Goal: Task Accomplishment & Management: Manage account settings

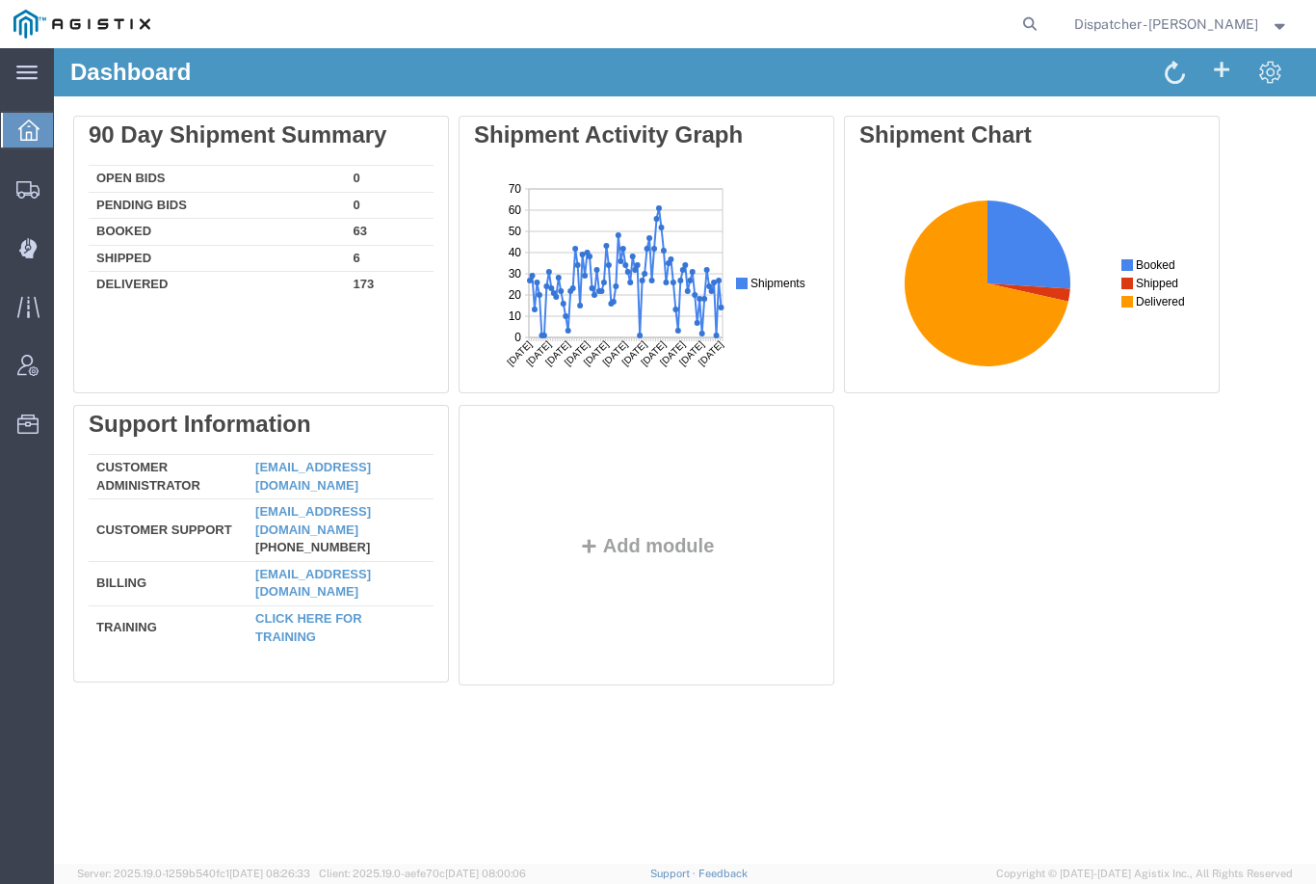
click at [33, 242] on icon at bounding box center [26, 248] width 17 height 19
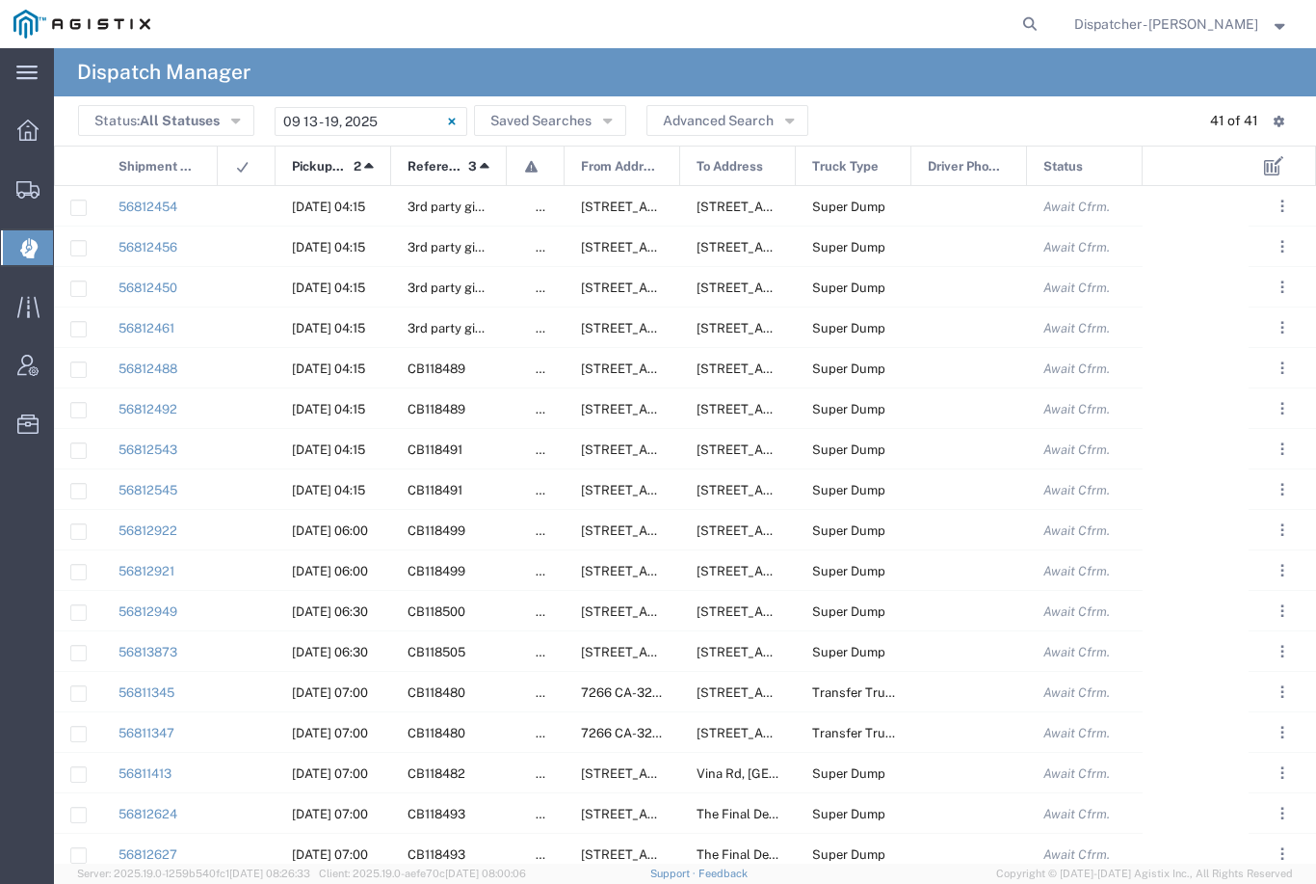
click at [374, 114] on input "[DATE] - [DATE]" at bounding box center [371, 121] width 193 height 29
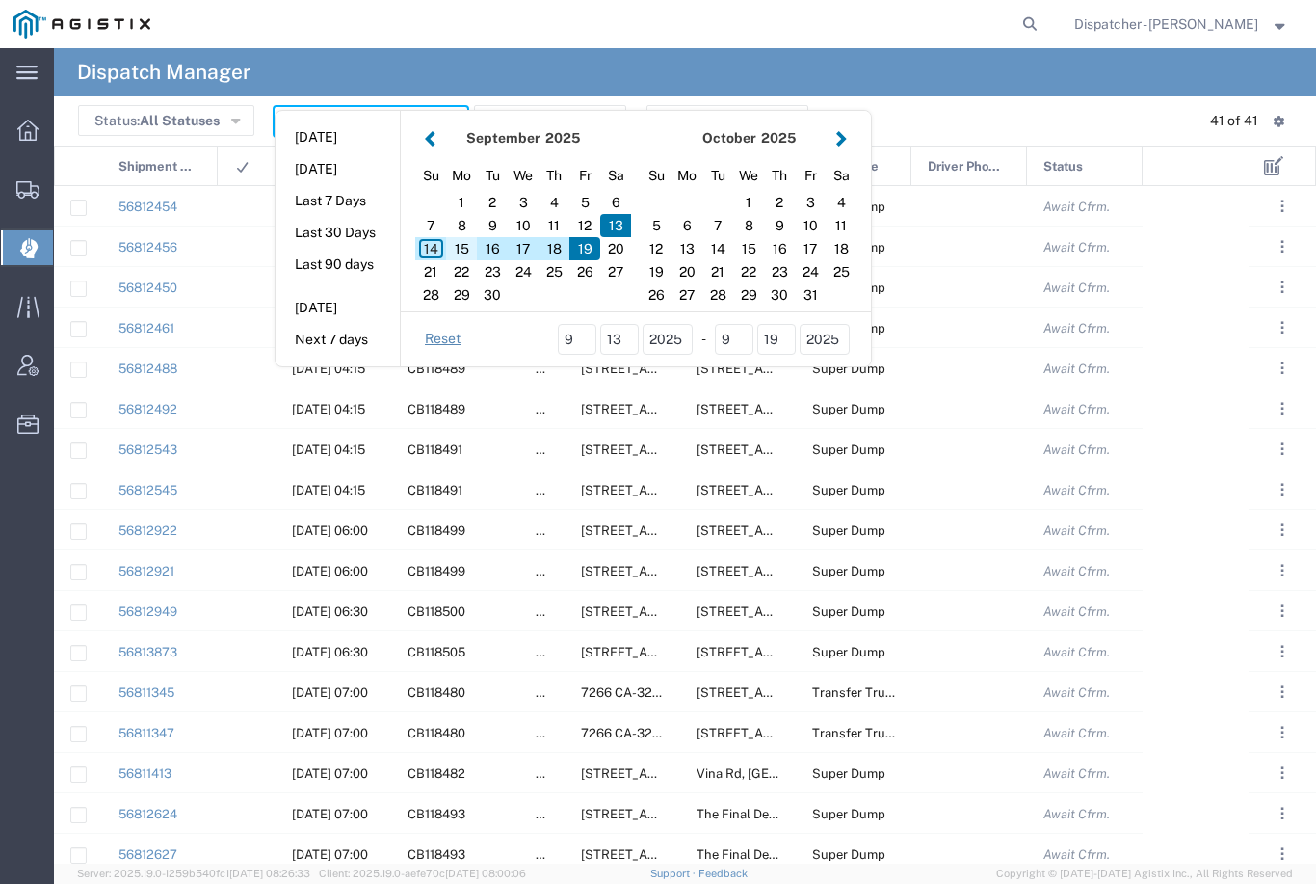
click at [460, 245] on div "15" at bounding box center [461, 248] width 31 height 23
click at [460, 246] on div "15" at bounding box center [461, 248] width 31 height 23
type input "[DATE]"
type input "[DATE] - [DATE]"
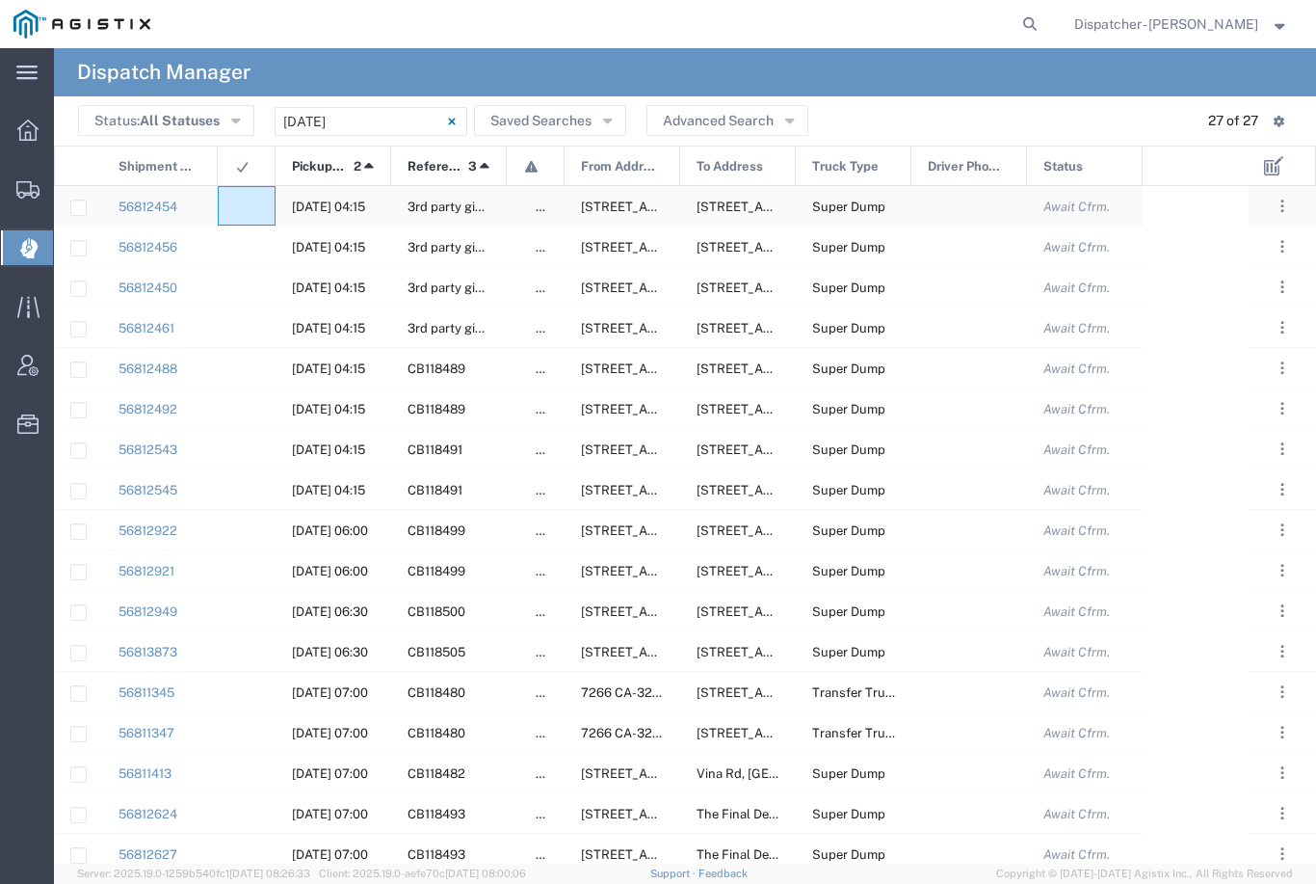
click at [241, 203] on agx-ag-table-icon-cell at bounding box center [240, 206] width 13 height 14
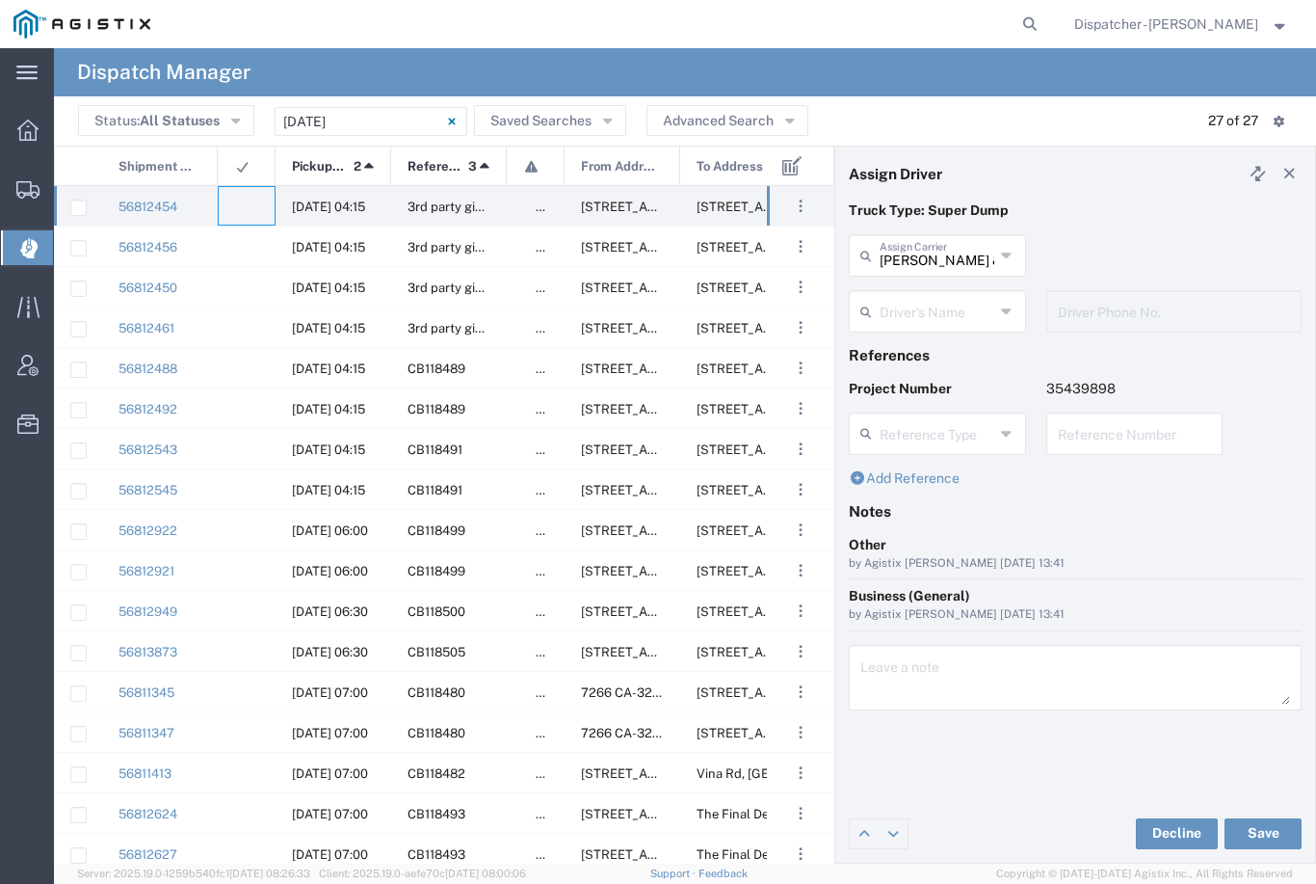
click at [944, 245] on input "[PERSON_NAME] & Sons Trucking, Inc" at bounding box center [937, 254] width 115 height 34
click at [912, 344] on span "E.P.A. Trucking" at bounding box center [937, 359] width 173 height 30
type input "E.P.A. Trucking"
click at [932, 305] on input "text" at bounding box center [937, 310] width 115 height 34
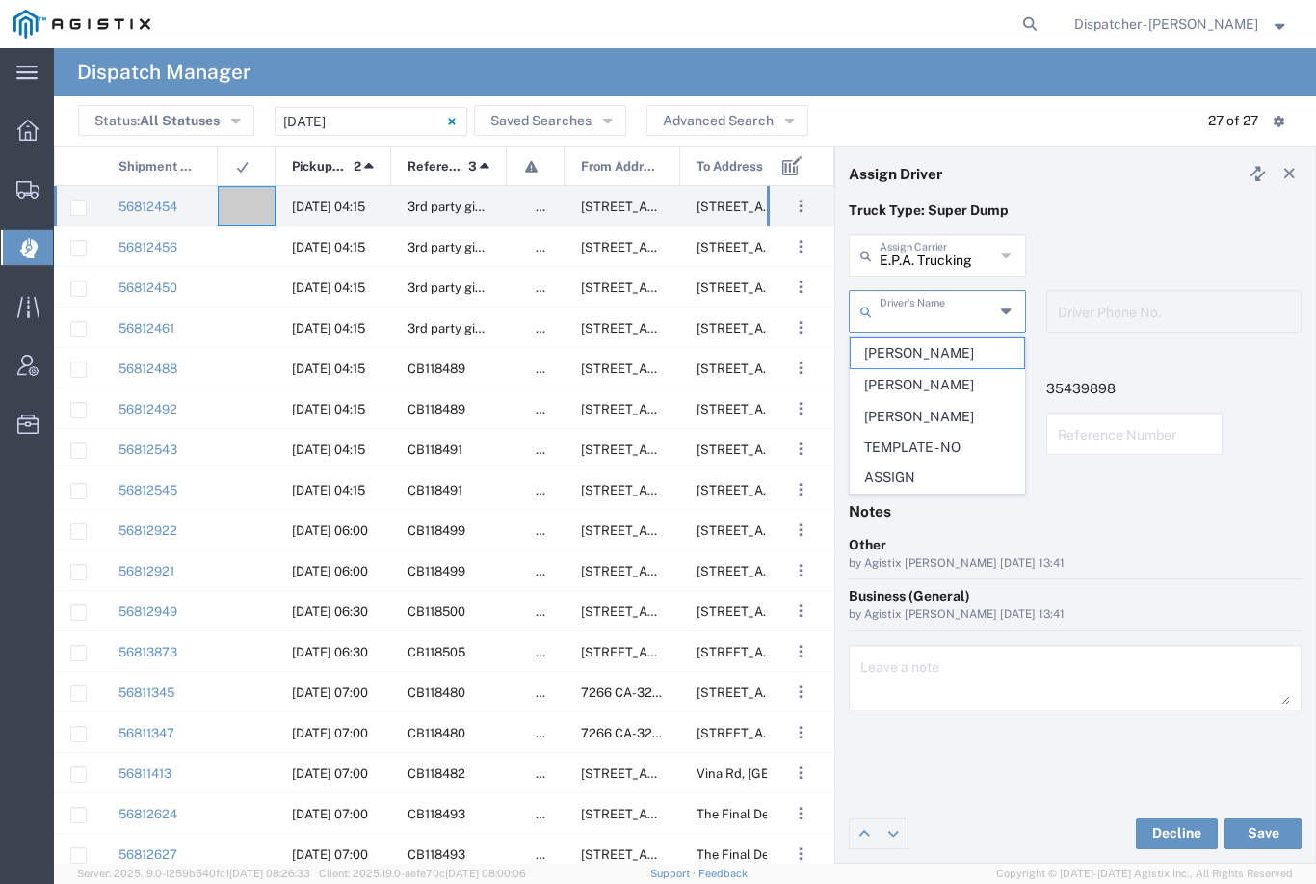
click at [922, 348] on span "[PERSON_NAME]" at bounding box center [937, 353] width 173 height 30
type input "[PERSON_NAME]"
type input "6504689024"
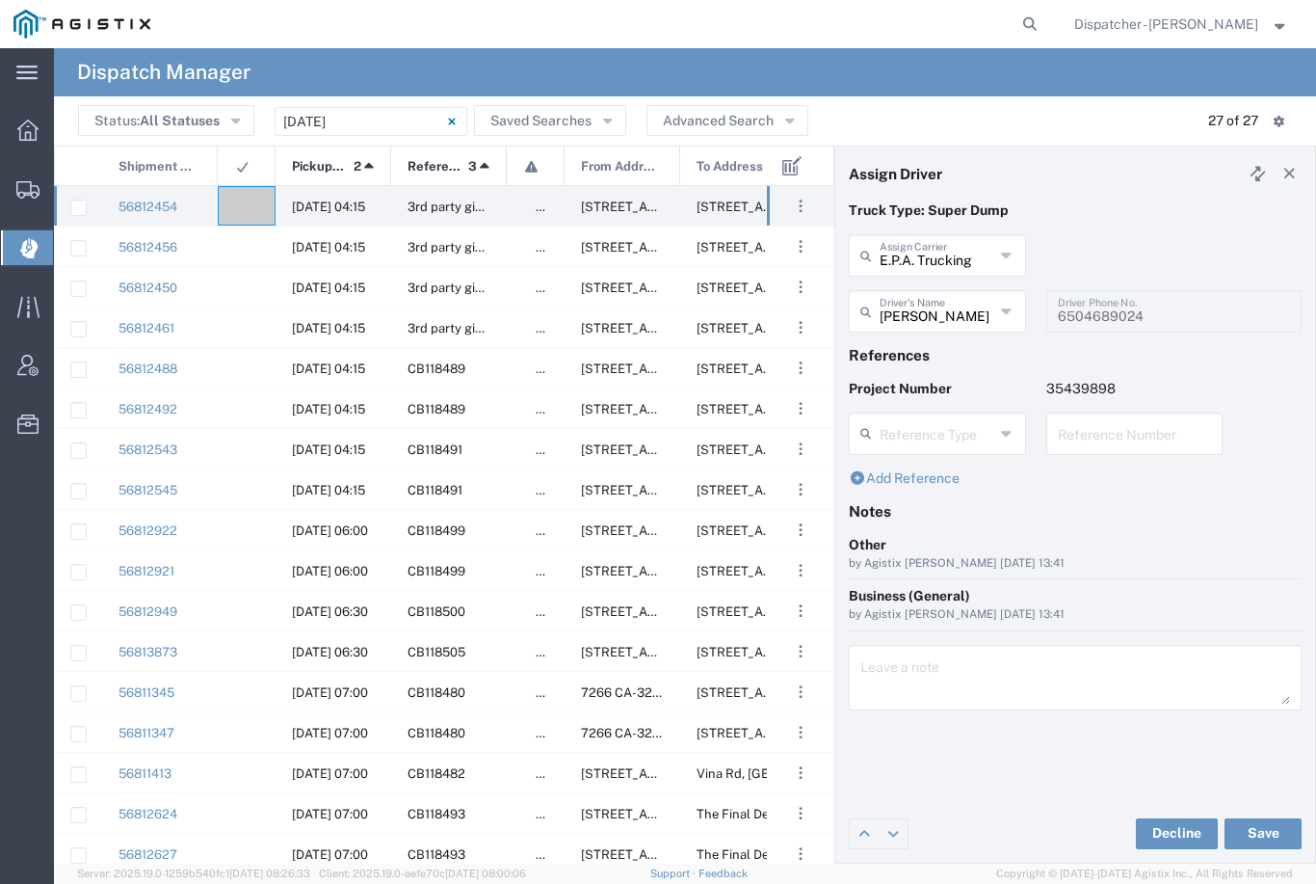
click at [1247, 833] on button "Save" at bounding box center [1263, 833] width 77 height 31
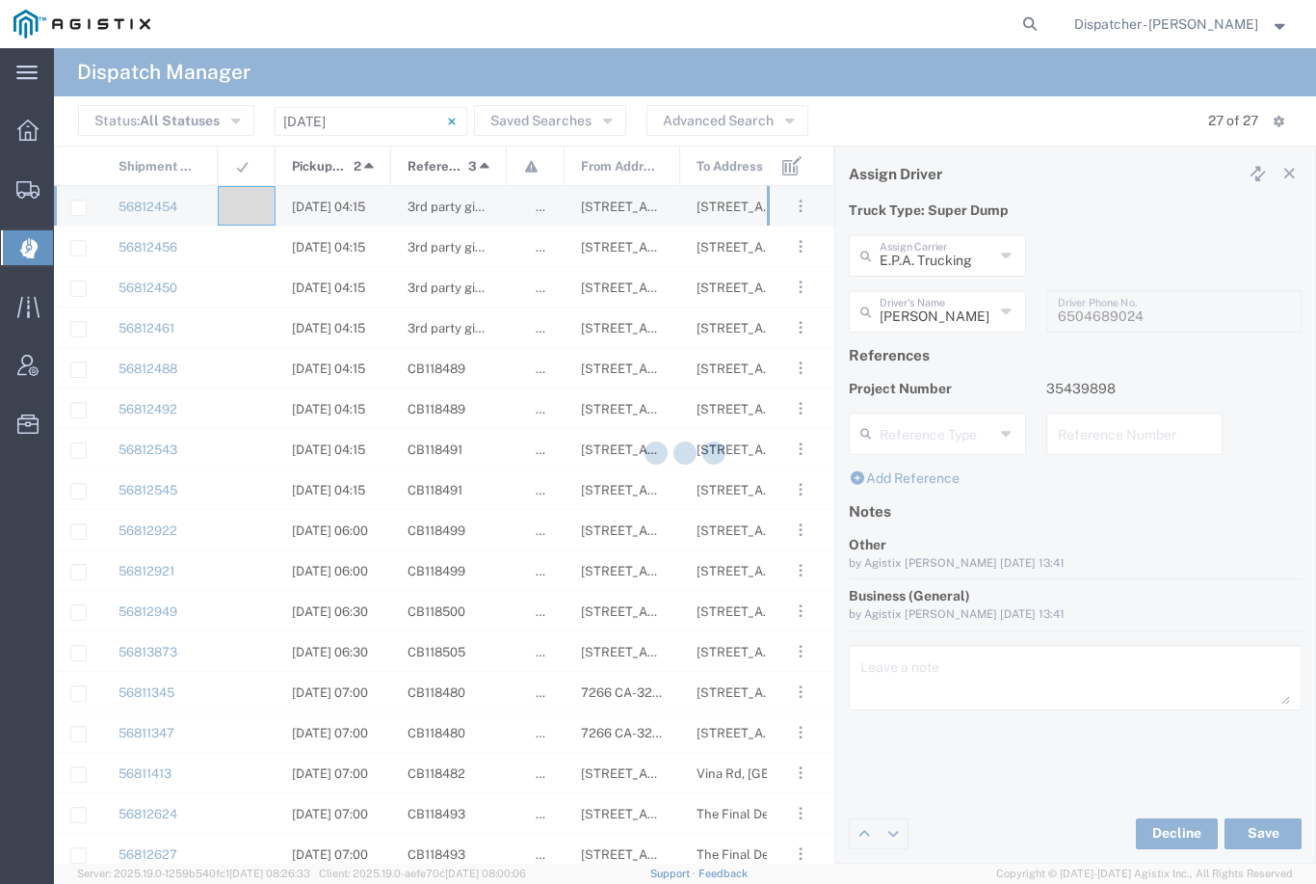
type input "[PERSON_NAME]"
type input "E.P.A. Trucking"
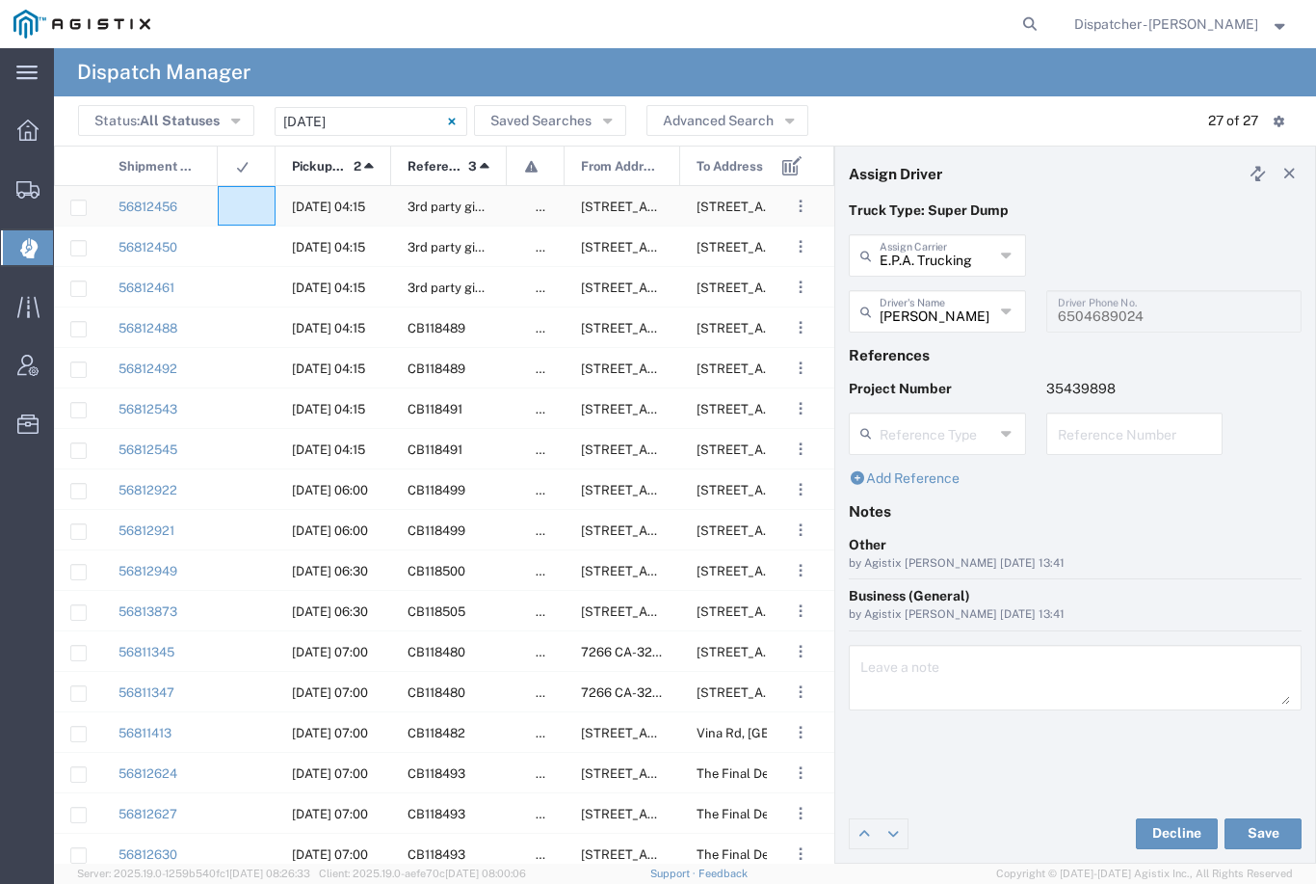
click at [238, 203] on agx-ag-table-icon-cell at bounding box center [240, 206] width 13 height 14
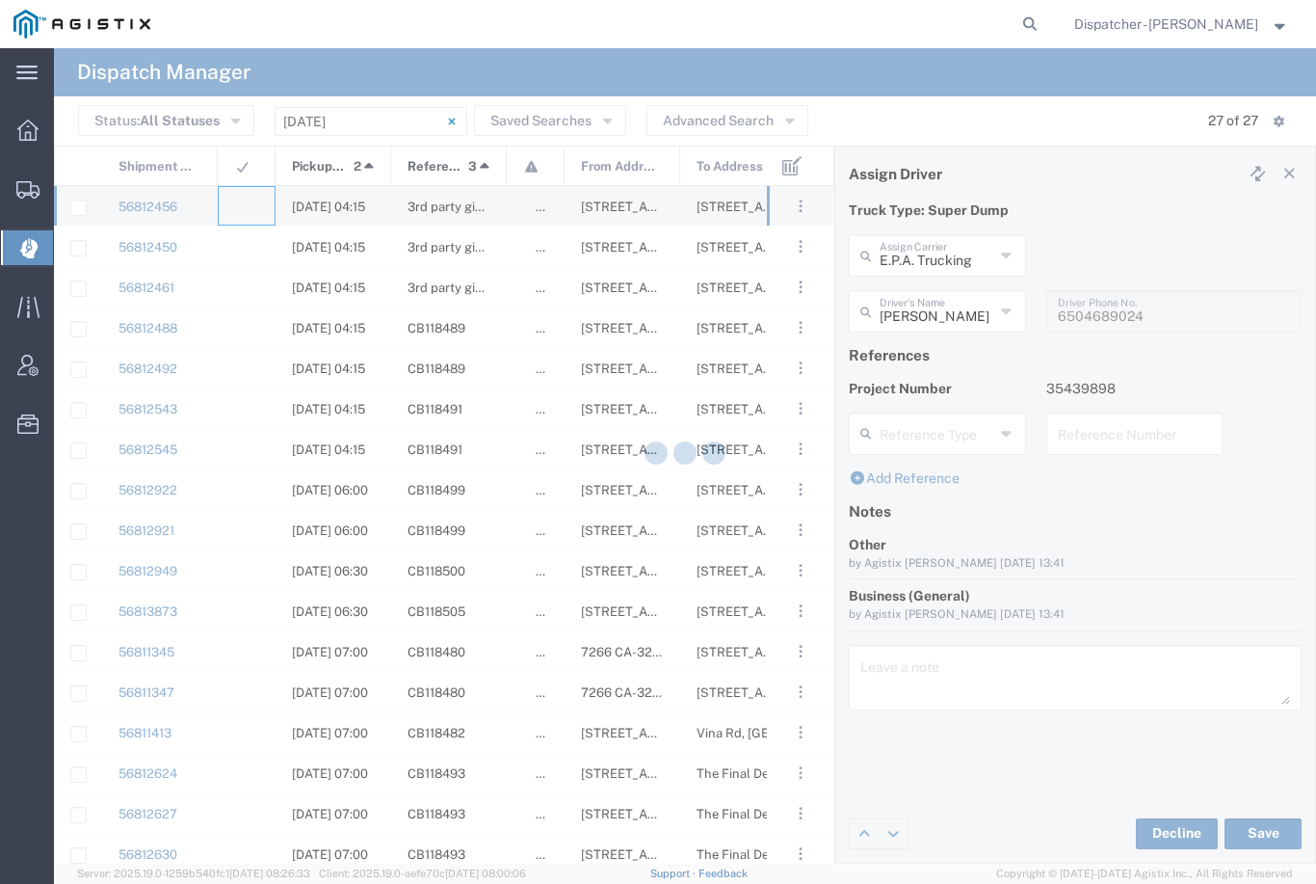
type input "[PERSON_NAME] & Sons Trucking, Inc"
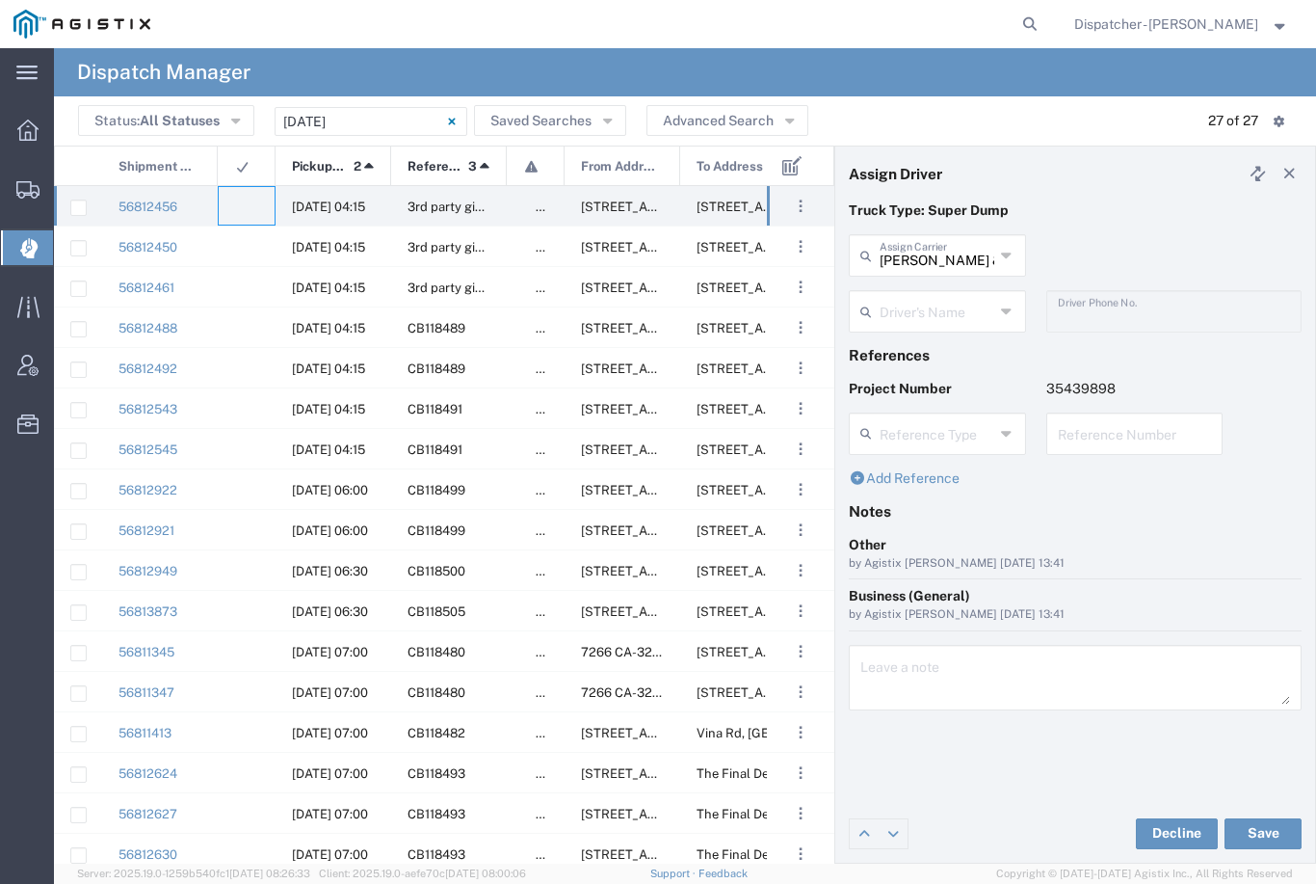
click at [929, 249] on input "[PERSON_NAME] & Sons Trucking, Inc" at bounding box center [937, 254] width 115 height 34
click at [928, 344] on span "E.P.A. Trucking" at bounding box center [937, 359] width 173 height 30
type input "E.P.A. Trucking"
click at [923, 303] on input "text" at bounding box center [937, 310] width 115 height 34
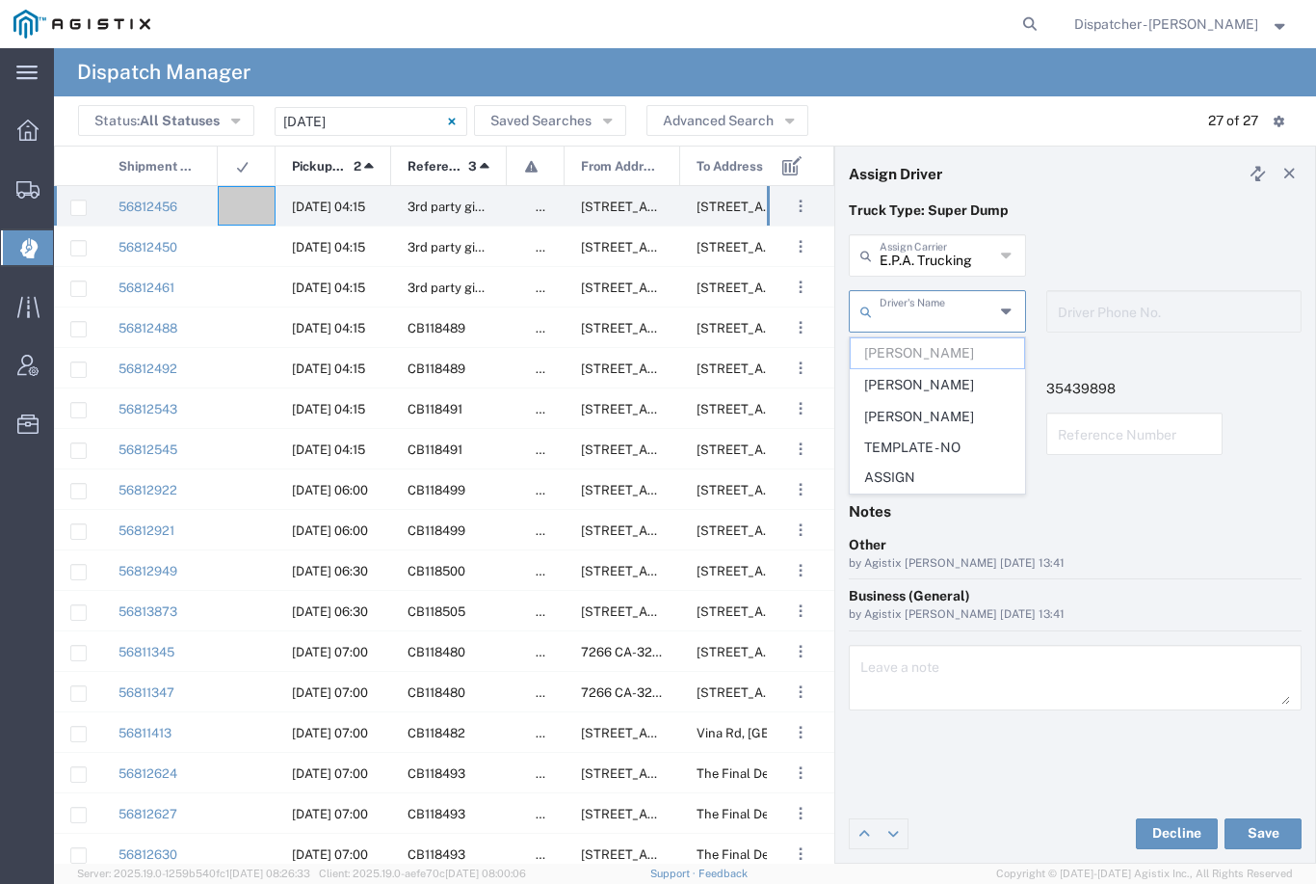
click at [902, 380] on span "[PERSON_NAME]" at bounding box center [937, 385] width 173 height 30
type input "[PERSON_NAME]"
type input "[PHONE_NUMBER]"
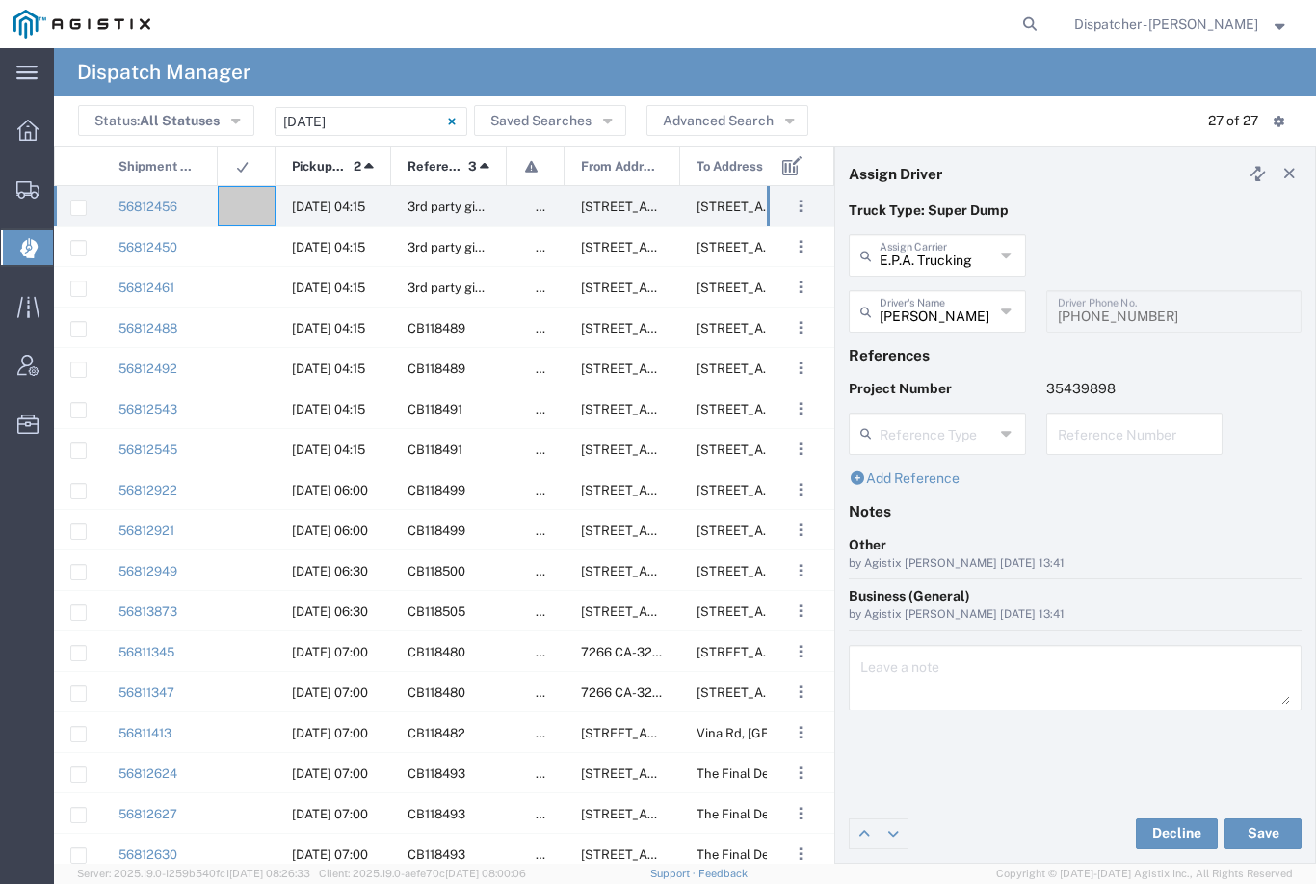
click at [1266, 841] on button "Save" at bounding box center [1263, 833] width 77 height 31
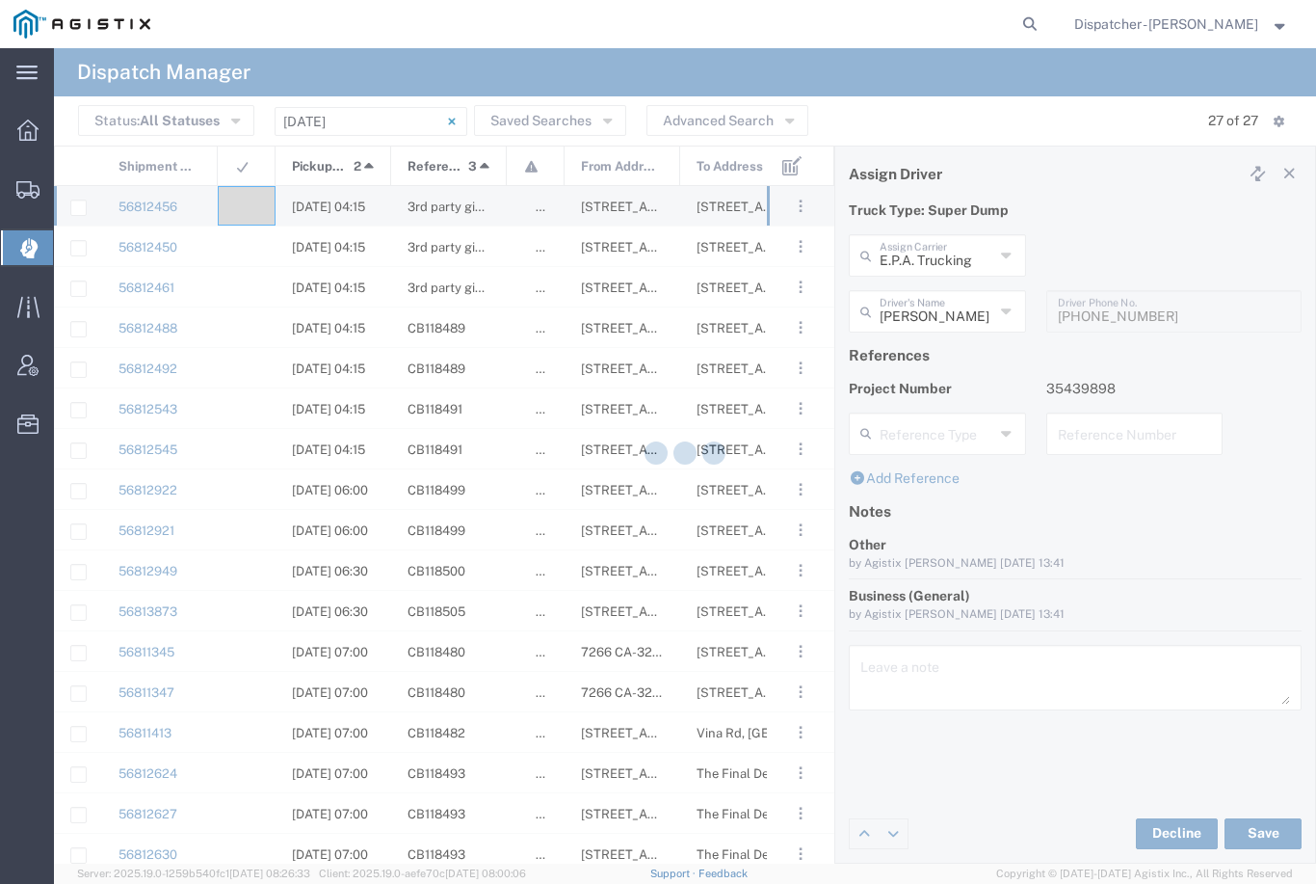
type input "[PERSON_NAME]"
type input "E.P.A. Trucking"
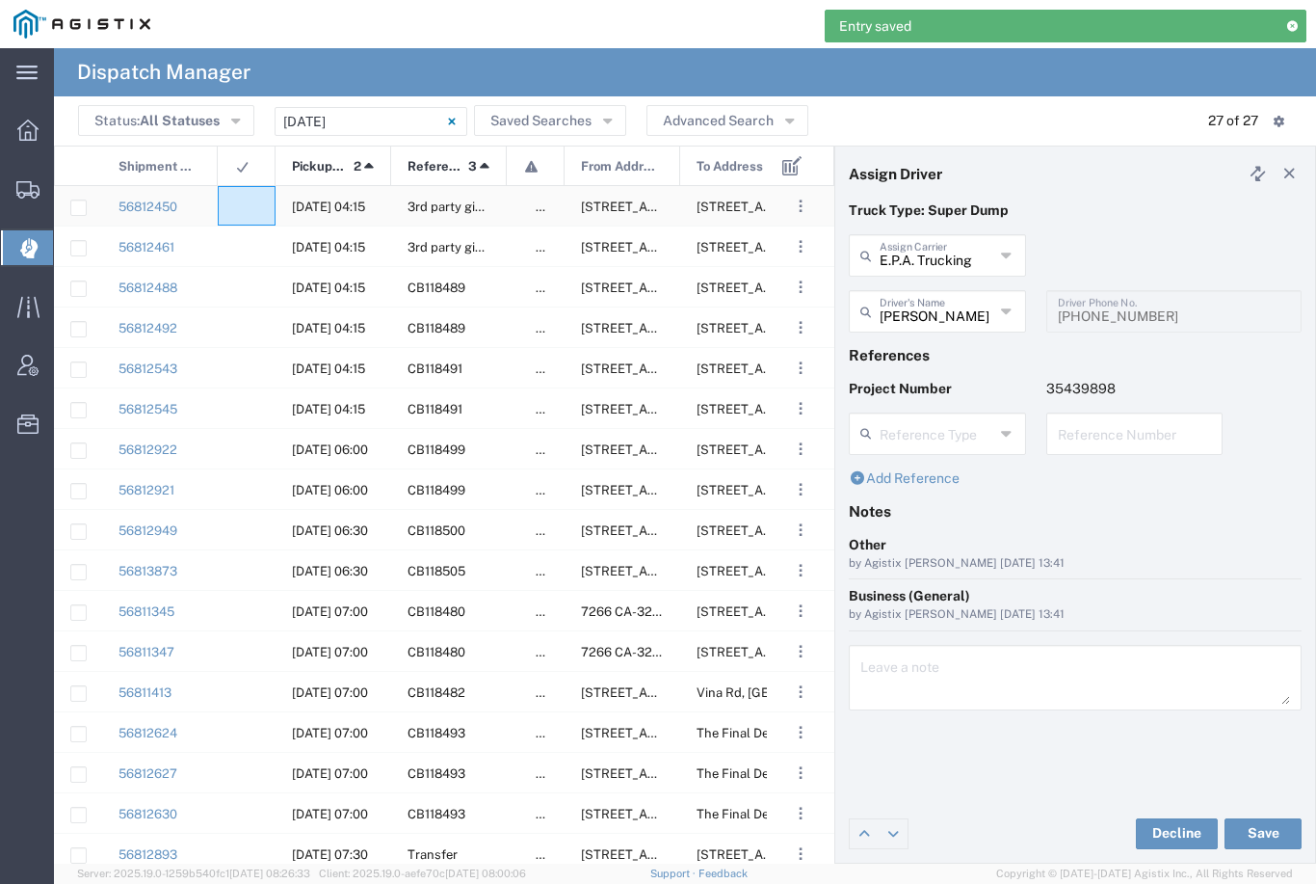
click at [243, 199] on agx-ag-table-icon-cell at bounding box center [240, 206] width 13 height 14
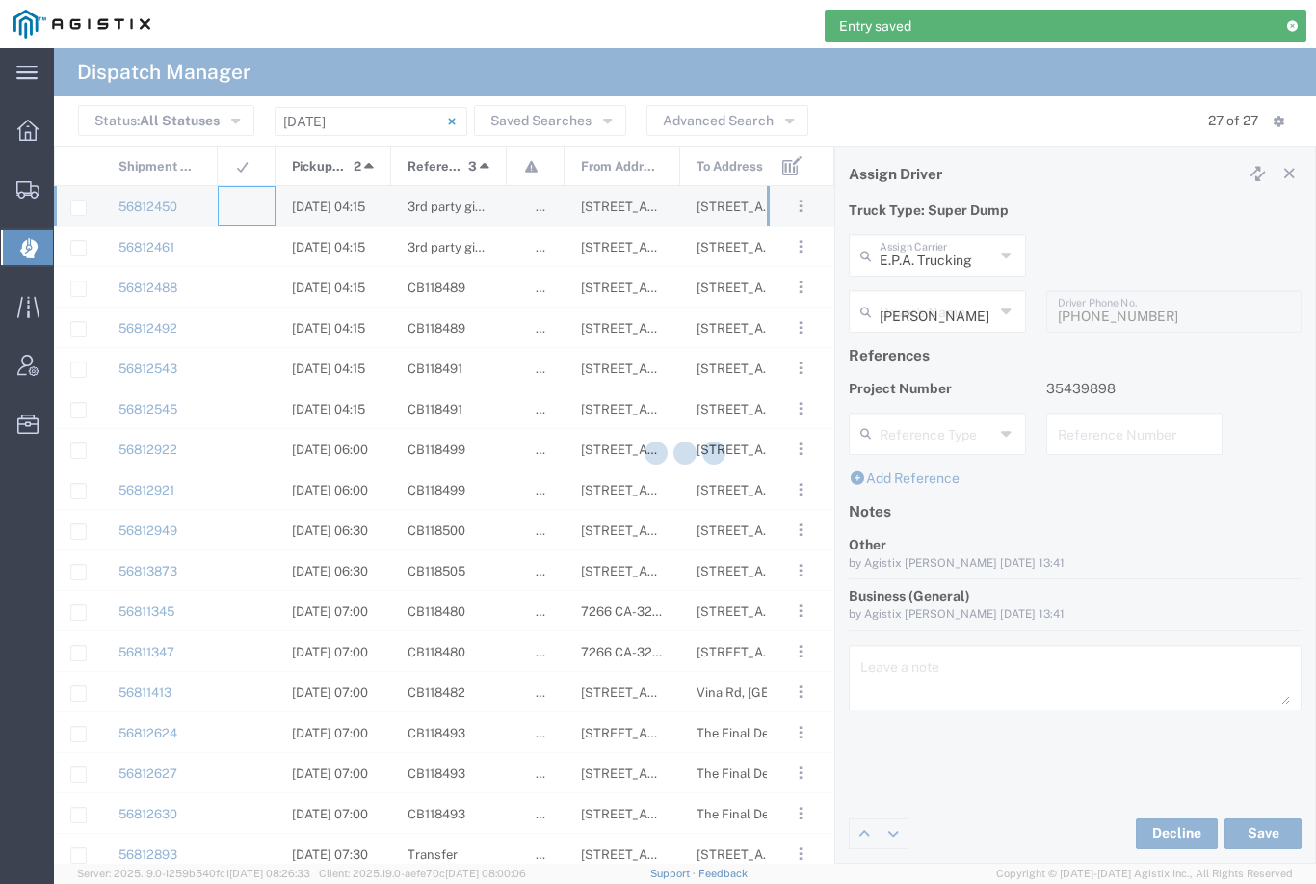
type input "[PERSON_NAME] & Sons Trucking, Inc"
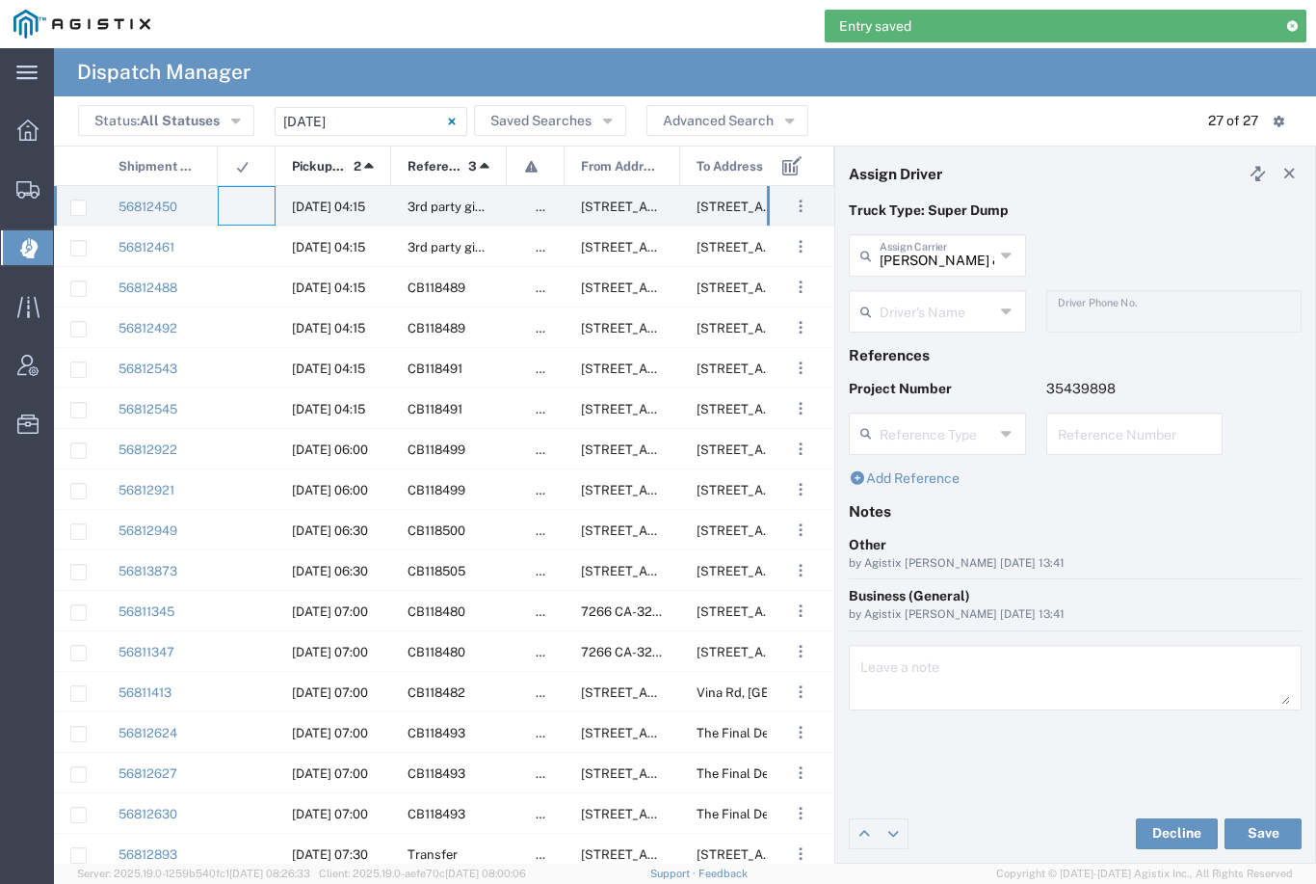
click at [947, 241] on input "[PERSON_NAME] & Sons Trucking, Inc" at bounding box center [937, 254] width 115 height 34
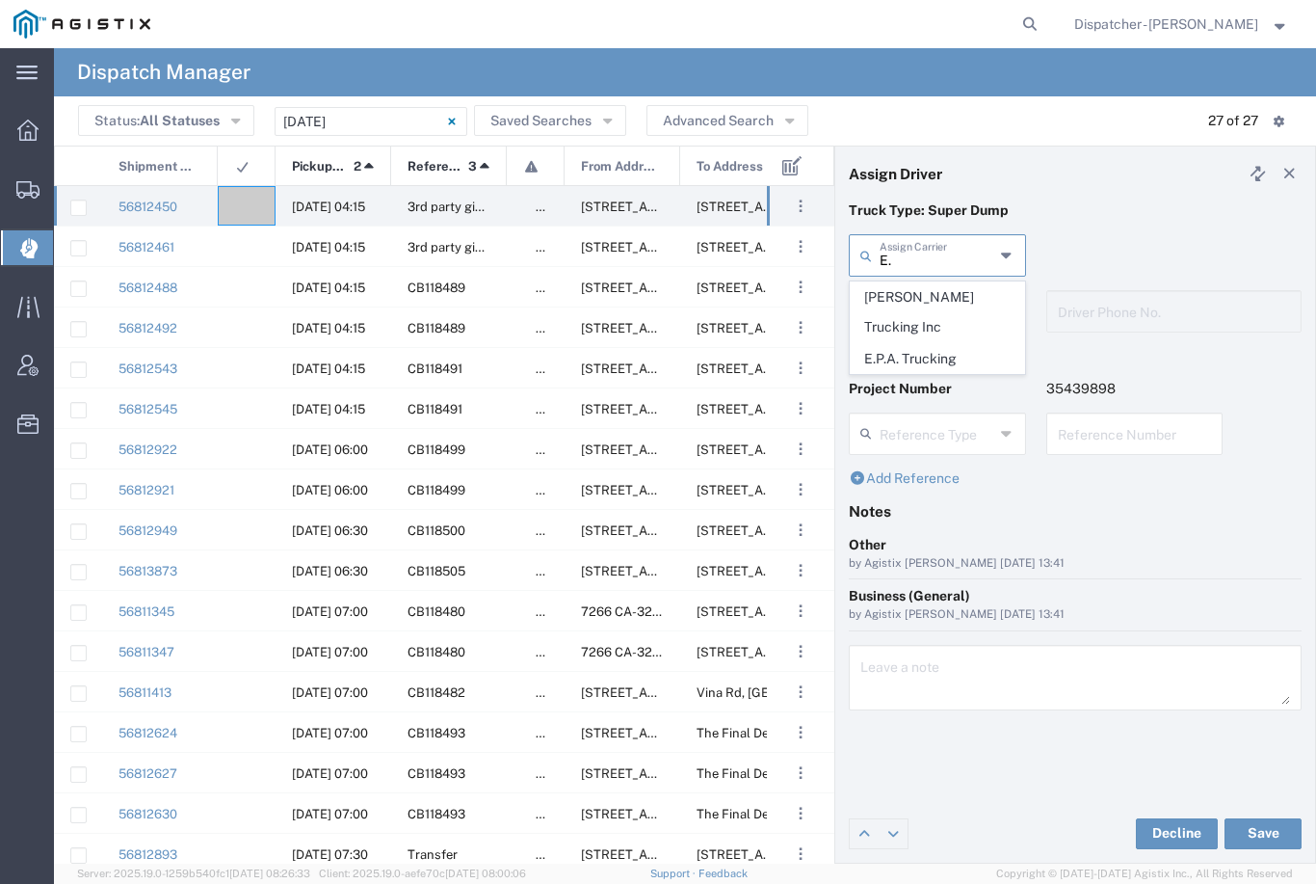
click at [920, 344] on span "E.P.A. Trucking" at bounding box center [937, 359] width 173 height 30
type input "E.P.A. Trucking"
click at [925, 306] on input "text" at bounding box center [937, 310] width 115 height 34
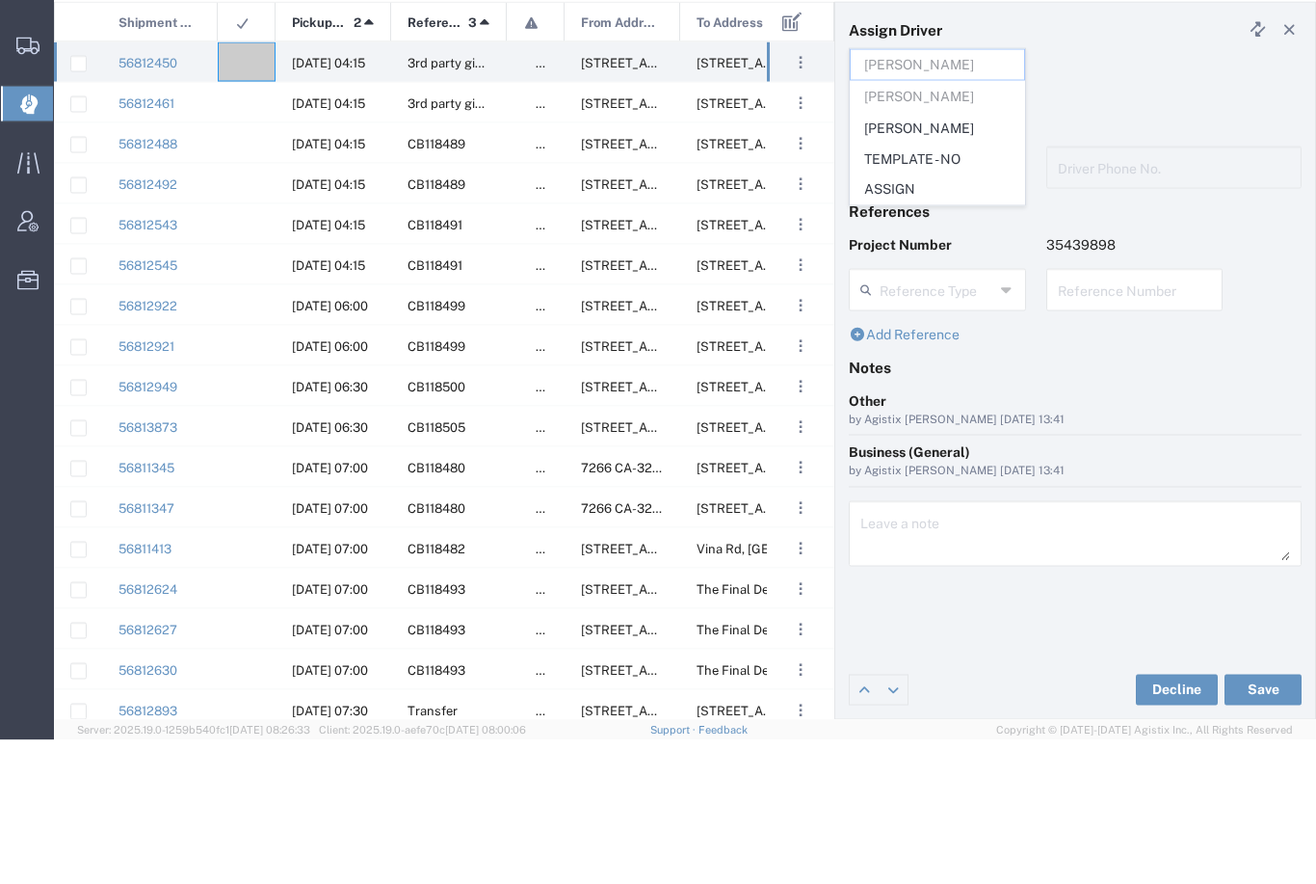
click at [928, 257] on span "[PERSON_NAME]" at bounding box center [937, 272] width 173 height 30
type input "[PERSON_NAME]"
type input "6505371145"
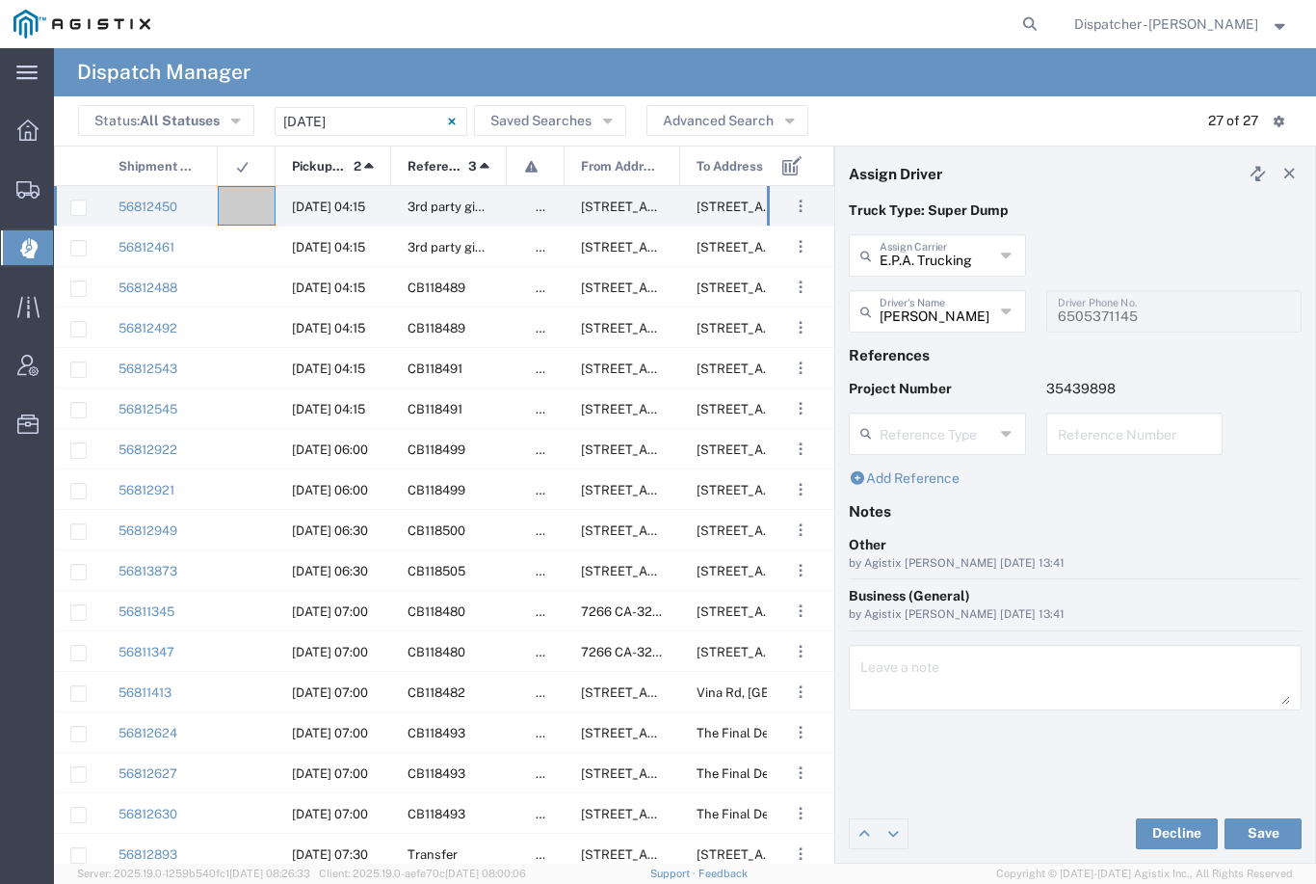
click at [1261, 830] on button "Save" at bounding box center [1263, 833] width 77 height 31
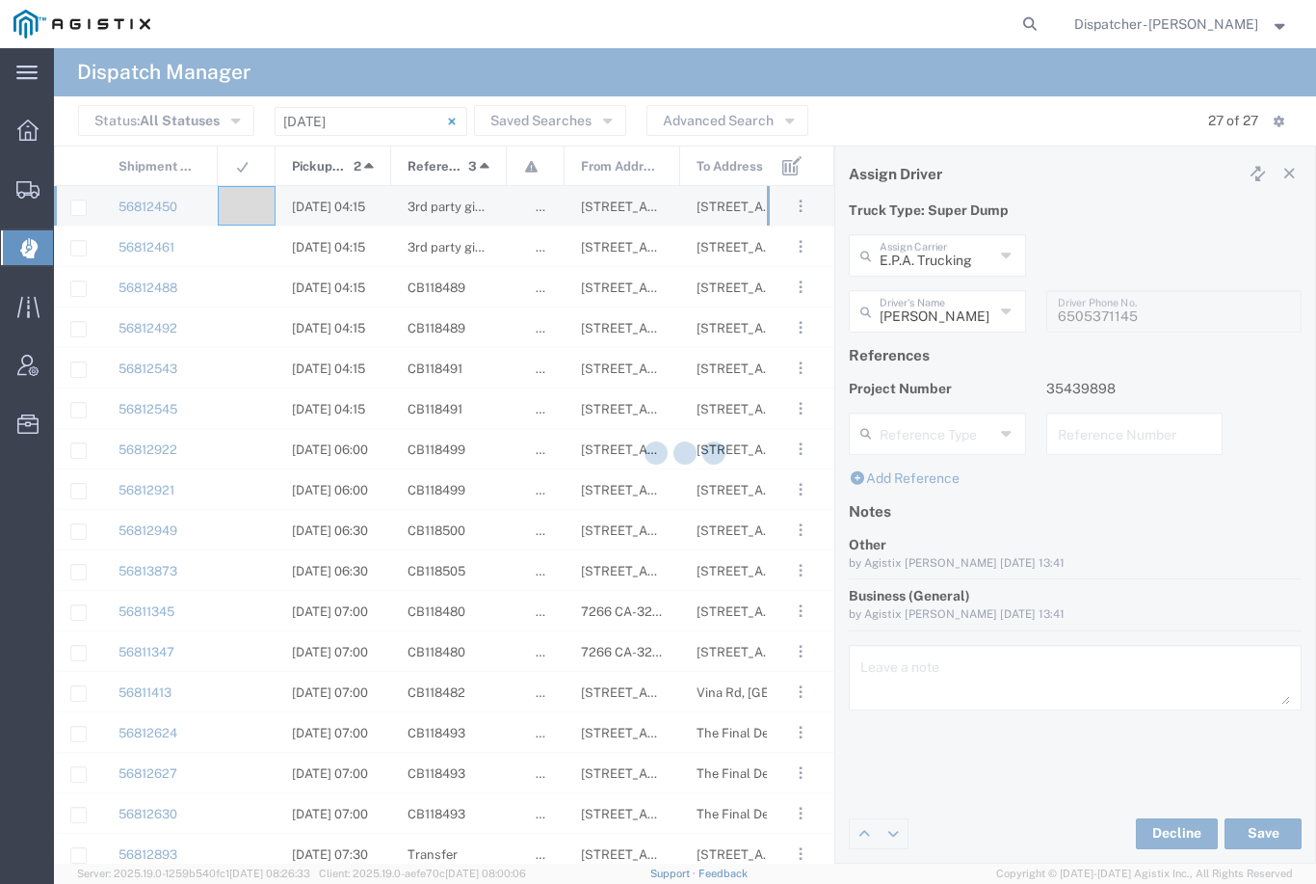
type input "[PERSON_NAME]"
type input "E.P.A. Trucking"
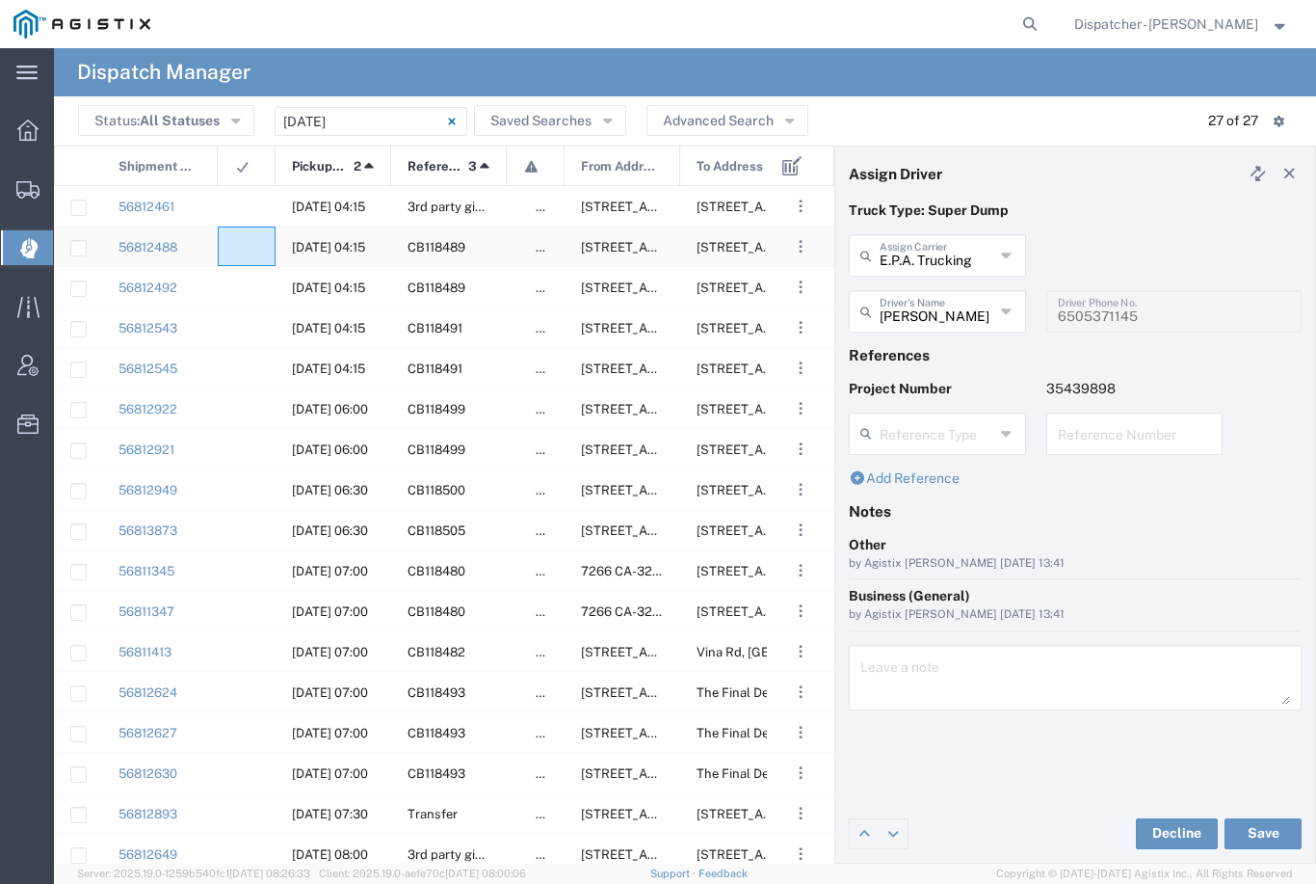
click at [257, 244] on div at bounding box center [247, 246] width 58 height 40
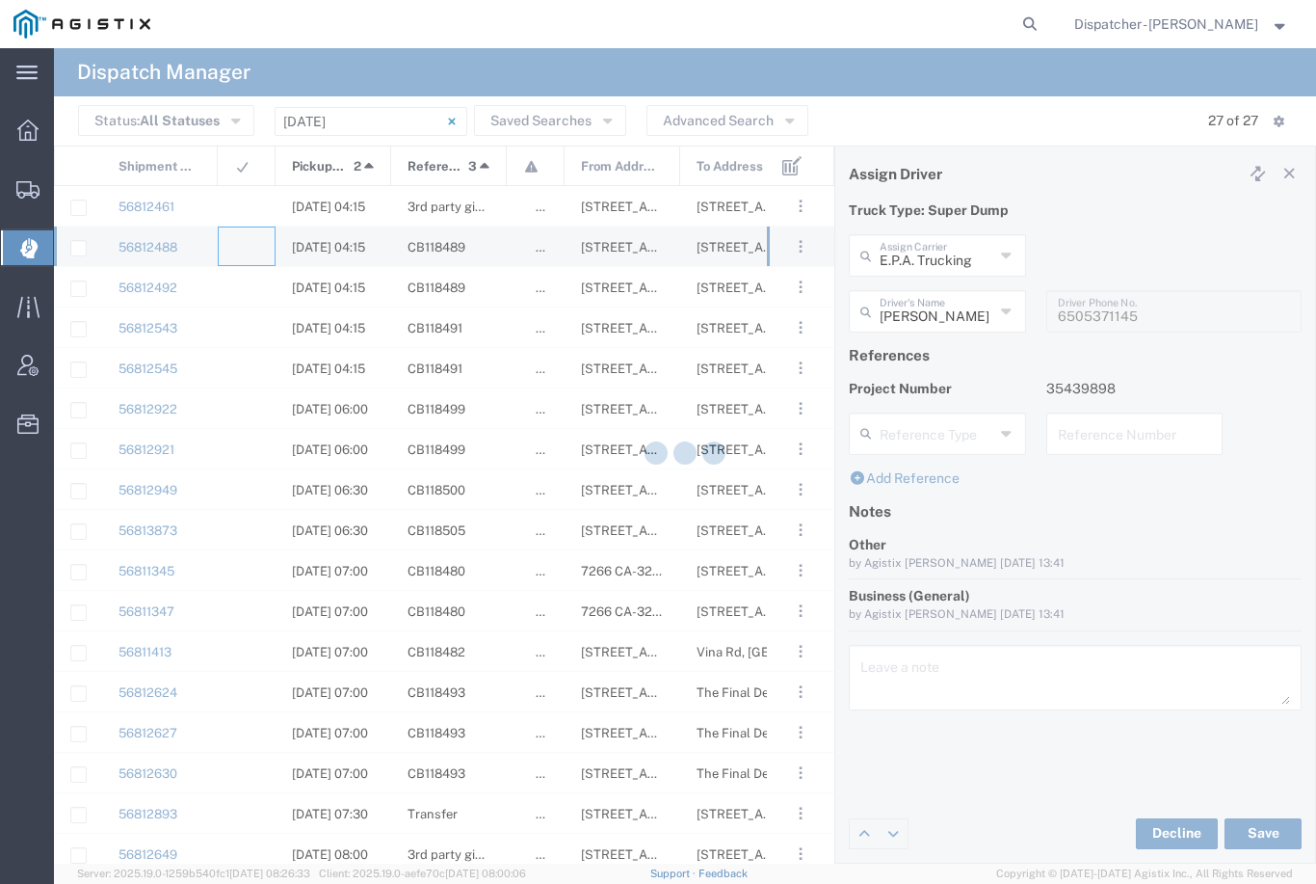
type input "[PERSON_NAME] & Sons Trucking, Inc"
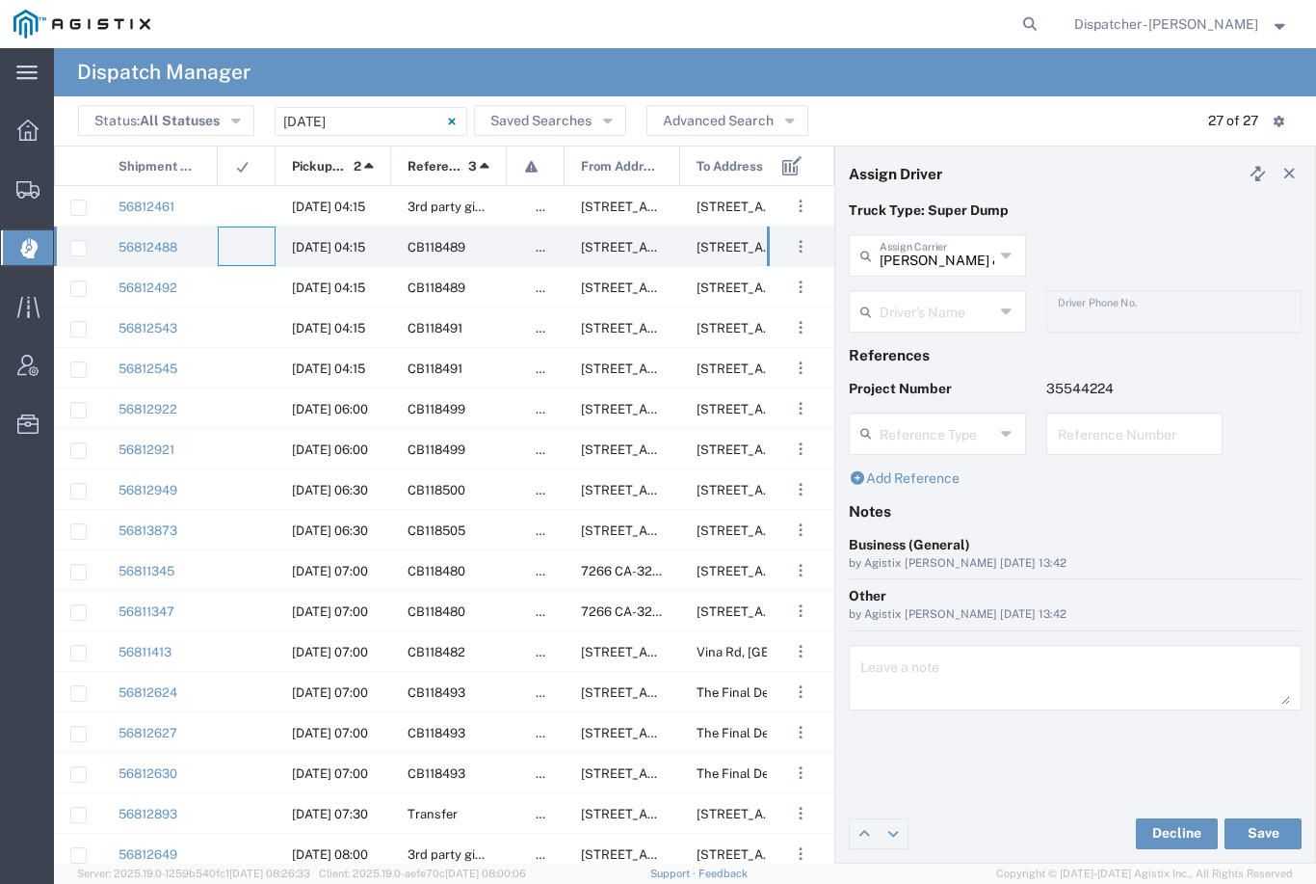
click at [962, 256] on input "[PERSON_NAME] & Sons Trucking, Inc" at bounding box center [937, 254] width 115 height 34
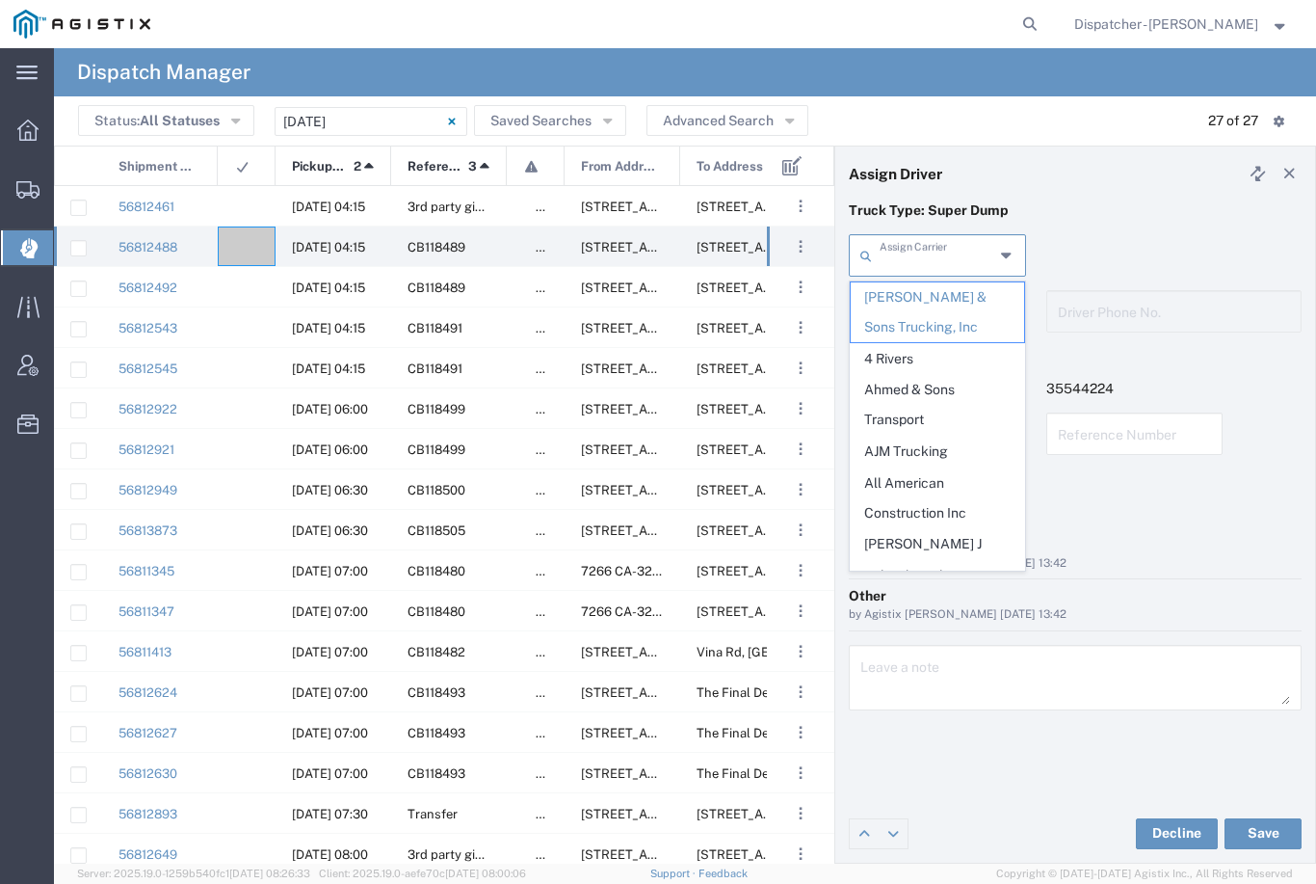
click at [1156, 219] on p "Truck Type: Super Dump" at bounding box center [1075, 210] width 453 height 20
type input "[PERSON_NAME] & Sons Trucking, Inc"
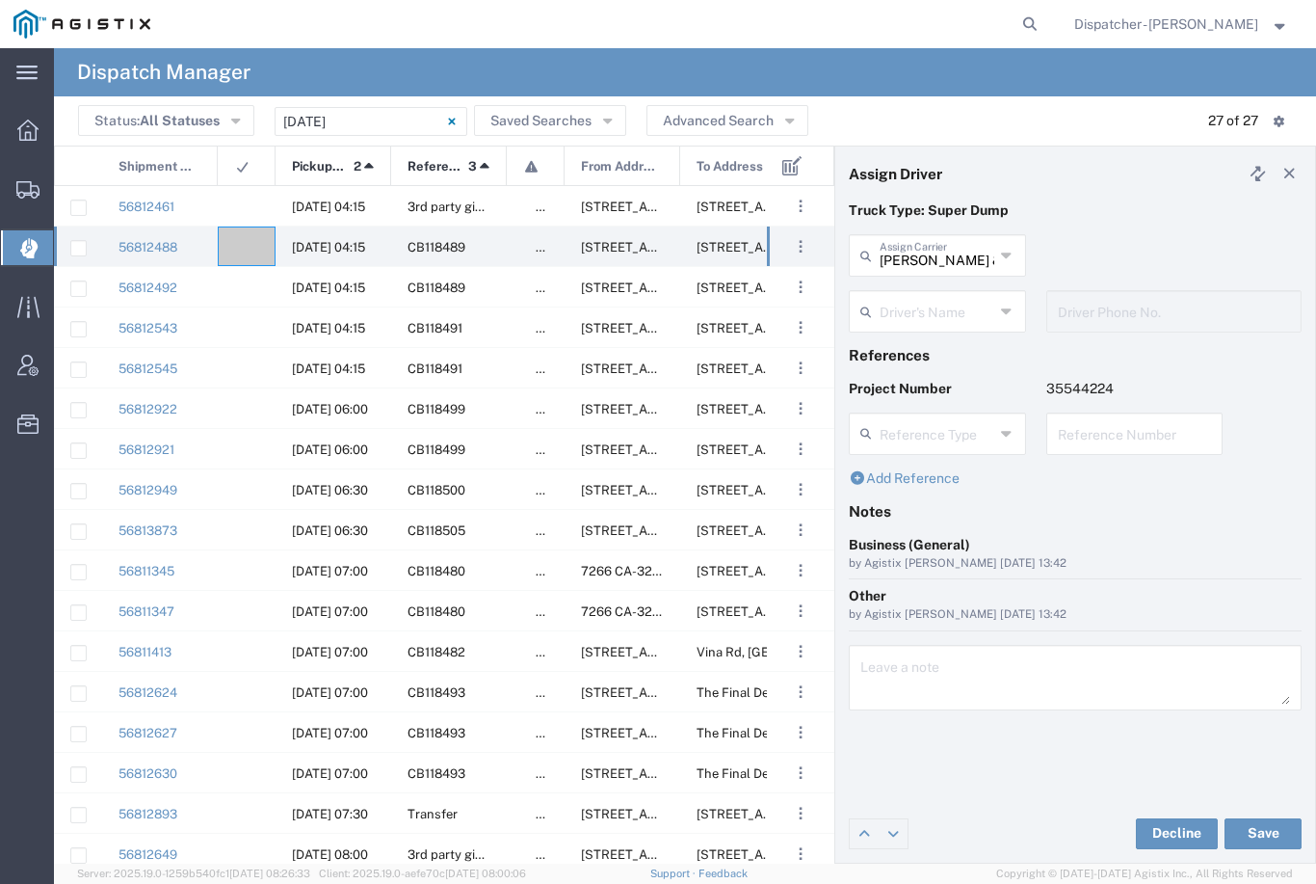
click at [945, 318] on agx-dropdown-input "Driver's Name [PERSON_NAME] [PERSON_NAME] [PERSON_NAME] [PERSON_NAME] [PERSON_N…" at bounding box center [937, 311] width 177 height 42
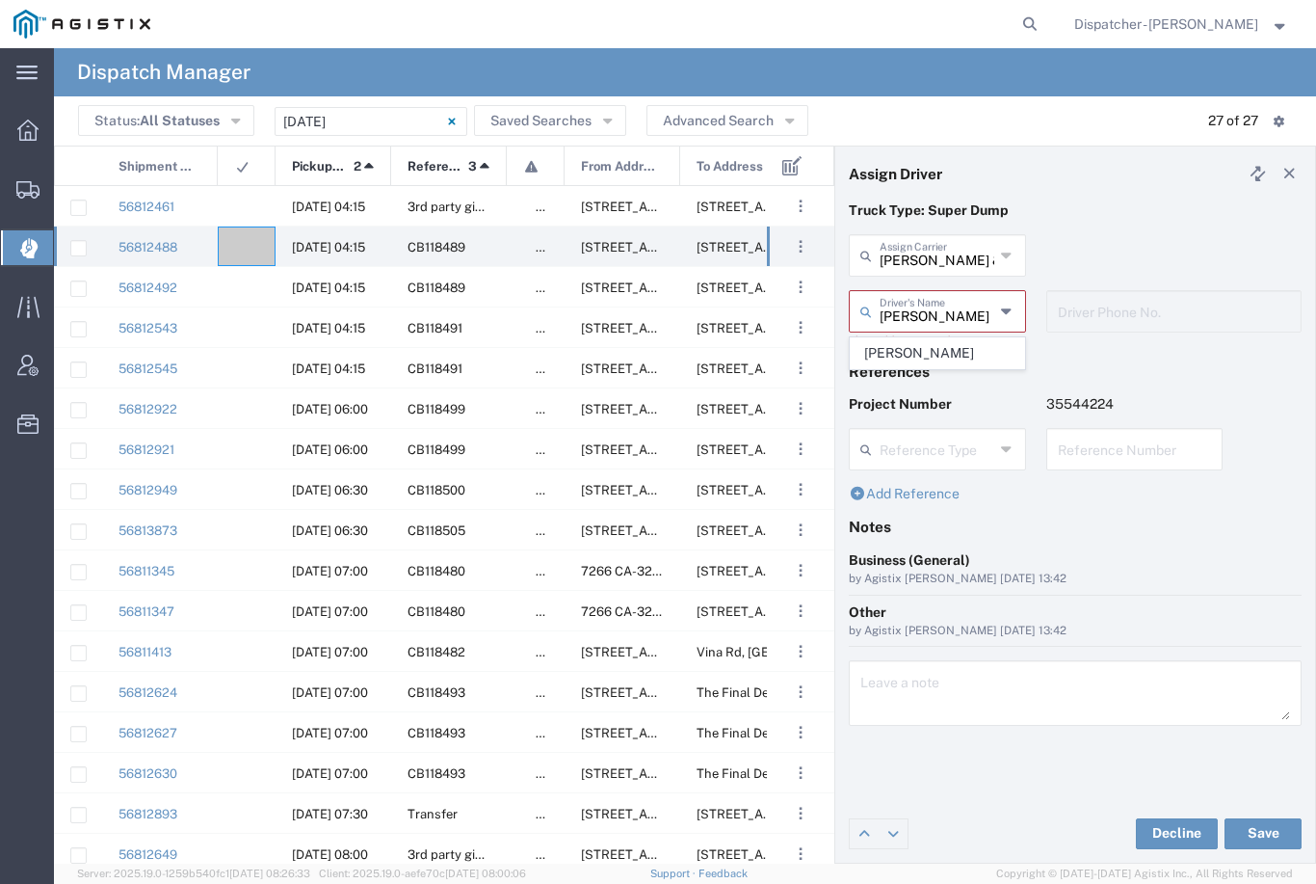
click at [939, 342] on span "[PERSON_NAME]" at bounding box center [937, 353] width 173 height 30
type input "[PERSON_NAME]"
type input "2096295517"
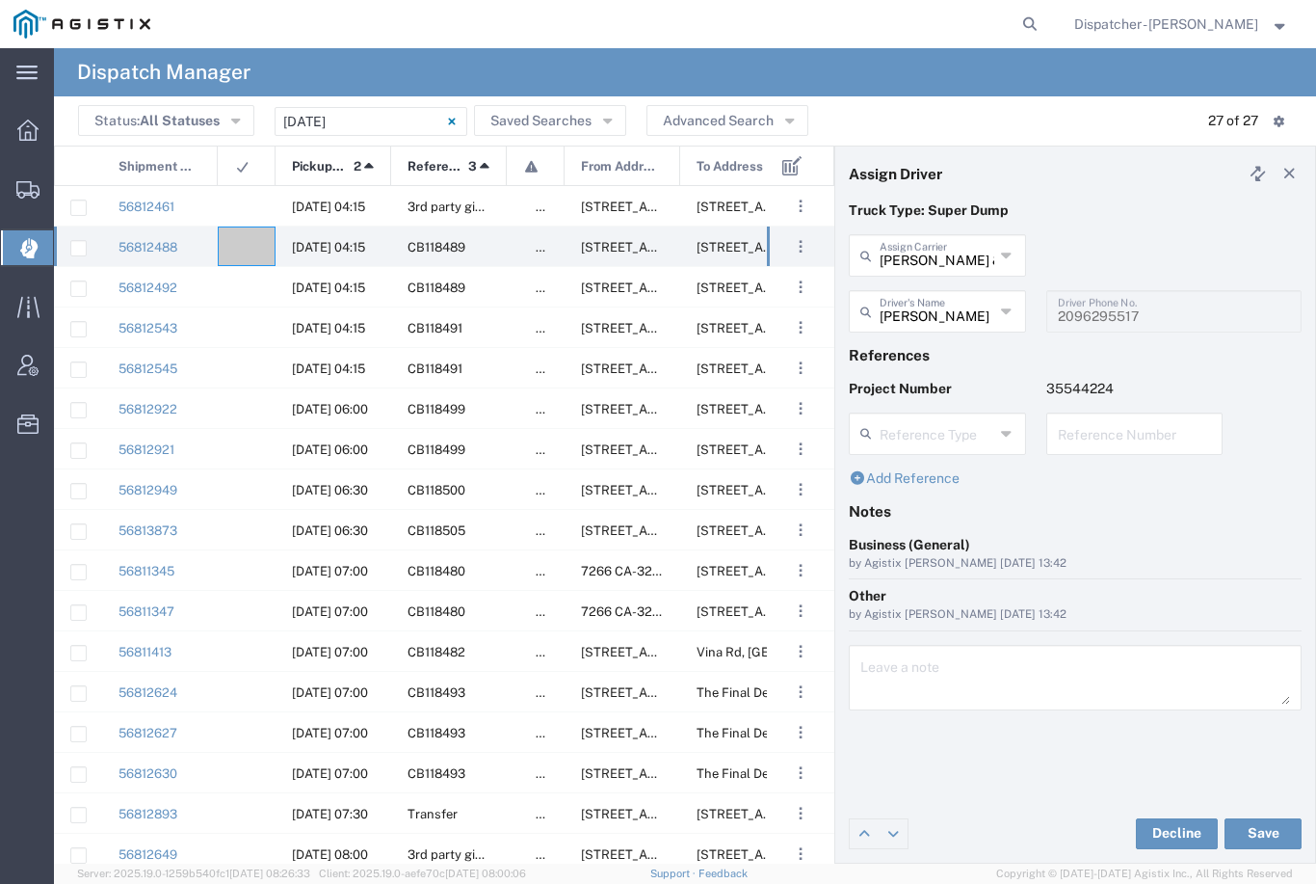
click at [1255, 836] on button "Save" at bounding box center [1263, 833] width 77 height 31
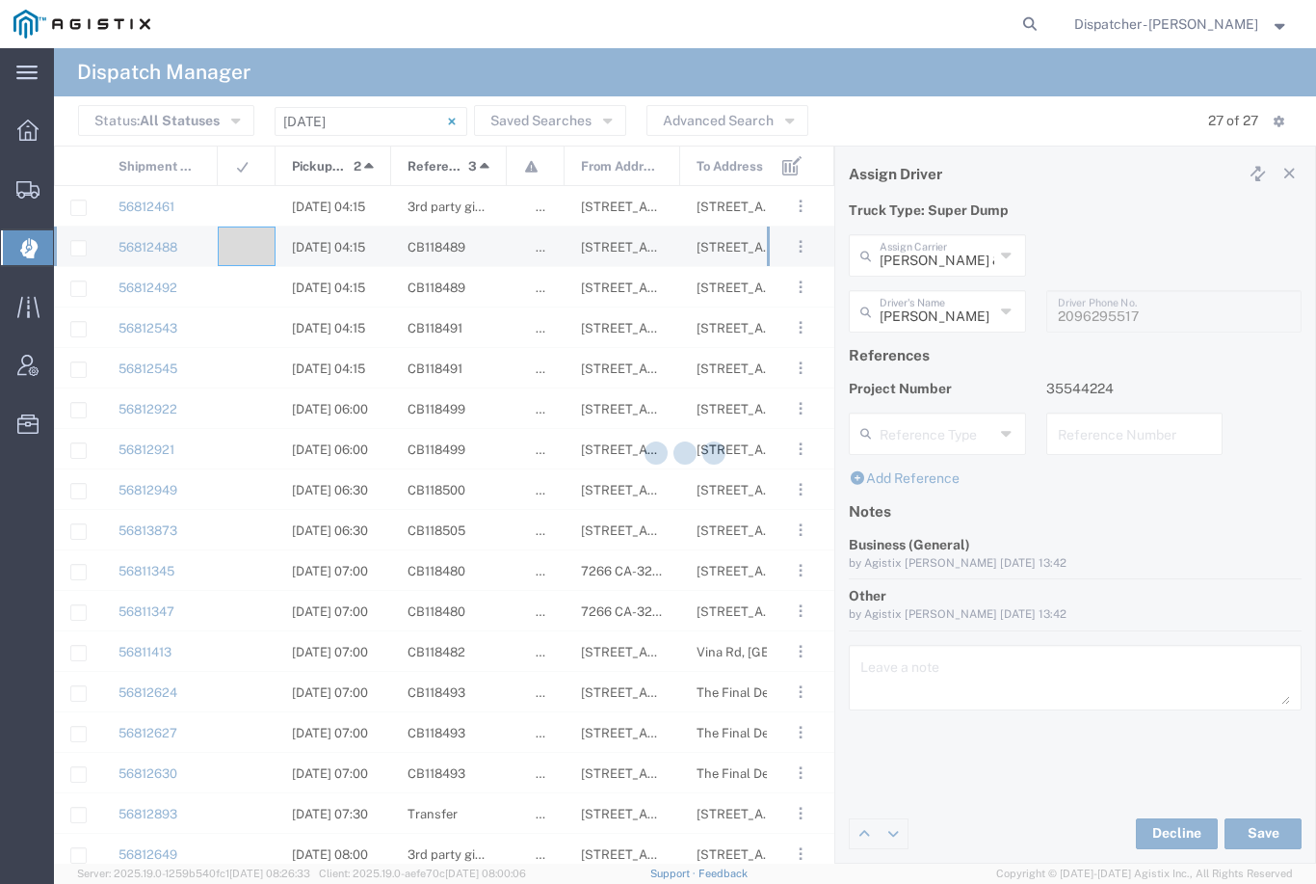
type input "[PERSON_NAME]"
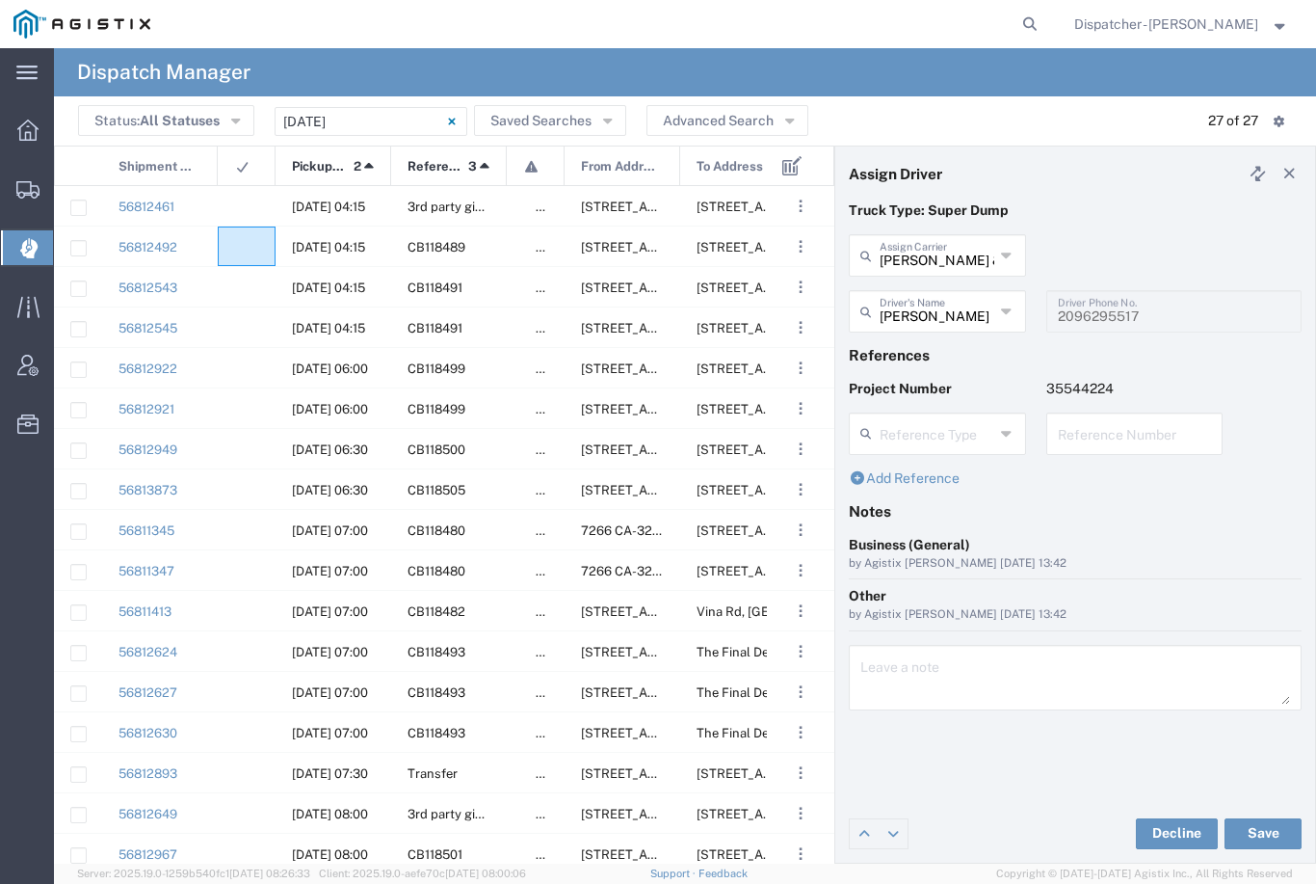
click at [245, 241] on agx-ag-table-icon-cell at bounding box center [240, 247] width 13 height 14
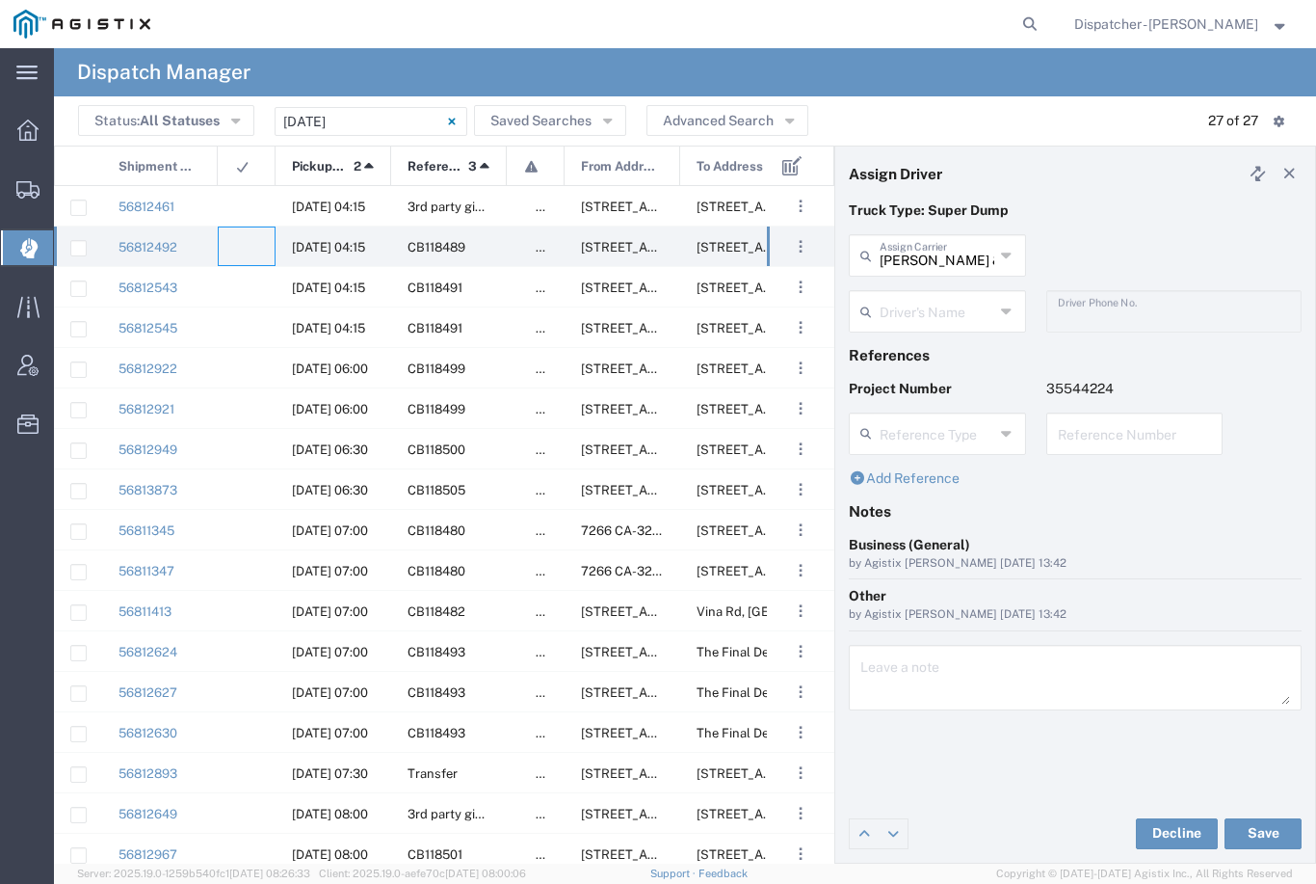
click at [950, 246] on input "[PERSON_NAME] & Sons Trucking, Inc" at bounding box center [937, 254] width 115 height 34
click at [938, 291] on span "Ahmed & Sons Transport" at bounding box center [937, 312] width 173 height 60
type input "Ahmed & Sons Transport"
click at [939, 296] on input "text" at bounding box center [937, 310] width 115 height 34
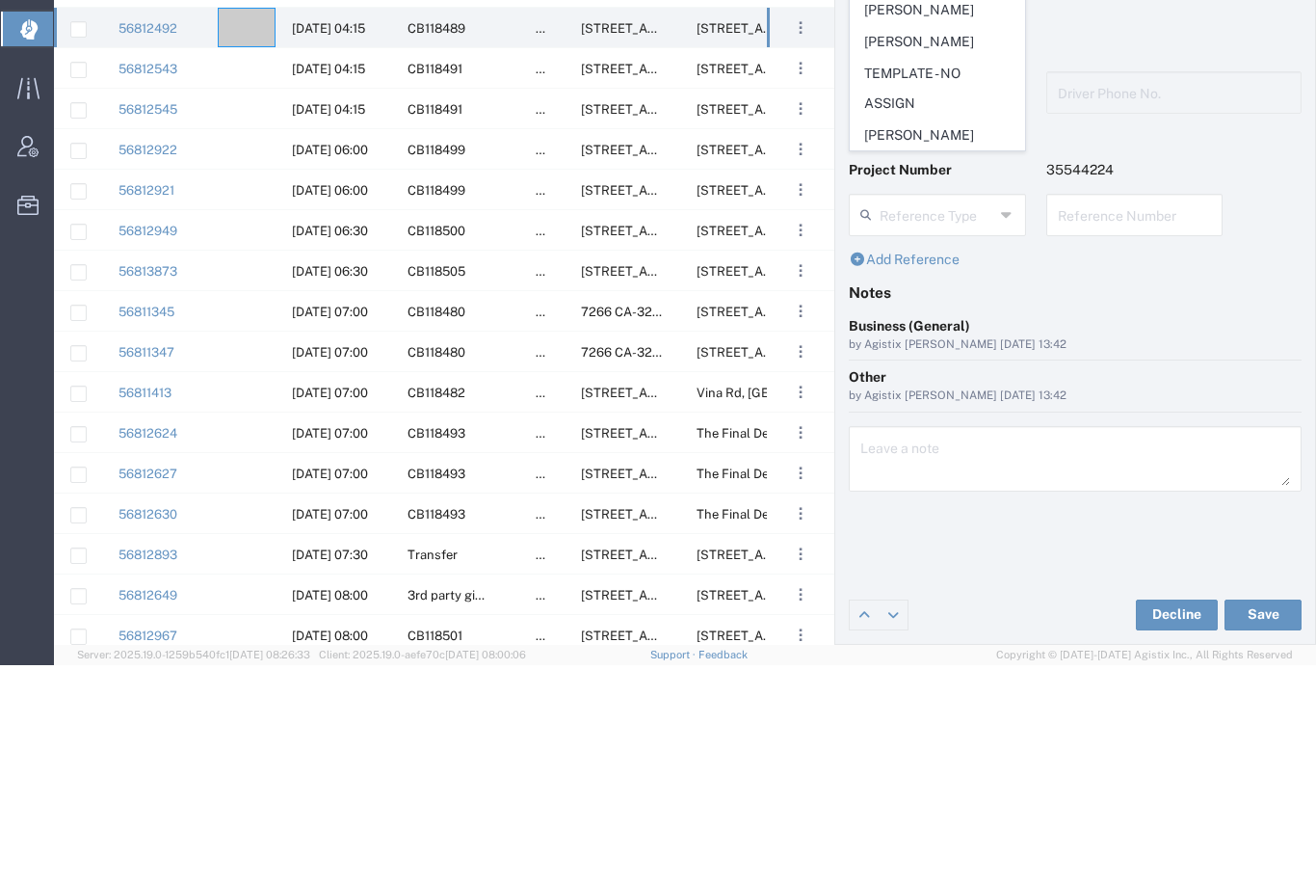
click at [924, 246] on span "[PERSON_NAME]" at bounding box center [937, 261] width 173 height 30
type input "[PERSON_NAME]"
type input "5308283257"
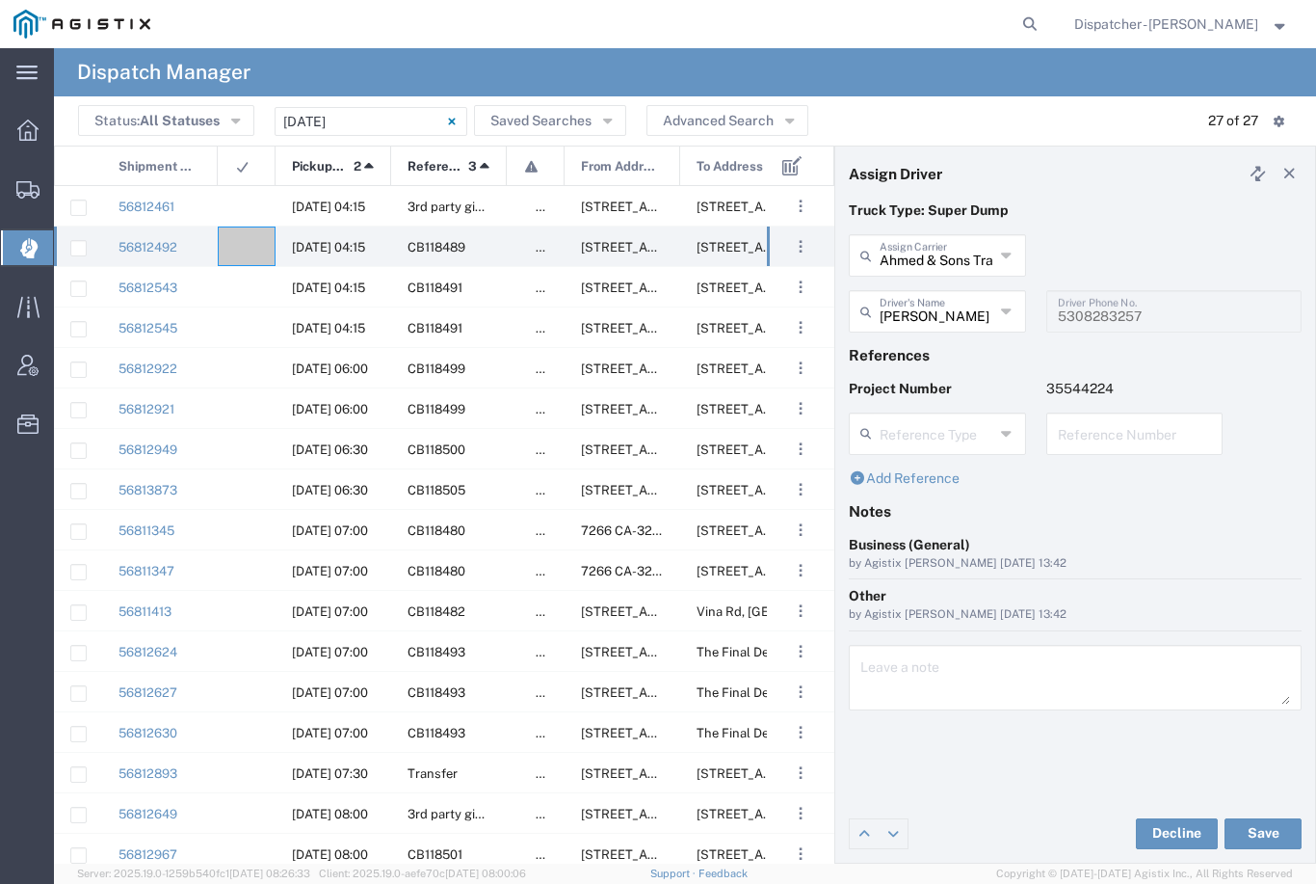
click at [1269, 836] on button "Save" at bounding box center [1263, 833] width 77 height 31
type input "[PERSON_NAME]"
type input "Ahmed & Sons Transport"
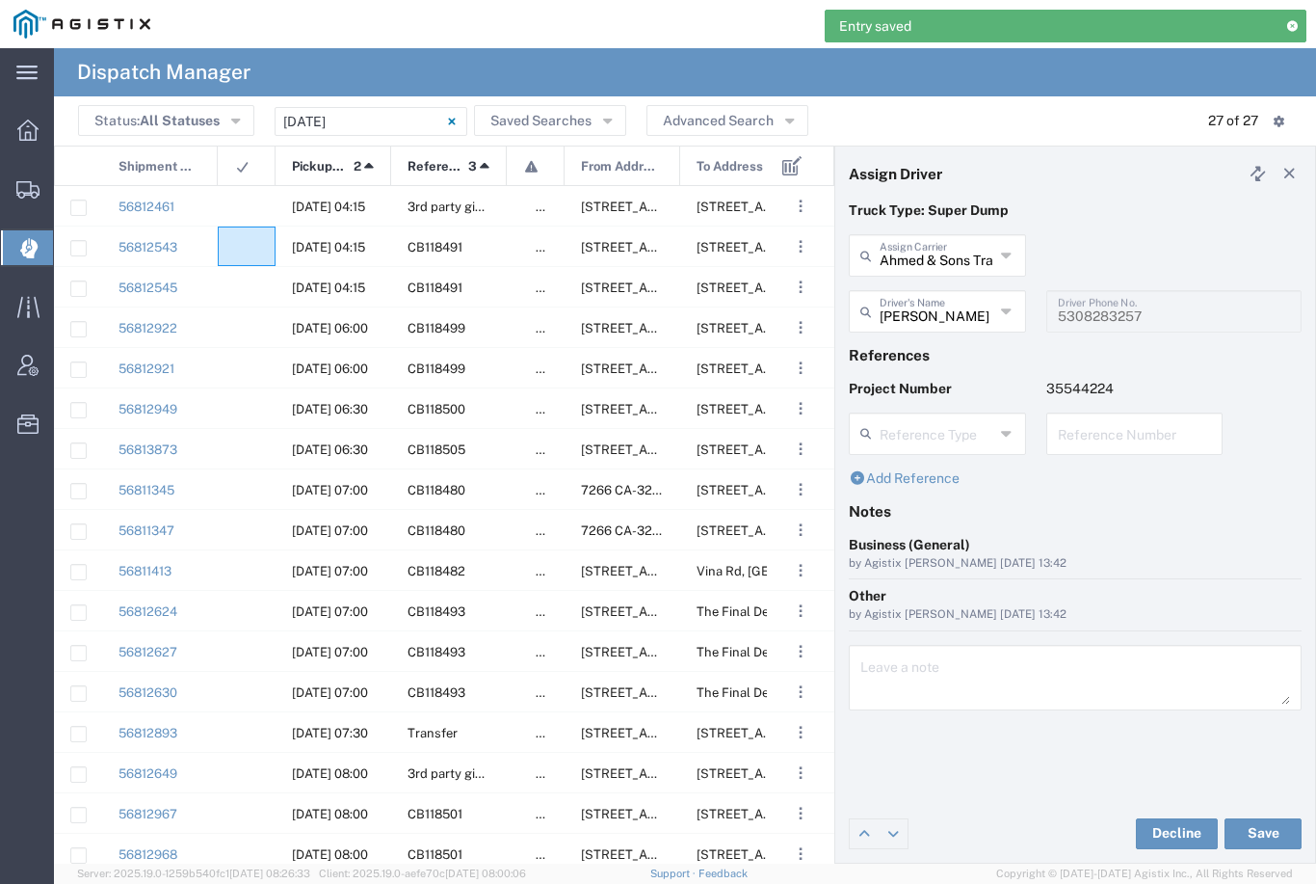
click at [237, 244] on agx-ag-table-icon-cell at bounding box center [240, 247] width 13 height 14
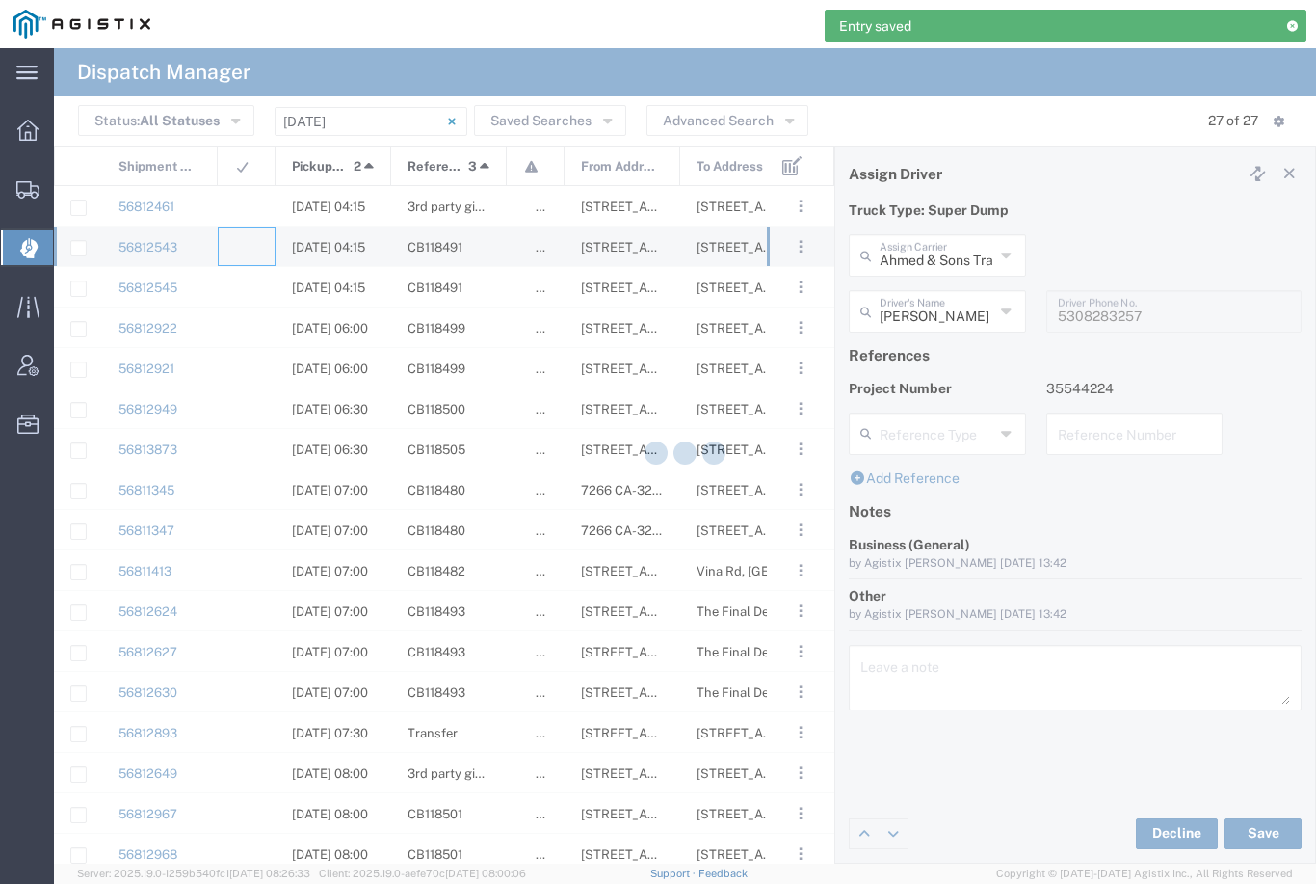
type input "[PERSON_NAME] & Sons Trucking, Inc"
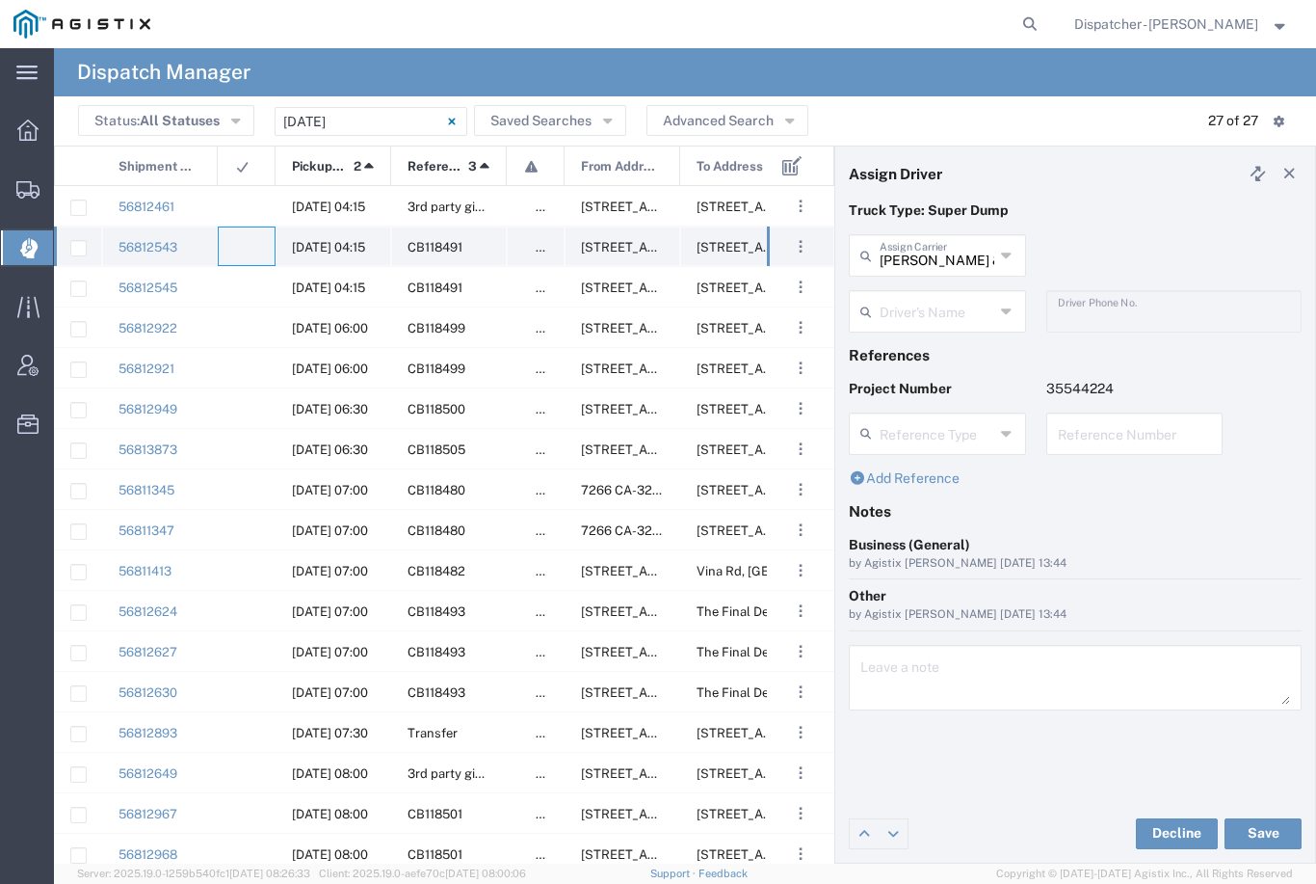
click at [238, 243] on agx-ag-table-icon-cell at bounding box center [240, 247] width 13 height 14
click at [942, 248] on input "[PERSON_NAME] & Sons Trucking, Inc" at bounding box center [937, 254] width 115 height 34
click at [915, 290] on span "MX Trucking" at bounding box center [937, 297] width 173 height 30
type input "MX Trucking"
click at [934, 311] on input "text" at bounding box center [940, 310] width 121 height 34
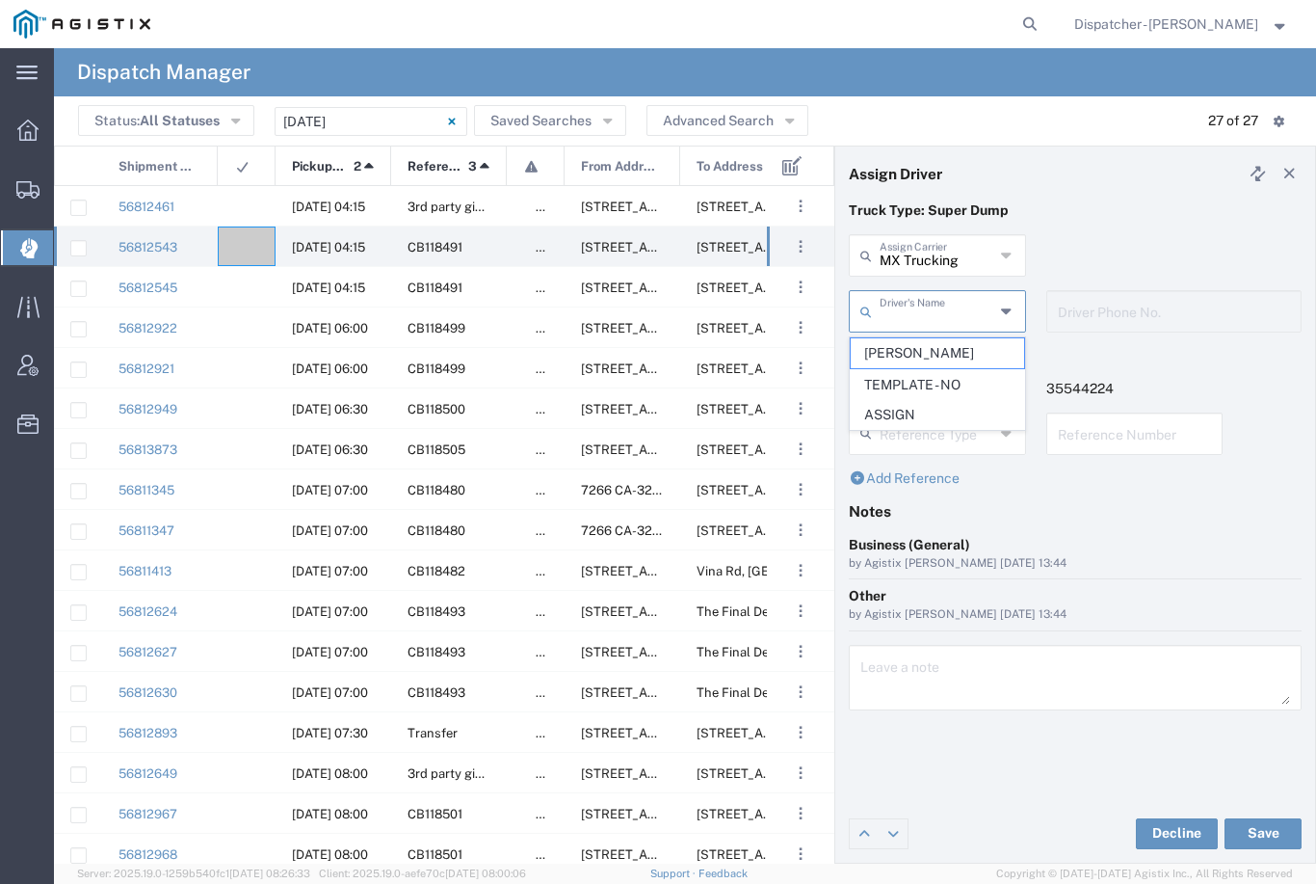
click at [911, 343] on span "[PERSON_NAME]" at bounding box center [937, 353] width 173 height 30
type input "[PERSON_NAME]"
type input "[PHONE_NUMBER]"
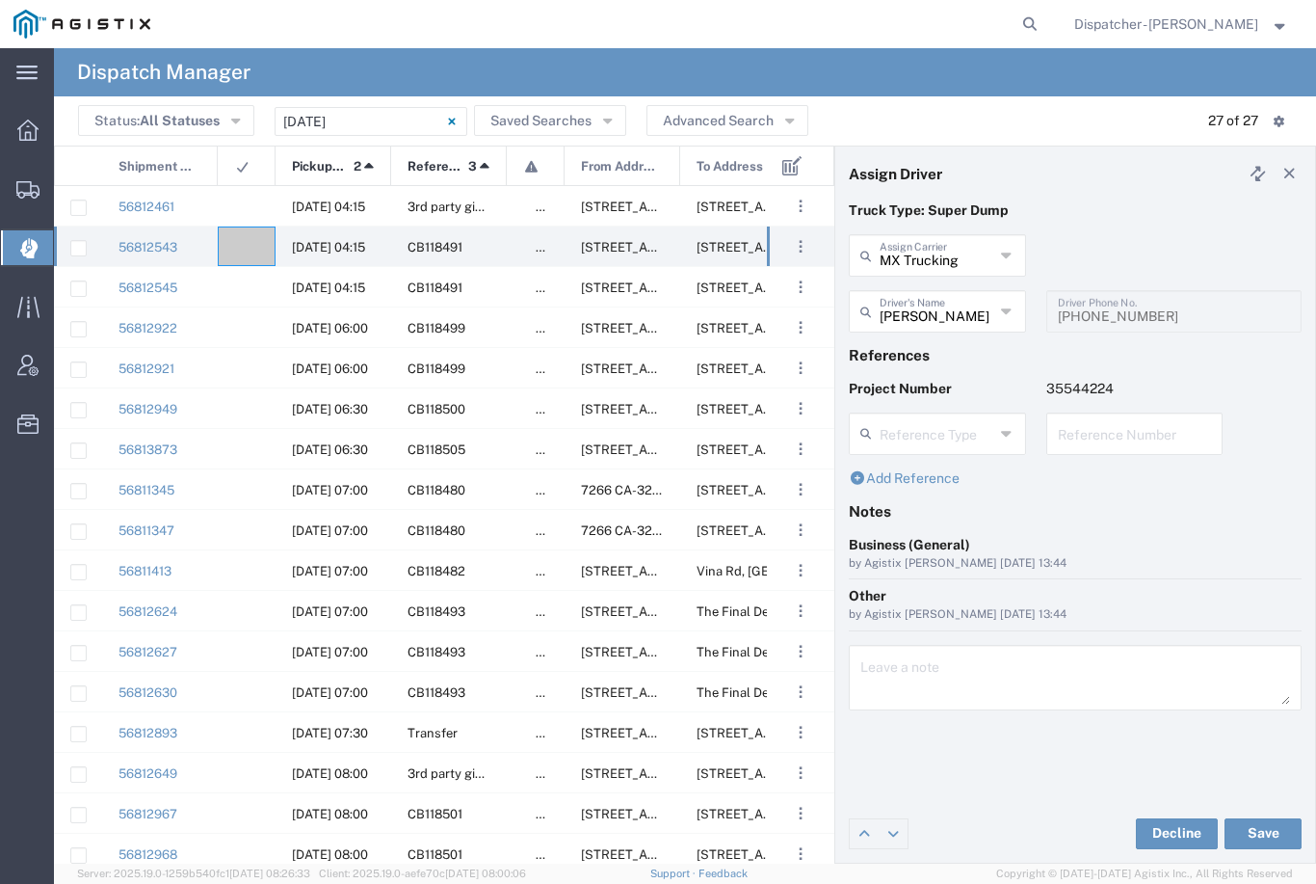
click at [1260, 847] on button "Save" at bounding box center [1263, 833] width 77 height 31
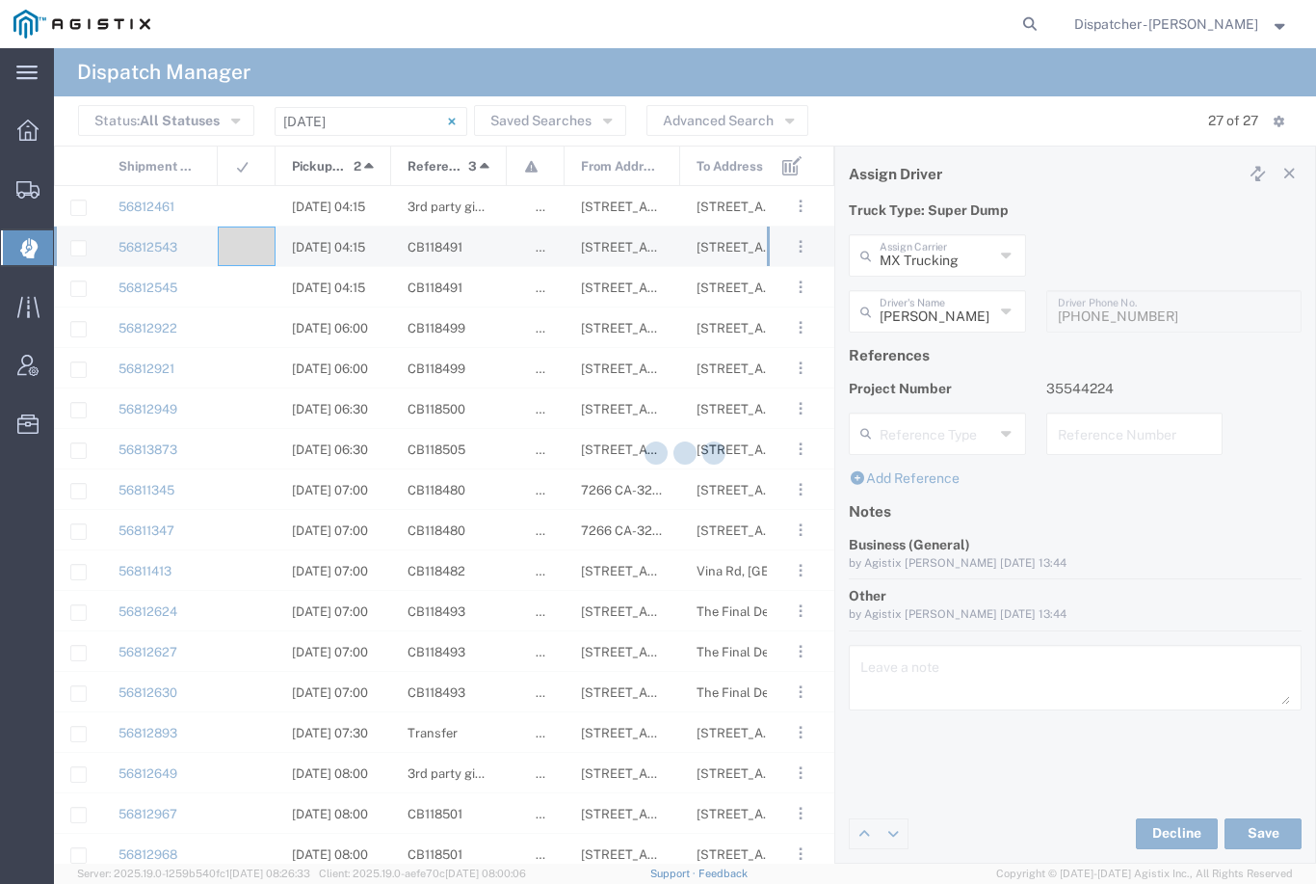
type input "[PERSON_NAME]"
type input "MX Trucking"
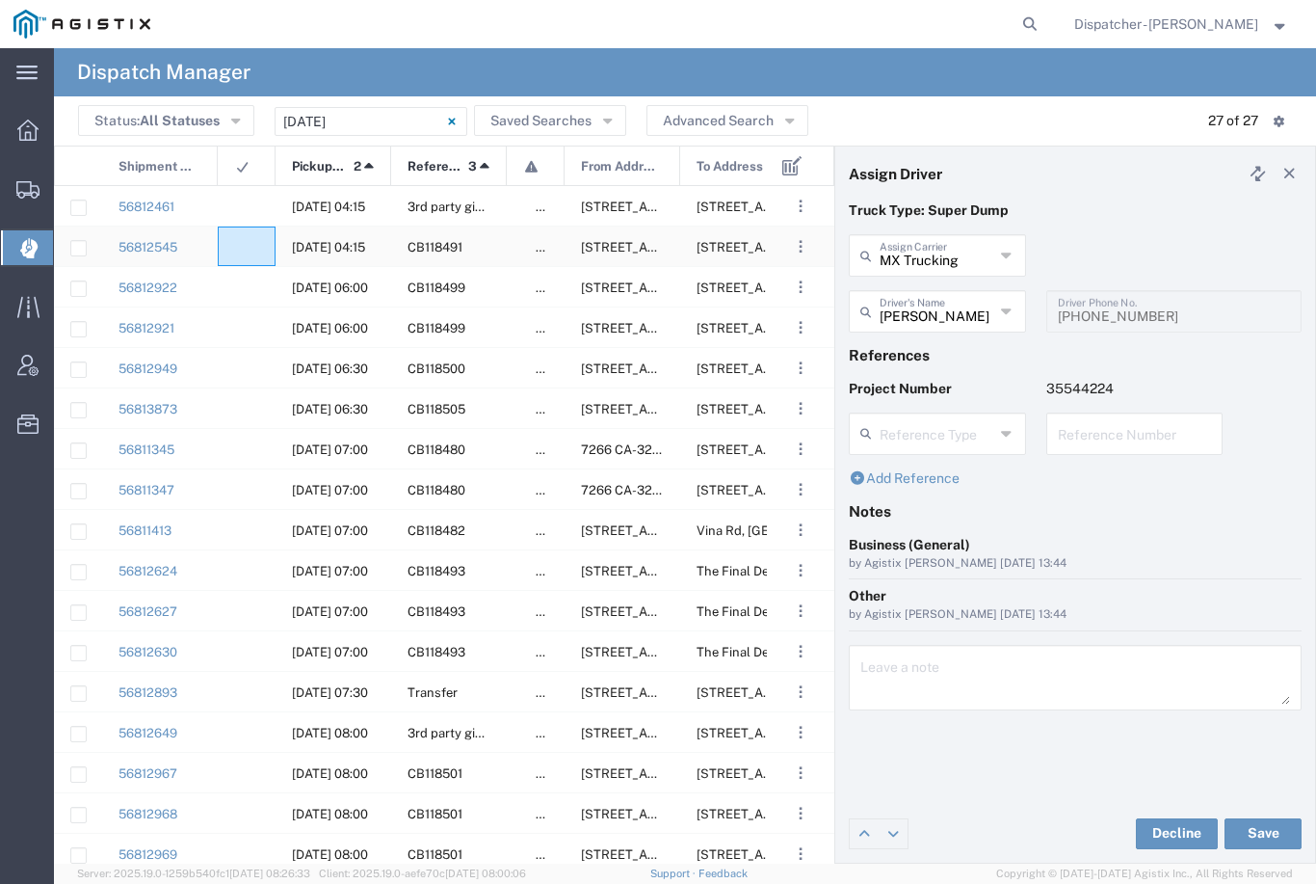
click at [242, 250] on agx-ag-table-icon-cell at bounding box center [240, 247] width 13 height 14
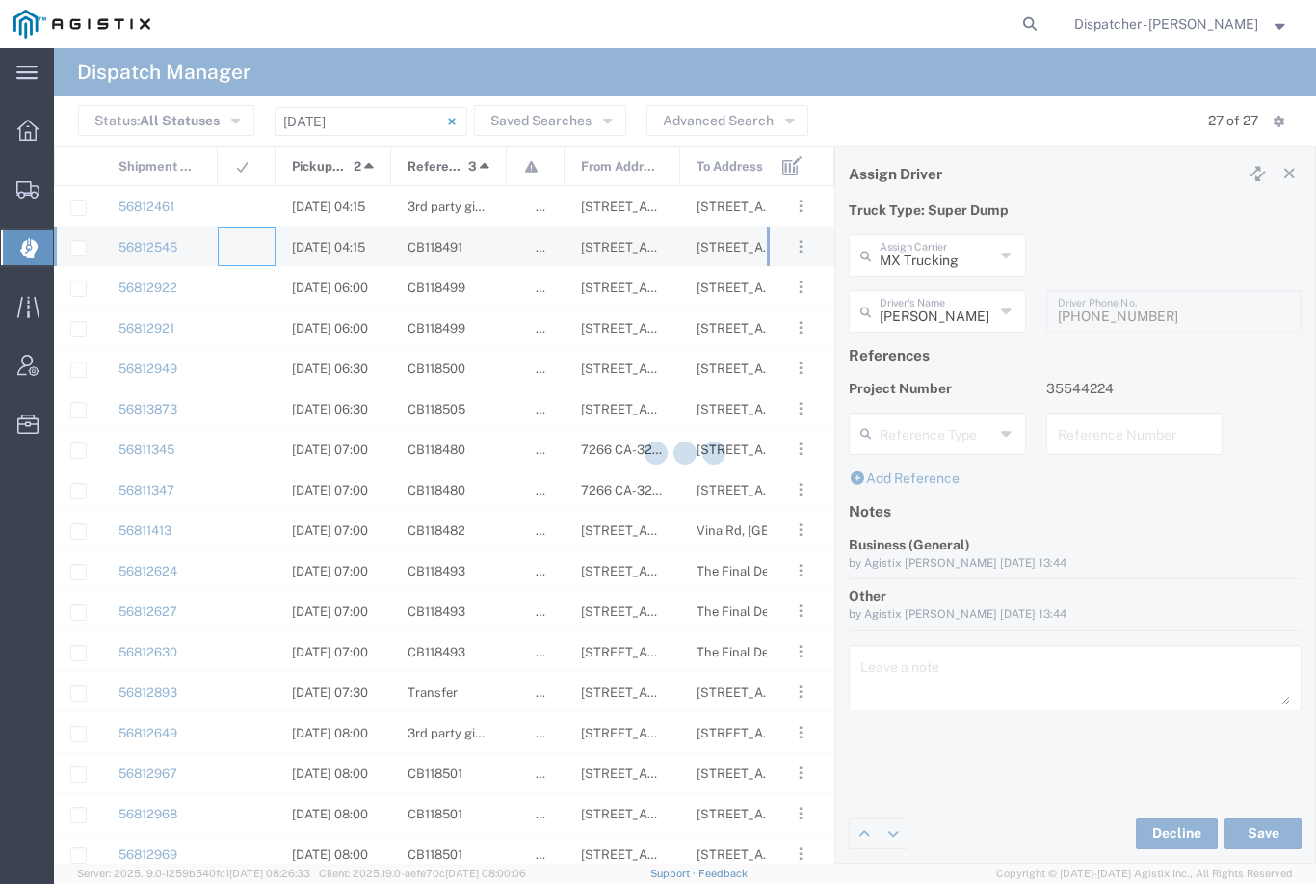
type input "[PERSON_NAME] & Sons Trucking, Inc"
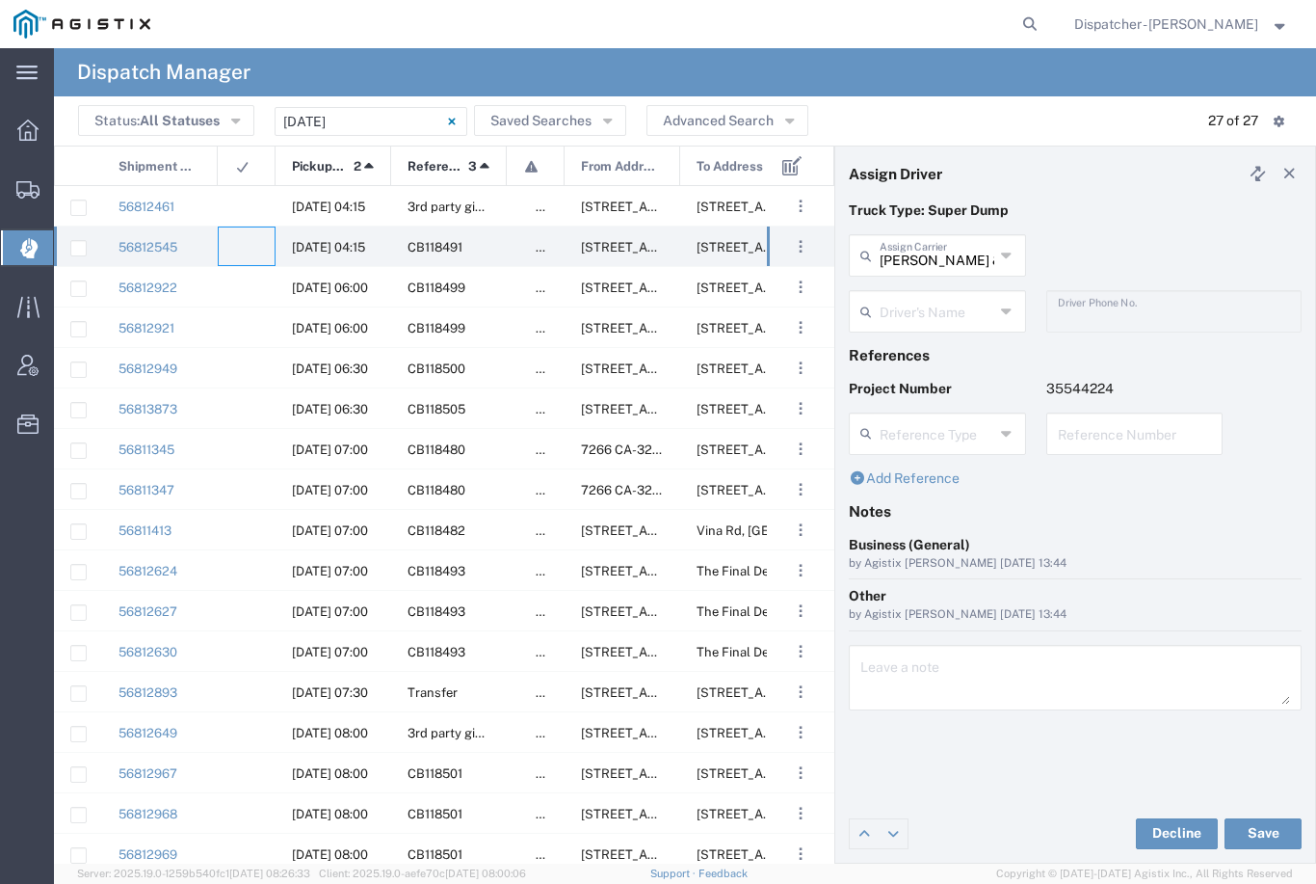
click at [931, 251] on input "[PERSON_NAME] & Sons Trucking, Inc" at bounding box center [937, 254] width 115 height 34
click at [917, 294] on span "[PERSON_NAME]" at bounding box center [937, 297] width 173 height 30
type input "[PERSON_NAME]"
click at [931, 312] on input "text" at bounding box center [937, 310] width 115 height 34
click at [917, 346] on span "[PERSON_NAME]" at bounding box center [937, 353] width 173 height 30
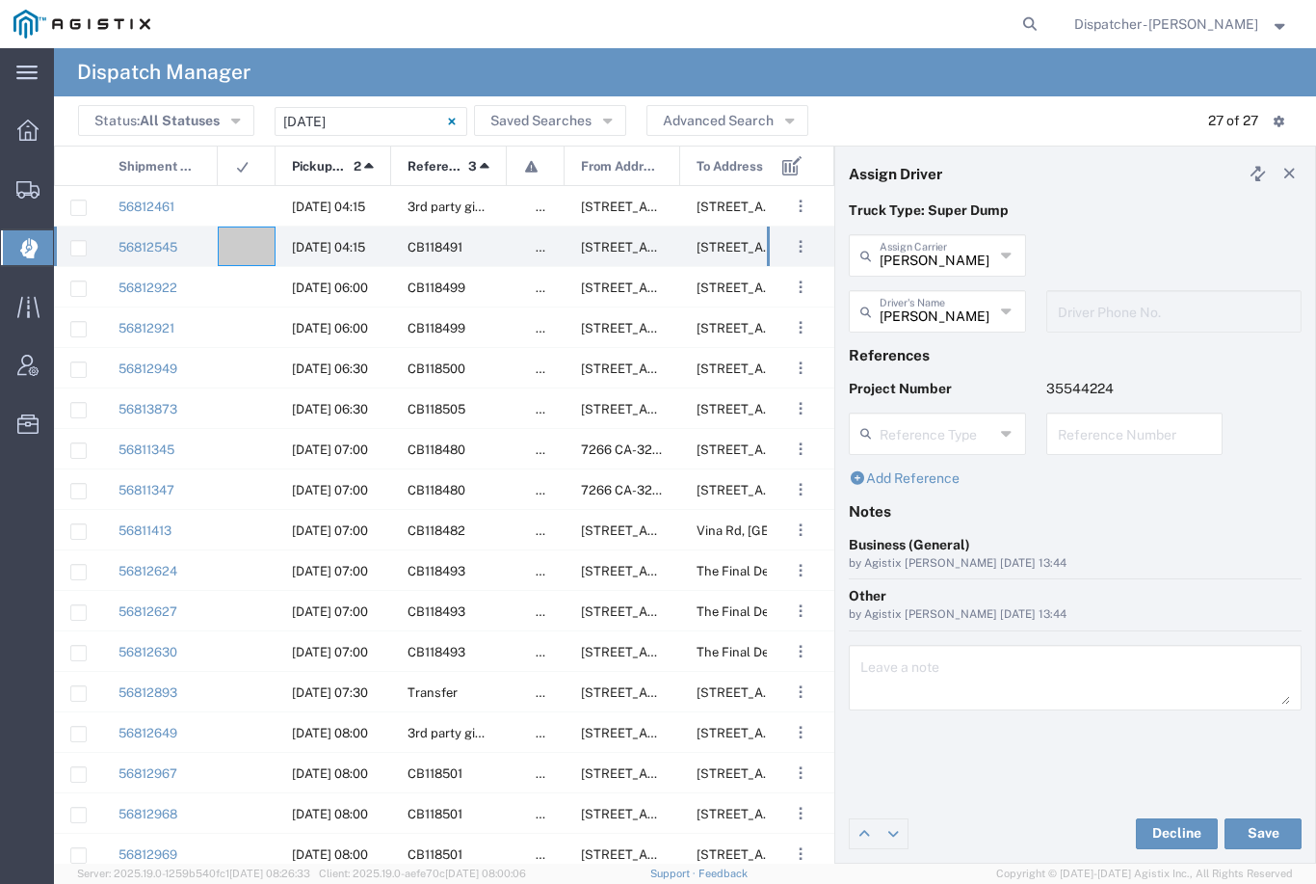
click at [1260, 842] on button "Save" at bounding box center [1263, 833] width 77 height 31
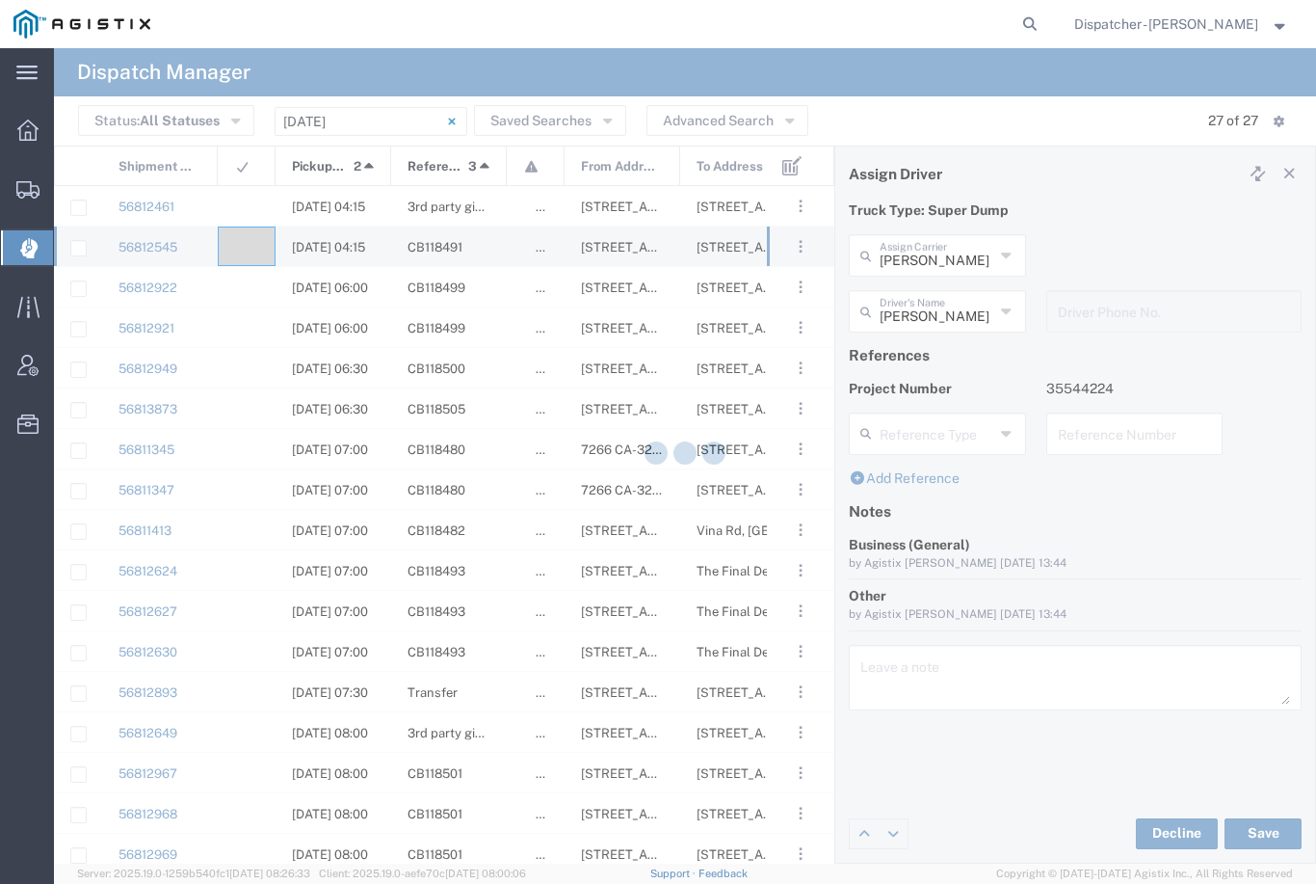
type input "[PERSON_NAME]"
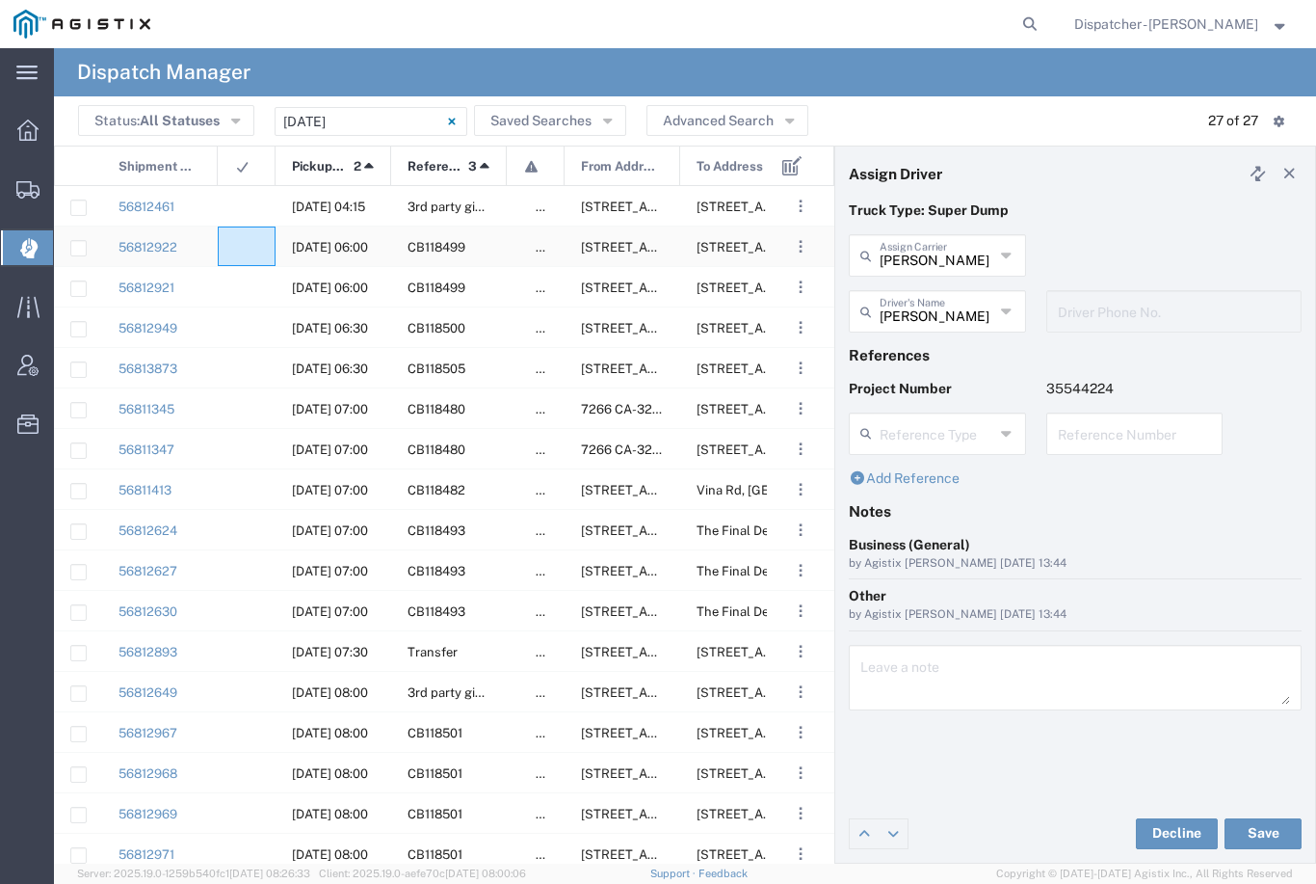
click at [243, 245] on agx-ag-table-icon-cell at bounding box center [240, 247] width 13 height 14
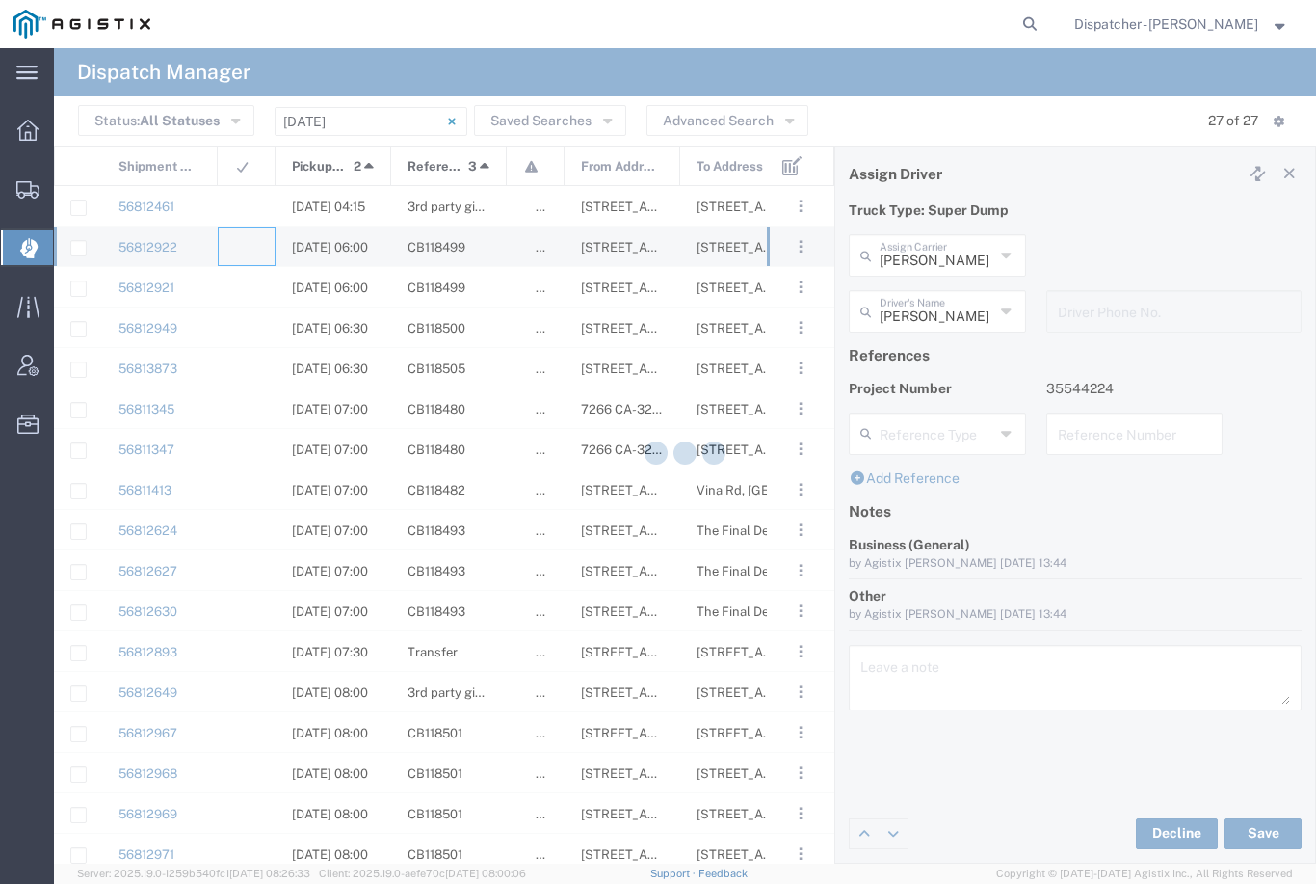
type input "[PERSON_NAME] & Sons Trucking, Inc"
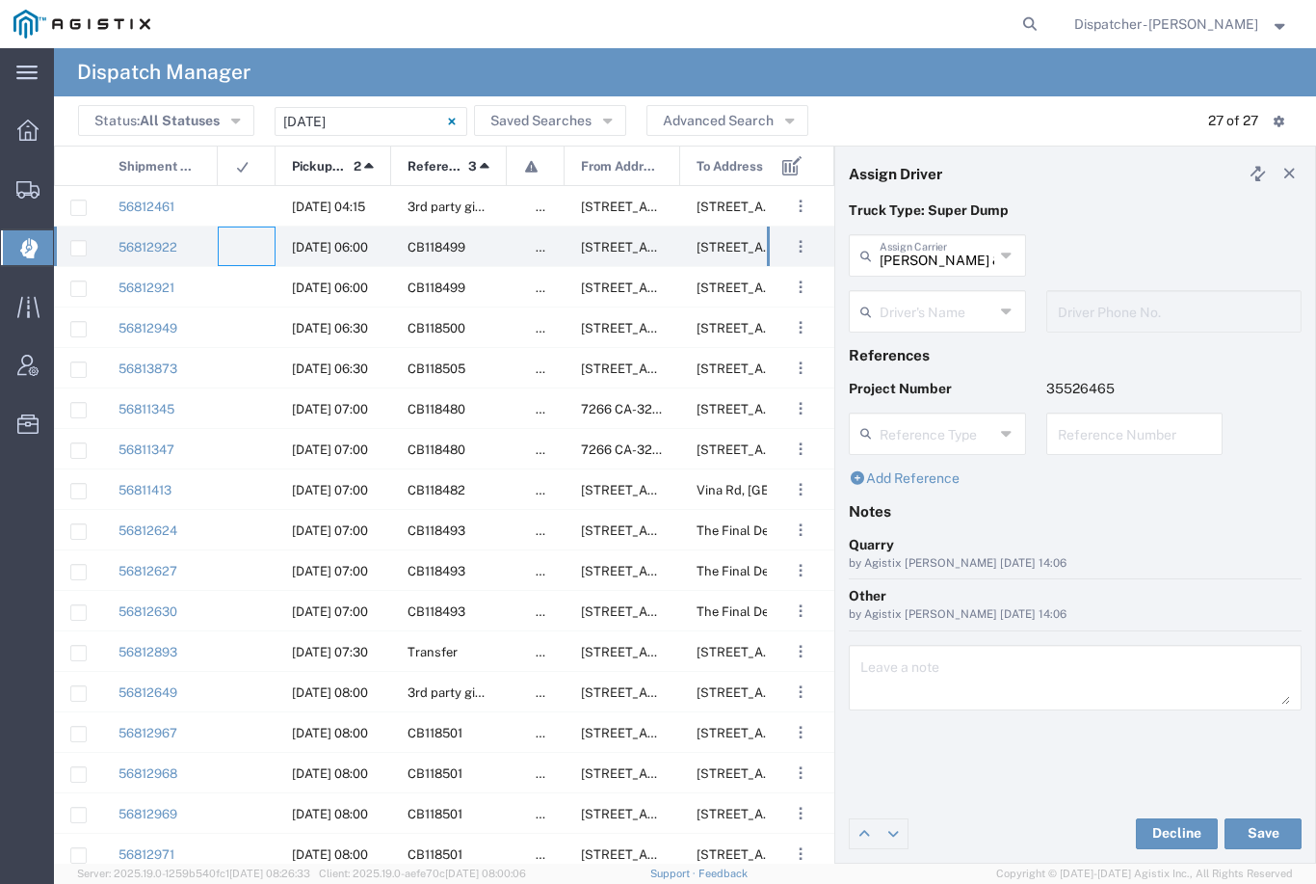
click at [952, 249] on input "[PERSON_NAME] & Sons Trucking, Inc" at bounding box center [937, 254] width 115 height 34
click at [925, 353] on span "VC Trucking Inc" at bounding box center [937, 359] width 173 height 30
type input "VC Trucking Inc"
click at [939, 310] on input "text" at bounding box center [937, 310] width 115 height 34
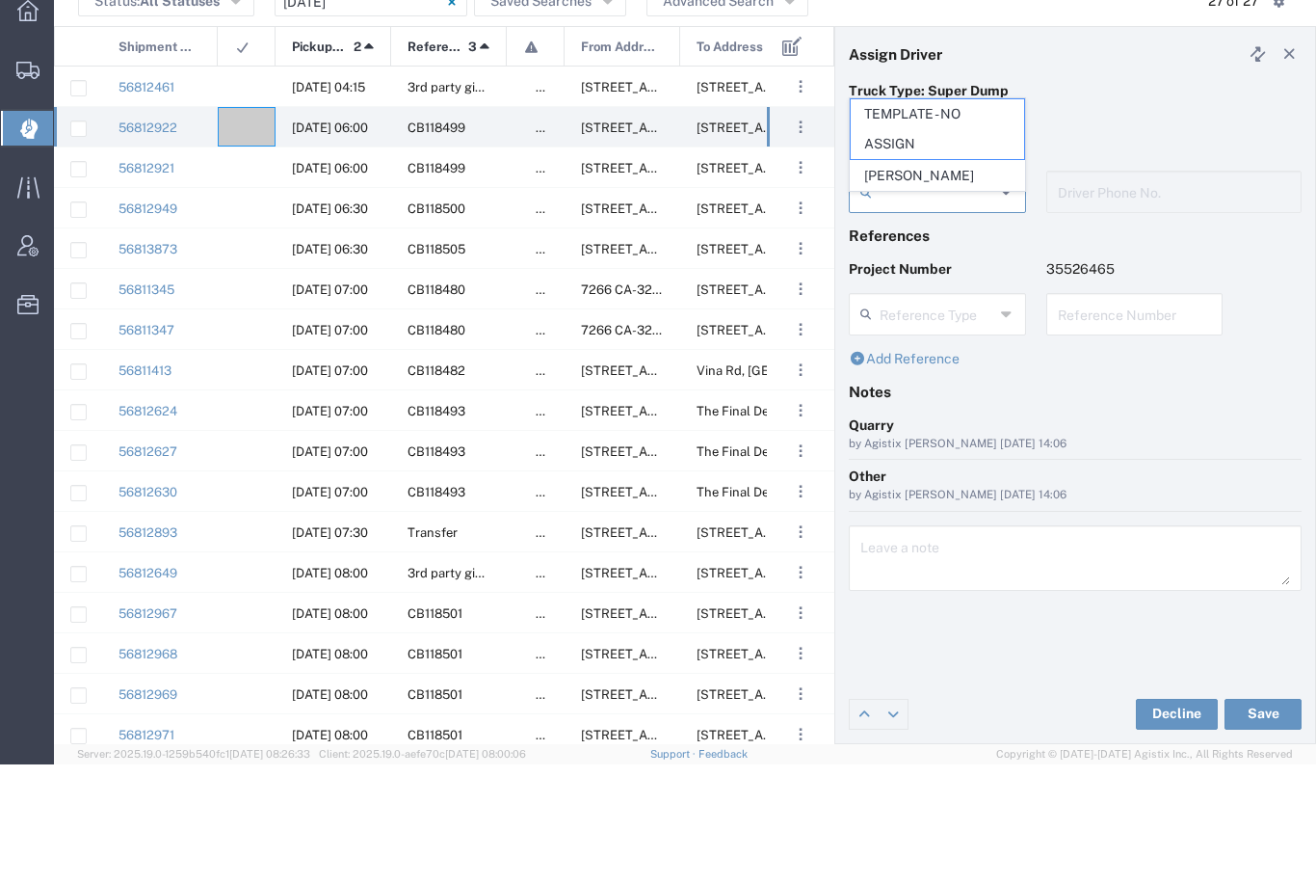
click at [931, 218] on li "TEMPLATE - NO ASSIGN" at bounding box center [937, 249] width 175 height 62
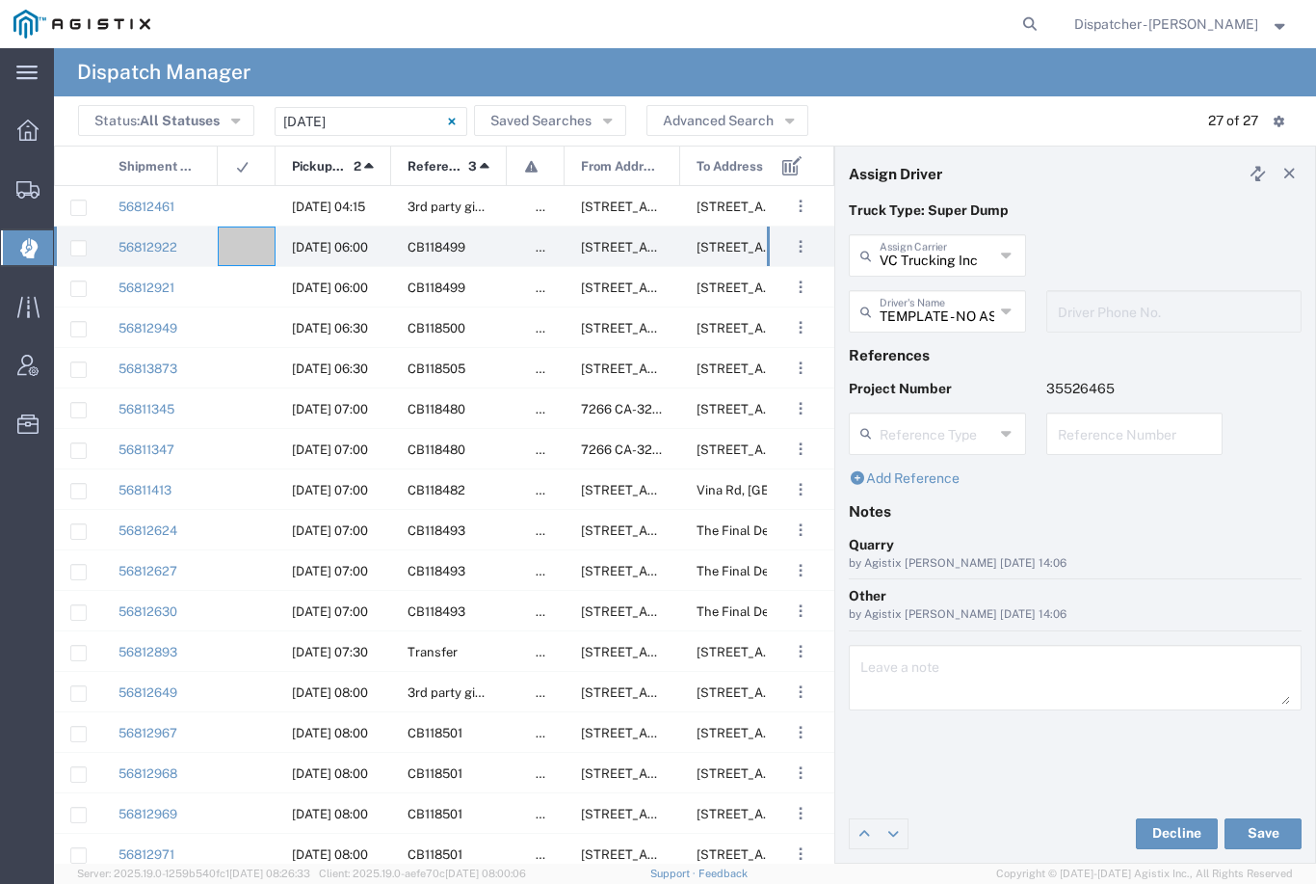
click at [968, 308] on agx-dropdown-input "TEMPLATE - NO ASSIGN Driver's Name TEMPLATE - NO ASSIGN [PERSON_NAME]" at bounding box center [937, 311] width 177 height 42
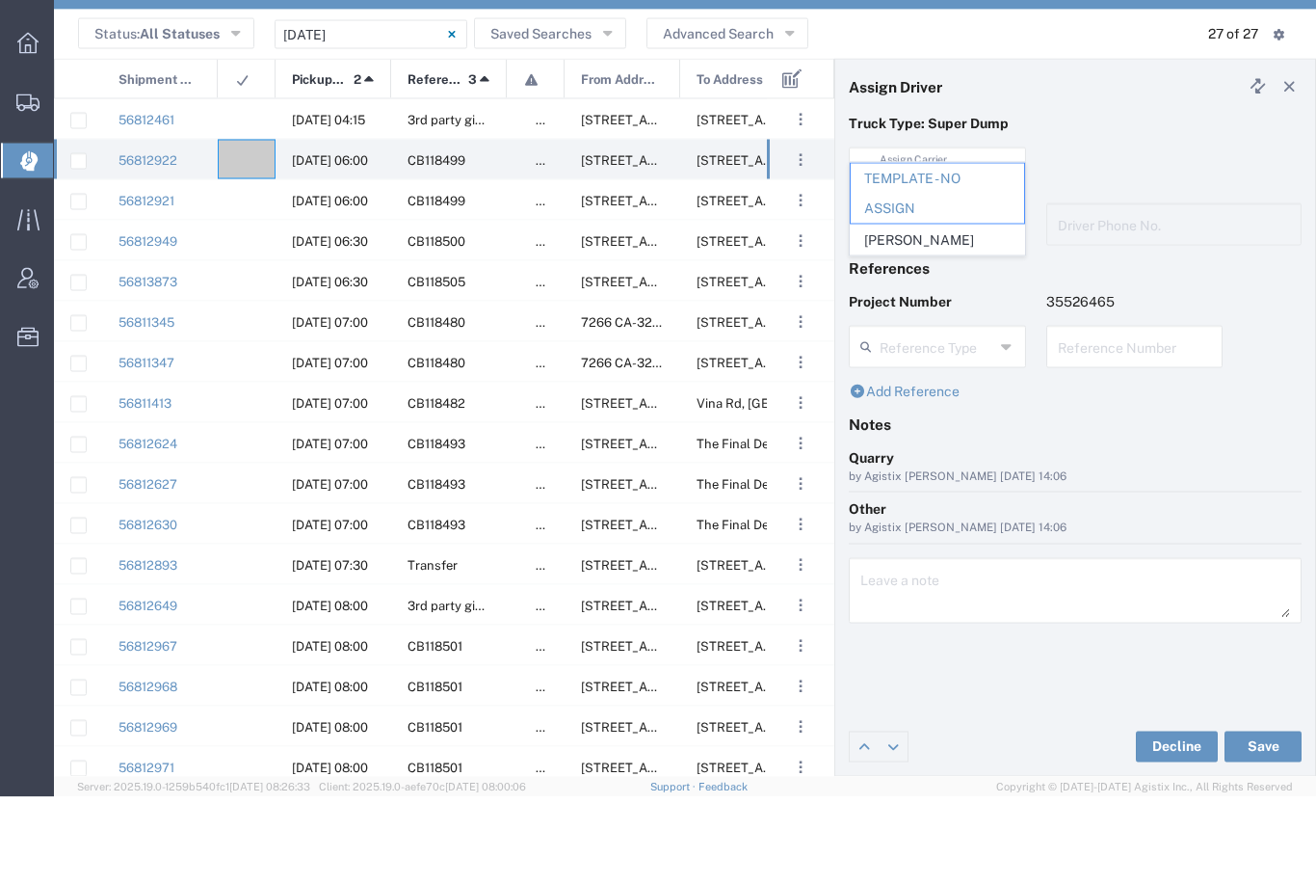
click at [936, 312] on span "[PERSON_NAME]" at bounding box center [937, 327] width 173 height 30
type input "[PERSON_NAME]"
type input "[PHONE_NUMBER]"
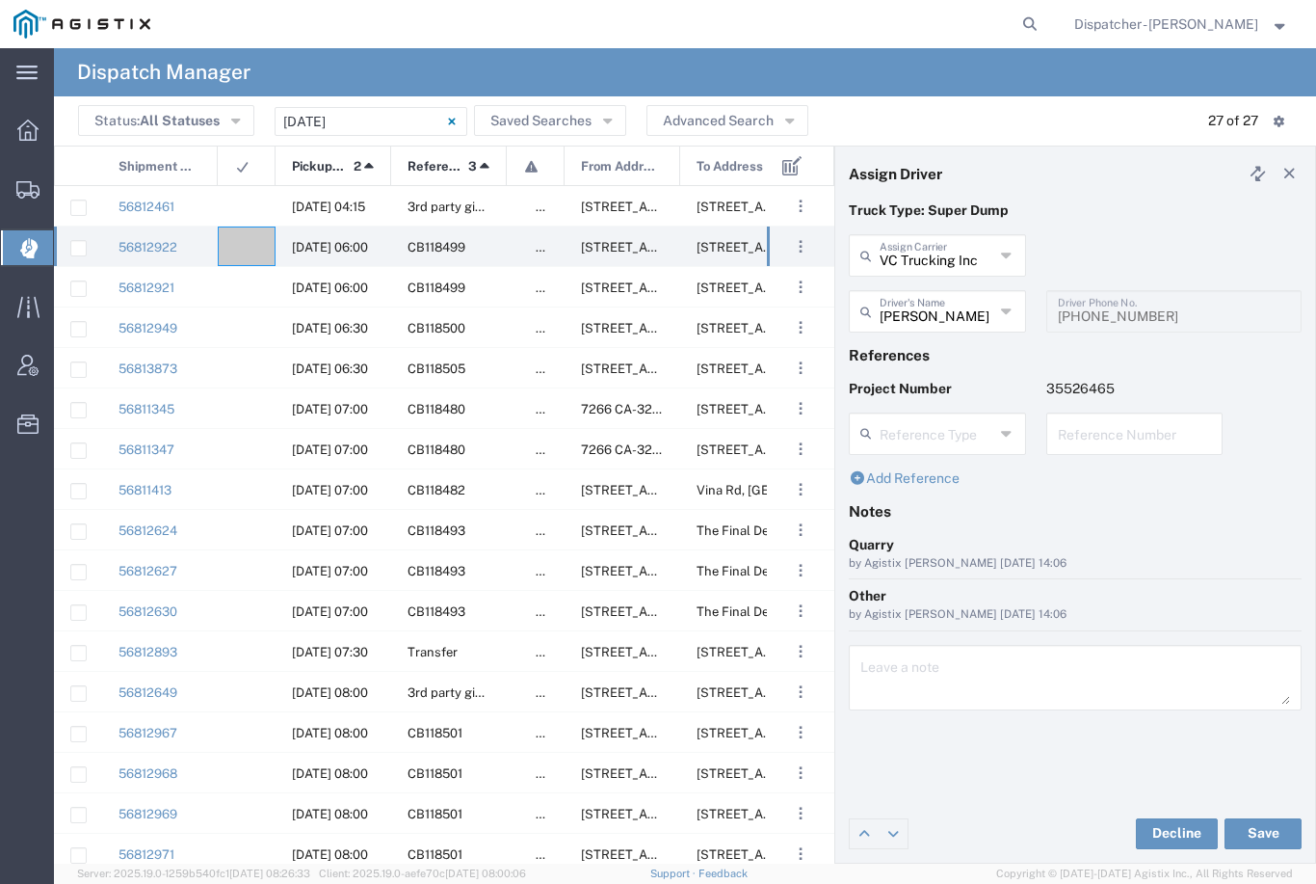
click at [1263, 839] on button "Save" at bounding box center [1263, 833] width 77 height 31
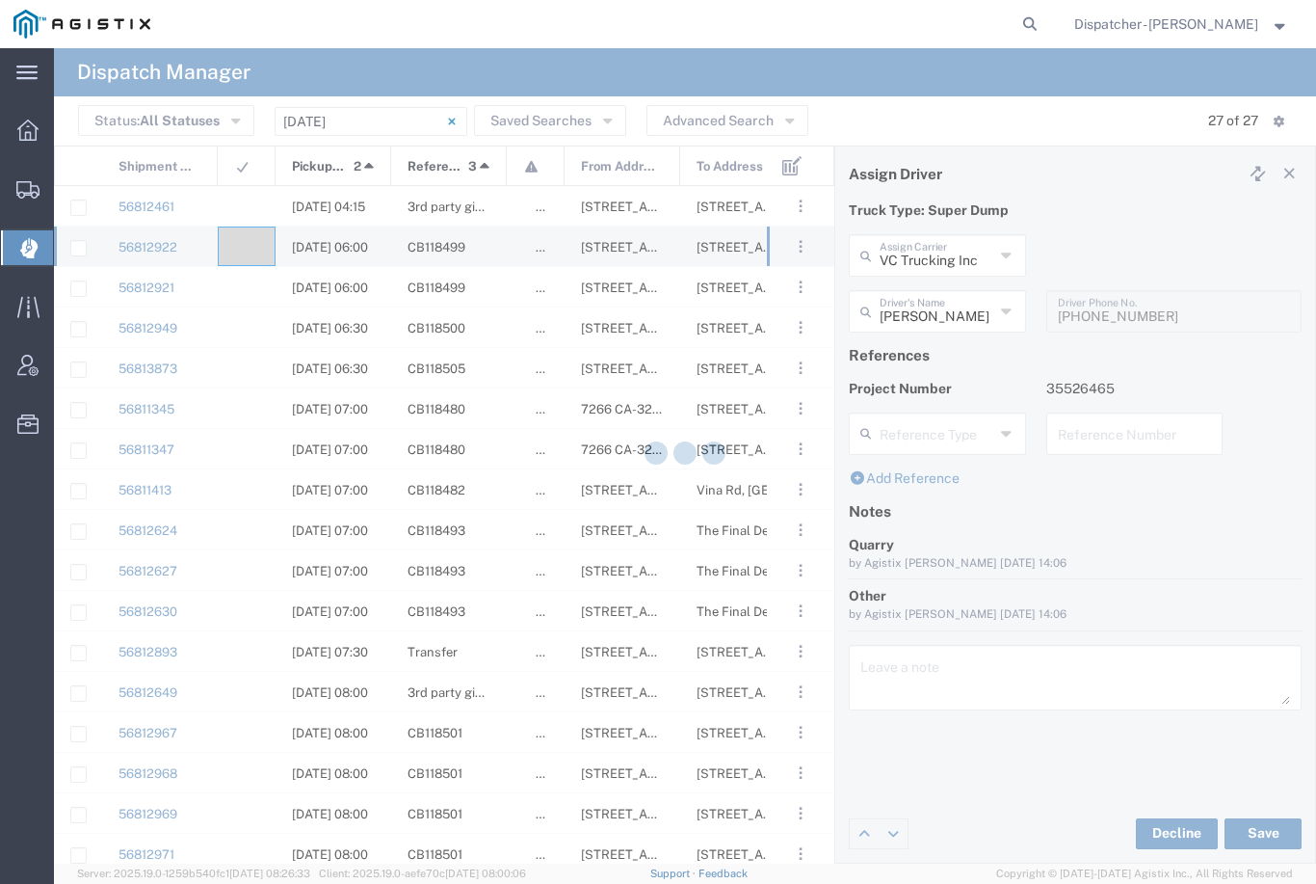
type input "[PERSON_NAME]"
type input "VC Trucking Inc"
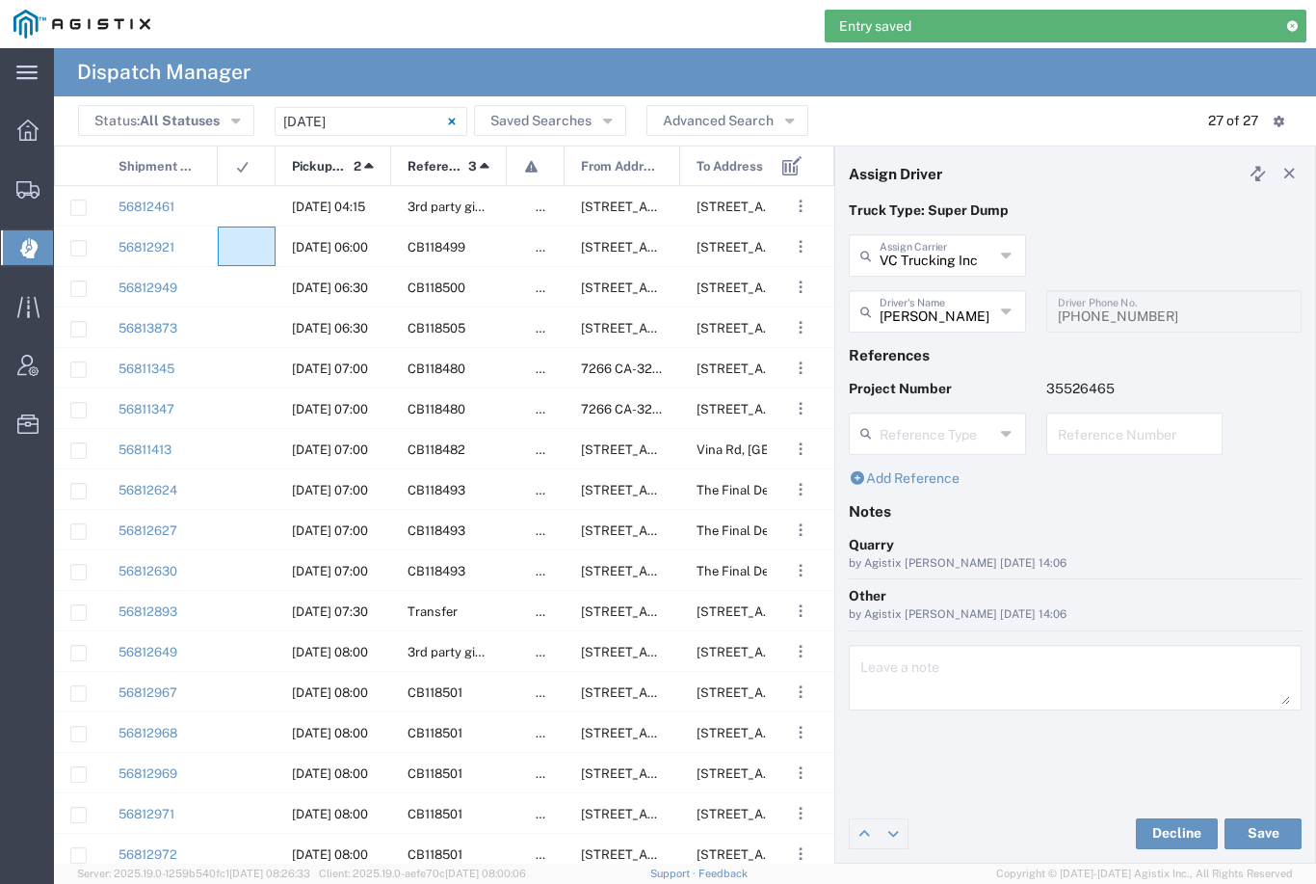
click at [245, 252] on agx-ag-table-icon-cell at bounding box center [240, 247] width 13 height 14
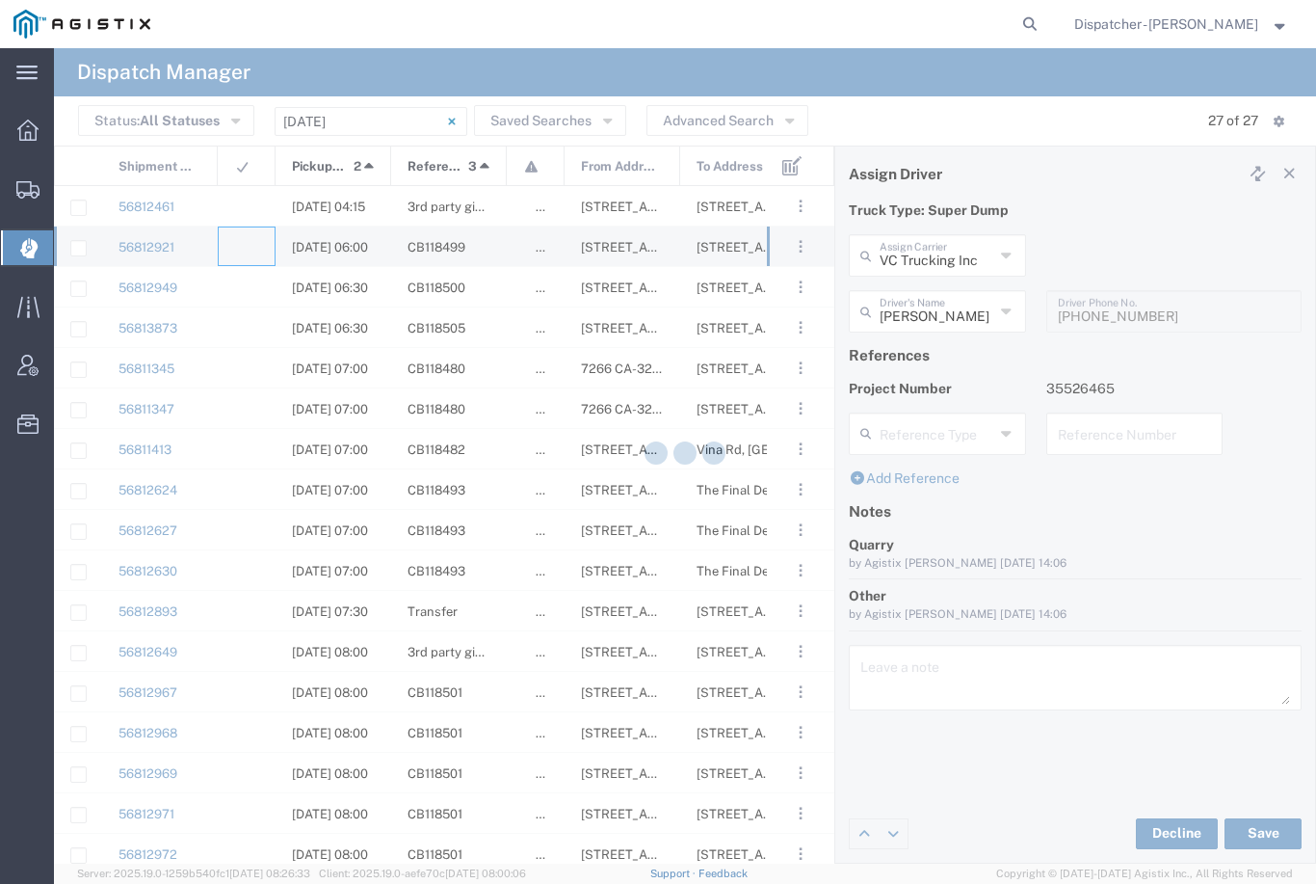
type input "[PERSON_NAME] & Sons Trucking, Inc"
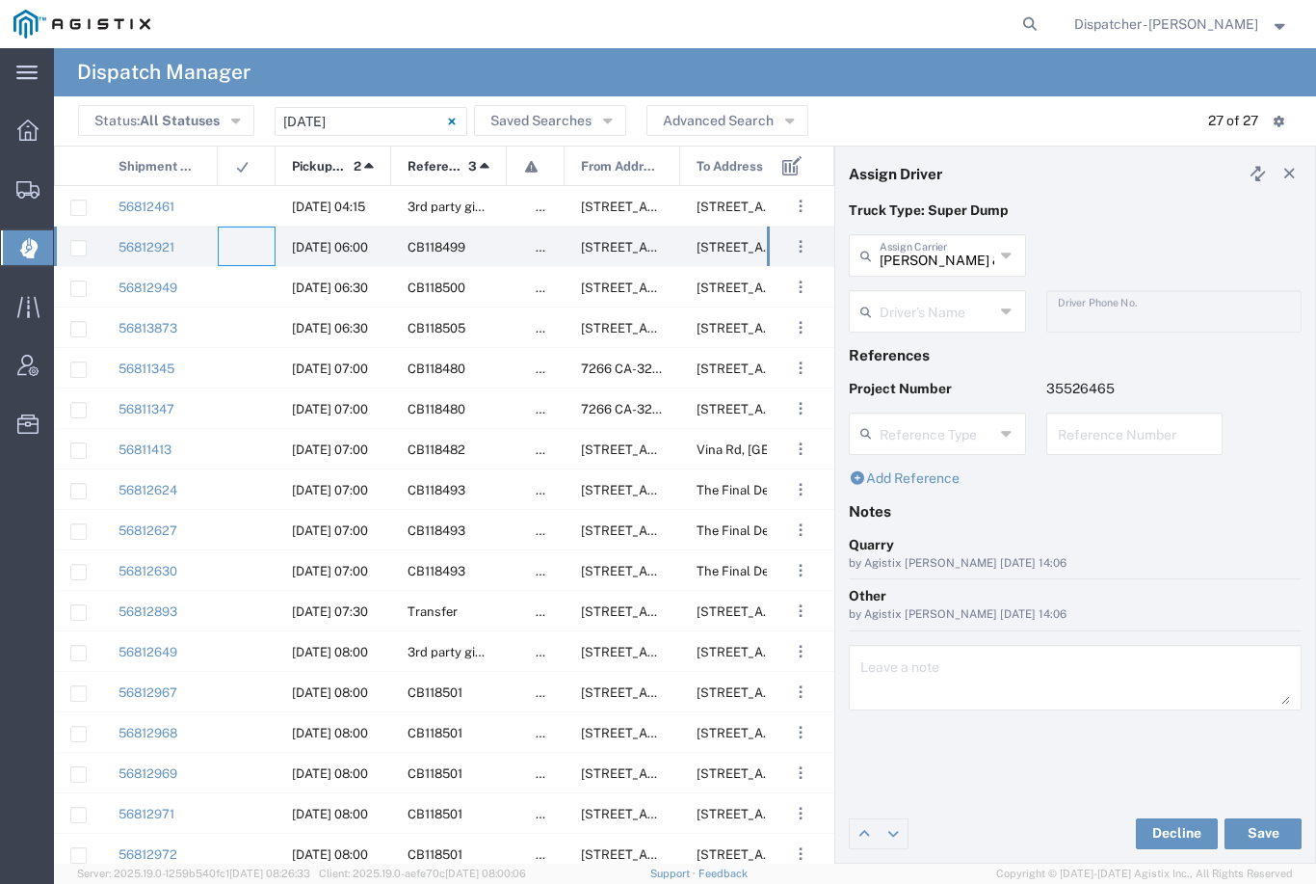
click at [929, 297] on agx-dropdown-input "Driver's Name [PERSON_NAME] [PERSON_NAME] [PERSON_NAME] [PERSON_NAME] [PERSON_N…" at bounding box center [937, 311] width 177 height 42
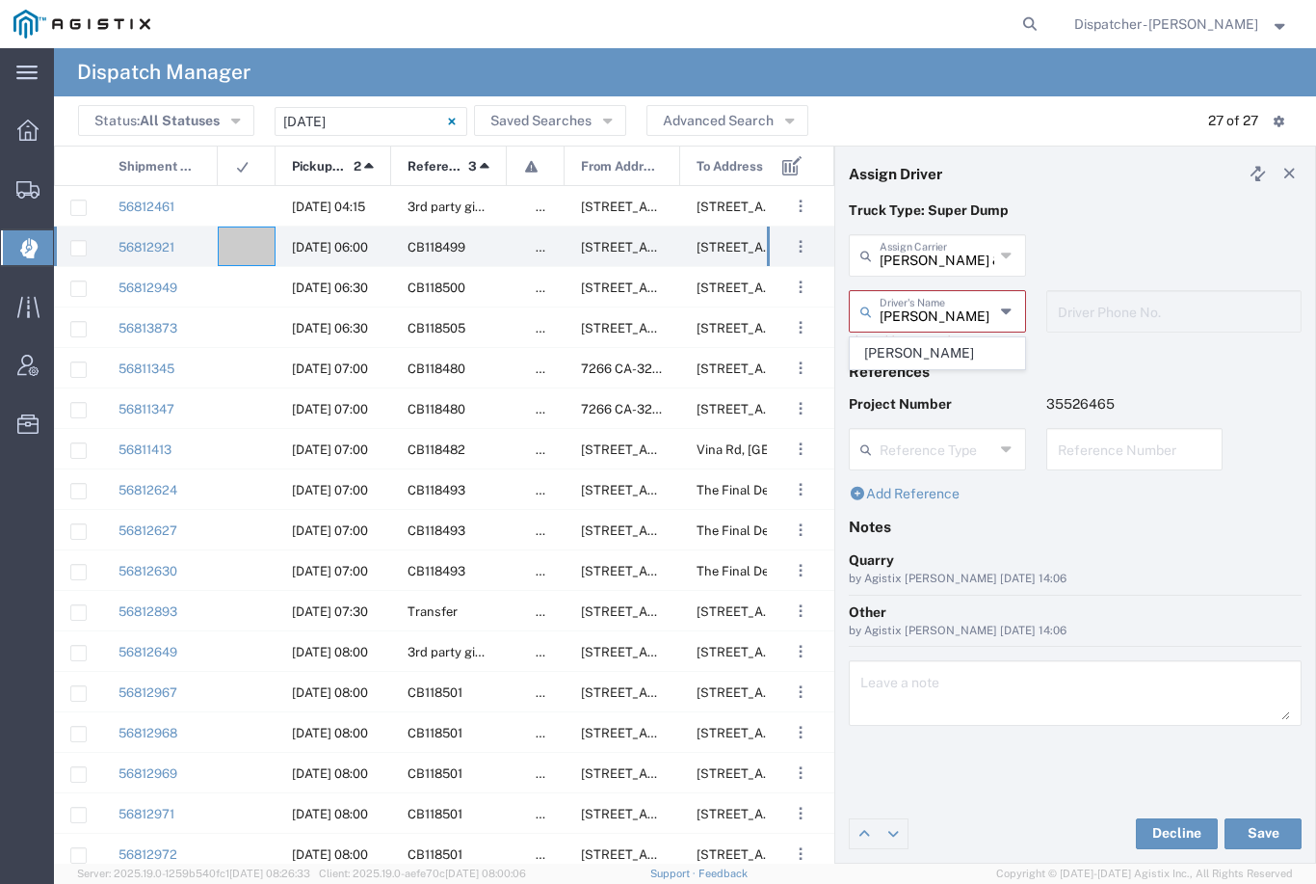
click at [934, 355] on span "[PERSON_NAME]" at bounding box center [937, 353] width 173 height 30
type input "[PERSON_NAME]"
type input "9258126210"
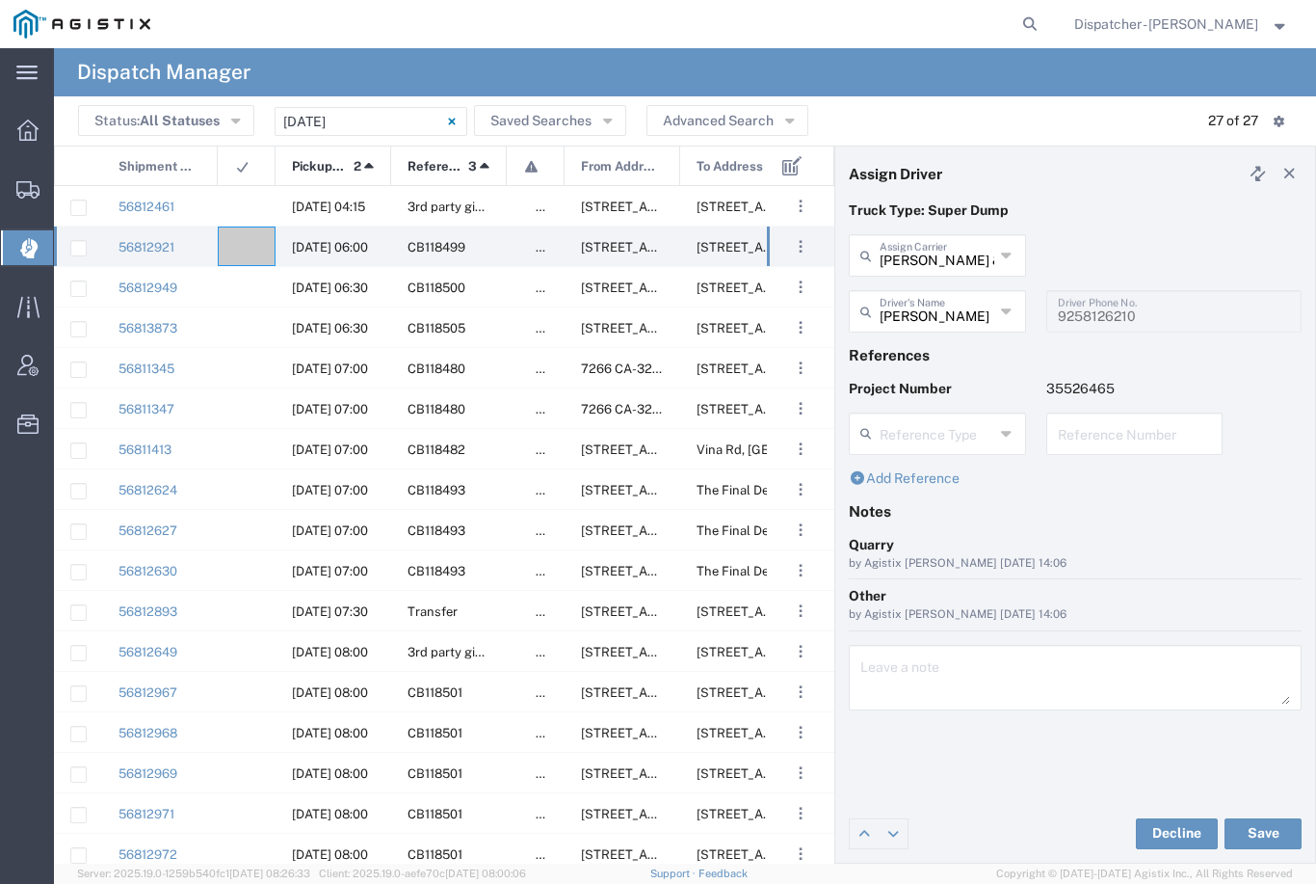
click at [1267, 843] on button "Save" at bounding box center [1263, 833] width 77 height 31
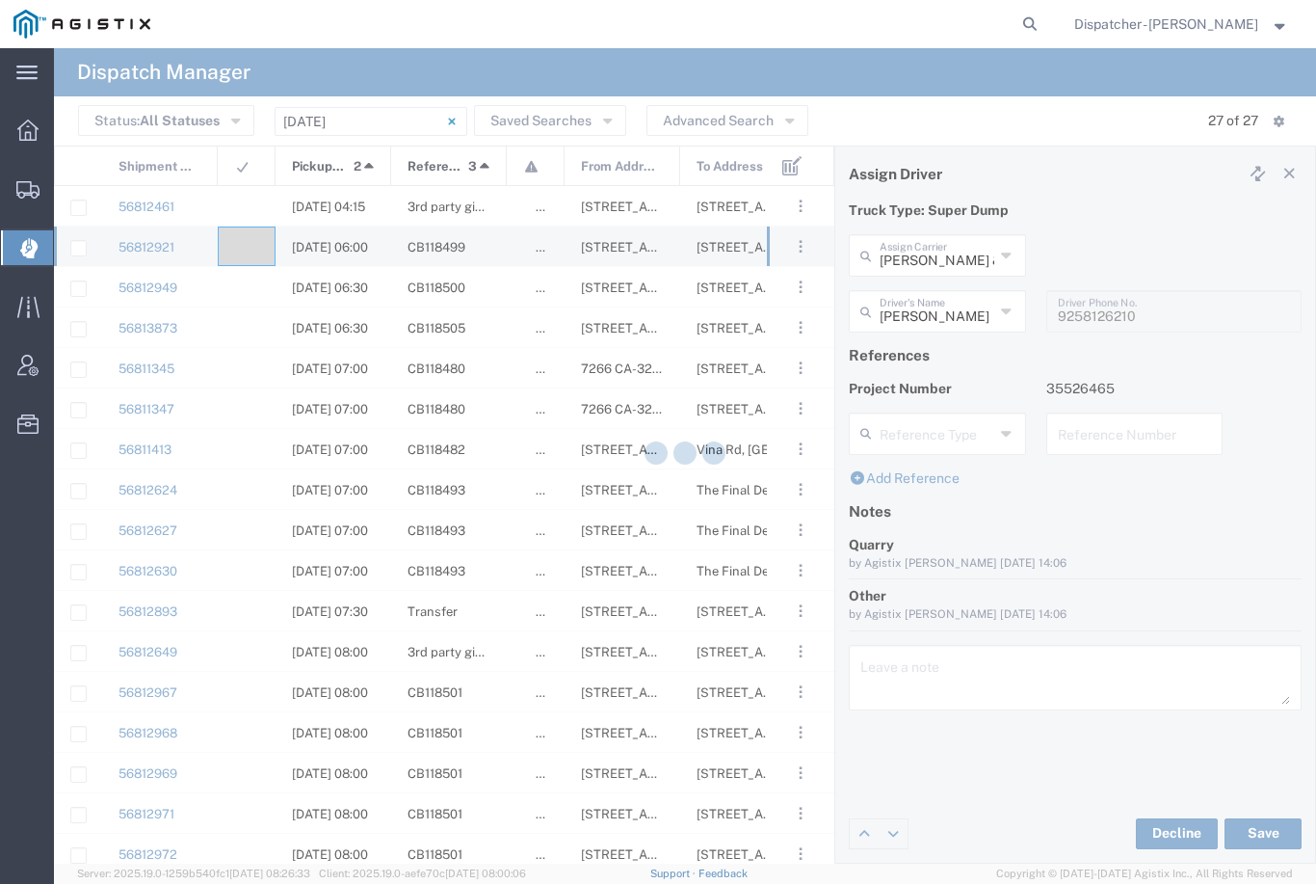
type input "[PERSON_NAME]"
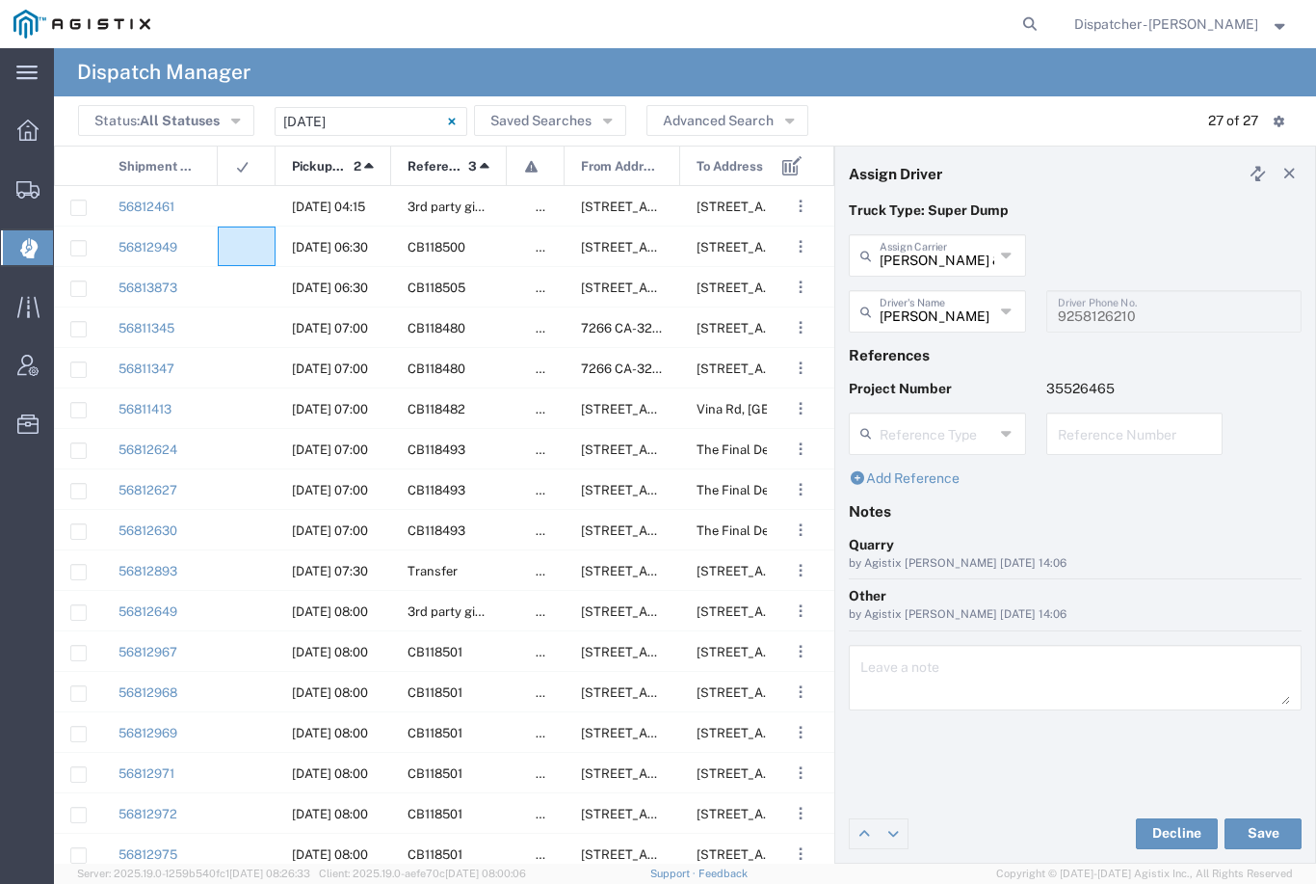
click at [237, 241] on agx-ag-table-icon-cell at bounding box center [240, 247] width 13 height 14
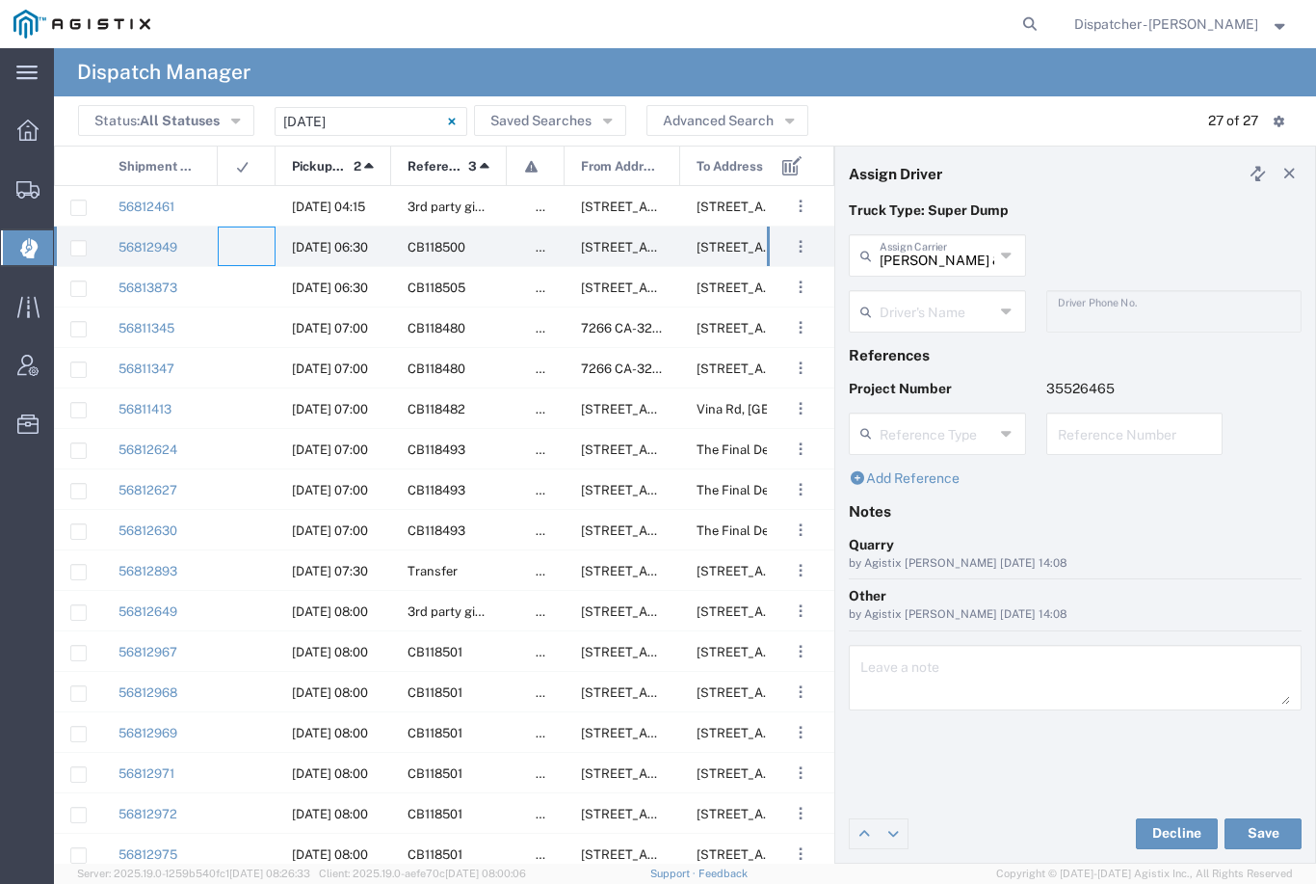
click at [940, 247] on input "[PERSON_NAME] & Sons Trucking, Inc" at bounding box center [937, 254] width 115 height 34
click at [942, 298] on span "[PERSON_NAME] Trucking LLC" at bounding box center [937, 312] width 173 height 60
type input "[PERSON_NAME] Trucking LLC"
click at [948, 311] on input "text" at bounding box center [940, 310] width 121 height 34
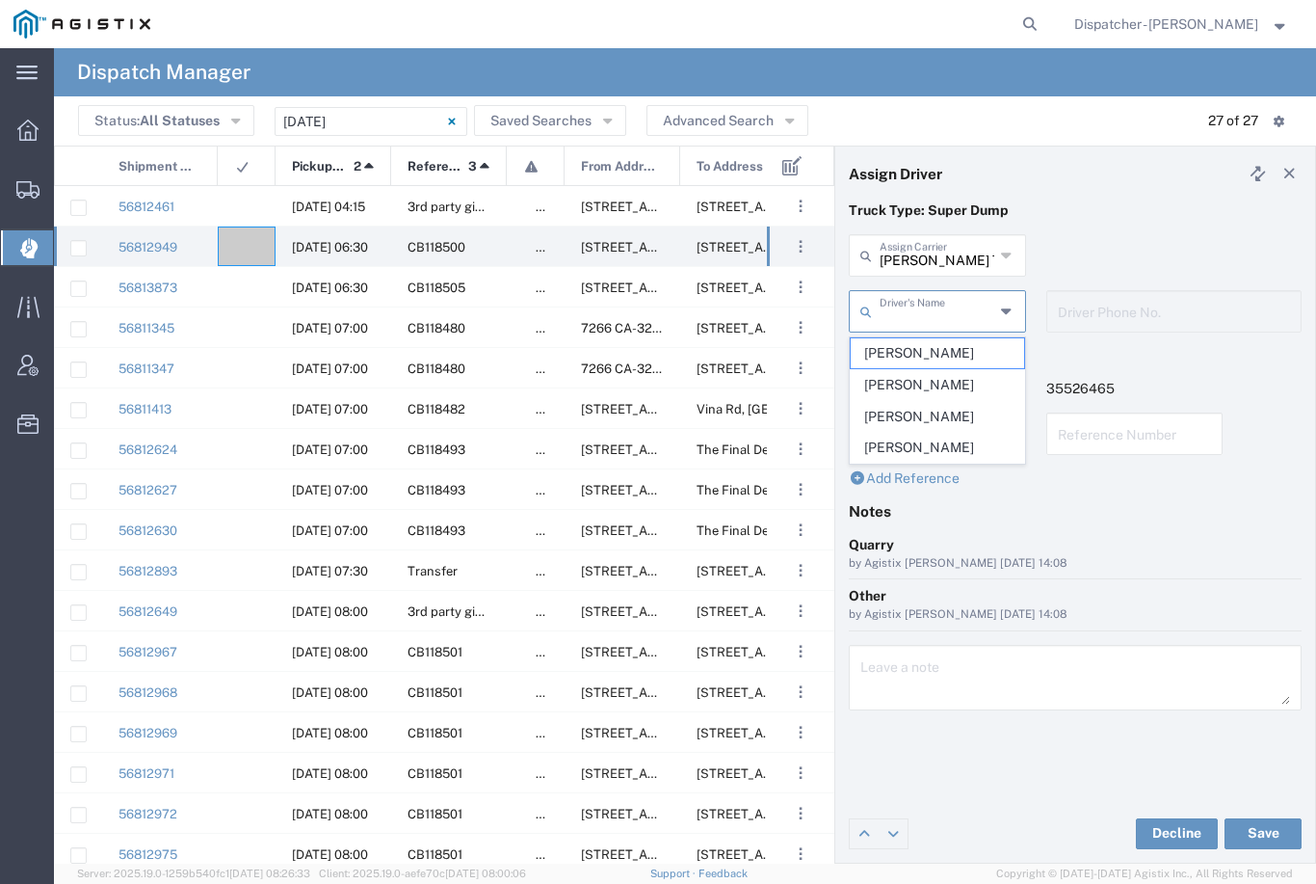
click at [928, 346] on span "[PERSON_NAME]" at bounding box center [937, 353] width 173 height 30
type input "[PERSON_NAME]"
type input "5308707576"
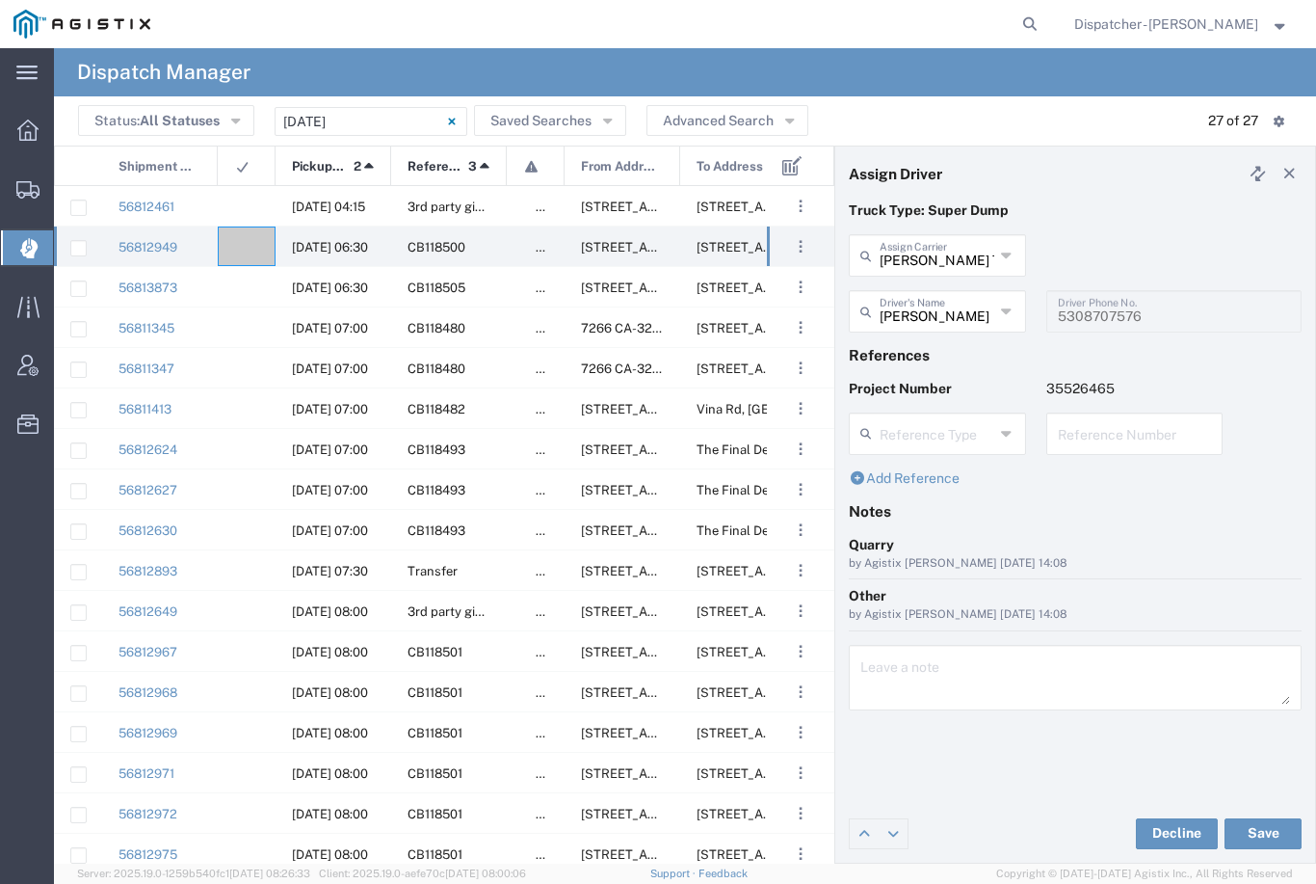
click at [1261, 829] on button "Save" at bounding box center [1263, 833] width 77 height 31
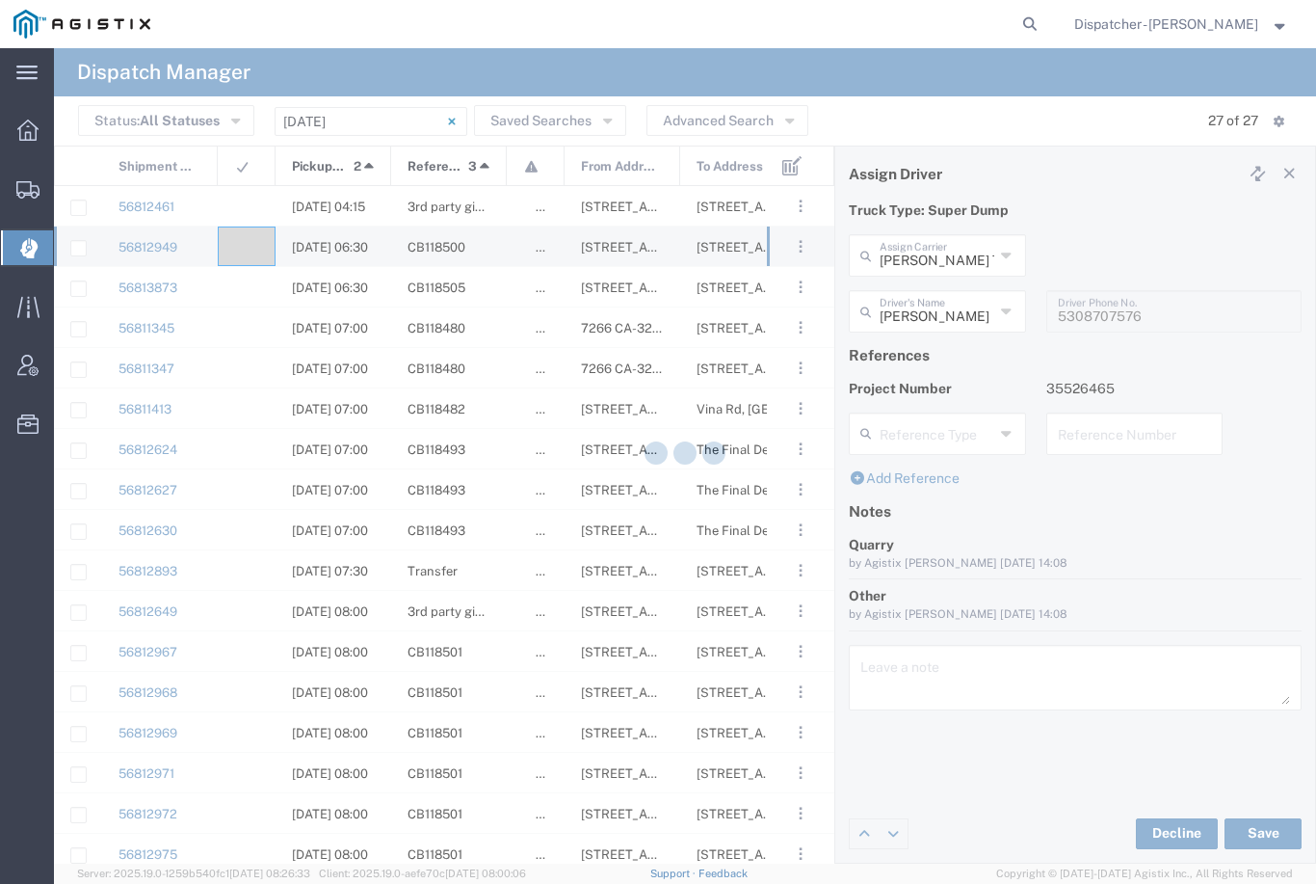
type input "[PERSON_NAME]"
type input "[PERSON_NAME] Trucking LLC"
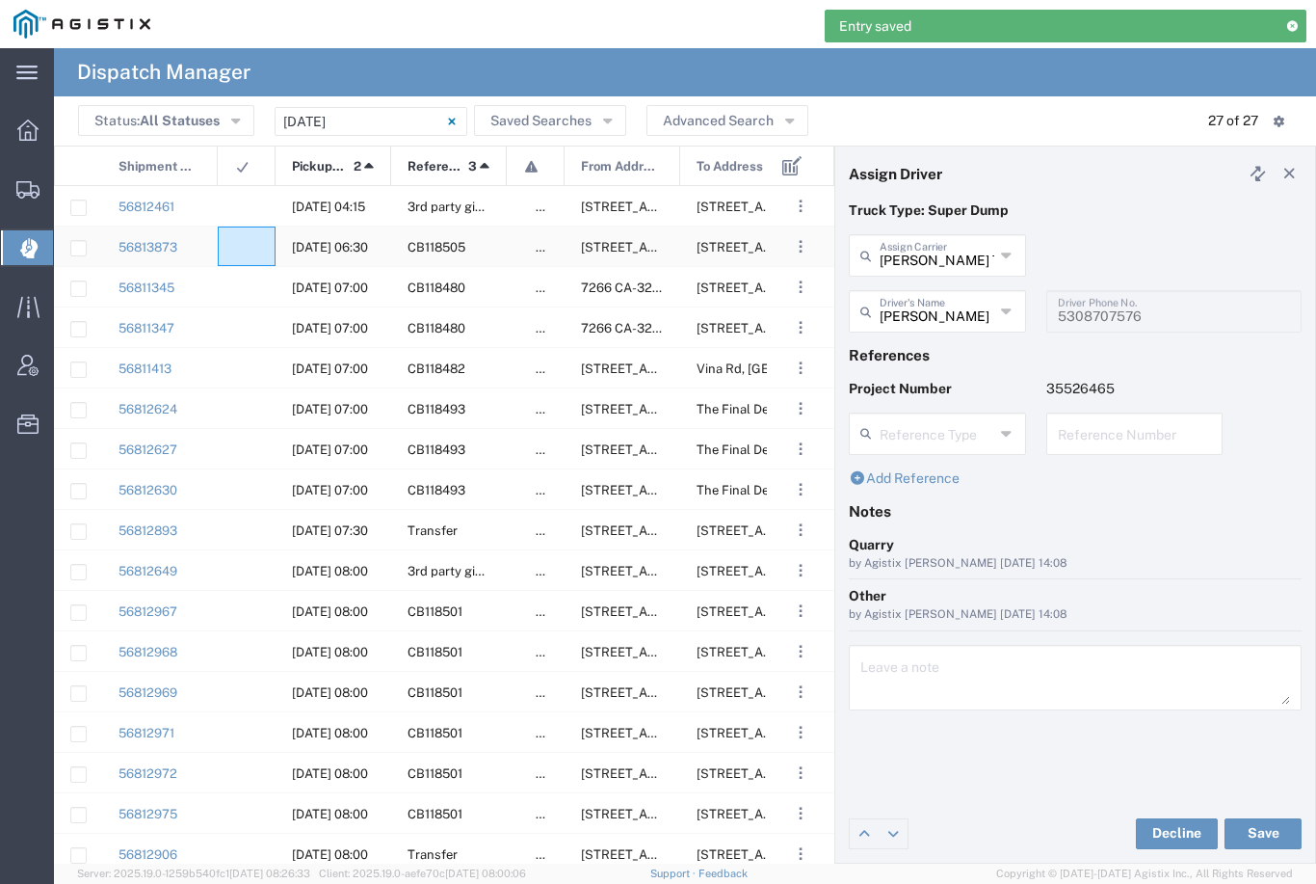
click at [246, 235] on div at bounding box center [247, 246] width 58 height 40
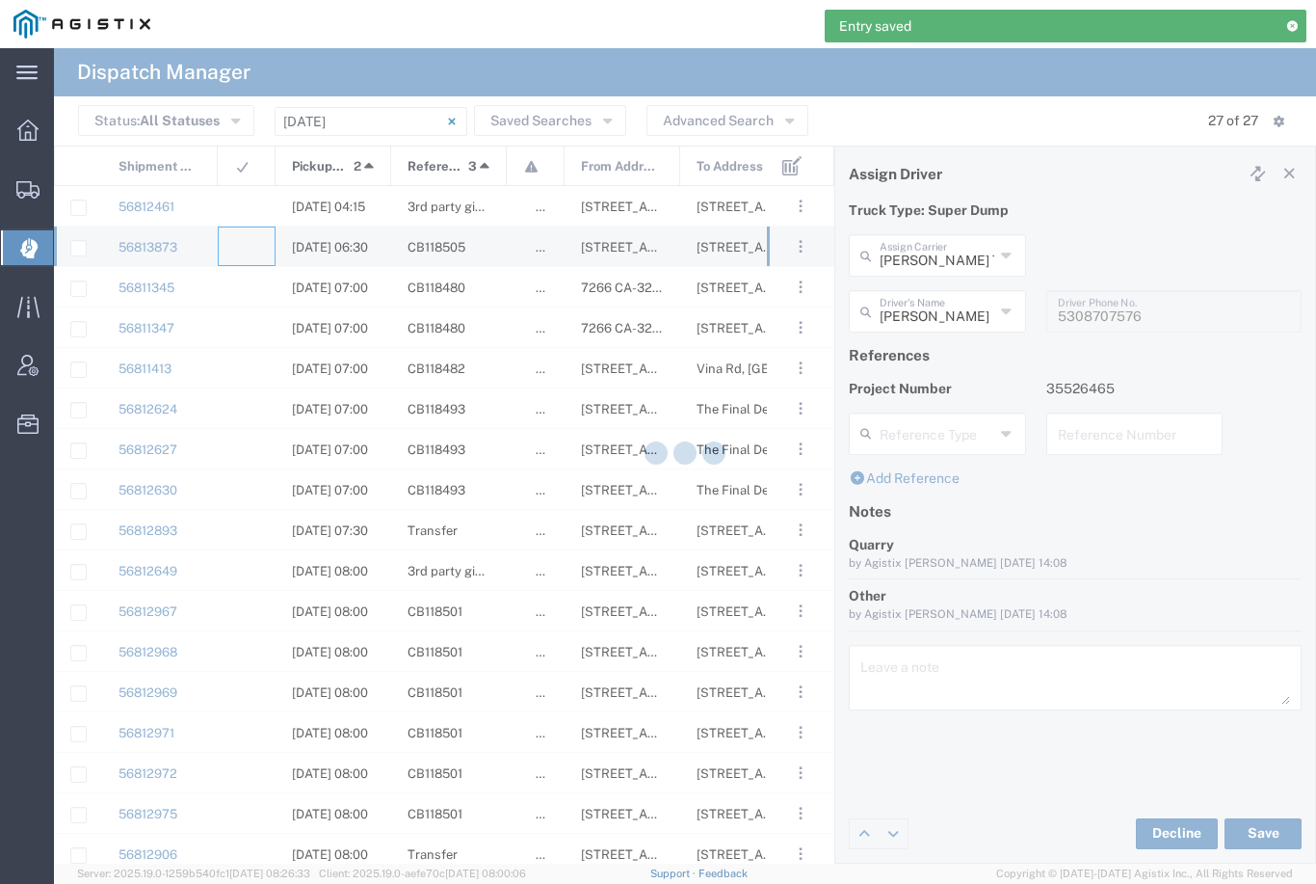
type input "[PERSON_NAME] & Sons Trucking, Inc"
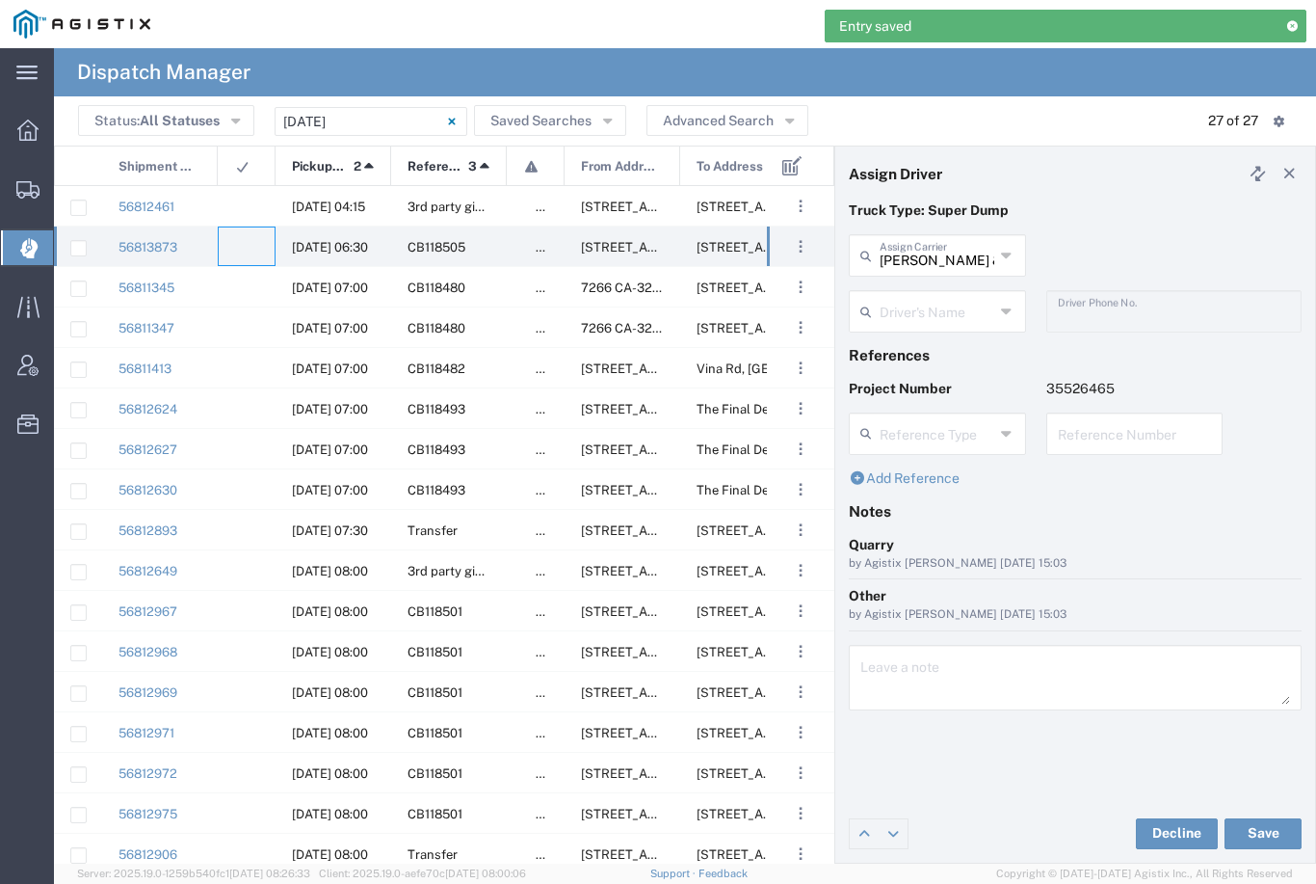
click at [943, 253] on input "[PERSON_NAME] & Sons Trucking, Inc" at bounding box center [937, 254] width 115 height 34
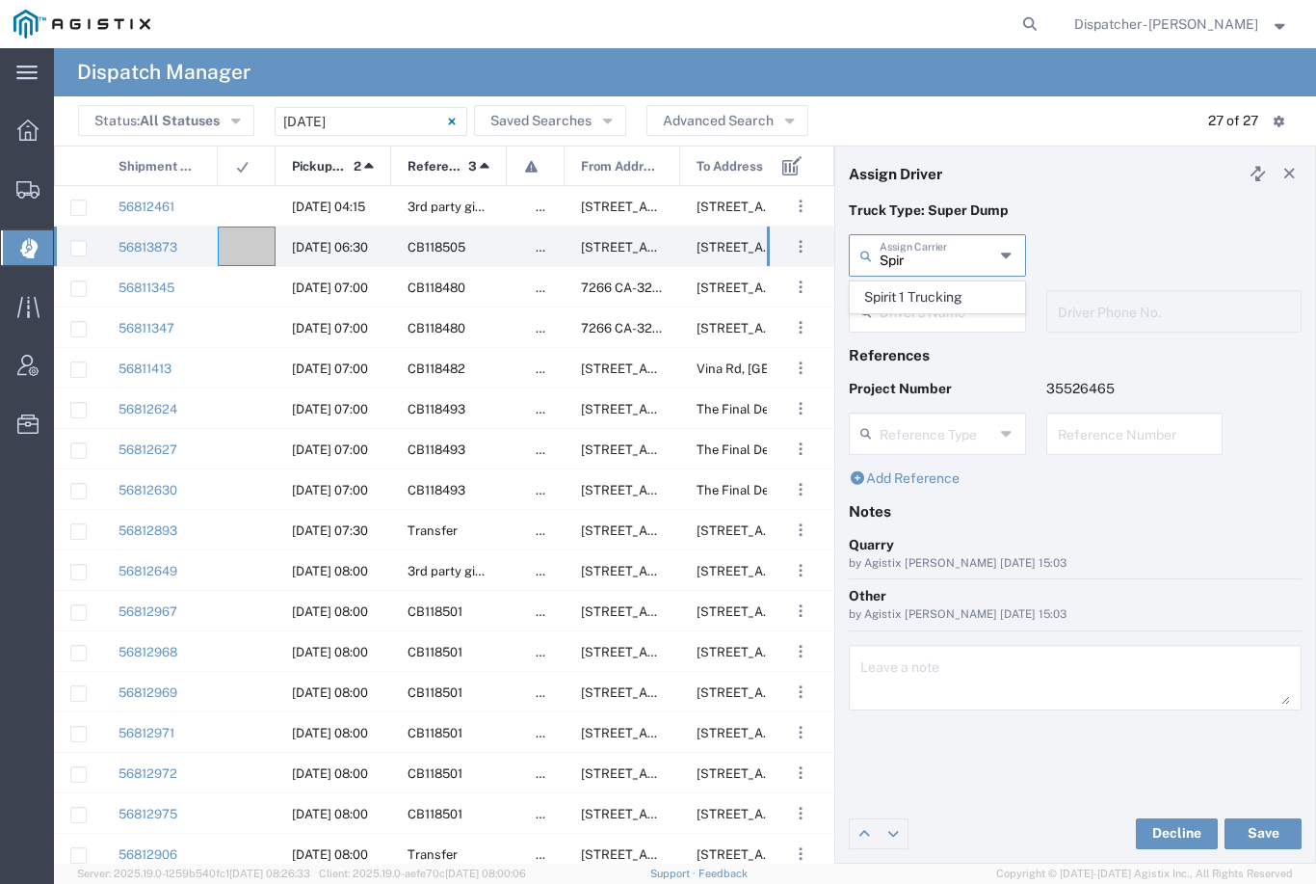
click at [941, 289] on span "Spirit 1 Trucking" at bounding box center [937, 297] width 173 height 30
type input "Spirit 1 Trucking"
click at [936, 305] on input "text" at bounding box center [937, 310] width 115 height 34
click at [934, 350] on span "[PERSON_NAME] D'esterhazy" at bounding box center [937, 368] width 173 height 60
type input "[PERSON_NAME] D'esterhazy"
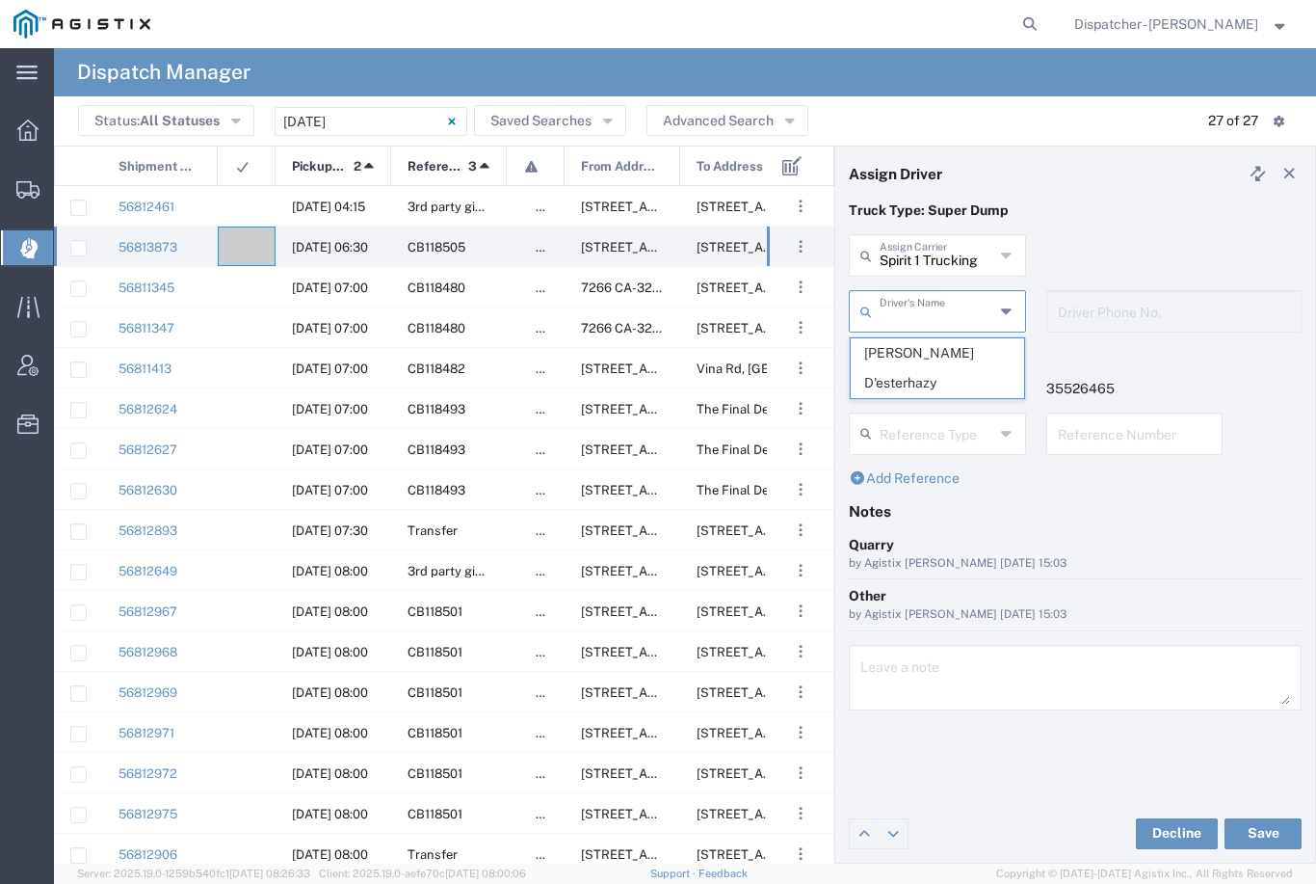
type input "9162407176"
click at [1270, 823] on button "Save" at bounding box center [1263, 833] width 77 height 31
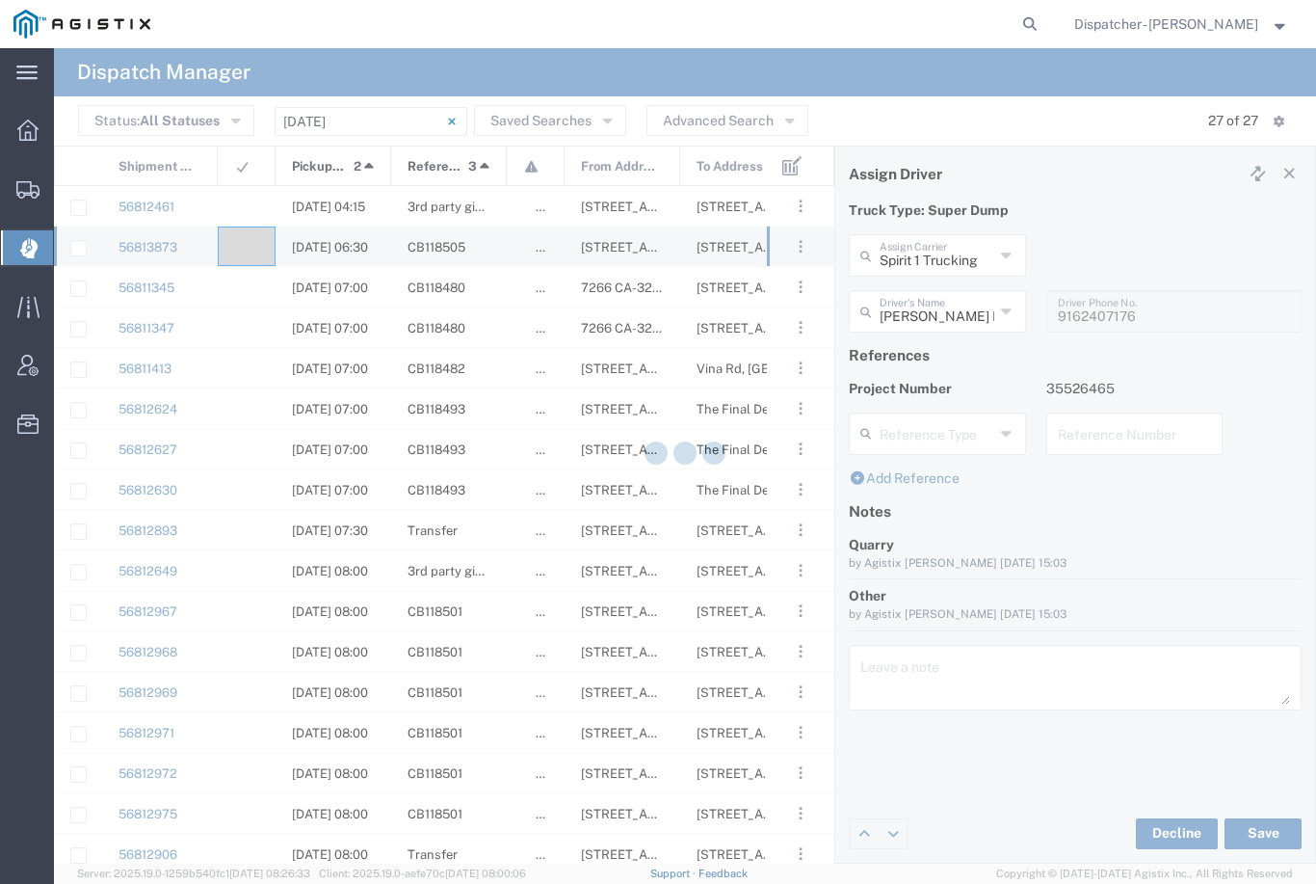
type input "[PERSON_NAME] D'esterhazy"
type input "Spirit 1 Trucking"
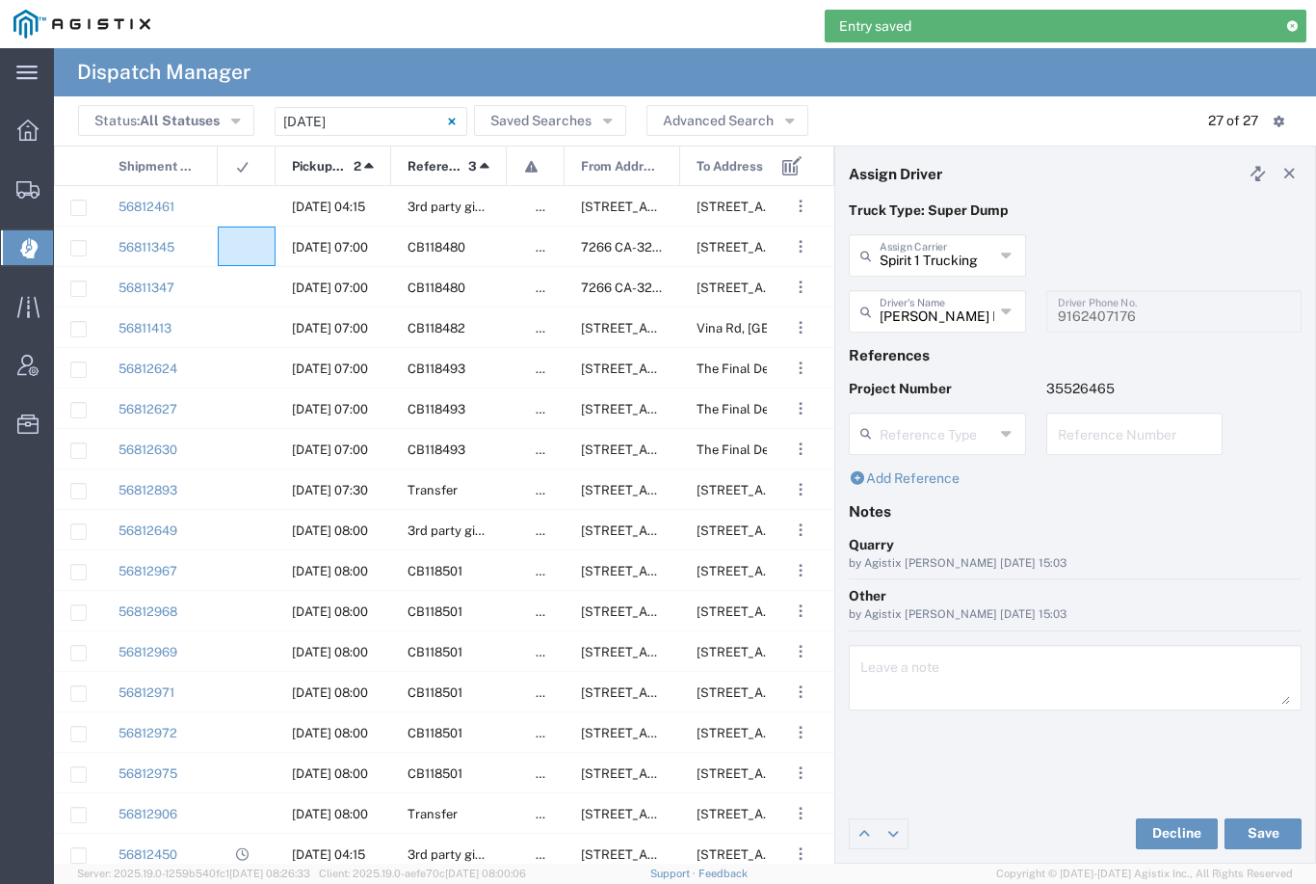
click at [241, 240] on agx-ag-table-icon-cell at bounding box center [240, 247] width 13 height 14
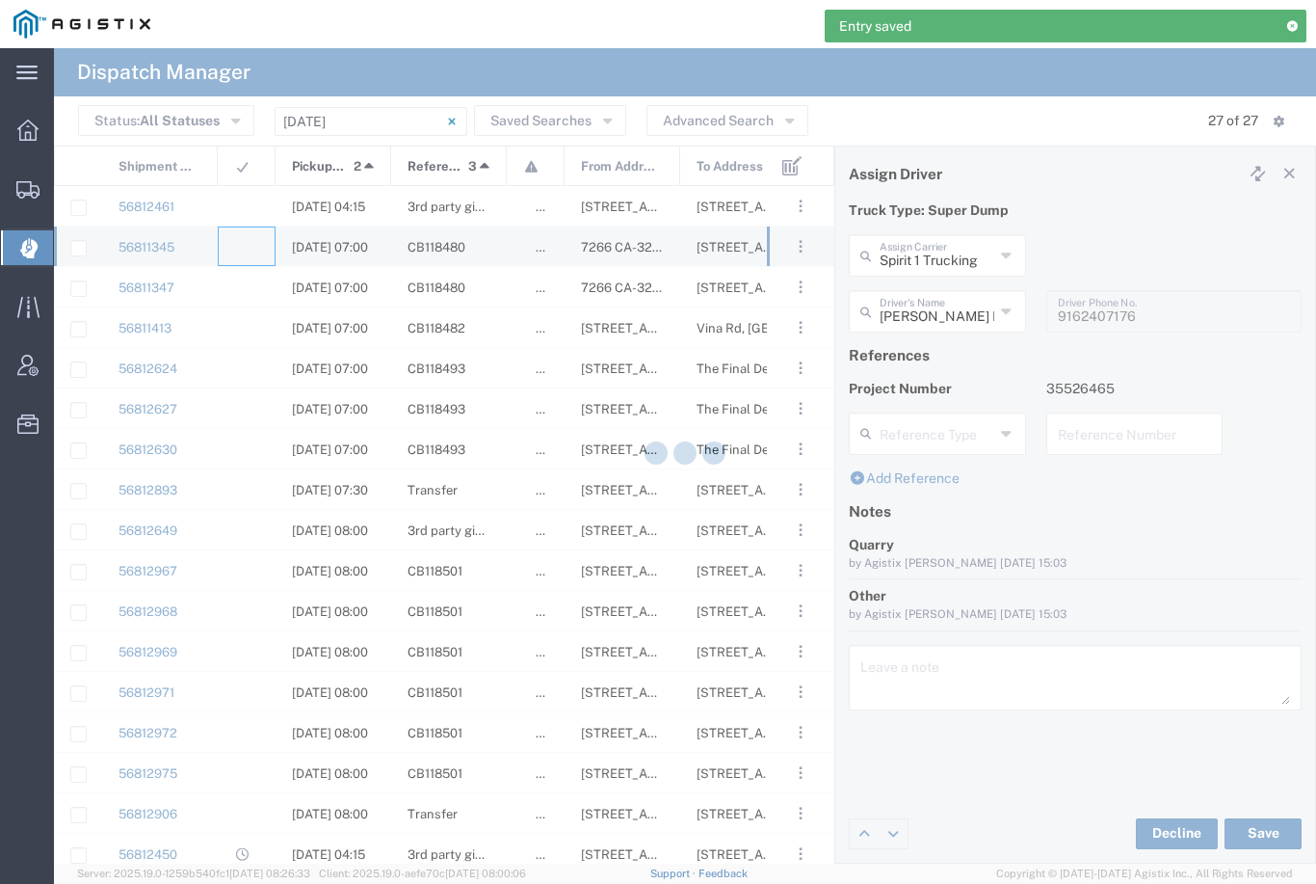
type input "[PERSON_NAME] & Sons Trucking, Inc"
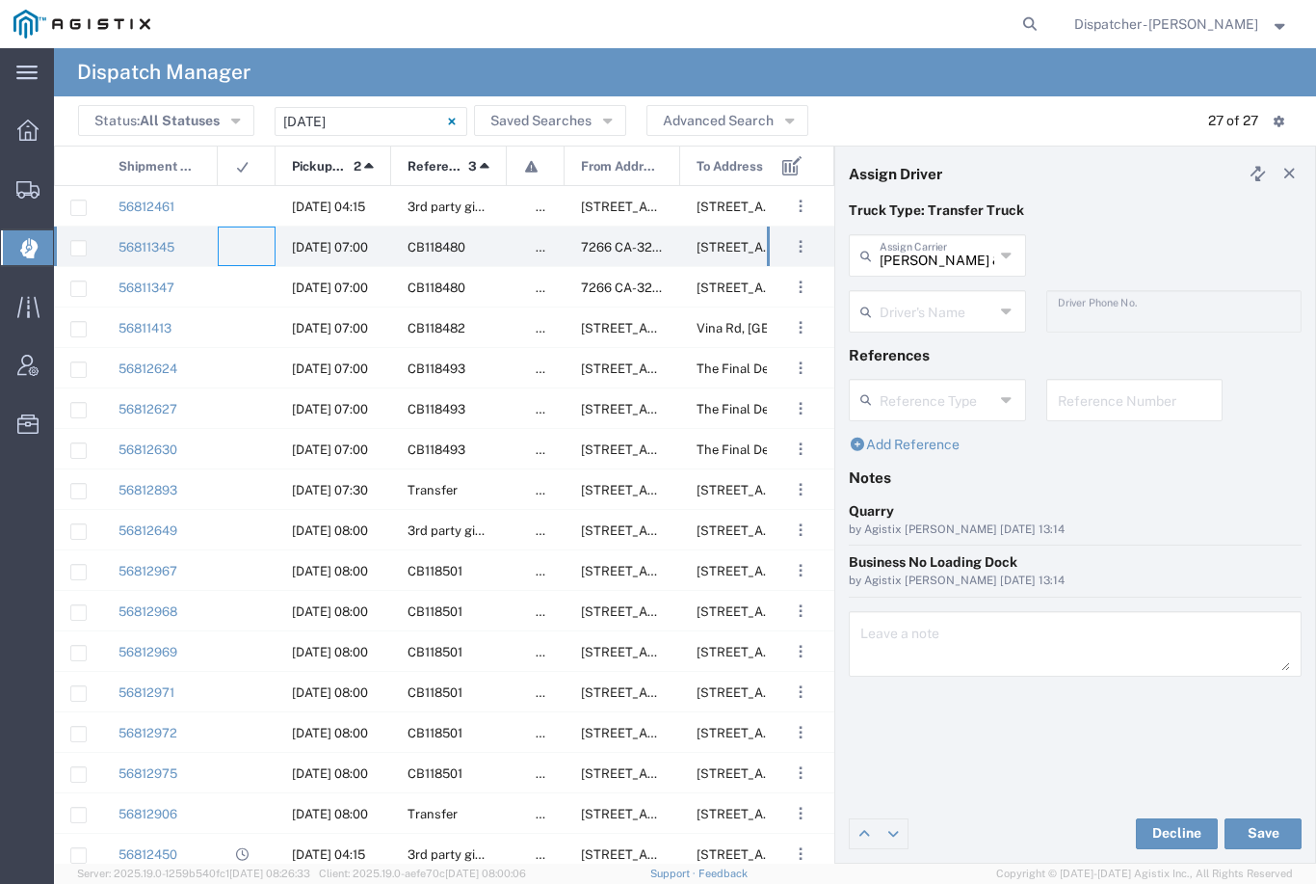
click at [934, 298] on input "text" at bounding box center [937, 310] width 115 height 34
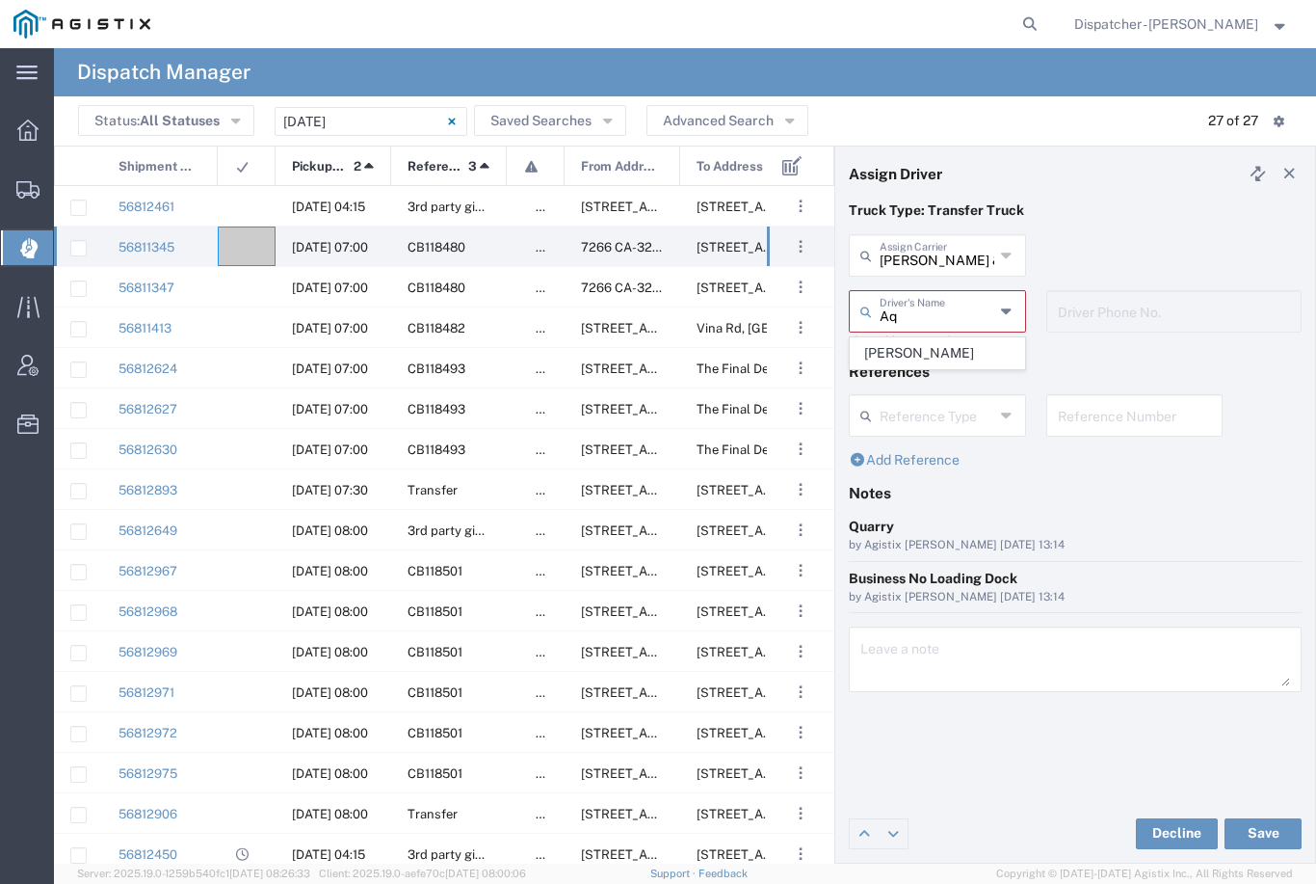
click at [922, 339] on span "[PERSON_NAME]" at bounding box center [937, 353] width 173 height 30
type input "[PERSON_NAME]"
type input "5106059971"
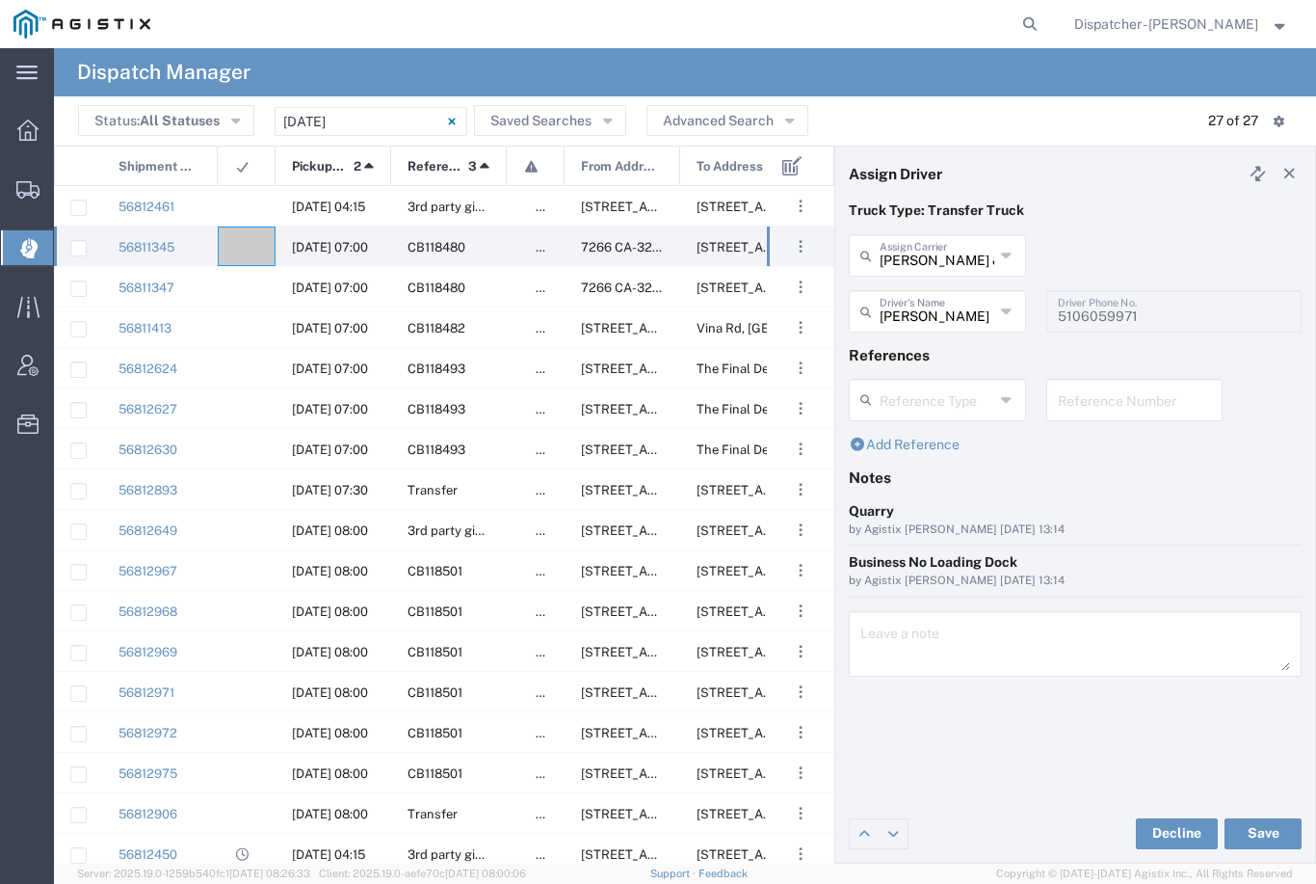
click at [1270, 833] on button "Save" at bounding box center [1263, 833] width 77 height 31
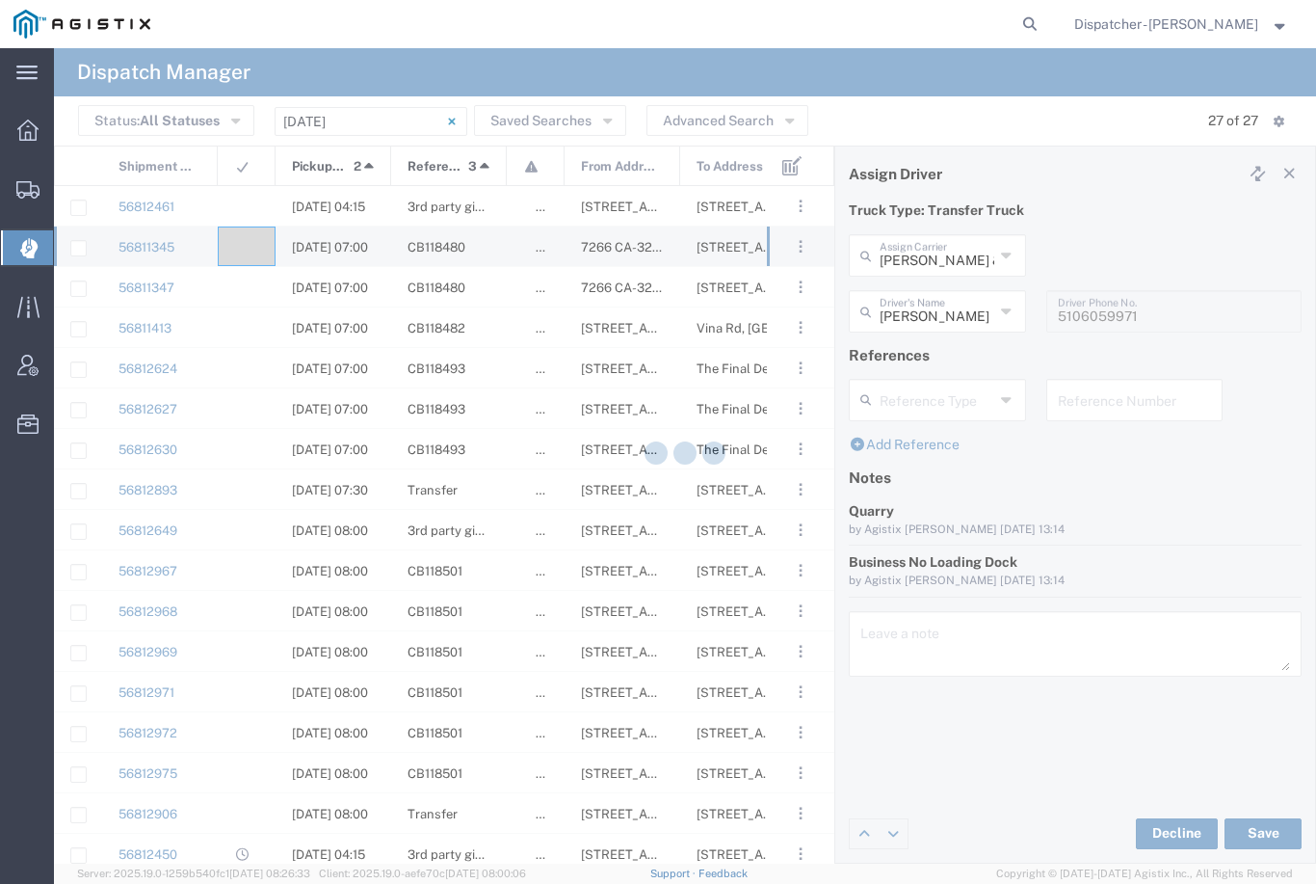
type input "[PERSON_NAME]"
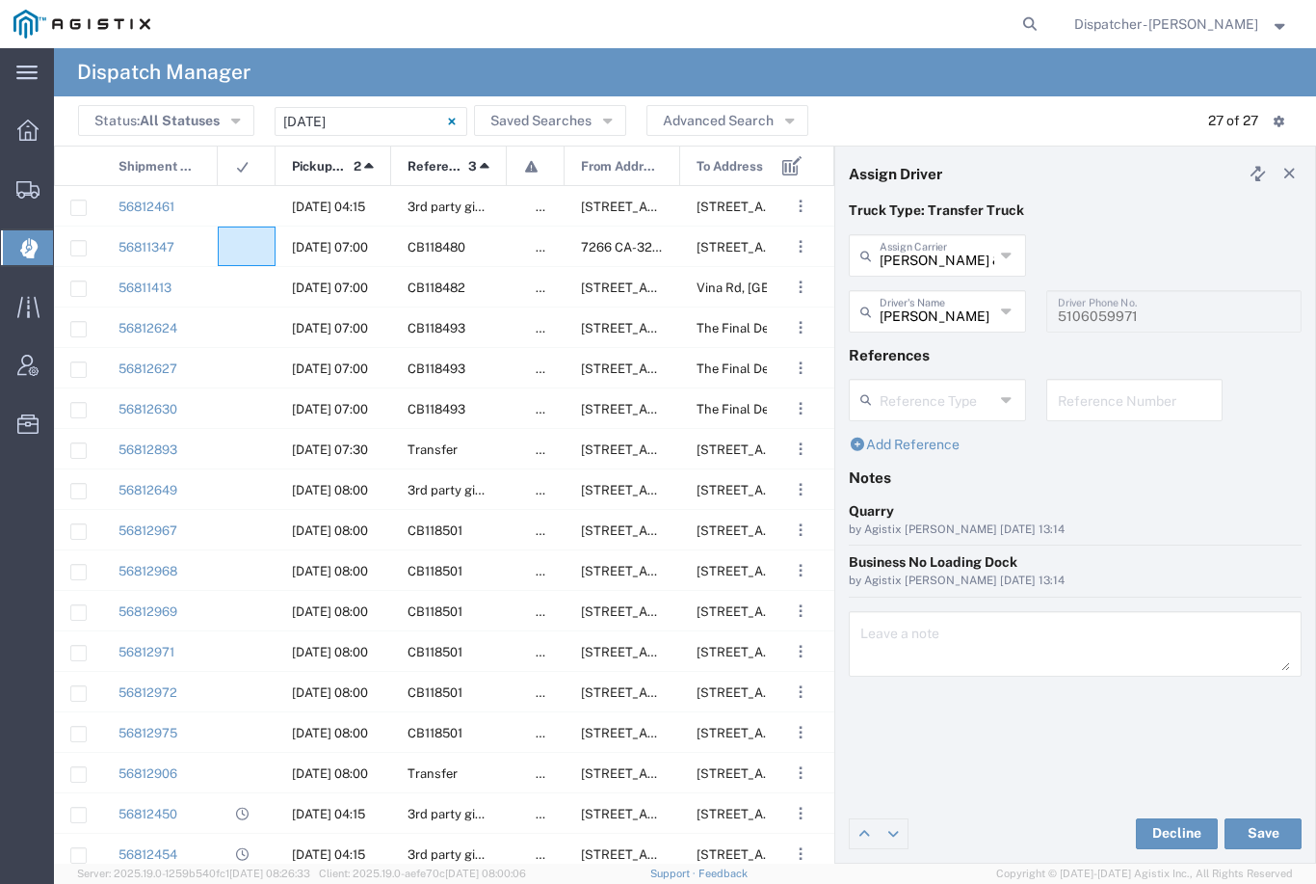
click at [243, 240] on agx-ag-table-icon-cell at bounding box center [240, 247] width 13 height 14
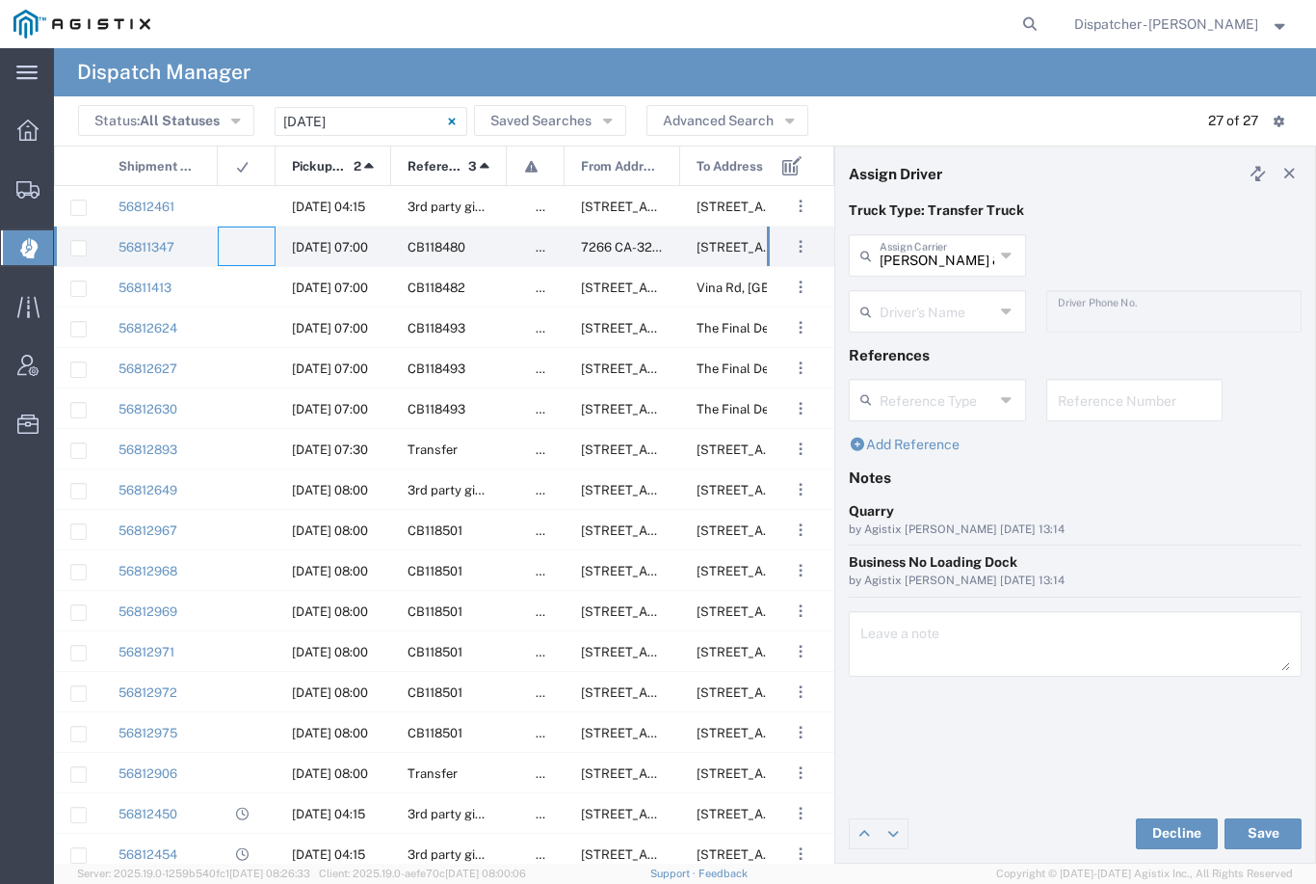
click at [938, 245] on input "[PERSON_NAME] & Sons Trucking, Inc" at bounding box center [937, 254] width 115 height 34
click at [924, 305] on span "Gab & Sons Trucking LLC" at bounding box center [937, 312] width 173 height 60
type input "Gab & Sons Trucking LLC"
click at [921, 305] on input "text" at bounding box center [937, 310] width 115 height 34
click at [907, 350] on span "[PERSON_NAME]" at bounding box center [937, 353] width 173 height 30
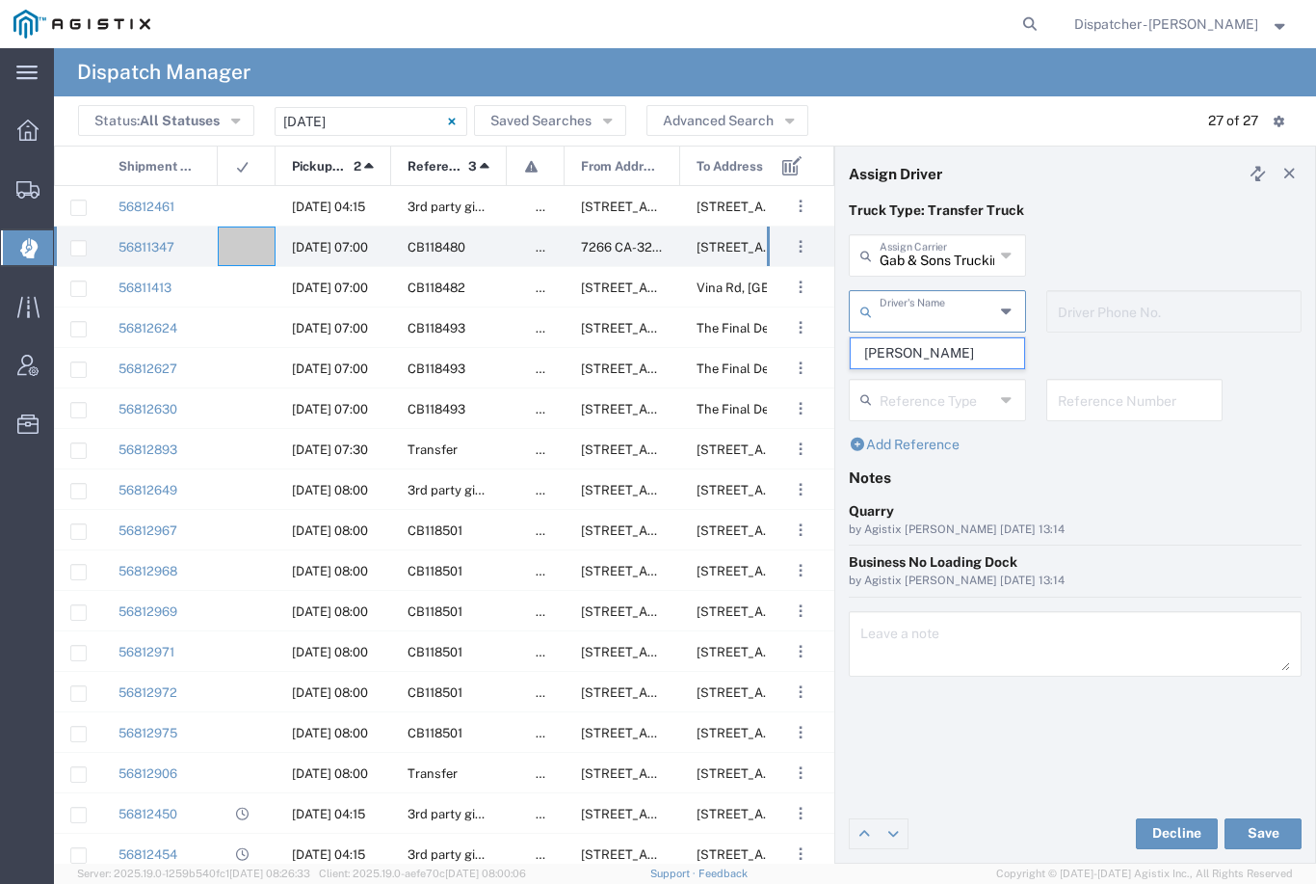
type input "[PERSON_NAME]"
type input "[PHONE_NUMBER]"
click at [1267, 830] on button "Save" at bounding box center [1263, 833] width 77 height 31
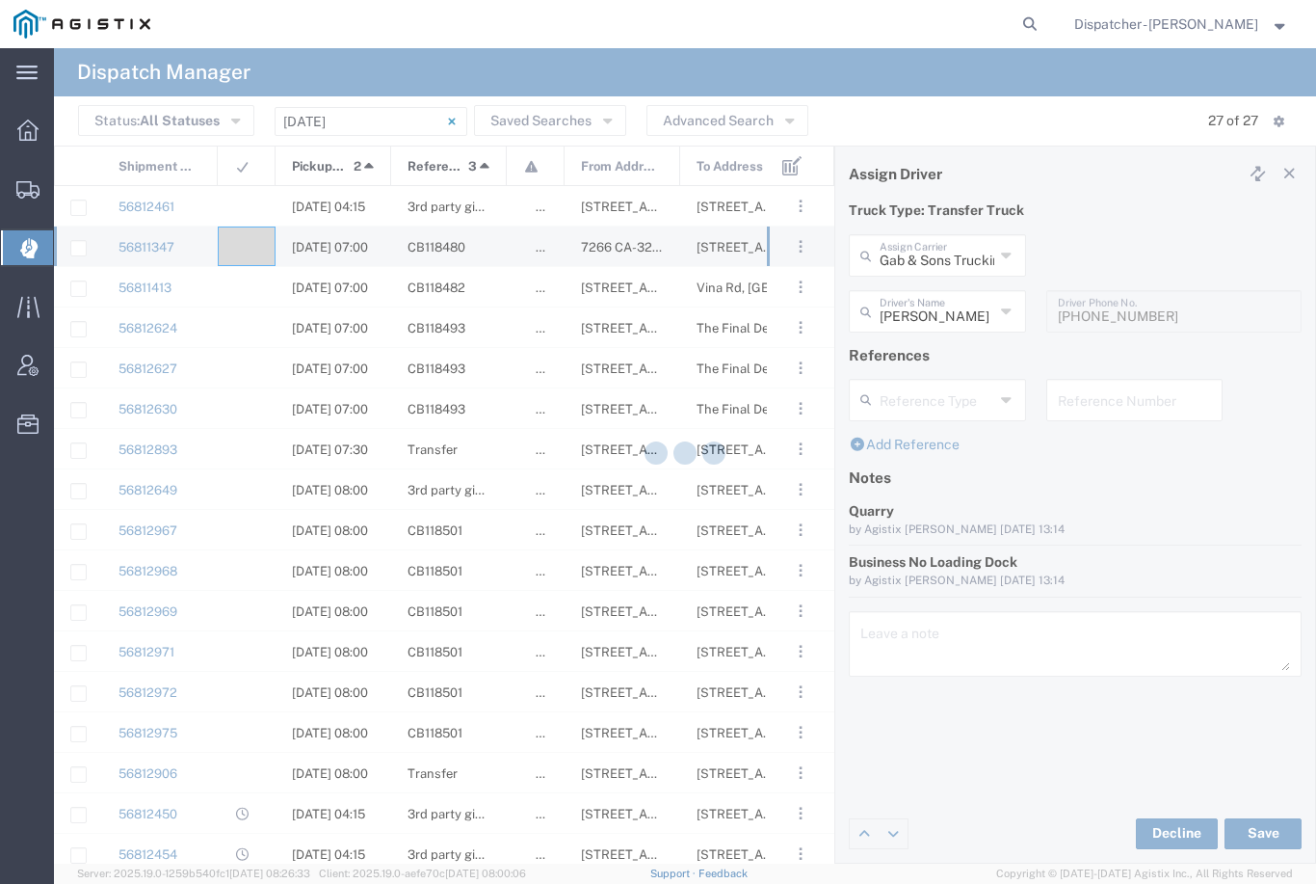
type input "[PERSON_NAME]"
type input "Gab & Sons Trucking LLC"
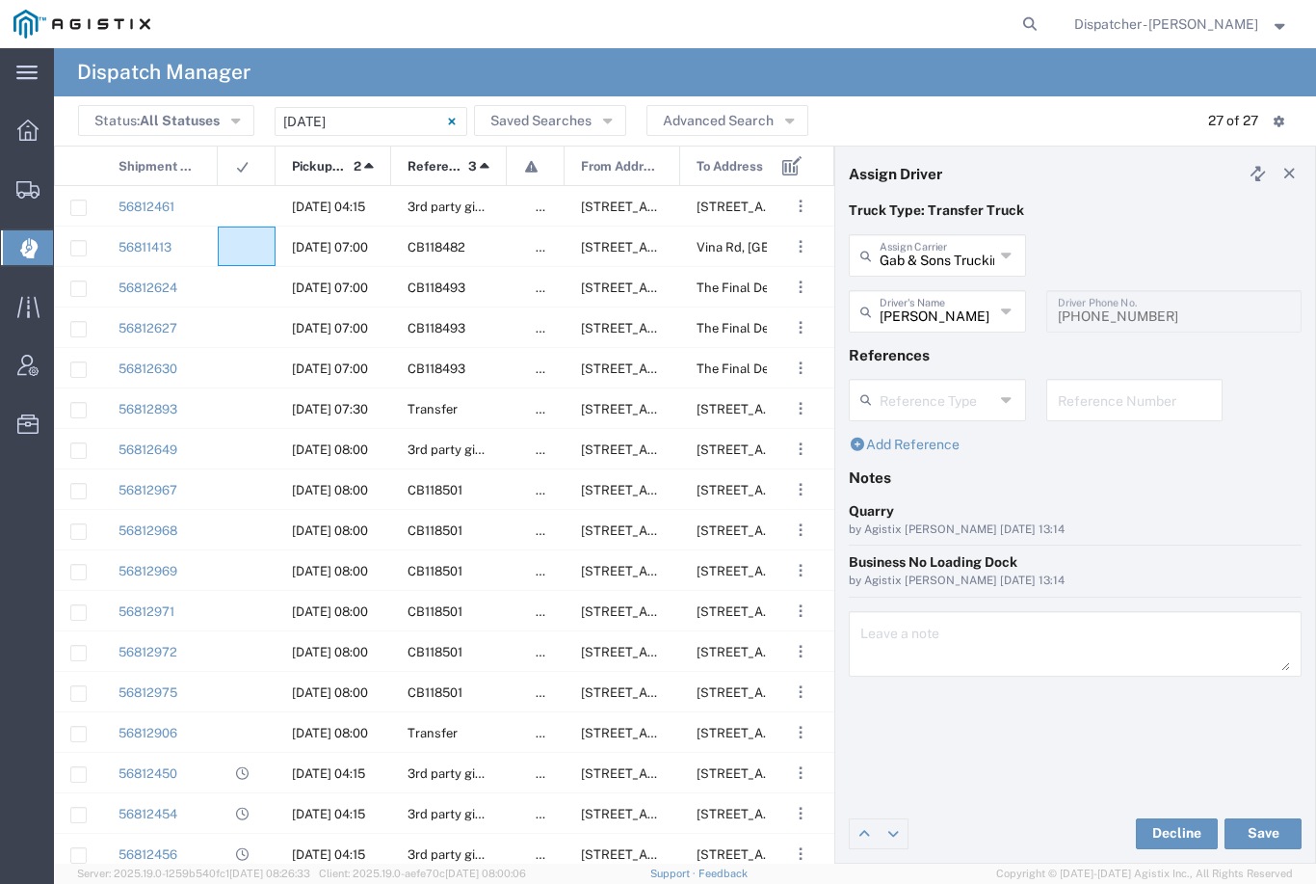
click at [258, 256] on div at bounding box center [247, 246] width 58 height 40
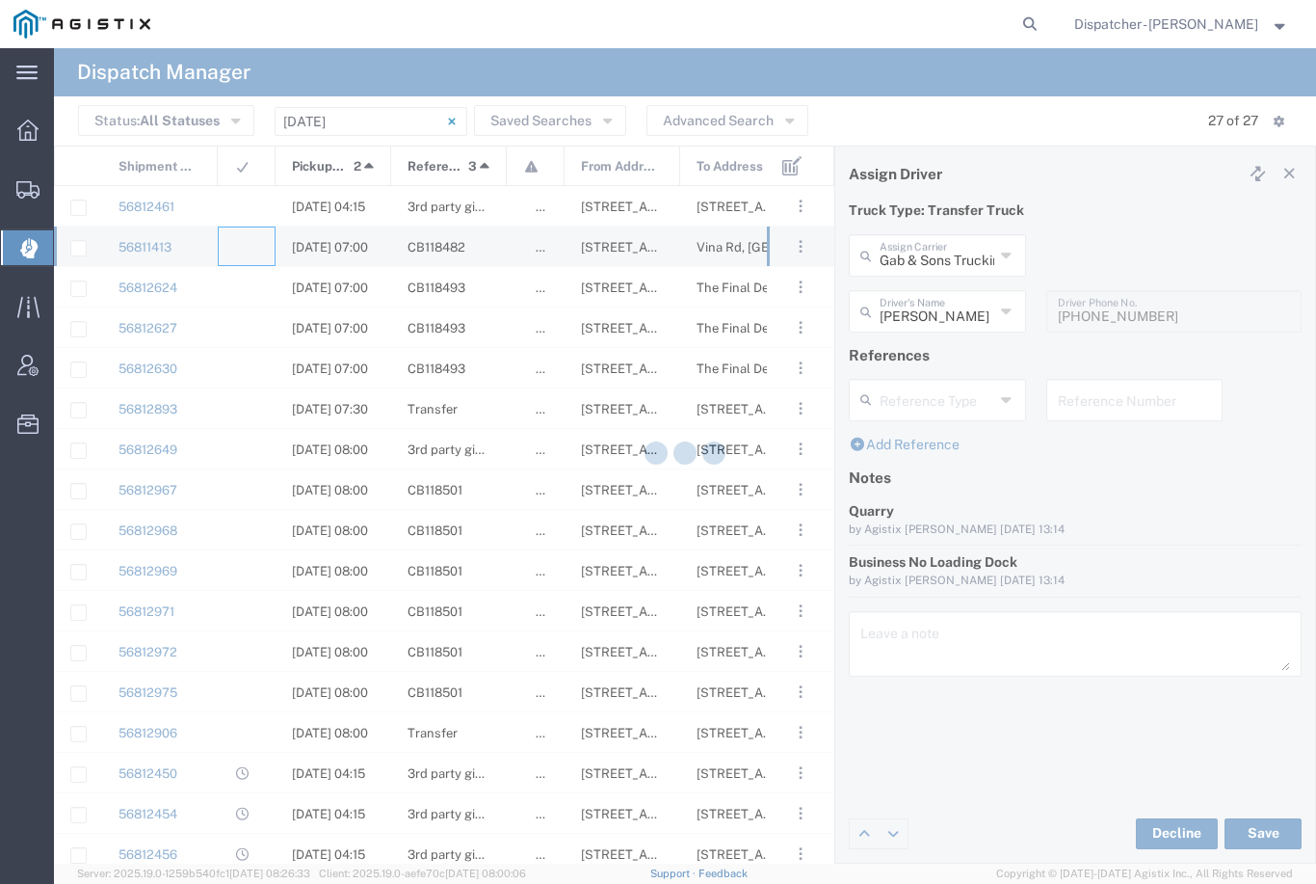
type input "[PERSON_NAME] & Sons Trucking, Inc"
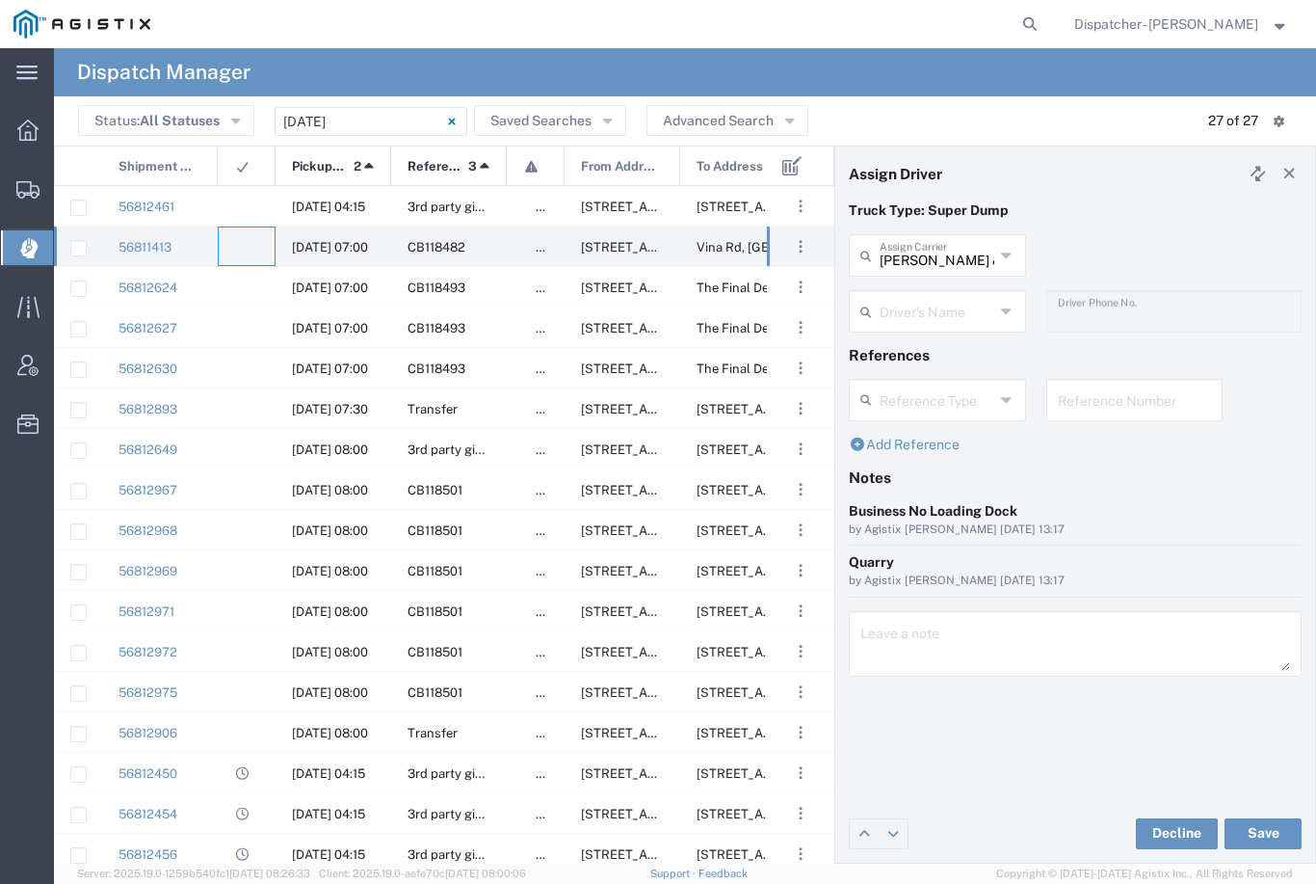
click at [244, 245] on agx-ag-table-icon-cell at bounding box center [240, 247] width 13 height 14
click at [935, 247] on input "[PERSON_NAME] & Sons Trucking, Inc" at bounding box center [937, 254] width 115 height 34
click at [950, 295] on span "[PERSON_NAME] Trucking" at bounding box center [937, 312] width 173 height 60
type input "[PERSON_NAME] Trucking"
click at [956, 305] on input "text" at bounding box center [937, 310] width 115 height 34
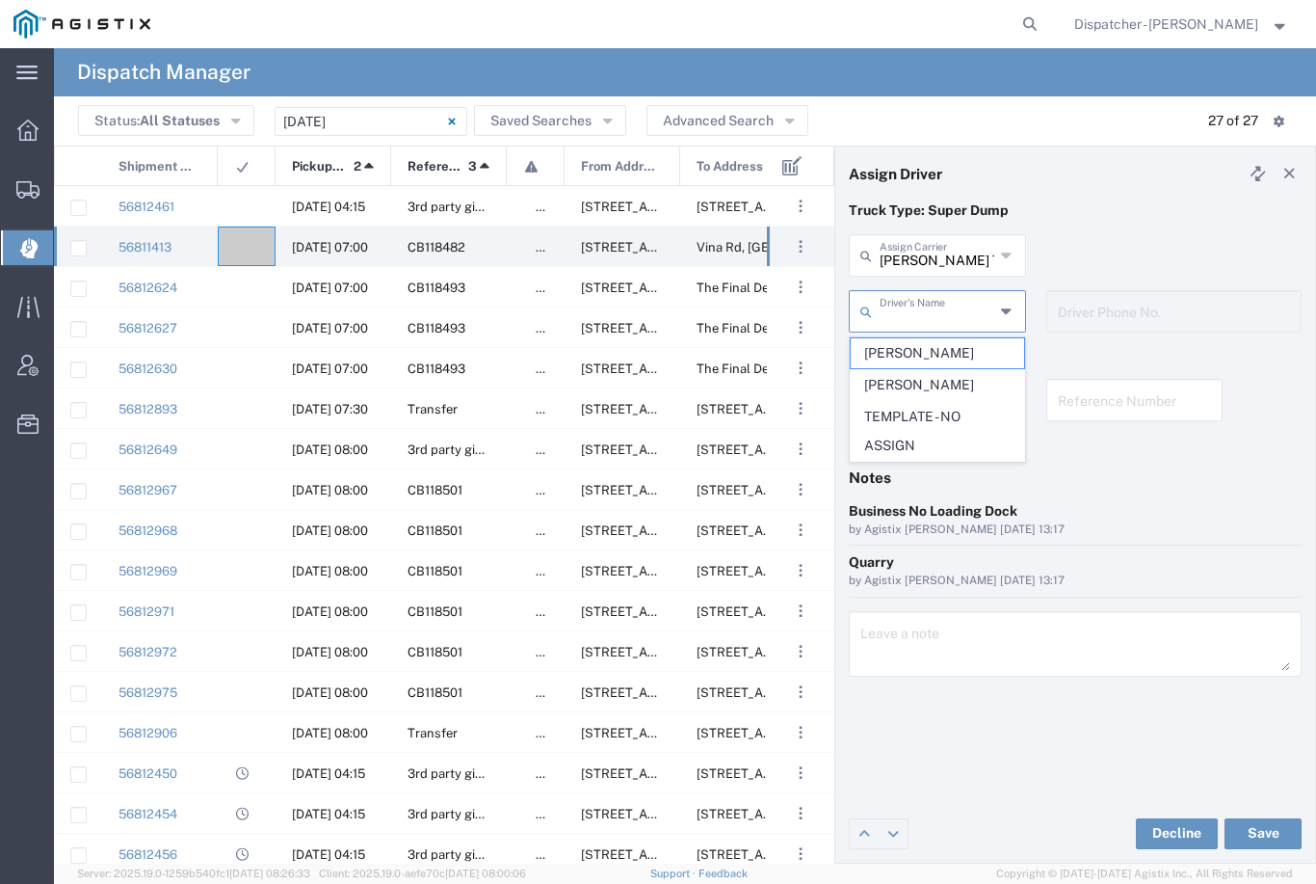
click at [929, 376] on span "[PERSON_NAME]" at bounding box center [937, 385] width 173 height 30
type input "[PERSON_NAME]"
type input "[PHONE_NUMBER]"
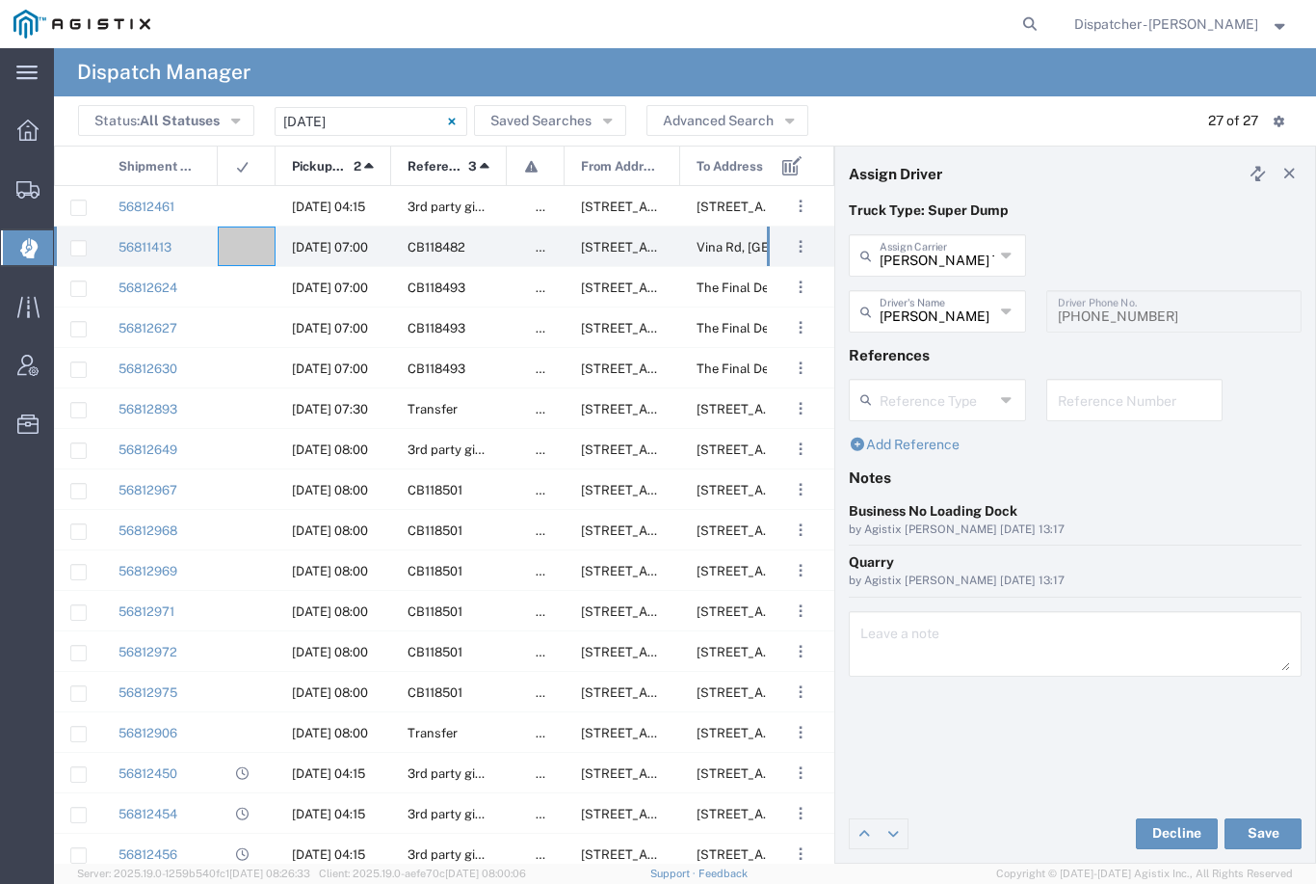
click at [1258, 833] on button "Save" at bounding box center [1263, 833] width 77 height 31
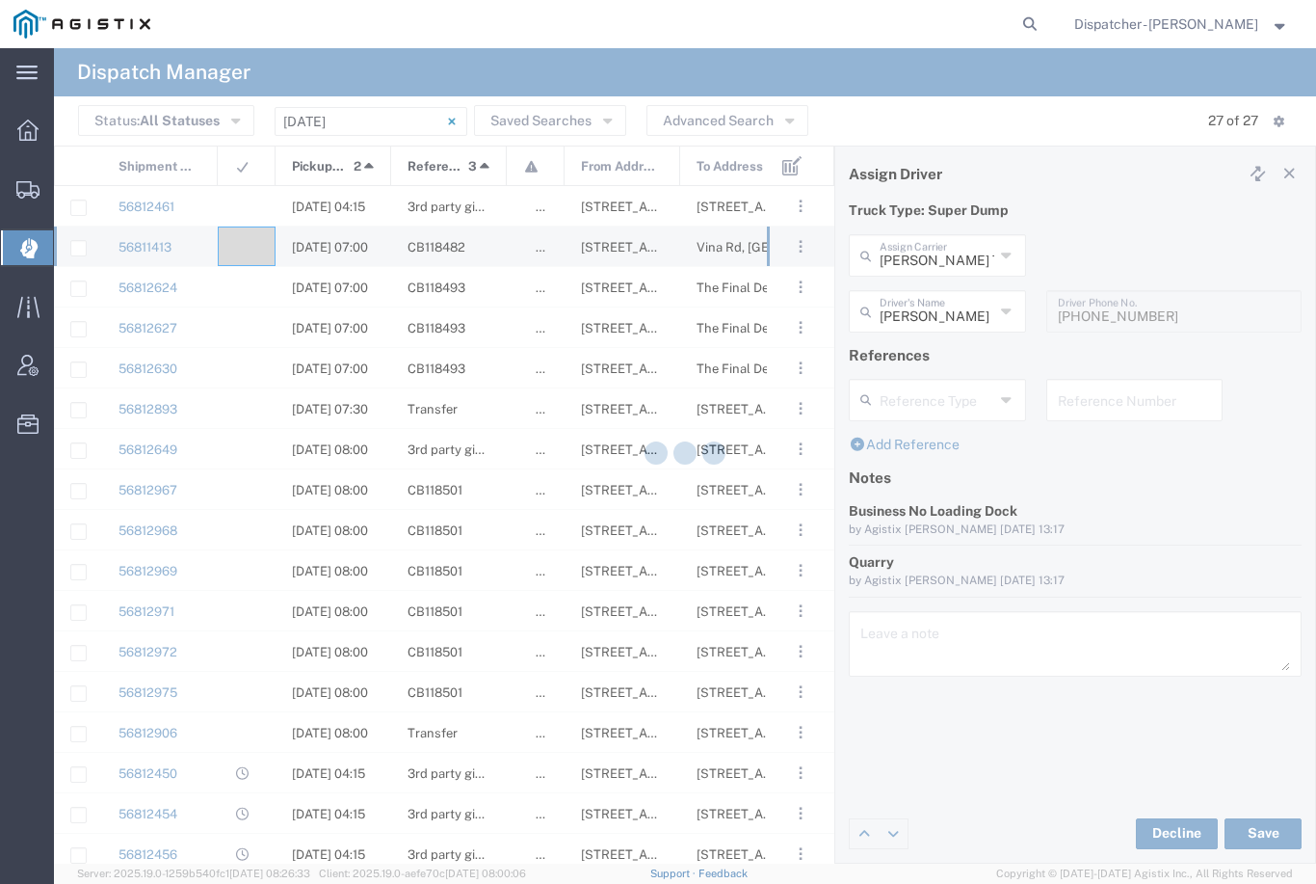
type input "[PERSON_NAME]"
type input "[PERSON_NAME] Trucking"
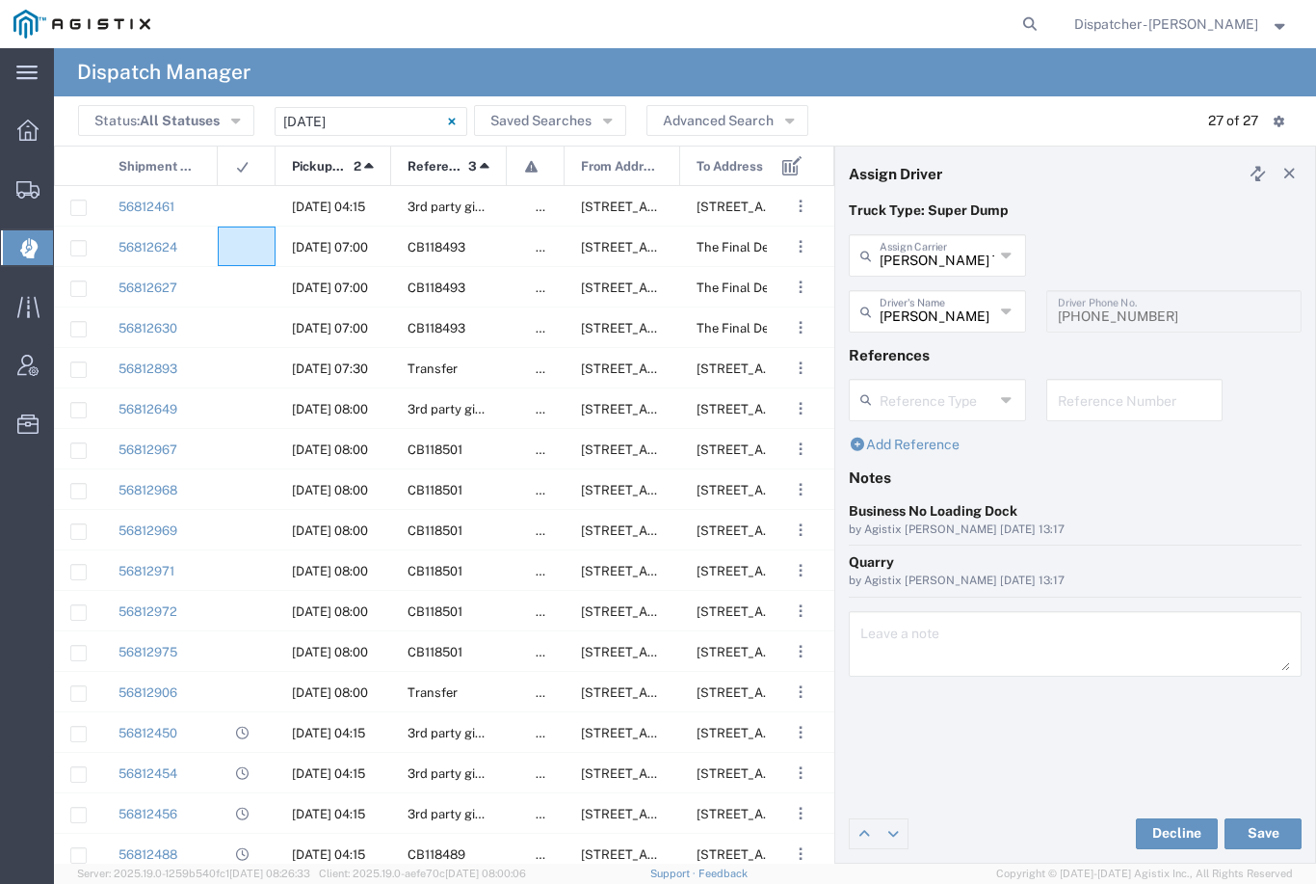
click at [241, 254] on agx-ag-table-icon-cell at bounding box center [240, 247] width 13 height 14
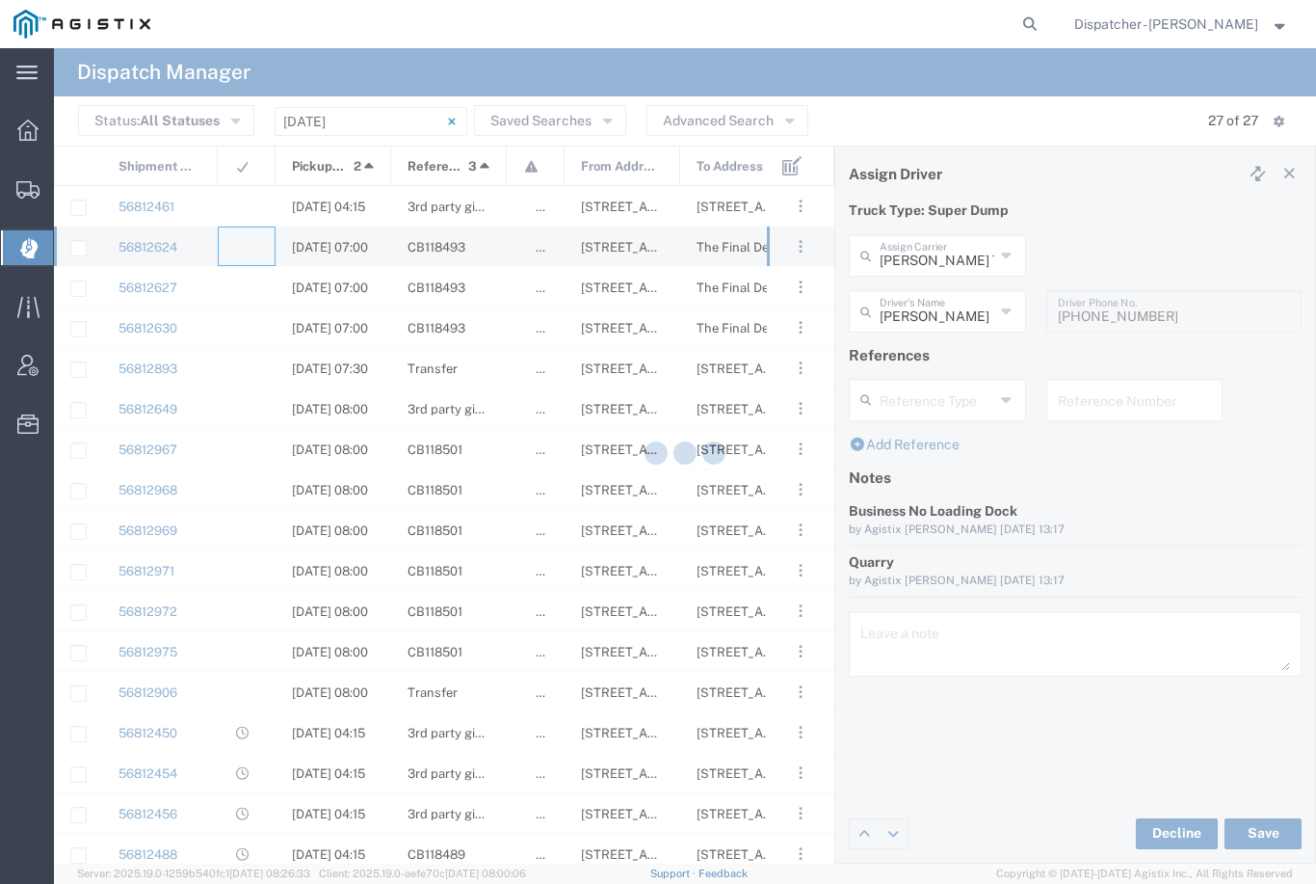
type input "[PERSON_NAME] & Sons Trucking, Inc"
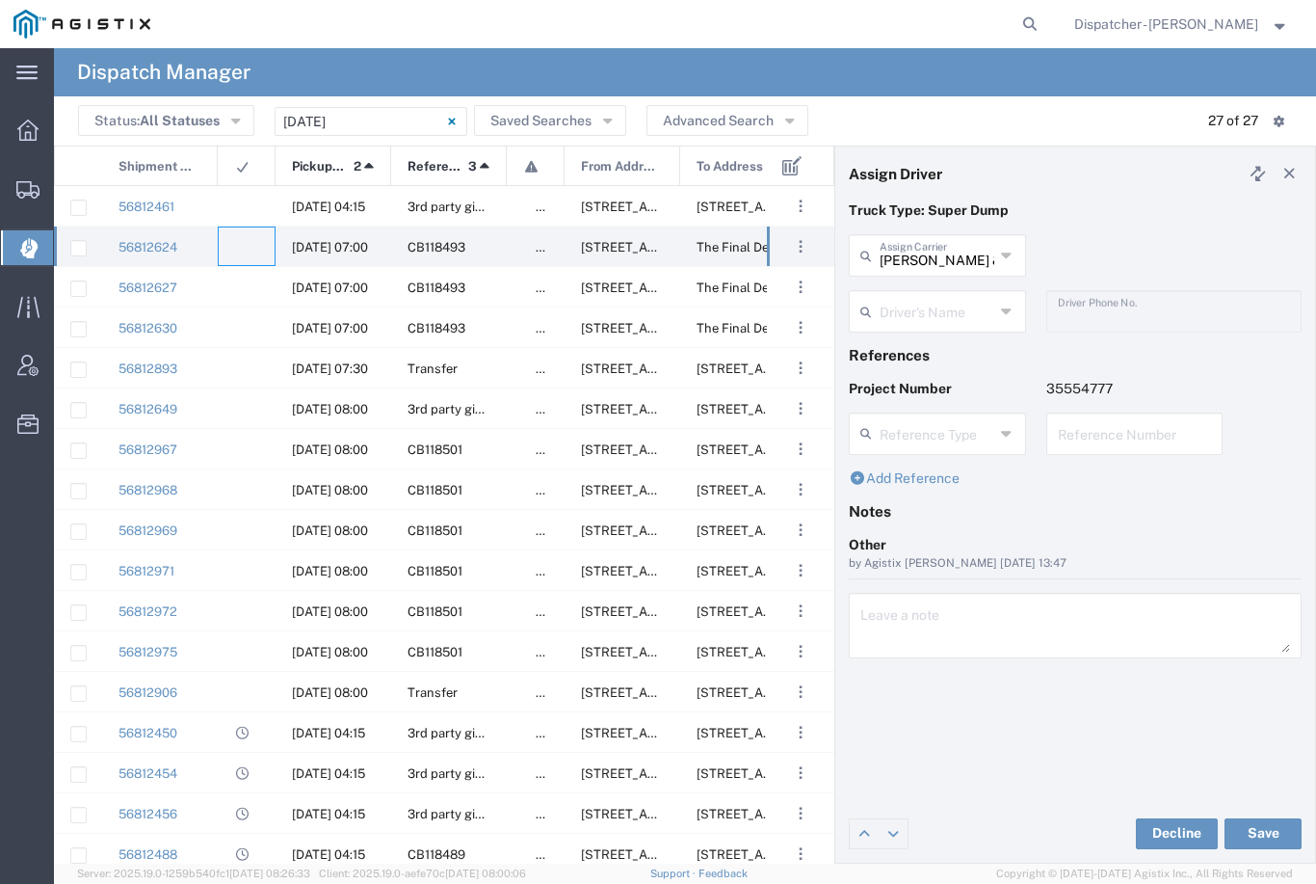
click at [946, 249] on input "[PERSON_NAME] & Sons Trucking, Inc" at bounding box center [937, 254] width 115 height 34
click at [929, 290] on span "SJC Trucking Inc" at bounding box center [937, 297] width 173 height 30
type input "SJC Trucking Inc"
click at [930, 305] on input "text" at bounding box center [937, 310] width 115 height 34
click at [912, 358] on span "[PERSON_NAME]" at bounding box center [937, 353] width 173 height 30
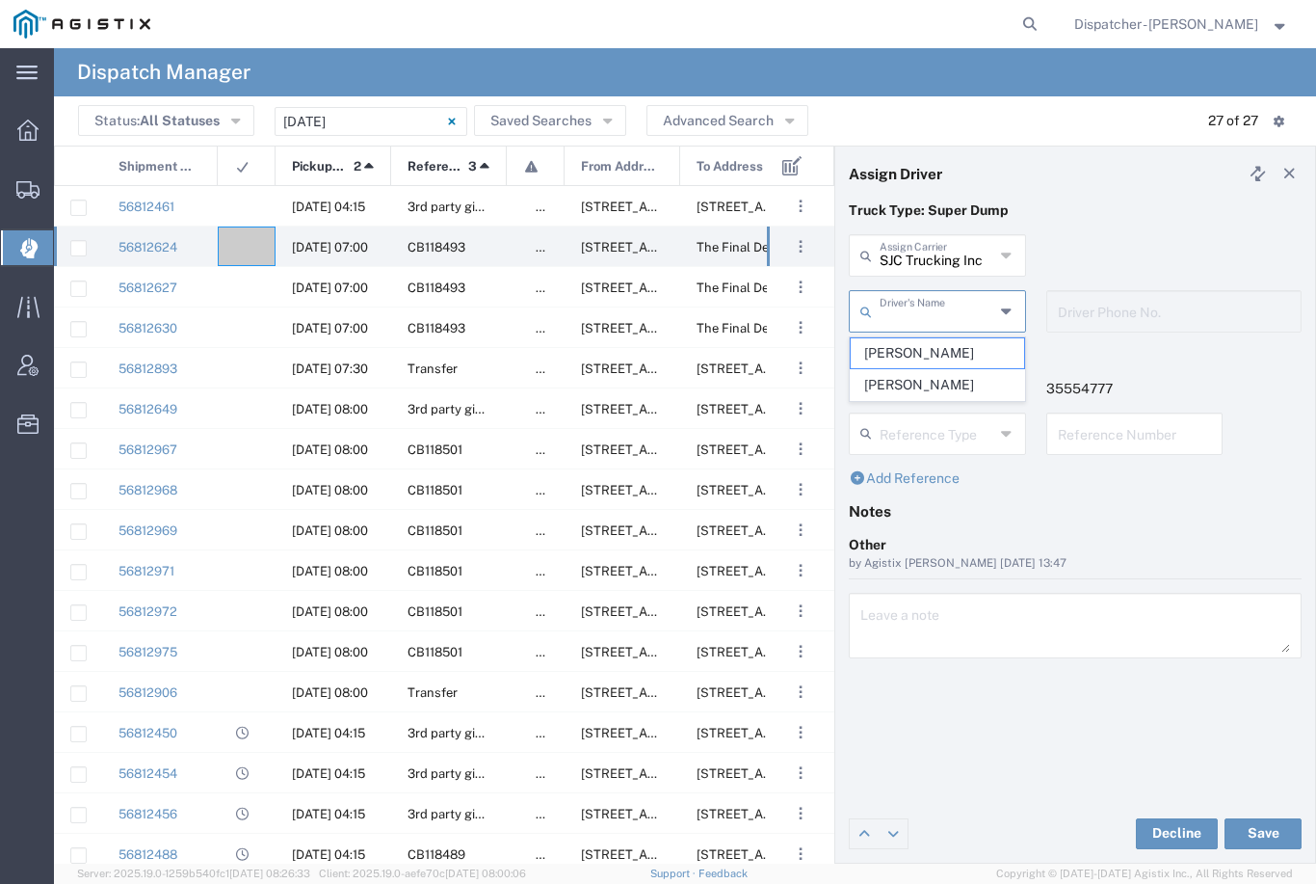
type input "[PERSON_NAME]"
type input "9255187628"
click at [1250, 828] on button "Save" at bounding box center [1263, 833] width 77 height 31
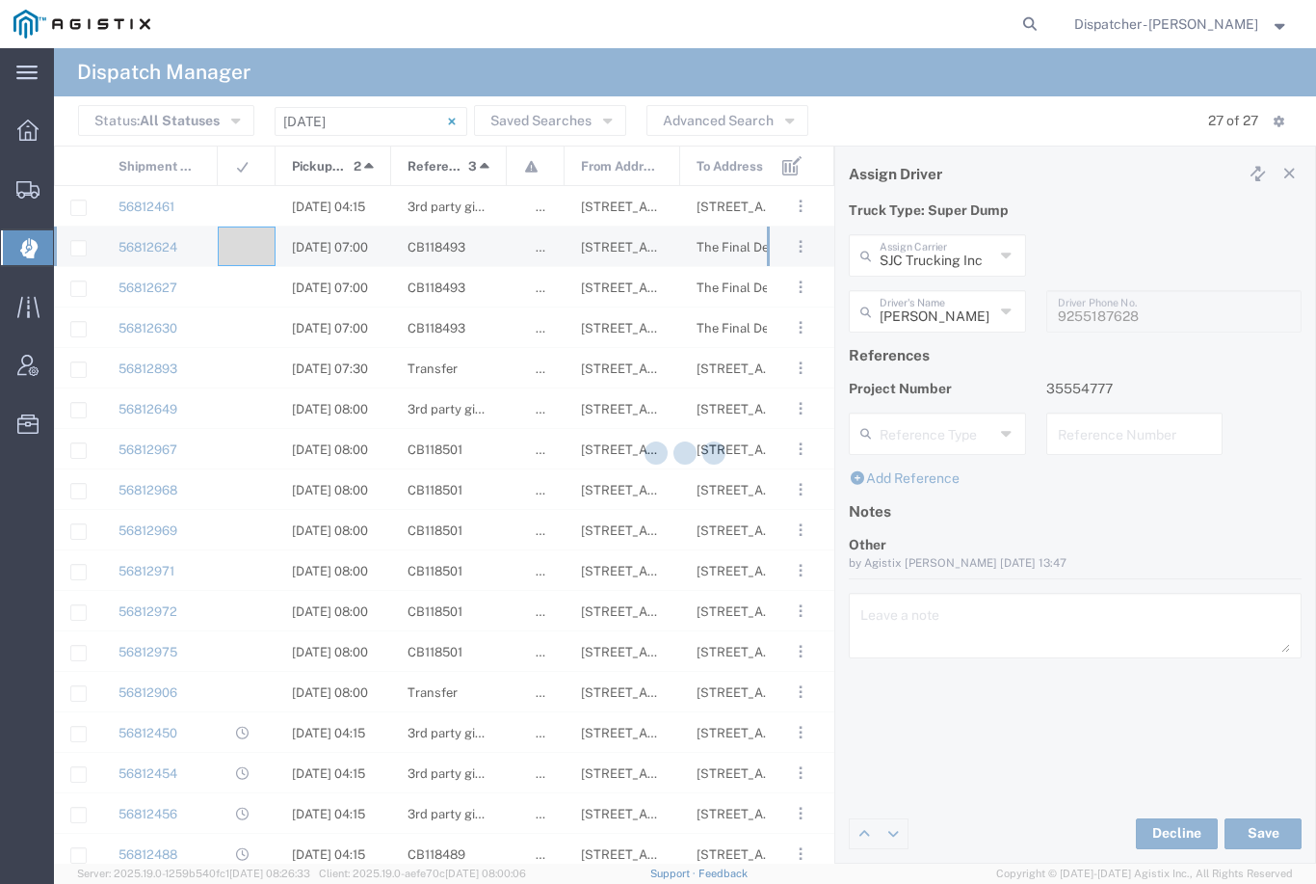
type input "[PERSON_NAME]"
type input "SJC Trucking Inc"
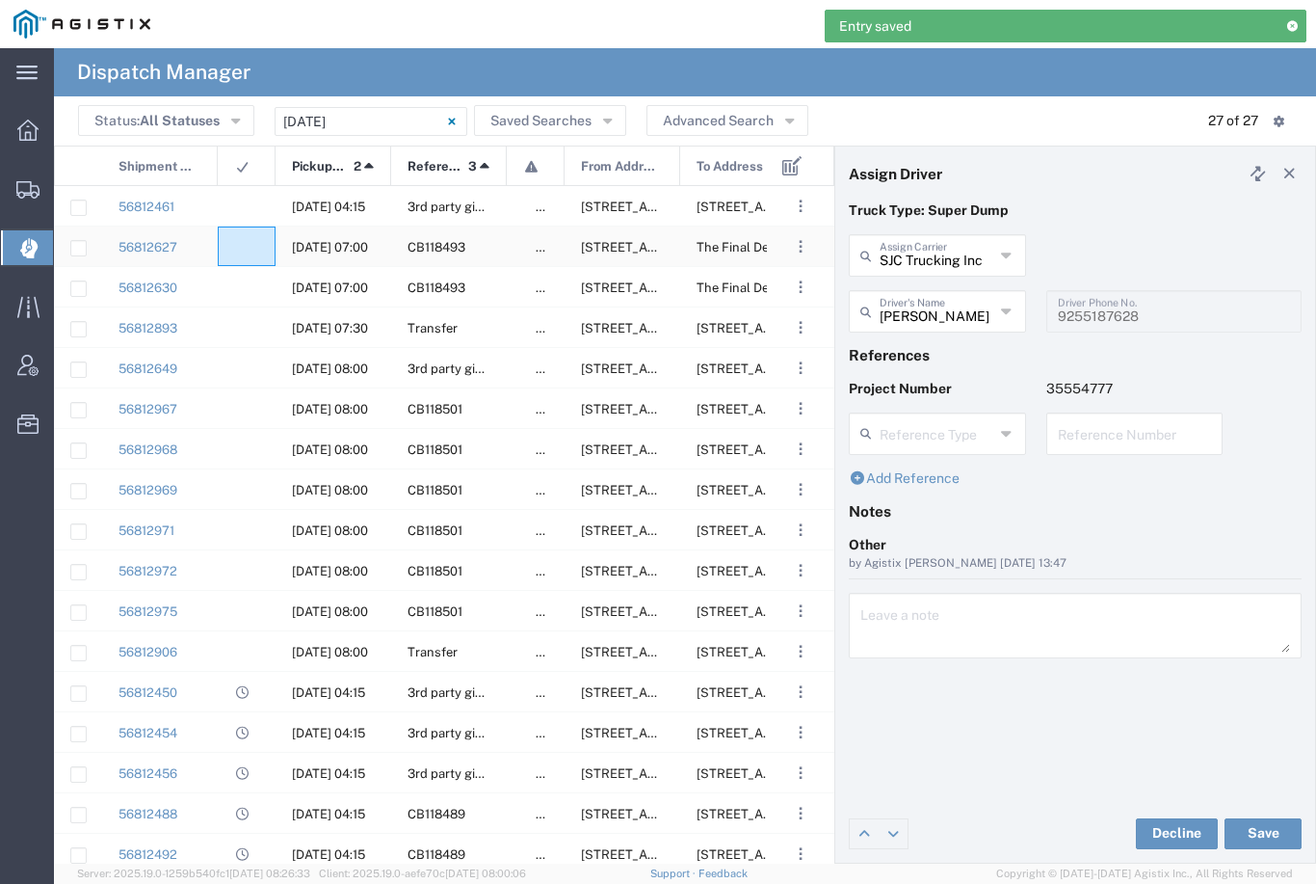
click at [260, 249] on div at bounding box center [247, 246] width 58 height 40
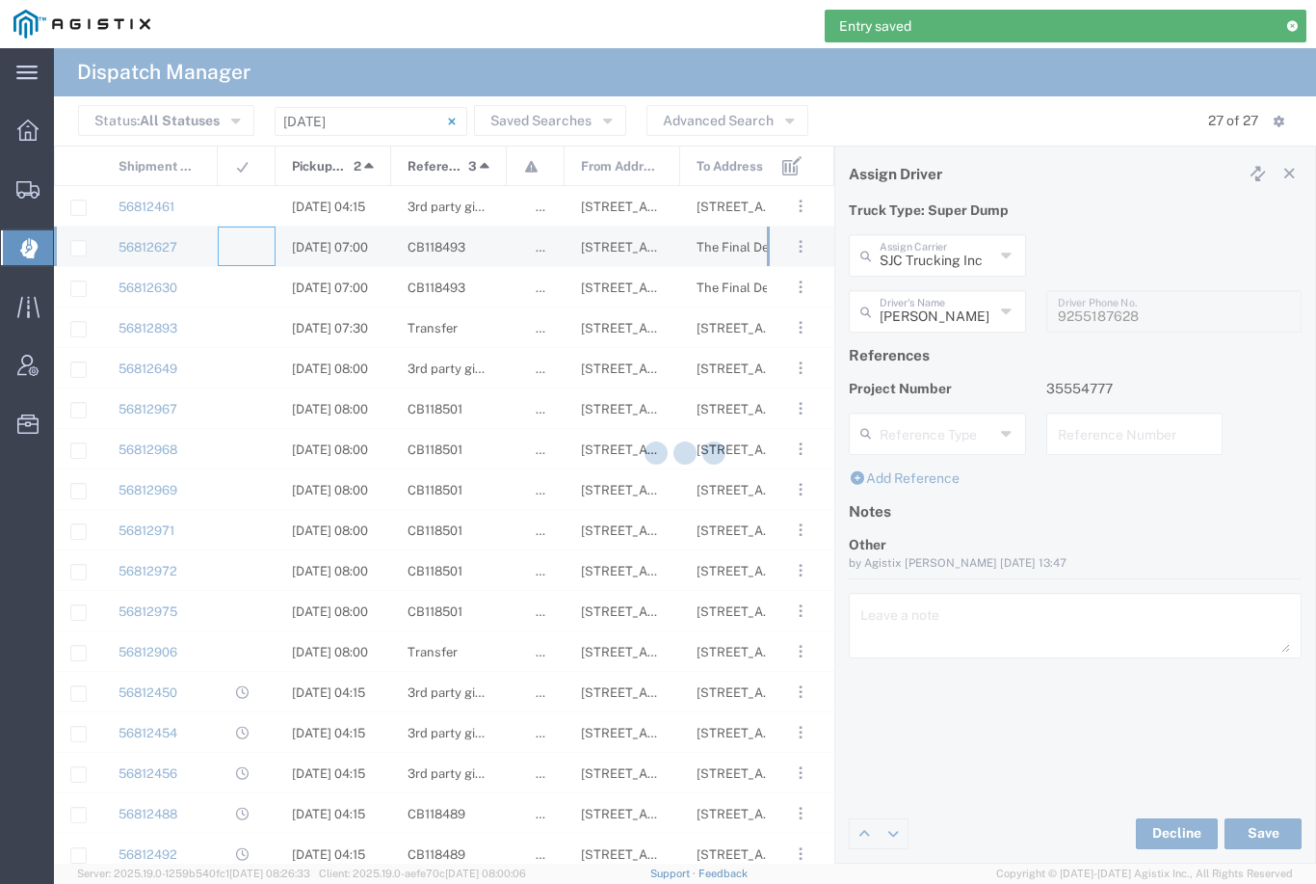
type input "[PERSON_NAME] & Sons Trucking, Inc"
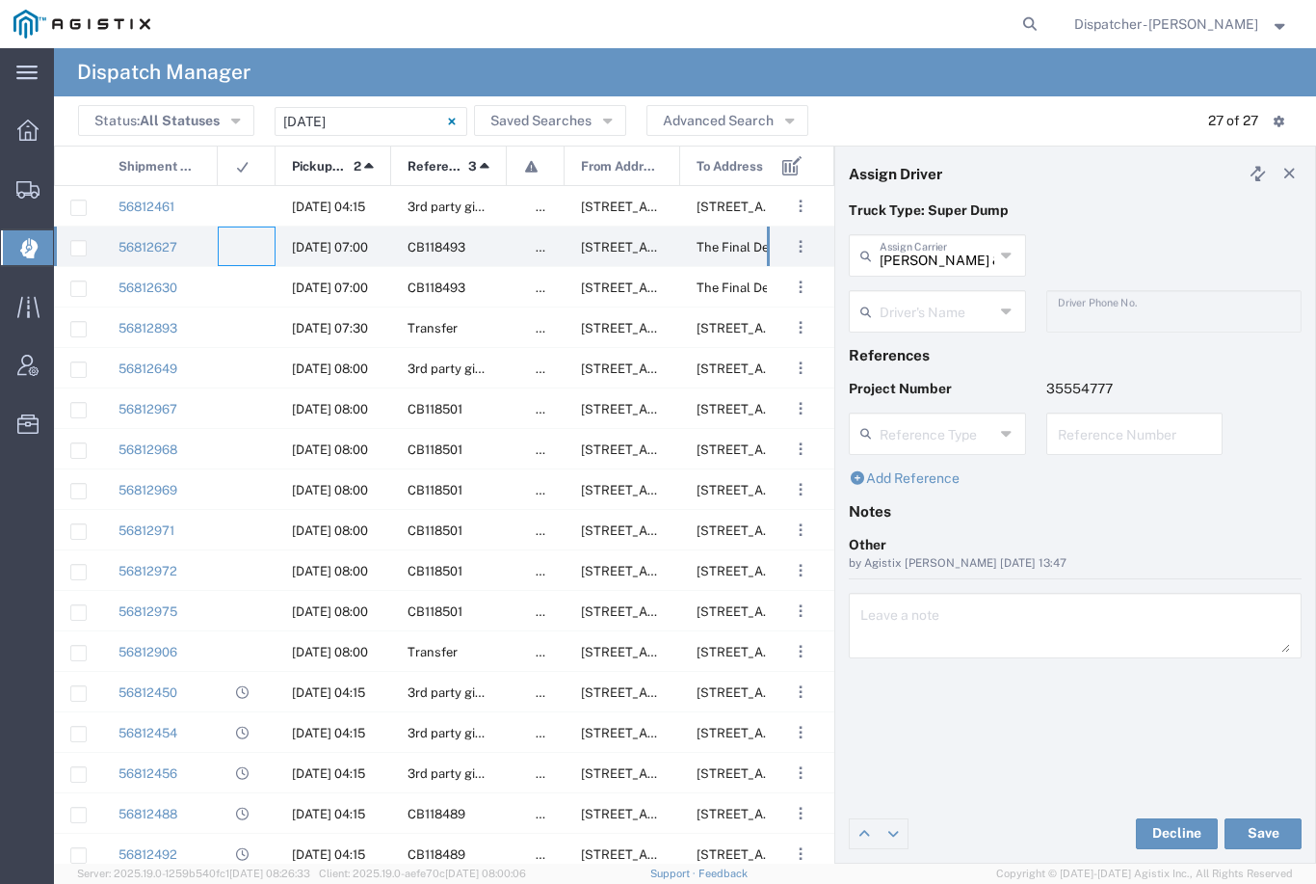
click at [937, 256] on input "[PERSON_NAME] & Sons Trucking, Inc" at bounding box center [937, 254] width 115 height 34
click at [943, 298] on span "SJC Trucking Inc" at bounding box center [937, 297] width 173 height 30
type input "SJC Trucking Inc"
click at [930, 314] on input "text" at bounding box center [937, 310] width 115 height 34
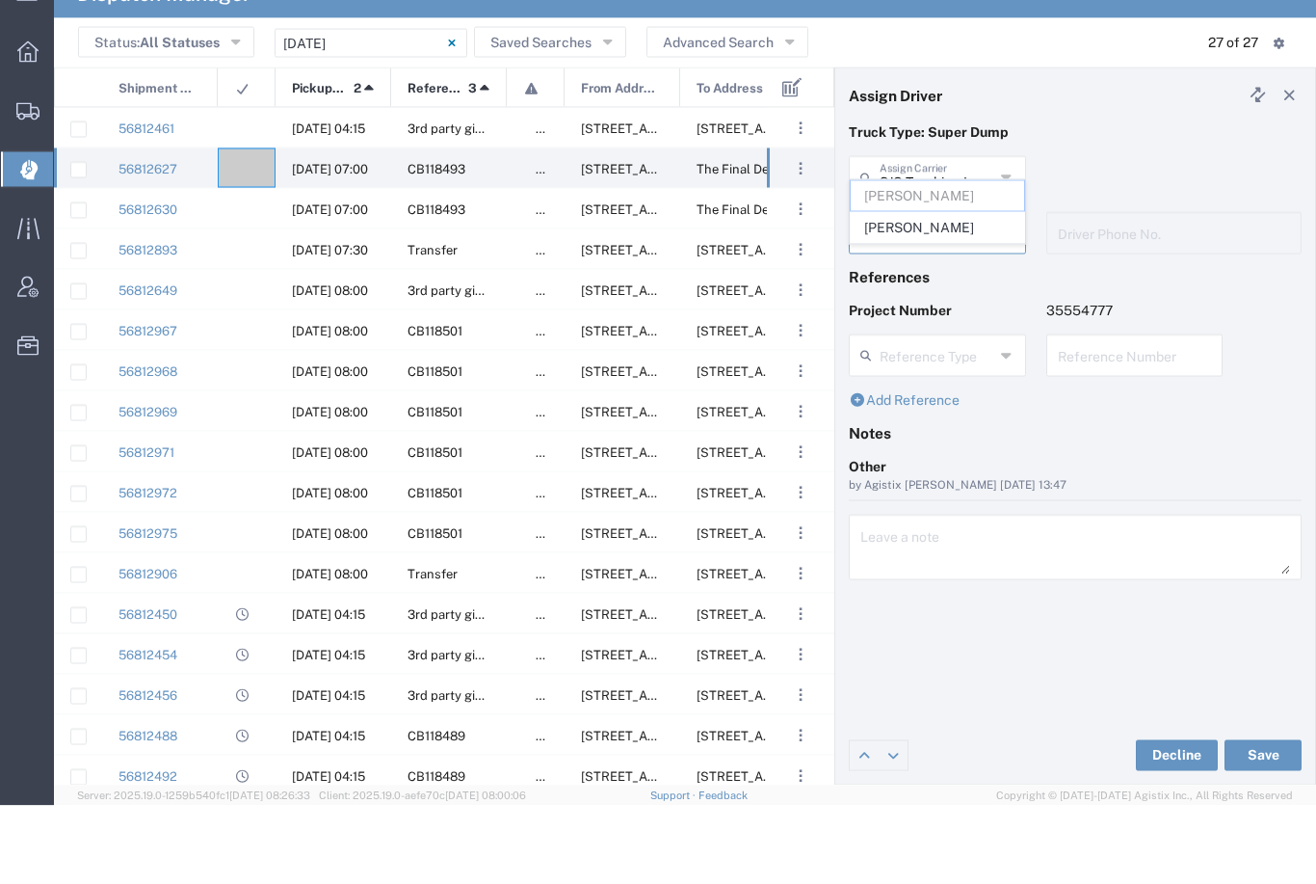
click at [898, 291] on span "[PERSON_NAME]" at bounding box center [937, 306] width 173 height 30
type input "[PERSON_NAME]"
type input "9255187628"
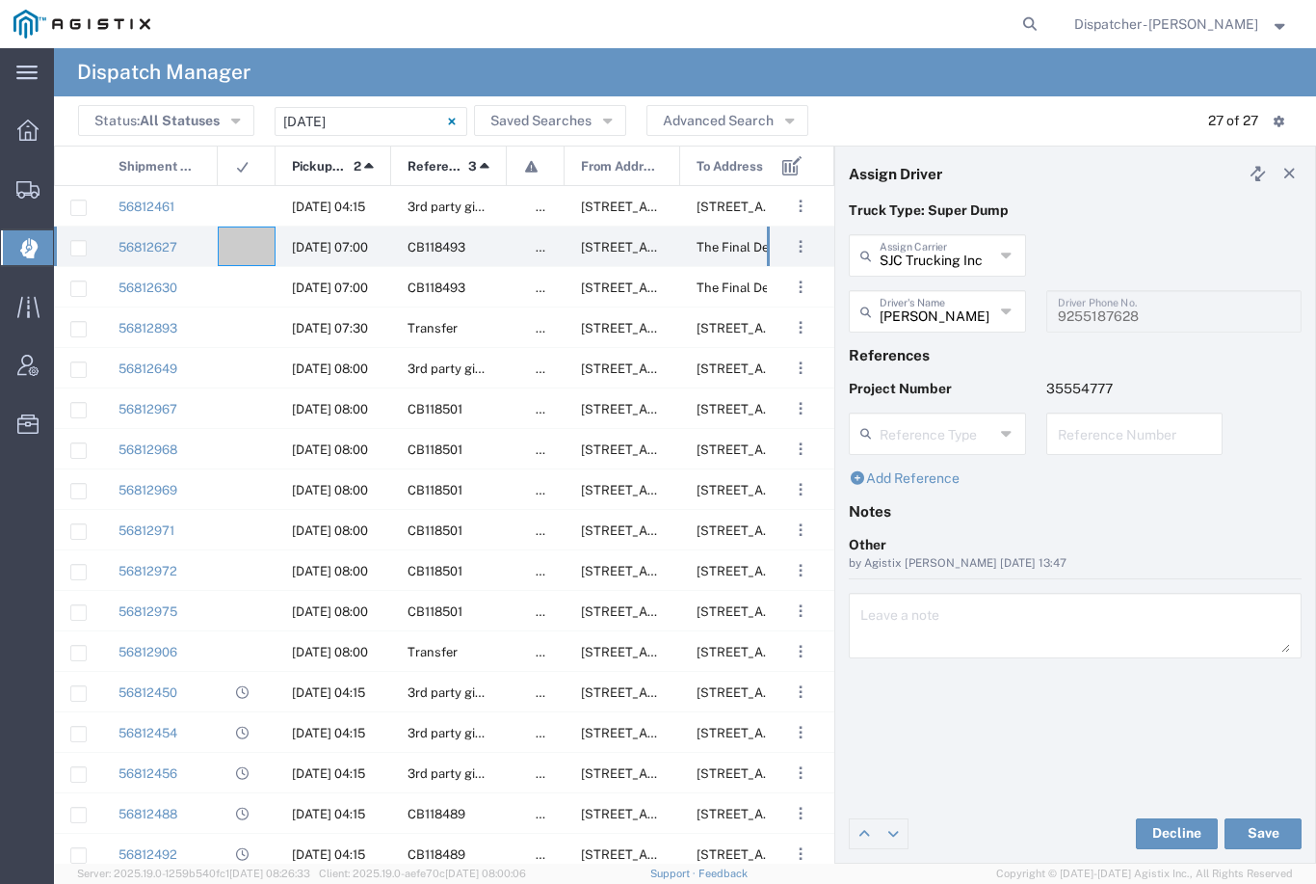
click at [1254, 824] on button "Save" at bounding box center [1263, 833] width 77 height 31
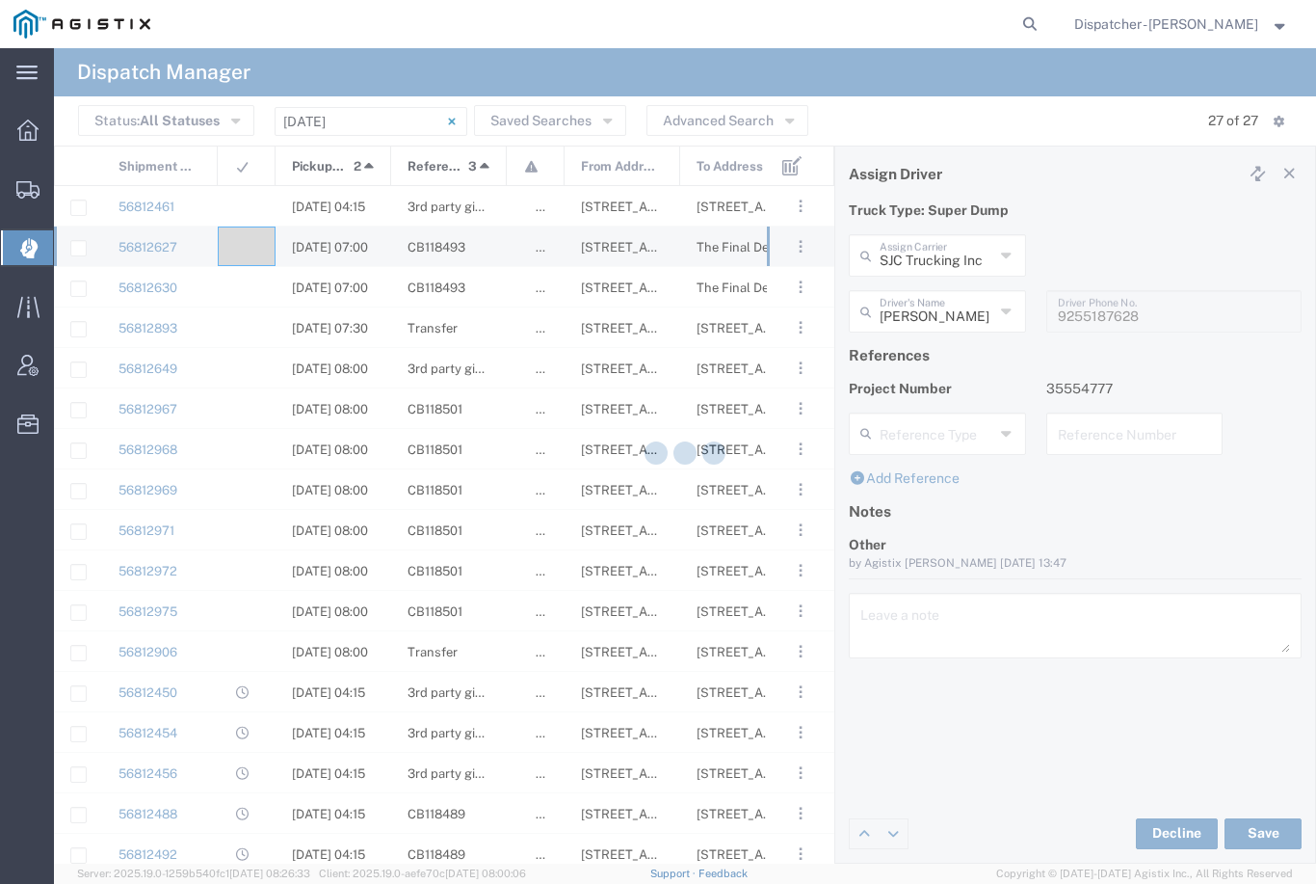
type input "[PERSON_NAME]"
type input "SJC Trucking Inc"
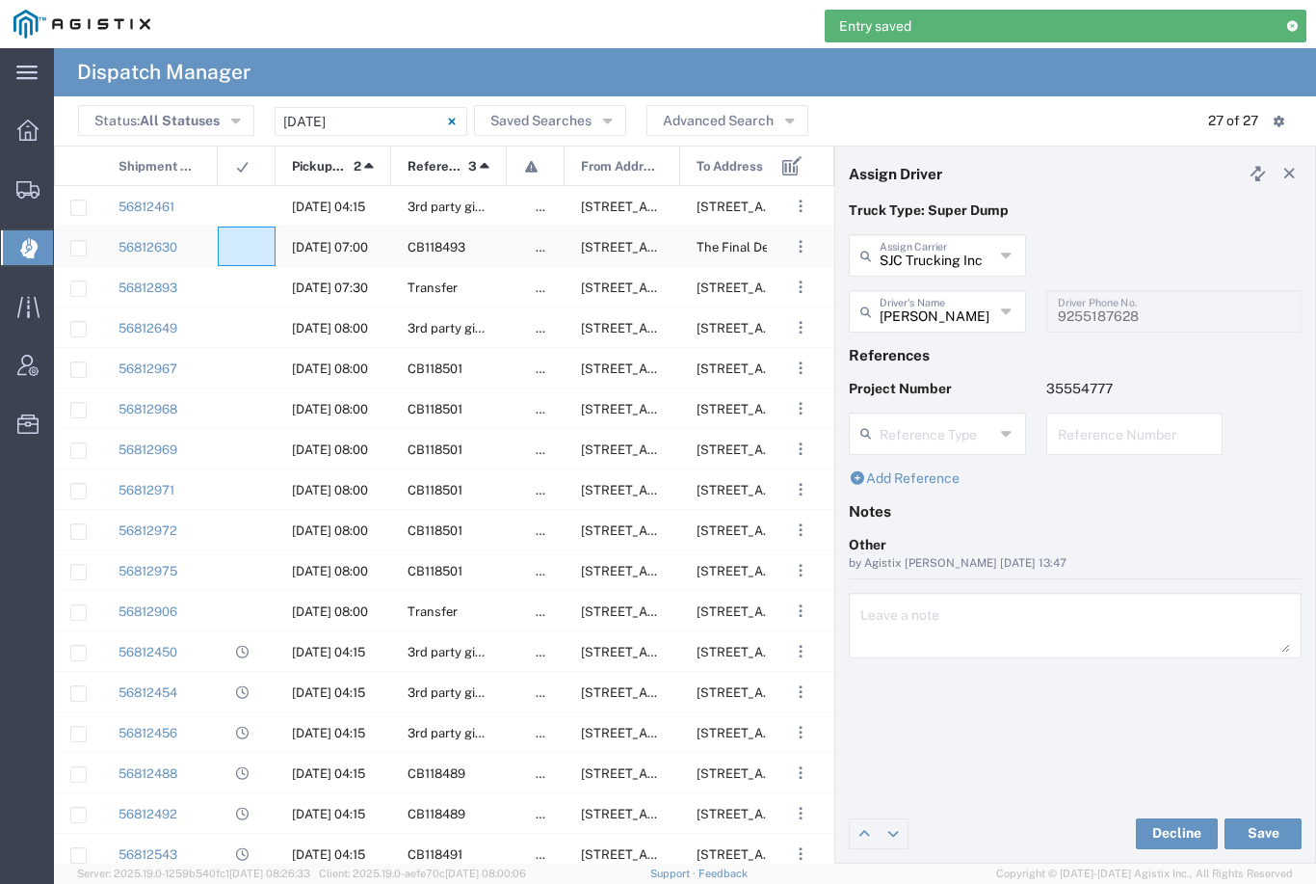
click at [245, 240] on agx-ag-table-icon-cell at bounding box center [240, 247] width 13 height 14
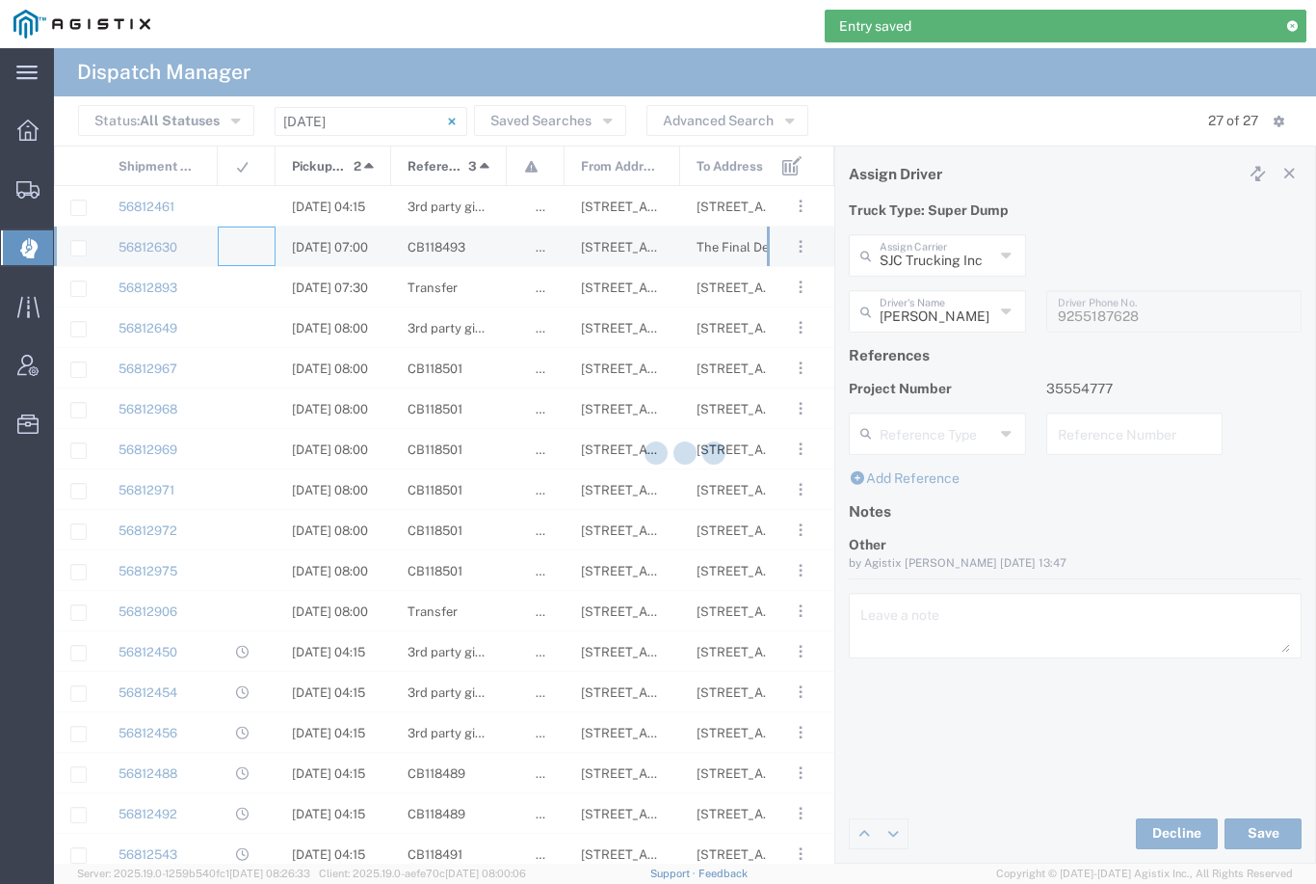
type input "[PERSON_NAME] & Sons Trucking, Inc"
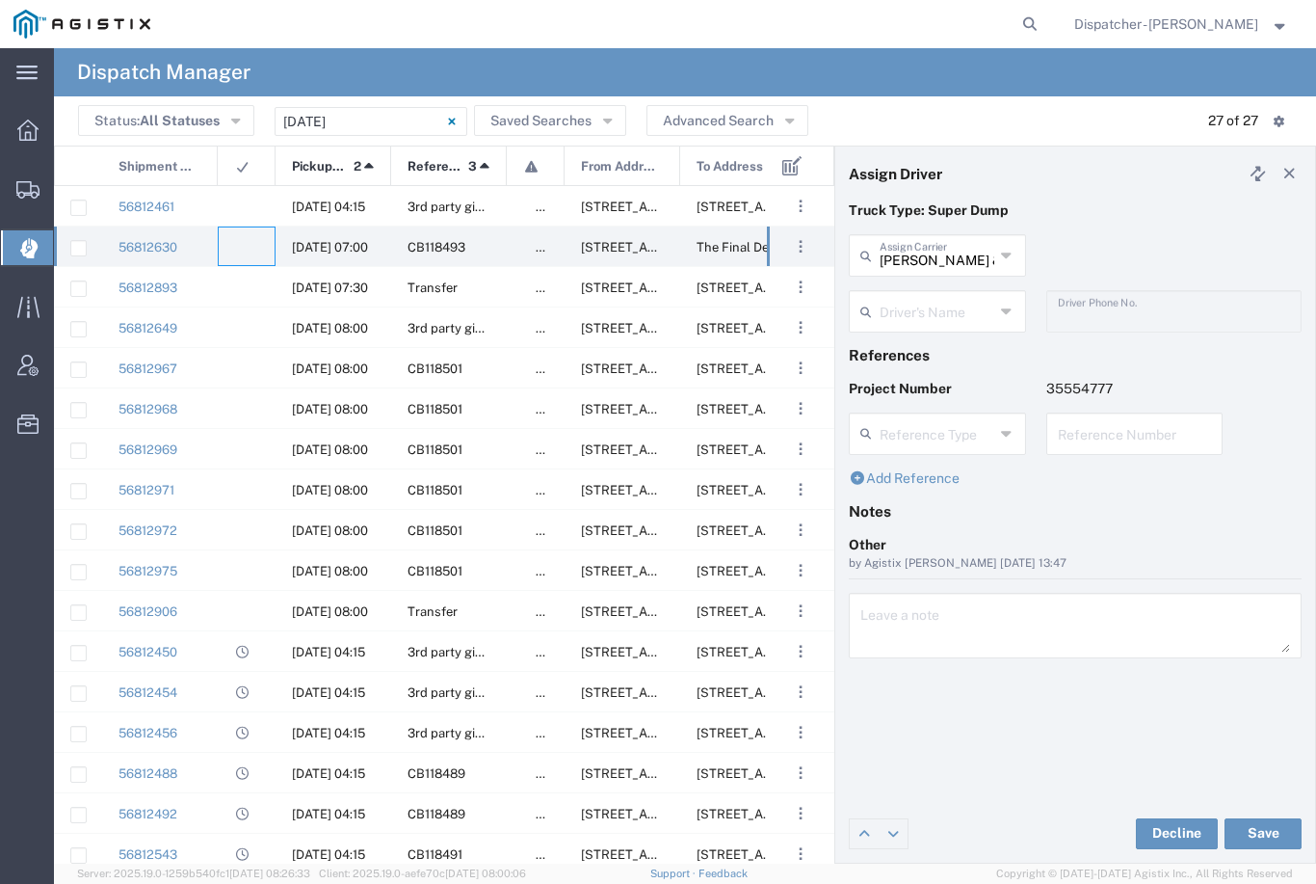
click at [935, 320] on agx-dropdown-input "Driver's Name [PERSON_NAME] [PERSON_NAME] [PERSON_NAME] [PERSON_NAME] [PERSON_N…" at bounding box center [937, 311] width 177 height 42
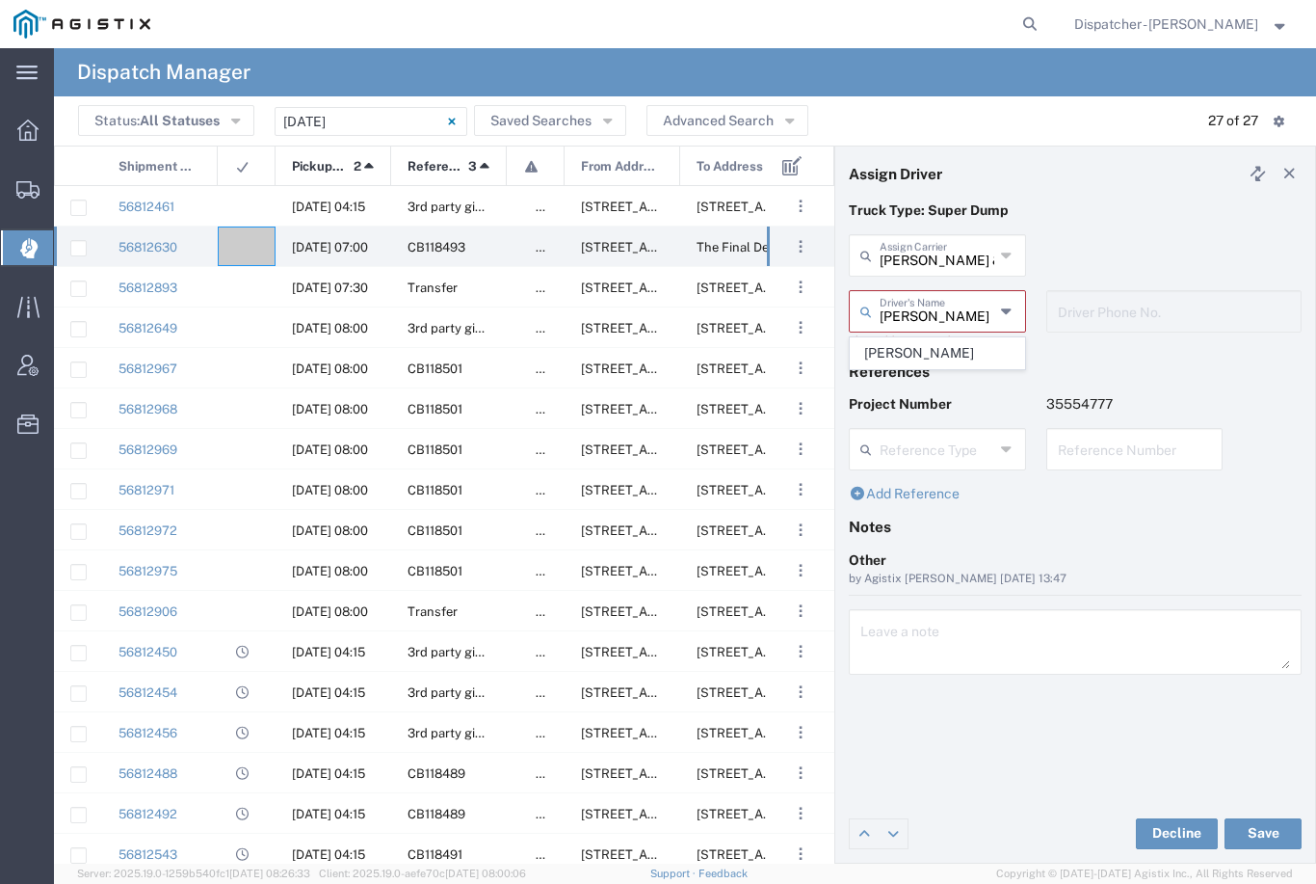
click at [920, 350] on span "[PERSON_NAME]" at bounding box center [937, 353] width 173 height 30
type input "[PERSON_NAME]"
type input "9253660399"
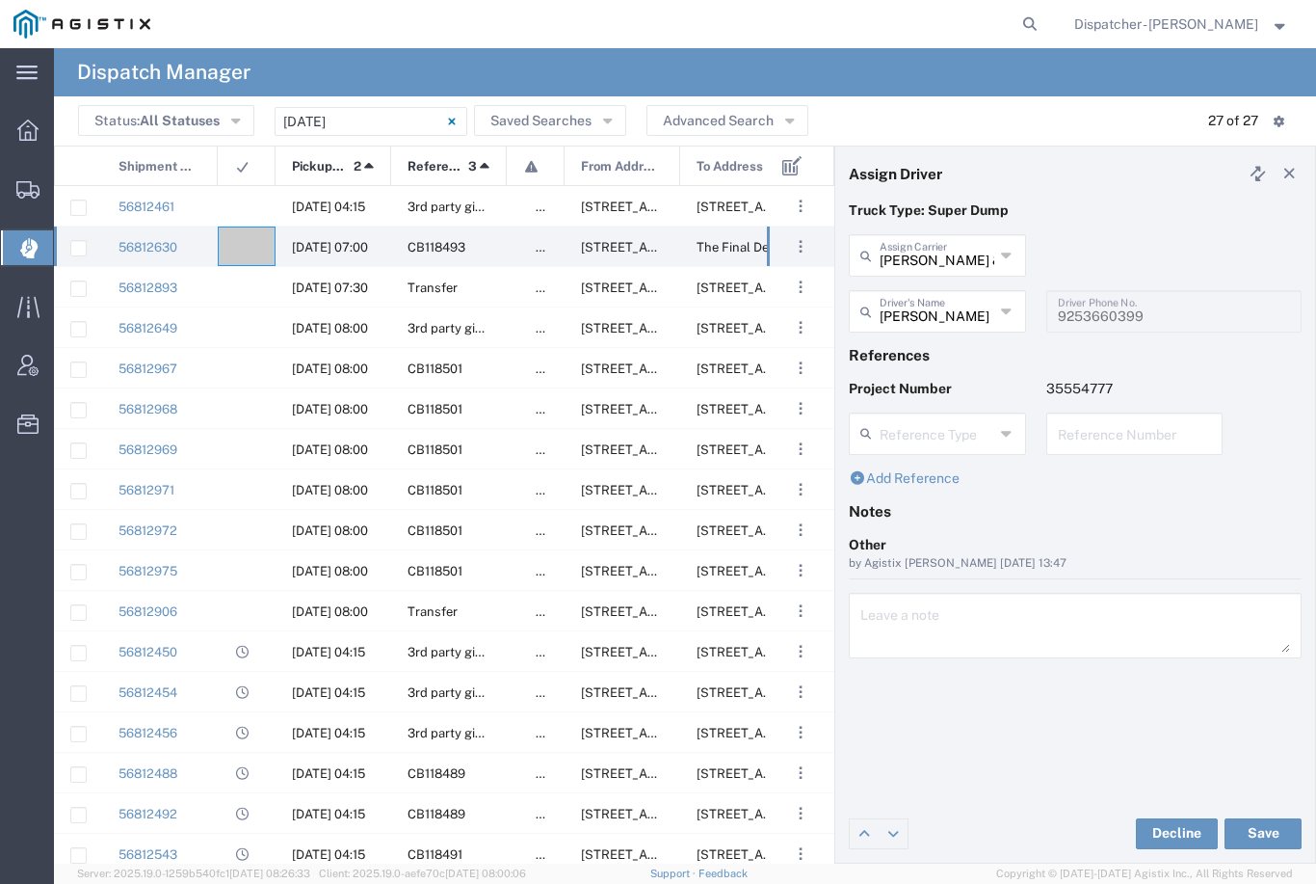
click at [1278, 831] on button "Save" at bounding box center [1263, 833] width 77 height 31
type input "[PERSON_NAME]"
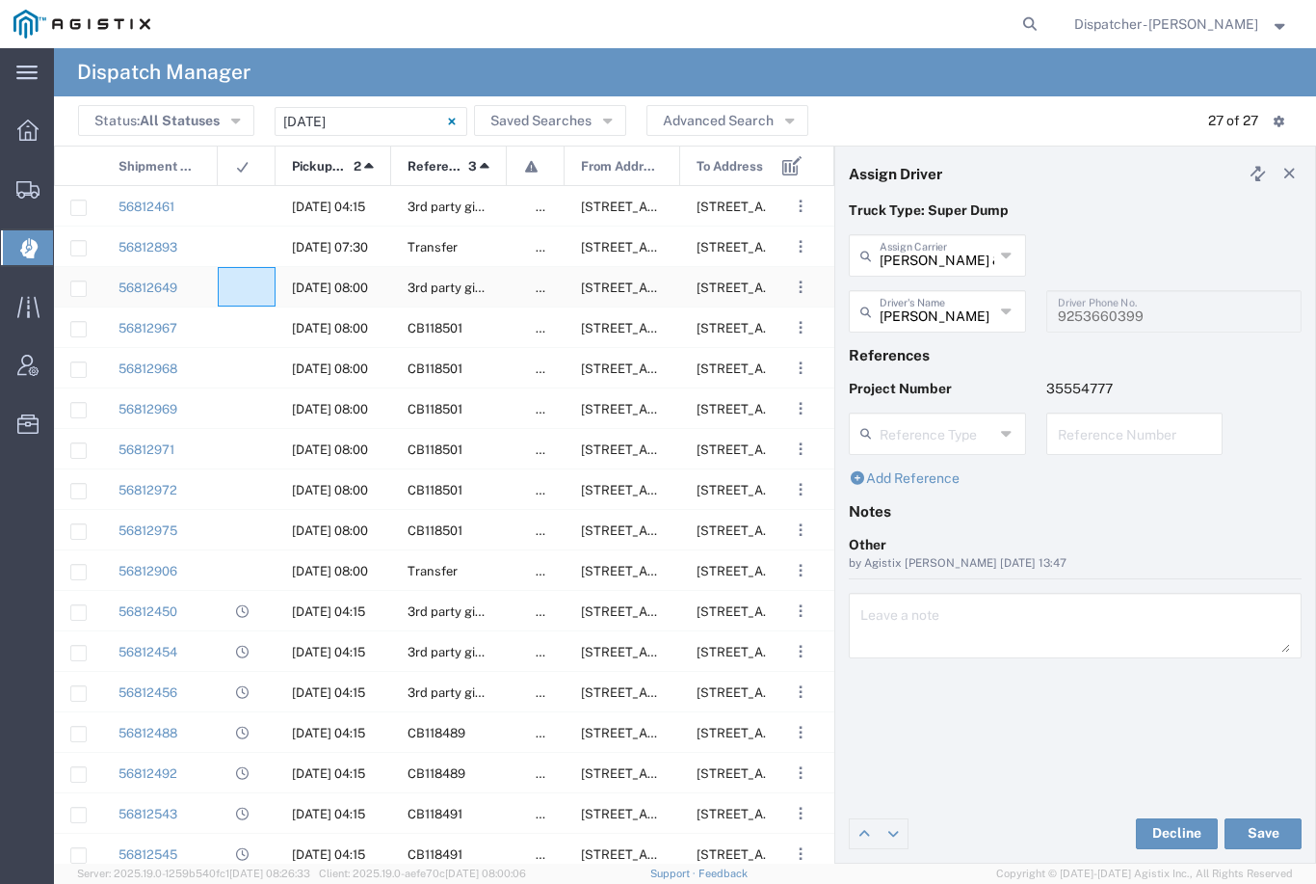
click at [258, 290] on div at bounding box center [247, 287] width 58 height 40
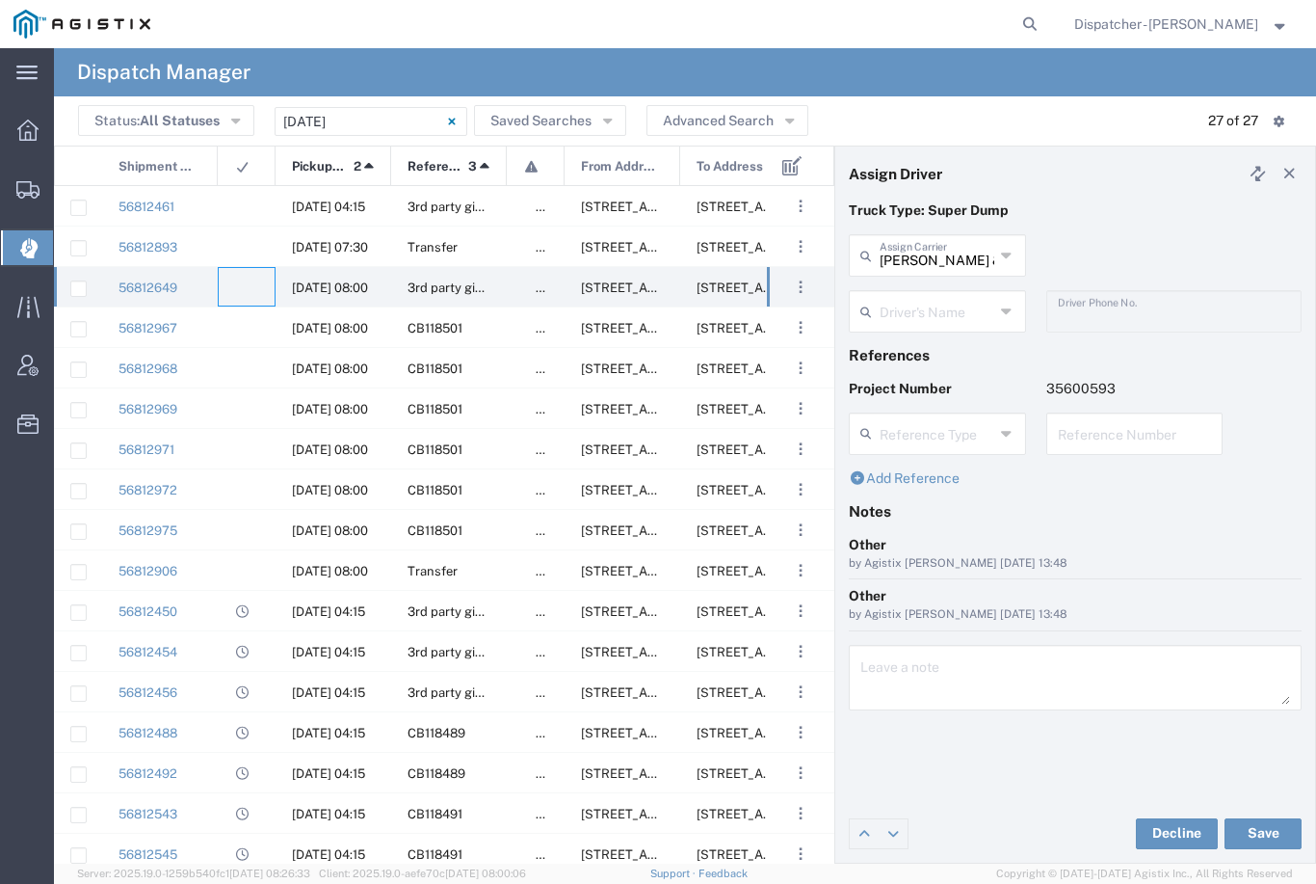
click at [942, 308] on input "text" at bounding box center [937, 310] width 115 height 34
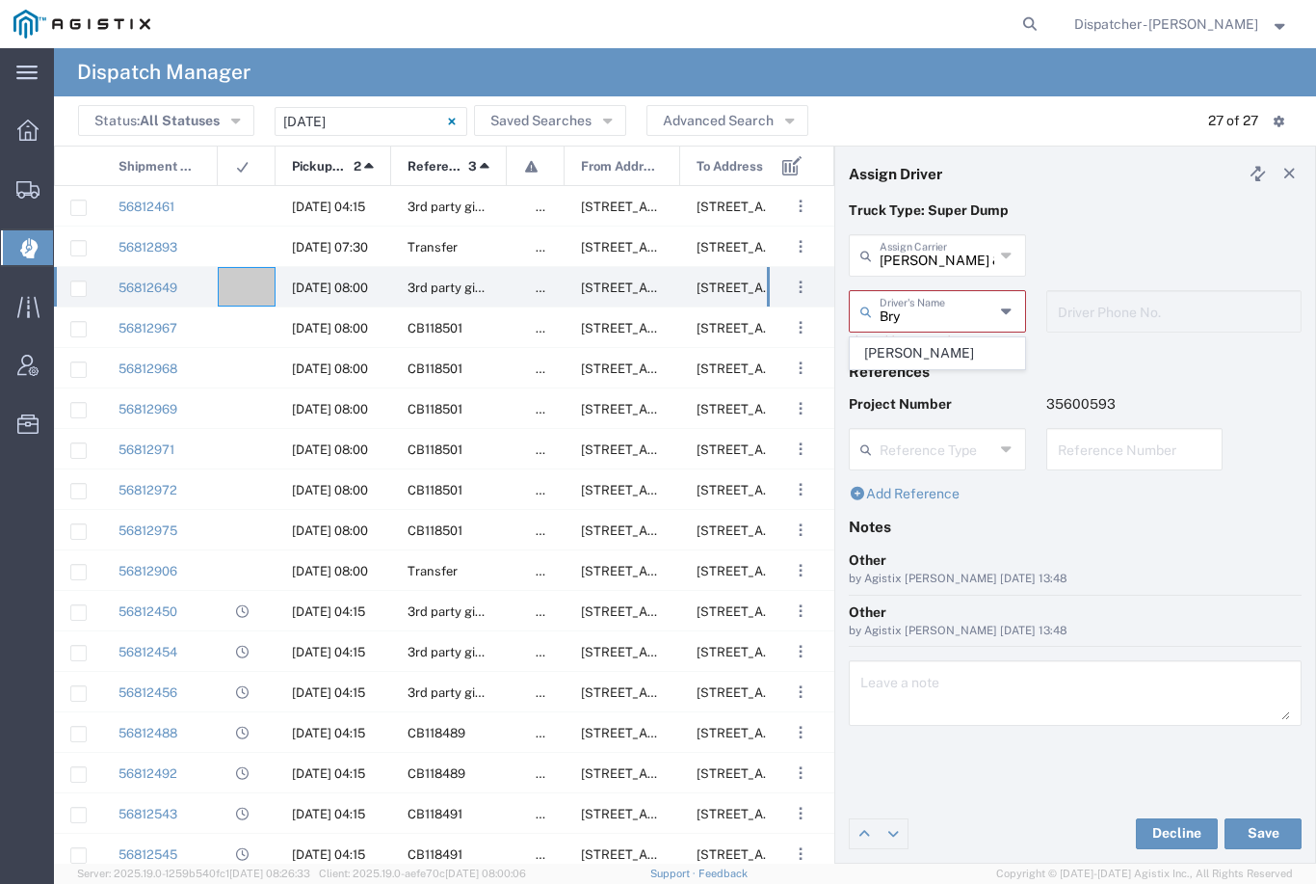
click at [934, 345] on span "[PERSON_NAME]" at bounding box center [937, 353] width 173 height 30
type input "[PERSON_NAME]"
type input "[PHONE_NUMBER]"
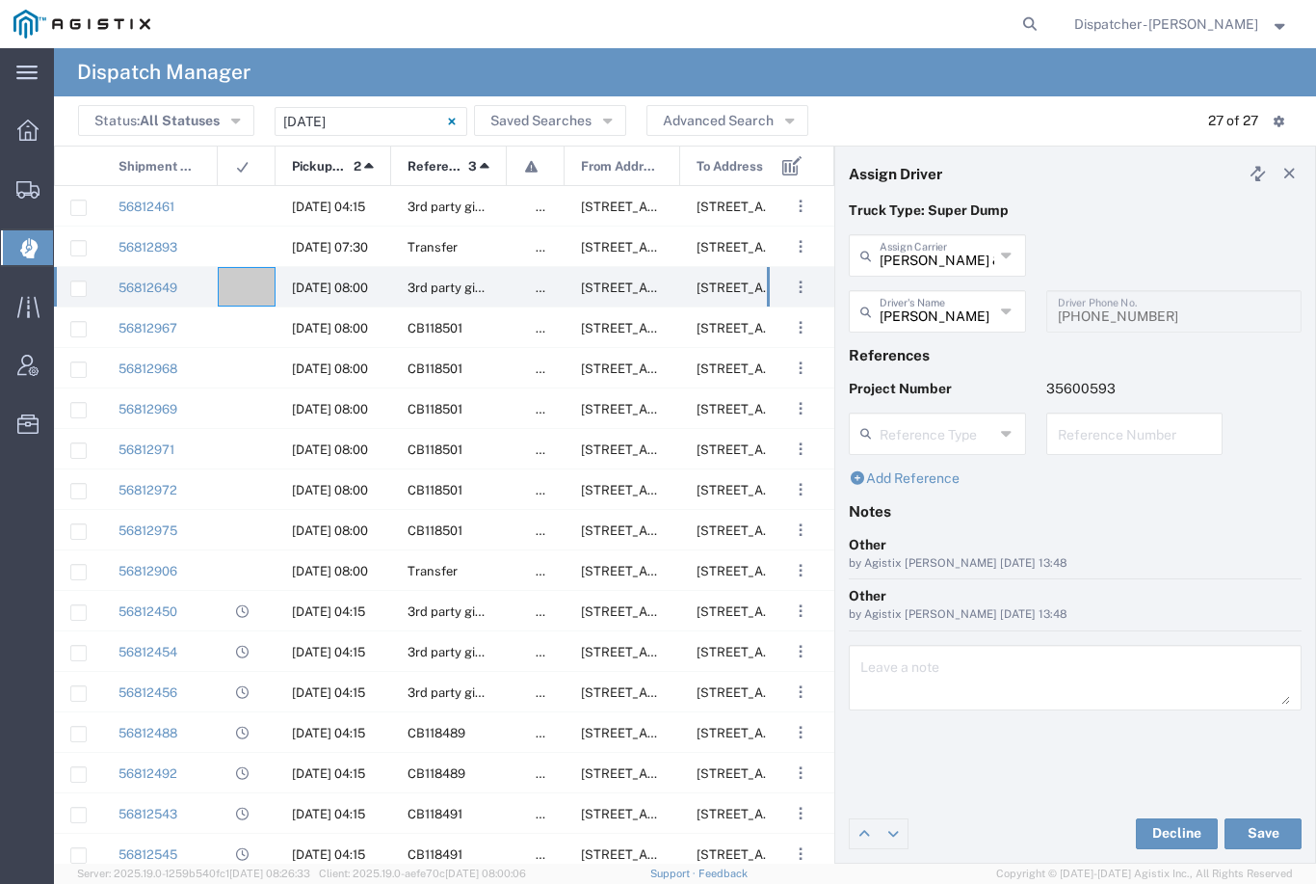
click at [1266, 833] on button "Save" at bounding box center [1263, 833] width 77 height 31
type input "[PERSON_NAME]"
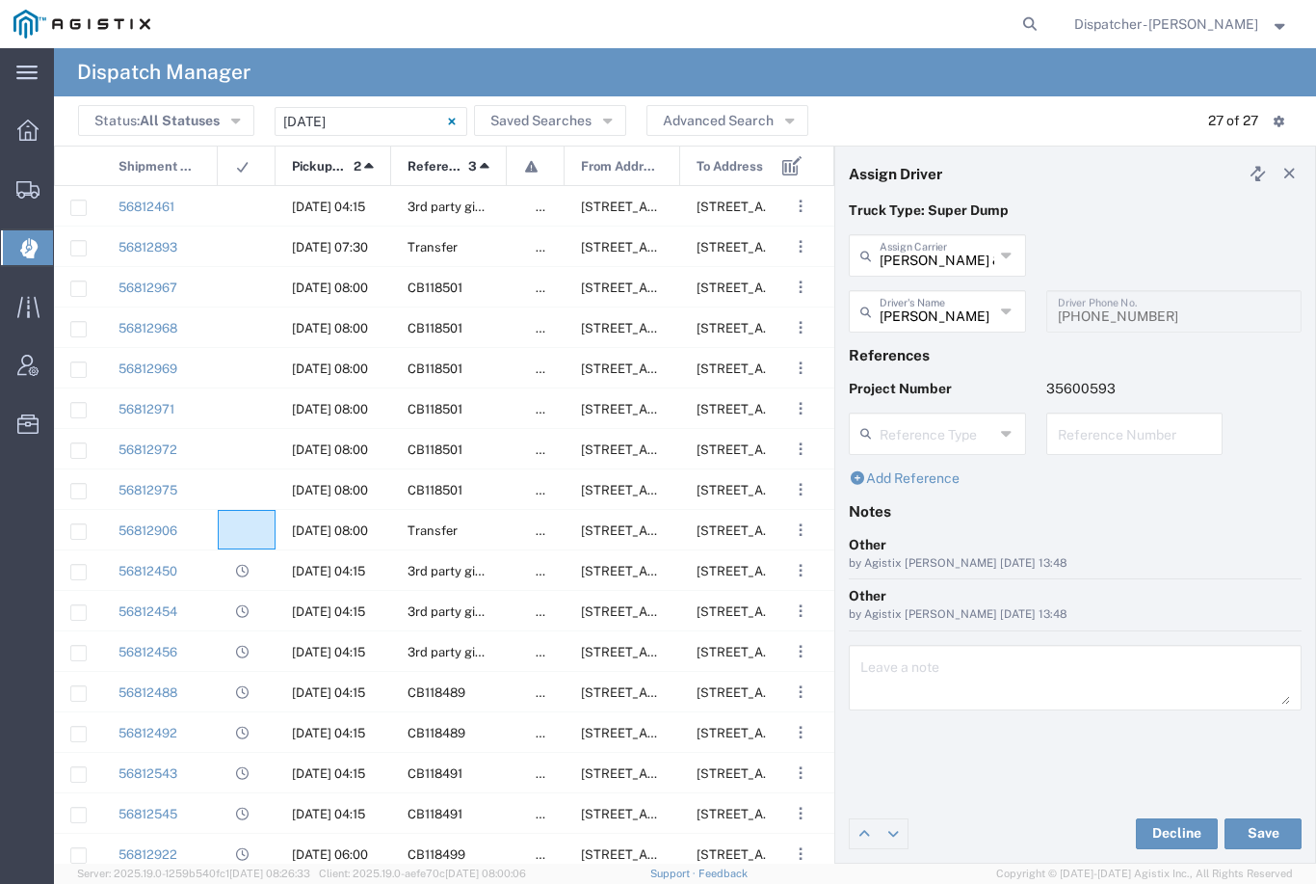
click at [229, 525] on div at bounding box center [247, 530] width 58 height 40
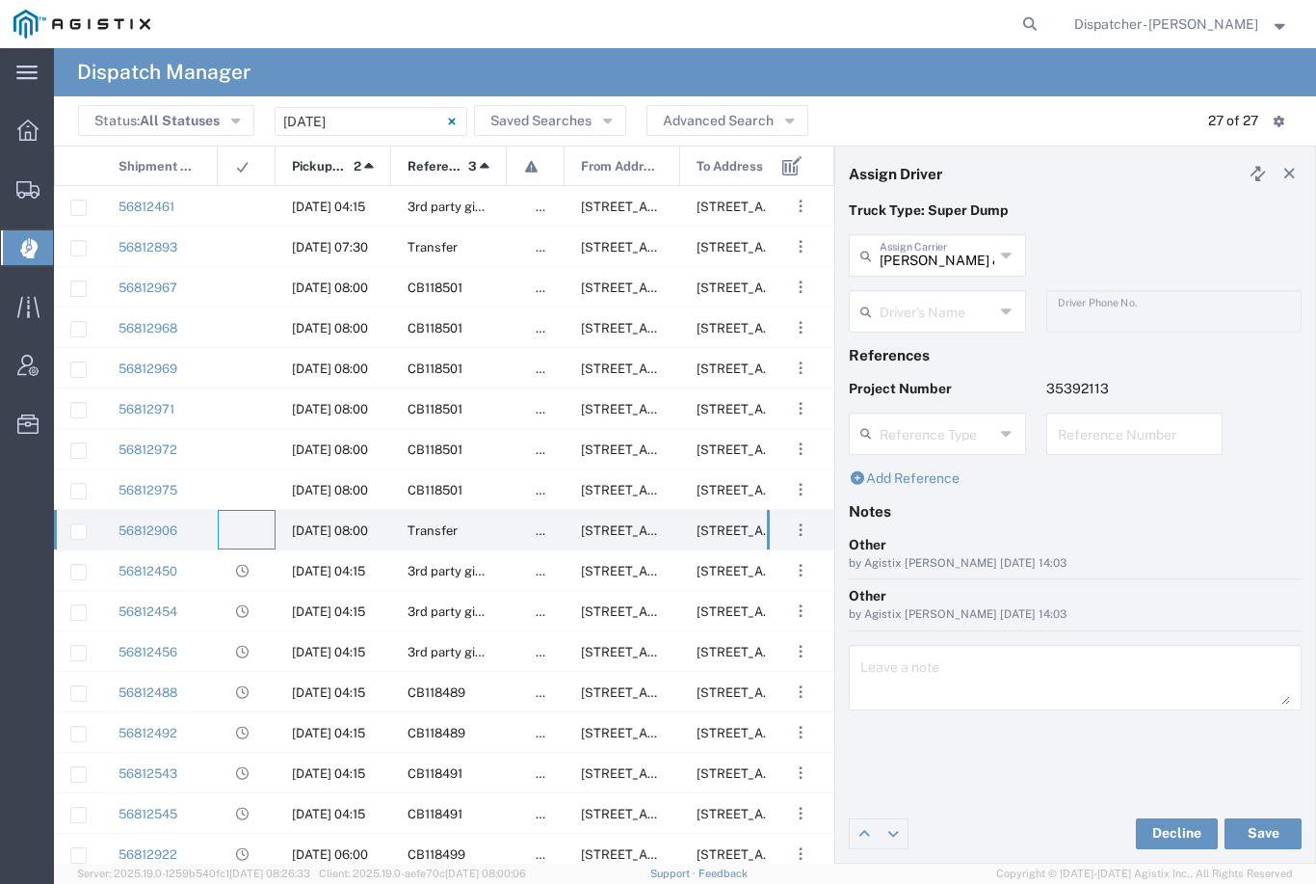
click at [940, 312] on input "text" at bounding box center [937, 310] width 115 height 34
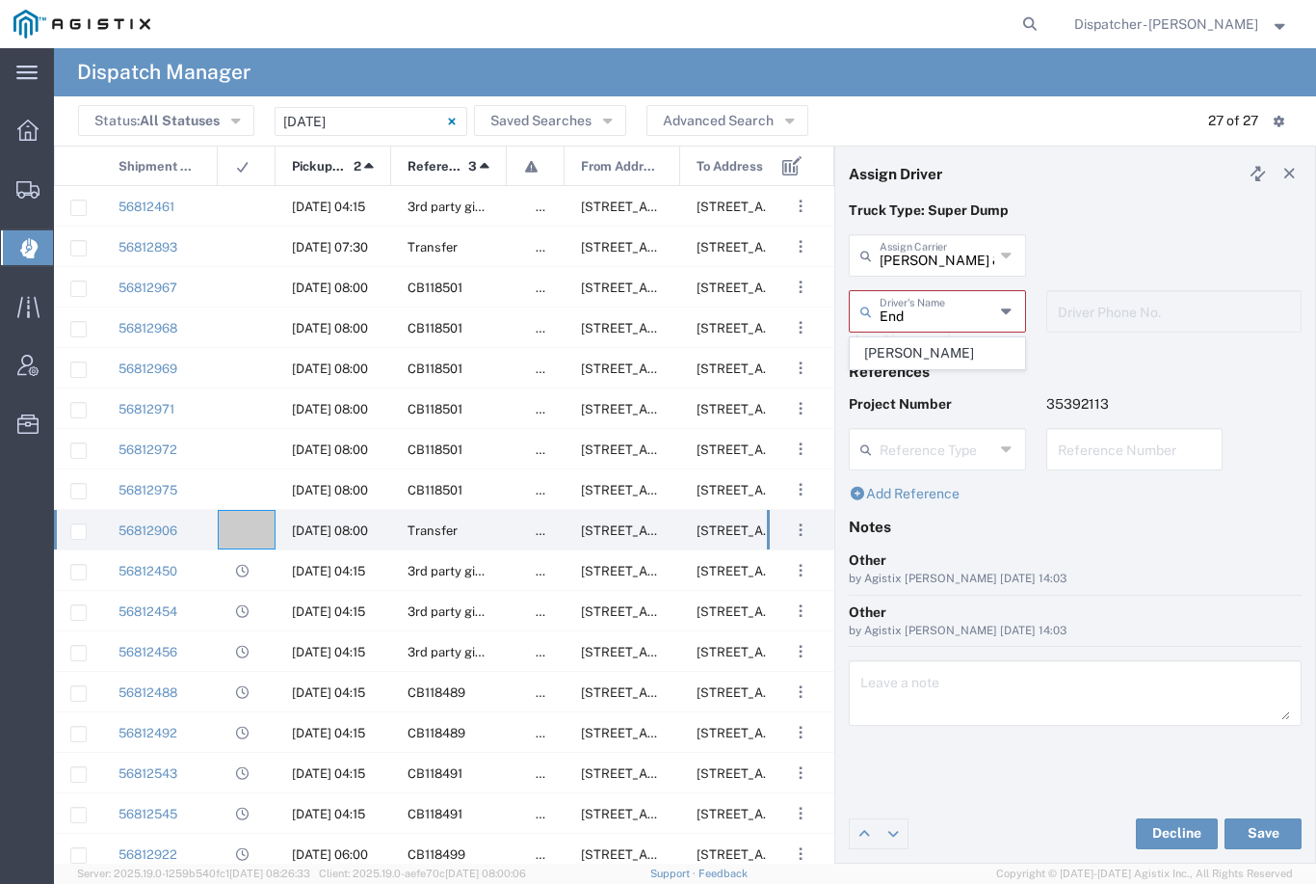
click at [928, 344] on span "[PERSON_NAME]" at bounding box center [937, 353] width 173 height 30
type input "[PERSON_NAME]"
type input "[PHONE_NUMBER]"
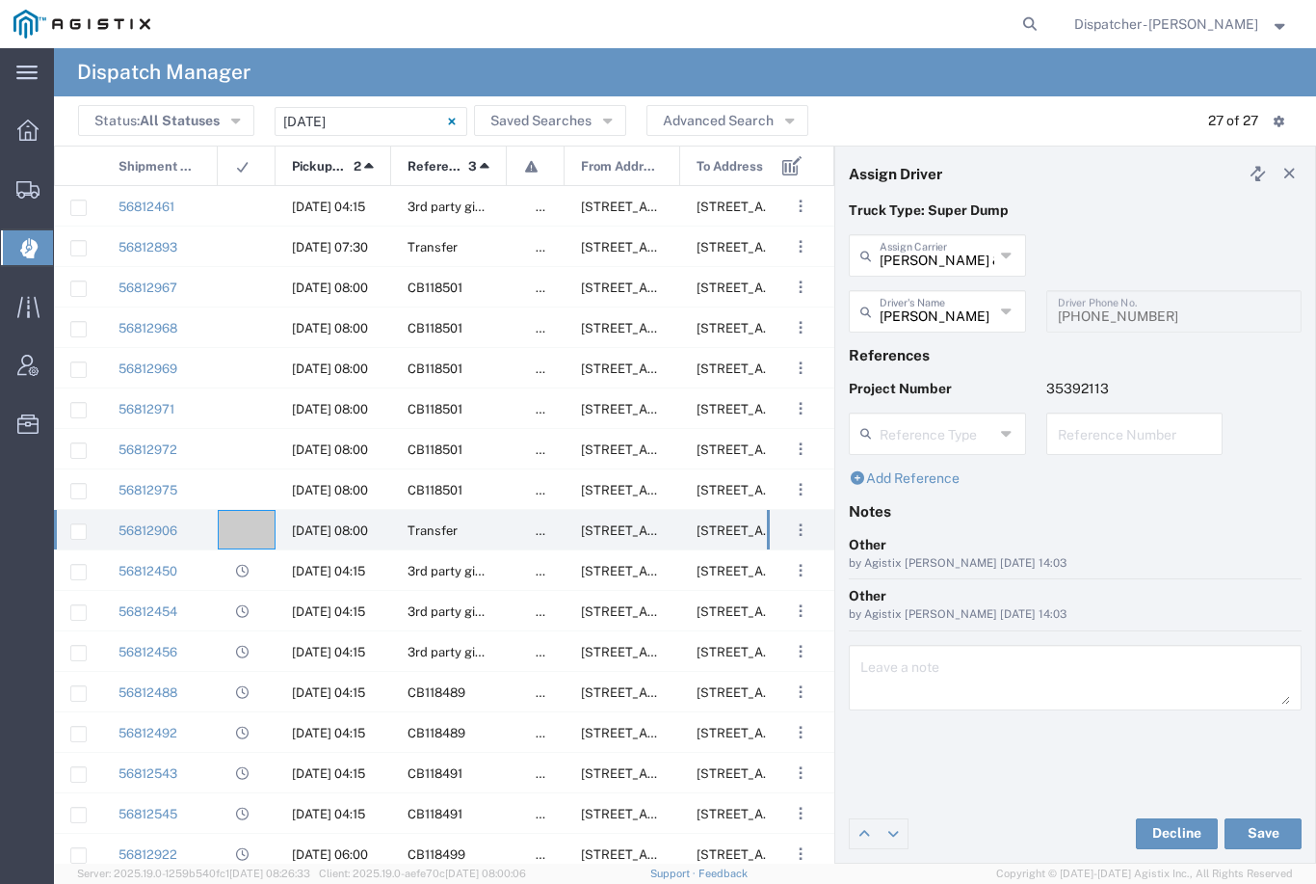
click at [1266, 830] on button "Save" at bounding box center [1263, 833] width 77 height 31
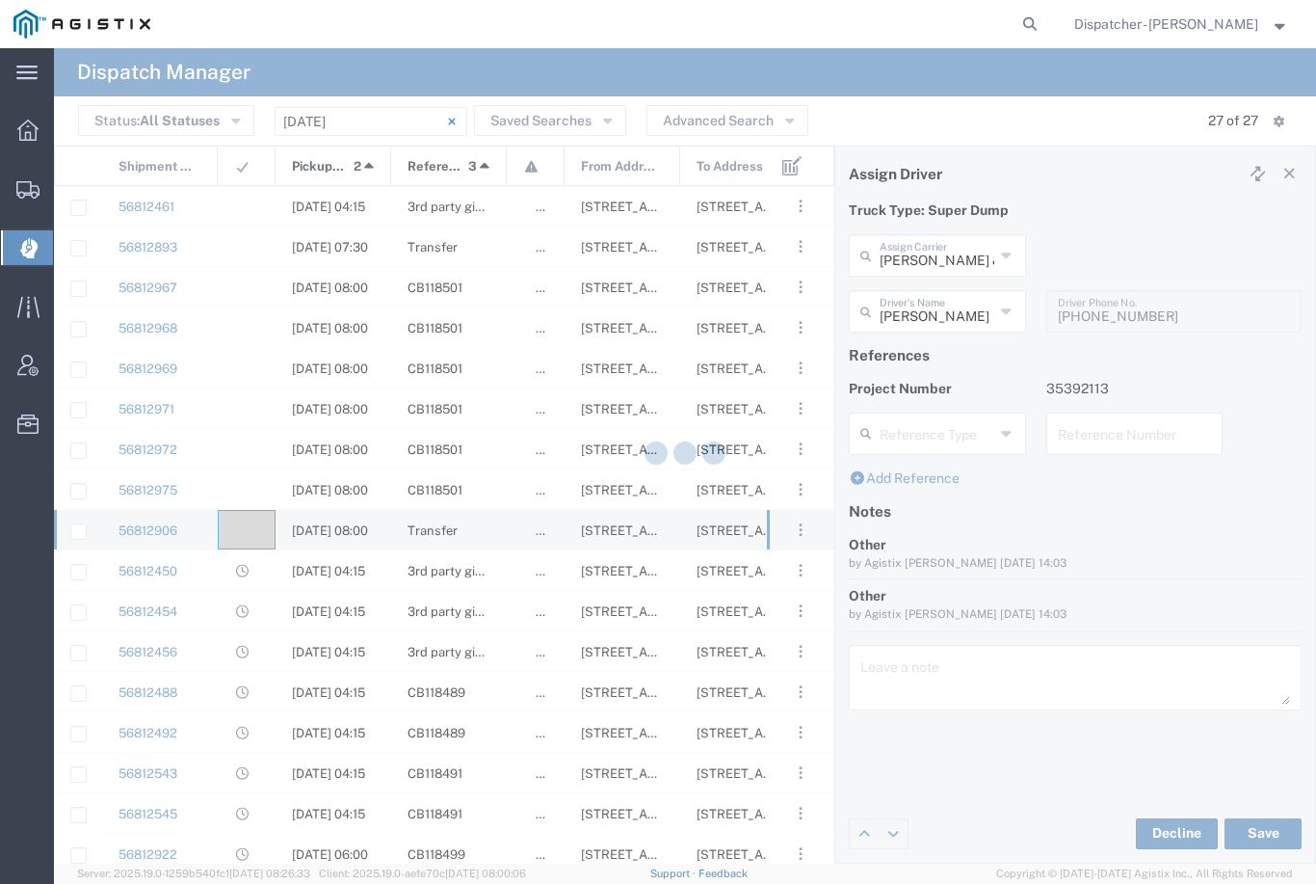
type input "[PERSON_NAME]"
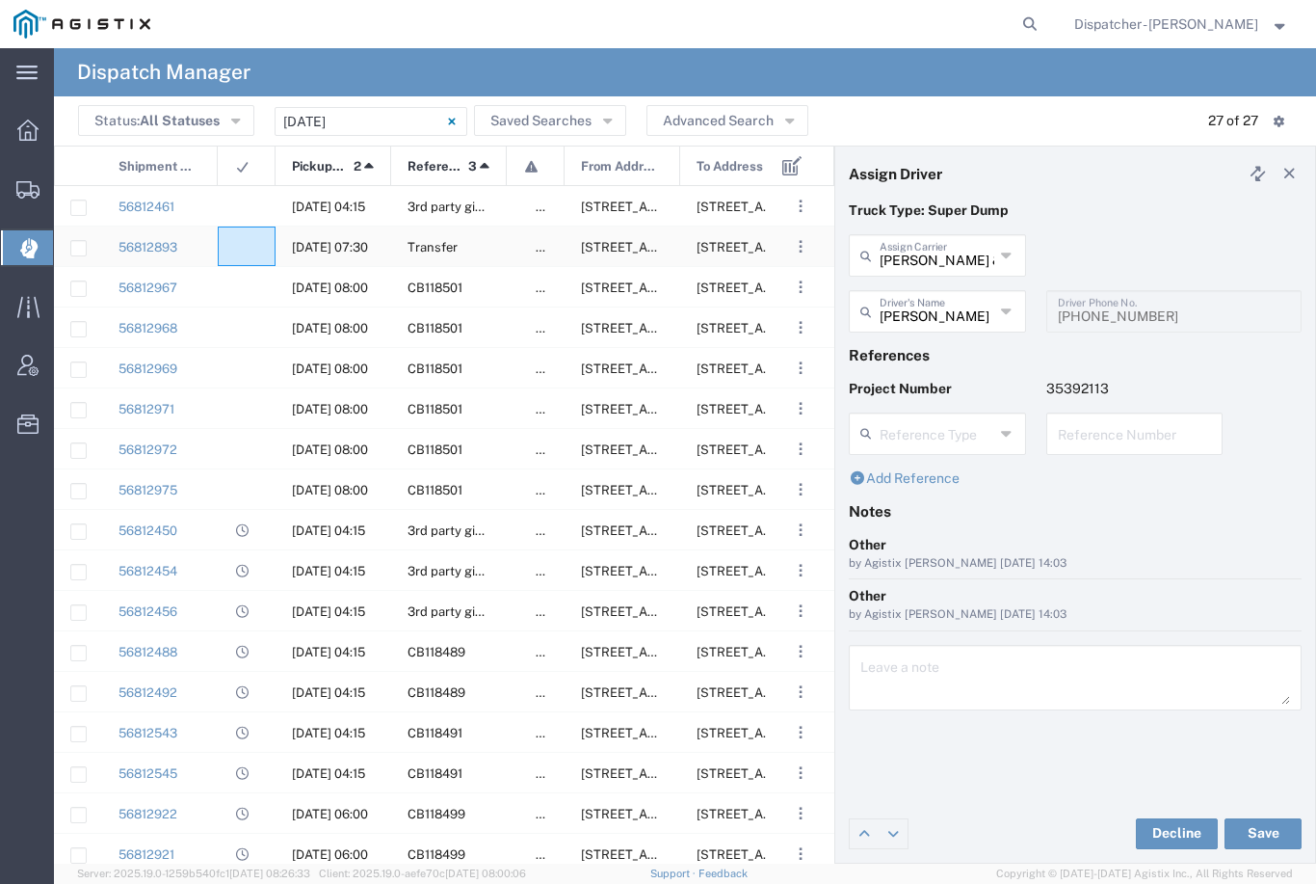
click at [235, 235] on div at bounding box center [247, 246] width 58 height 40
click at [943, 305] on input "text" at bounding box center [937, 310] width 115 height 34
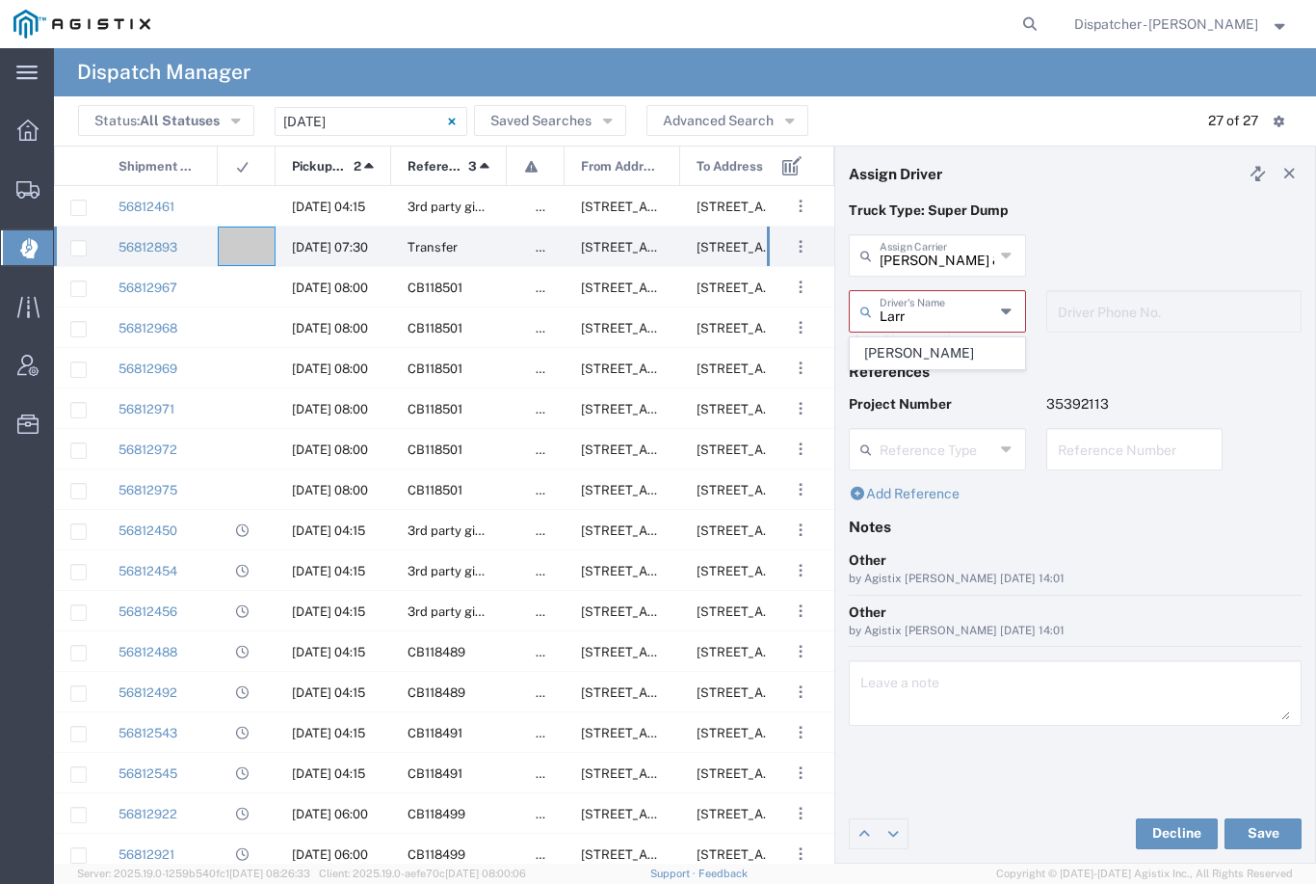
click at [918, 338] on span "[PERSON_NAME]" at bounding box center [937, 353] width 173 height 30
type input "[PERSON_NAME]"
type input "[PHONE_NUMBER]"
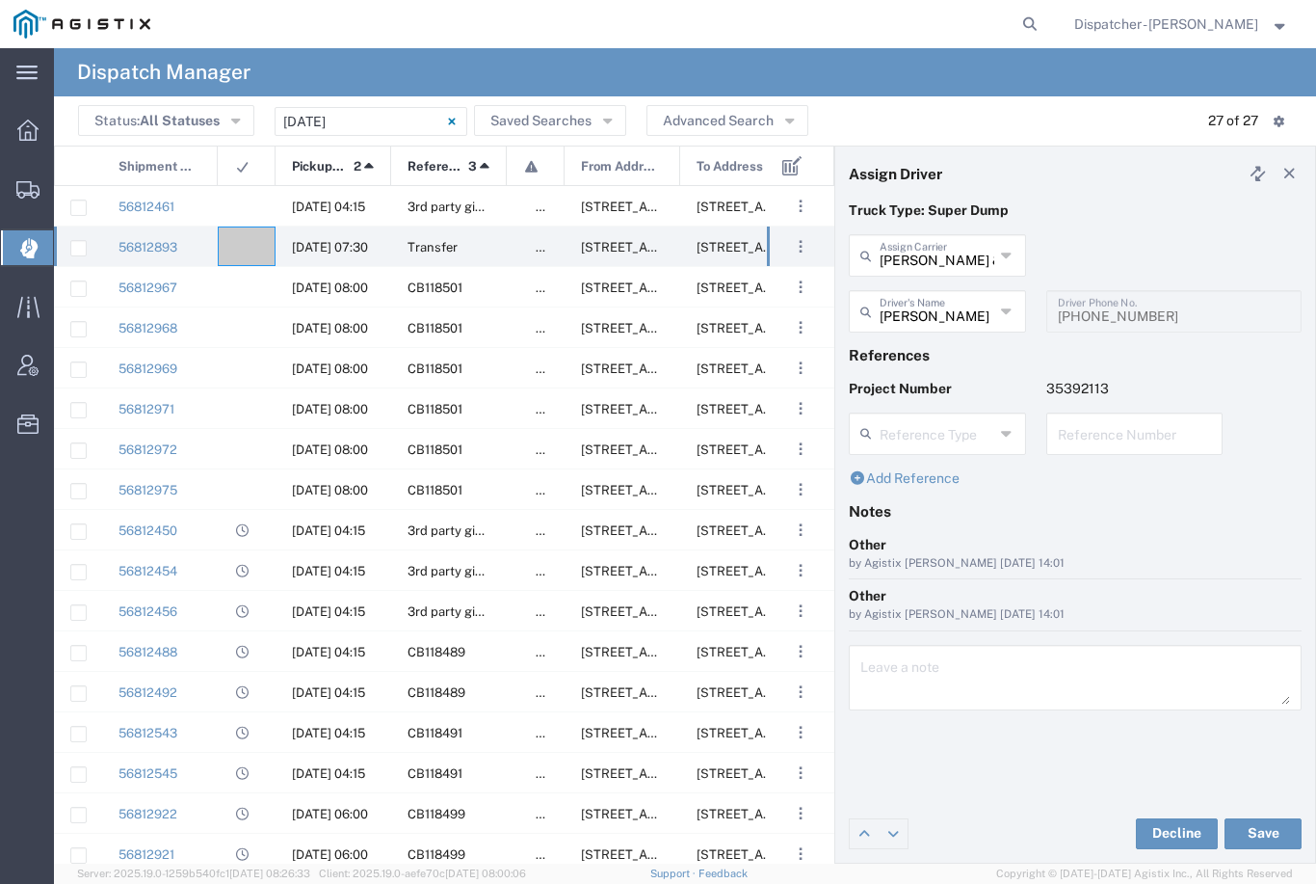
click at [1273, 834] on button "Save" at bounding box center [1263, 833] width 77 height 31
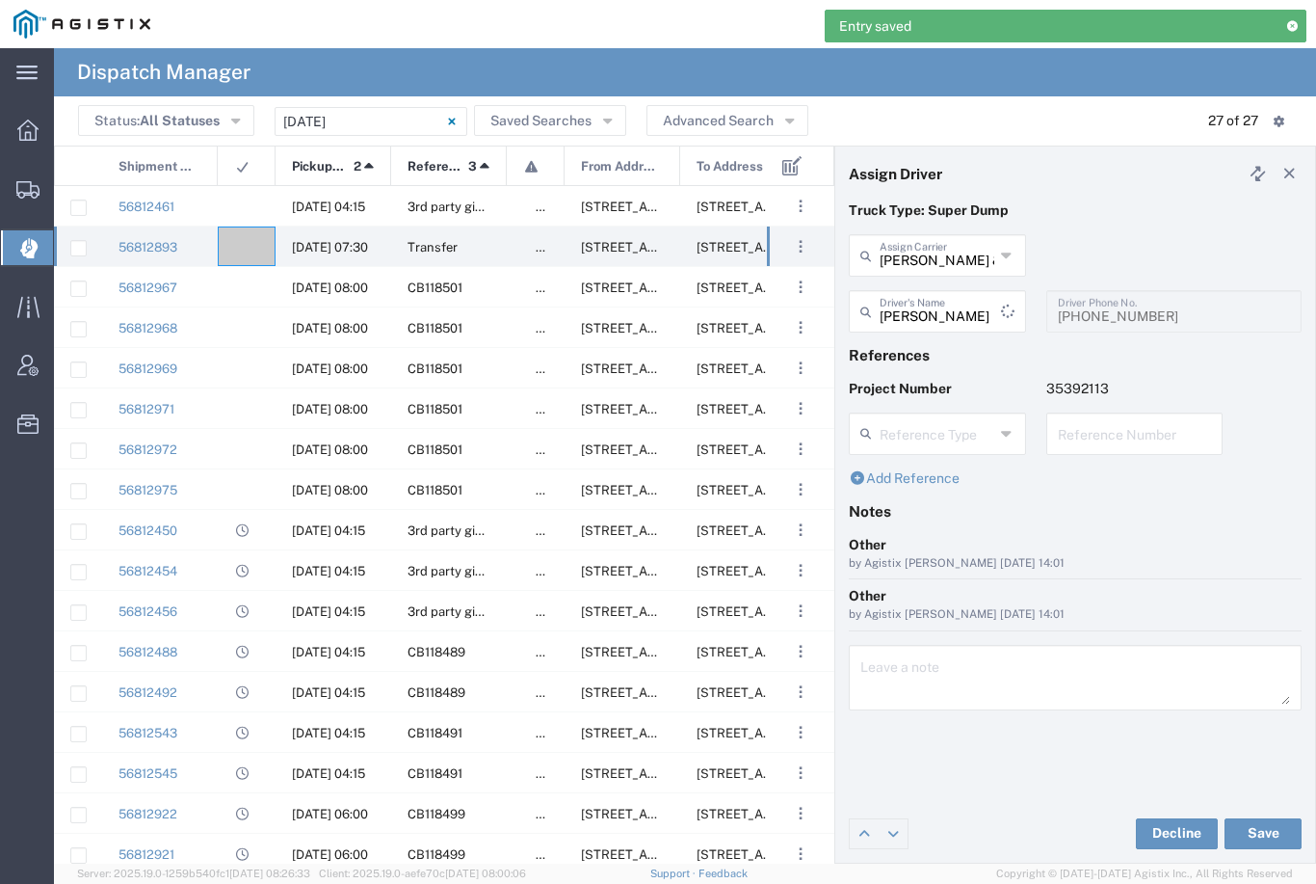
type input "[PERSON_NAME]"
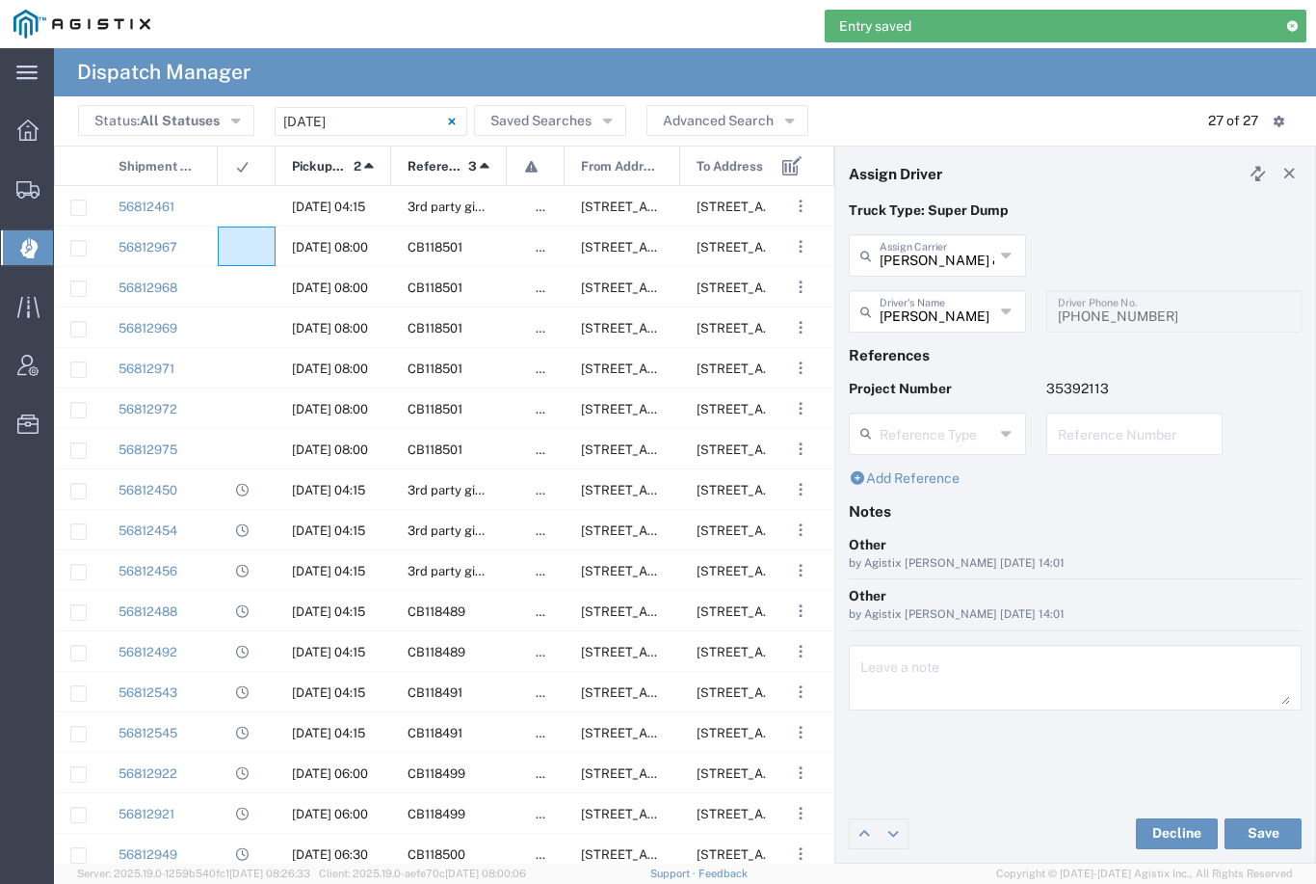
click at [237, 245] on agx-ag-table-icon-cell at bounding box center [240, 247] width 13 height 14
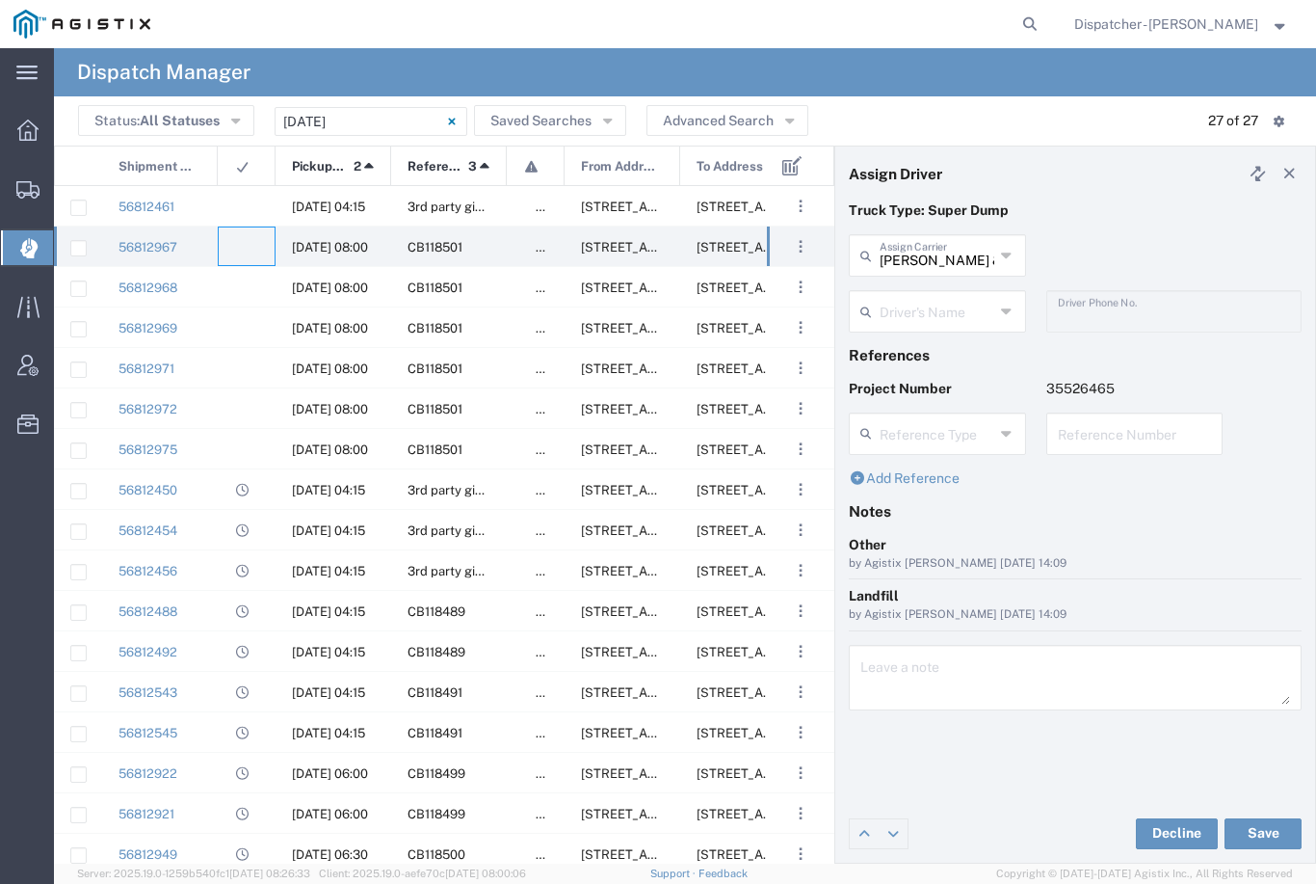
click at [967, 258] on input "[PERSON_NAME] & Sons Trucking, Inc" at bounding box center [937, 254] width 115 height 34
click at [939, 295] on span "[PERSON_NAME]" at bounding box center [937, 297] width 173 height 30
type input "[PERSON_NAME]"
click at [923, 306] on input "text" at bounding box center [940, 310] width 121 height 34
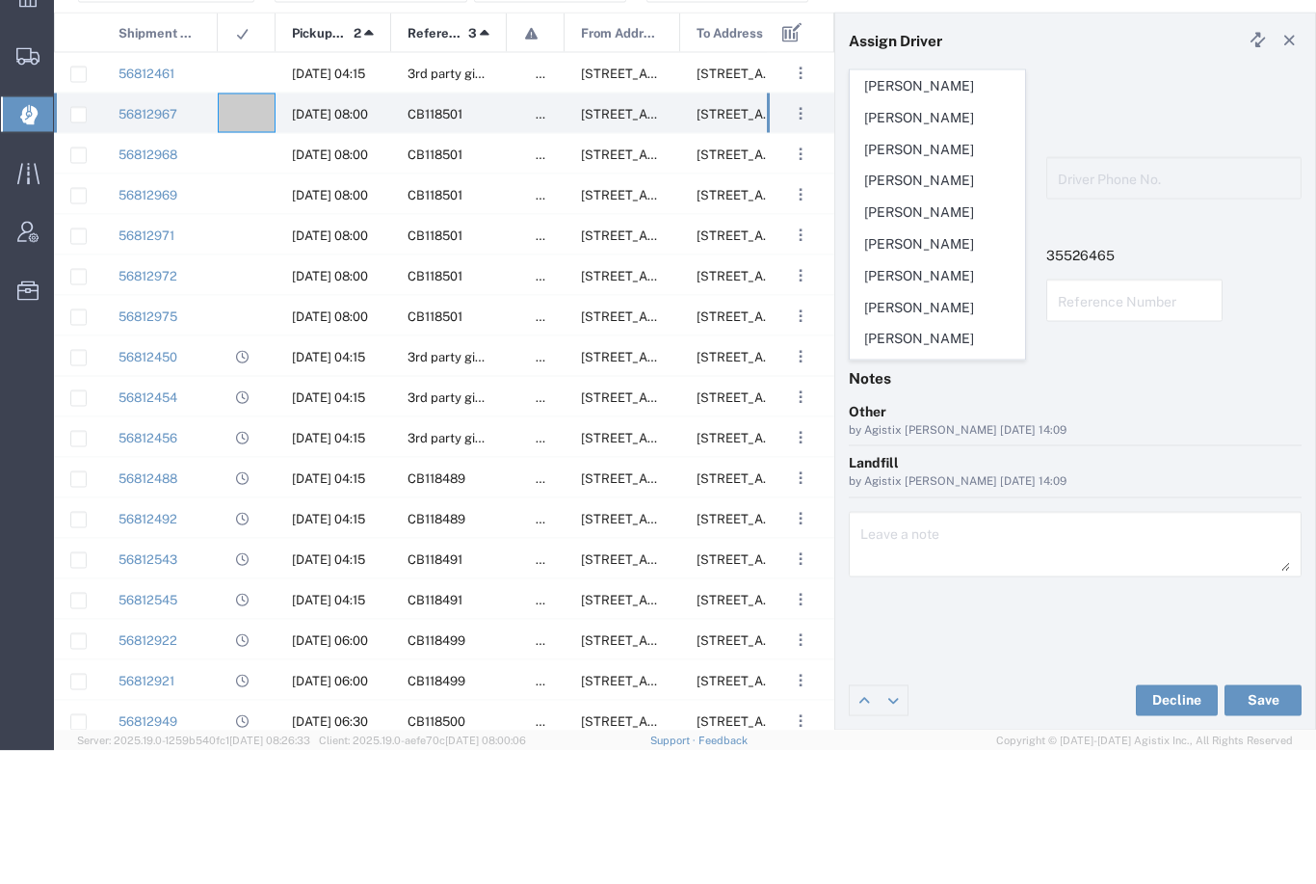
click at [927, 362] on span "[PERSON_NAME]" at bounding box center [937, 377] width 173 height 30
type input "[PERSON_NAME]"
type input "9164175343"
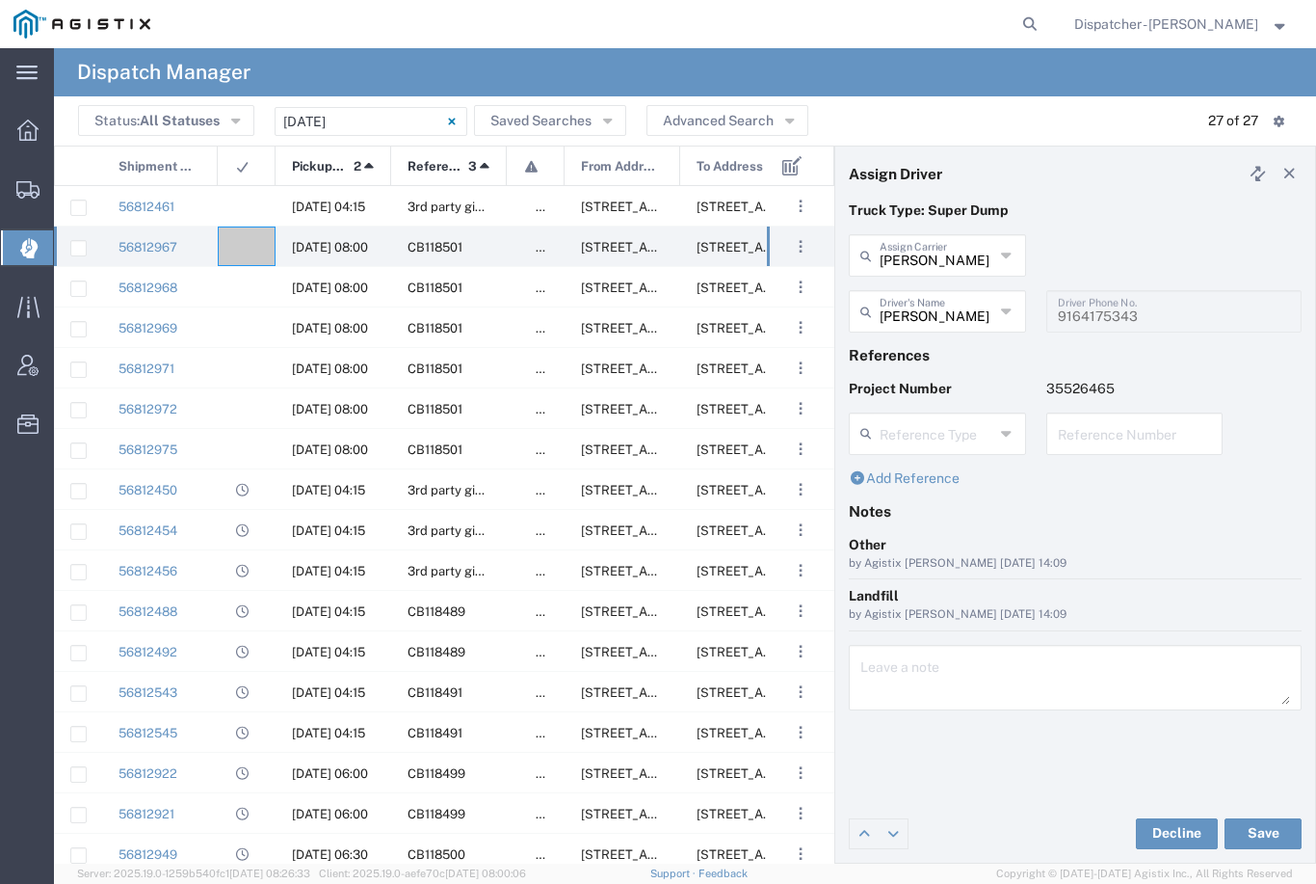
click at [1265, 834] on button "Save" at bounding box center [1263, 833] width 77 height 31
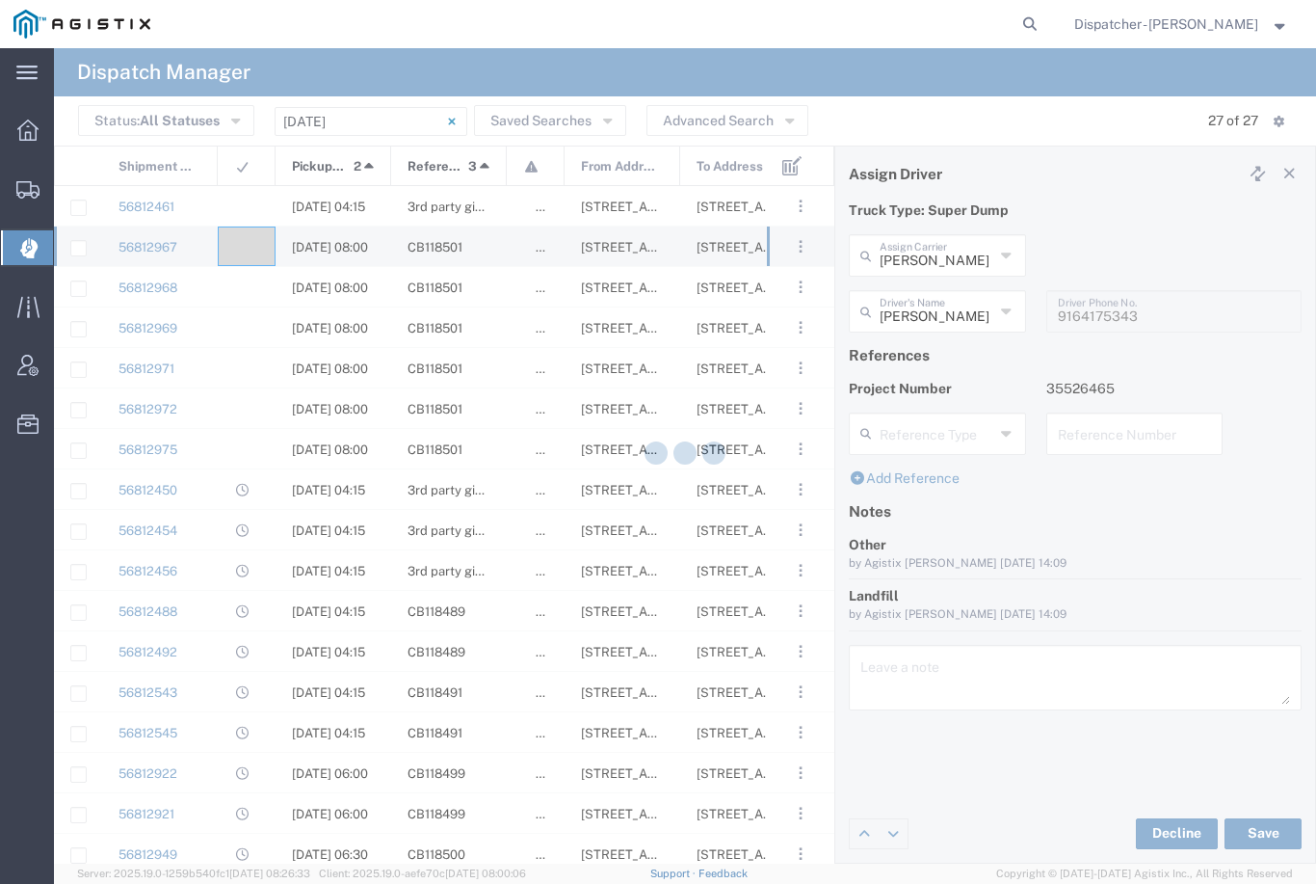
type input "[PERSON_NAME]"
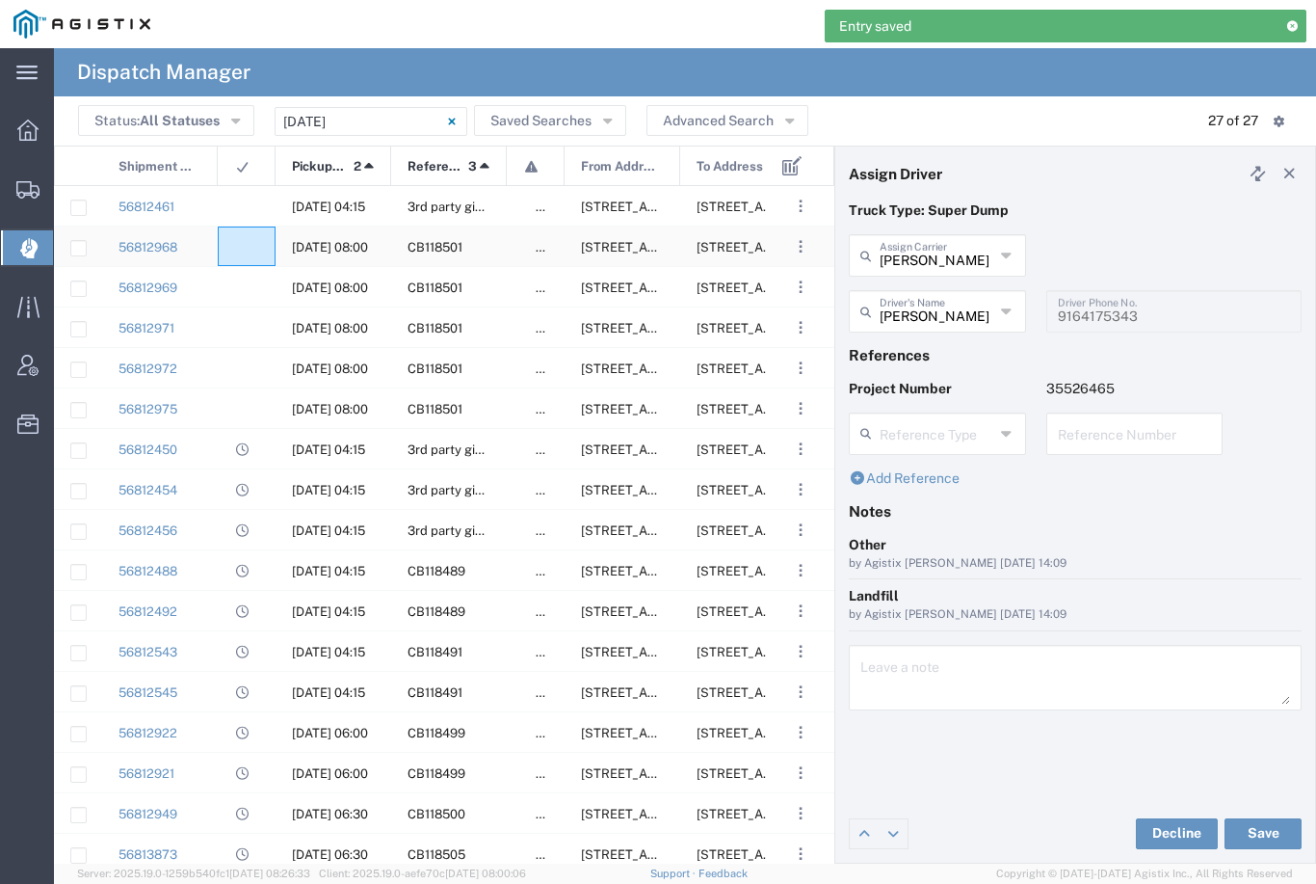
click at [235, 246] on agx-ag-table-icon-cell at bounding box center [240, 247] width 13 height 14
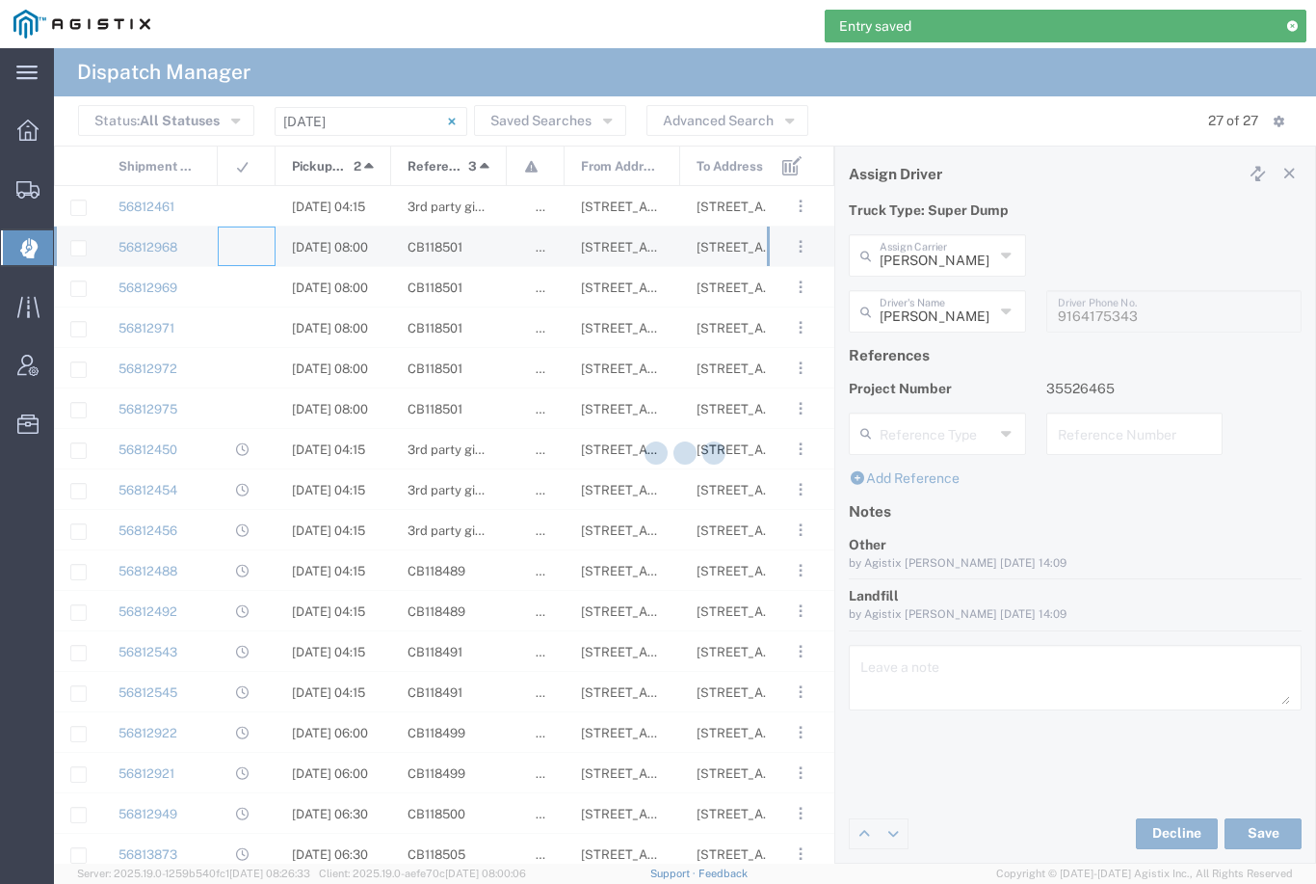
type input "[PERSON_NAME] & Sons Trucking, Inc"
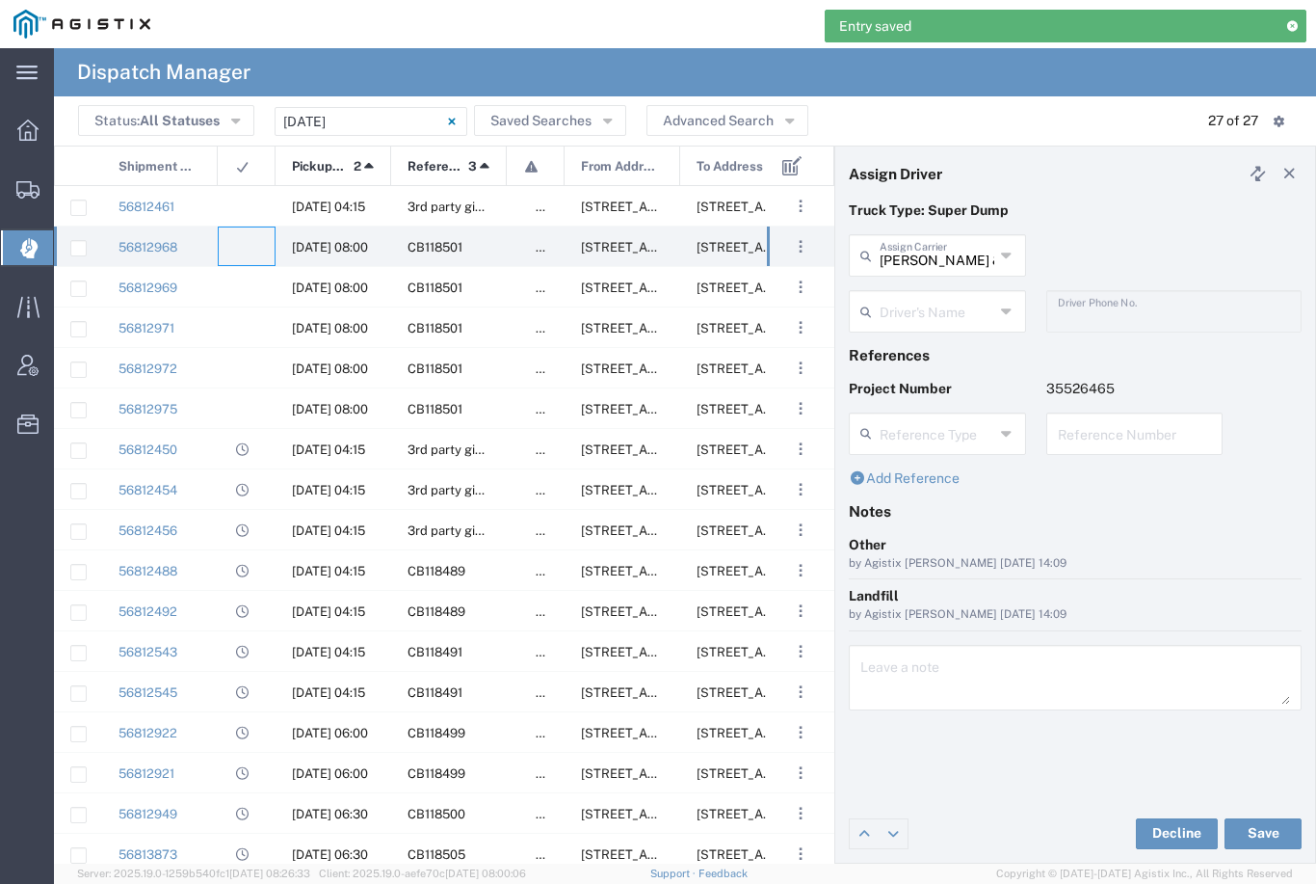
click at [926, 255] on input "[PERSON_NAME] & Sons Trucking, Inc" at bounding box center [937, 254] width 115 height 34
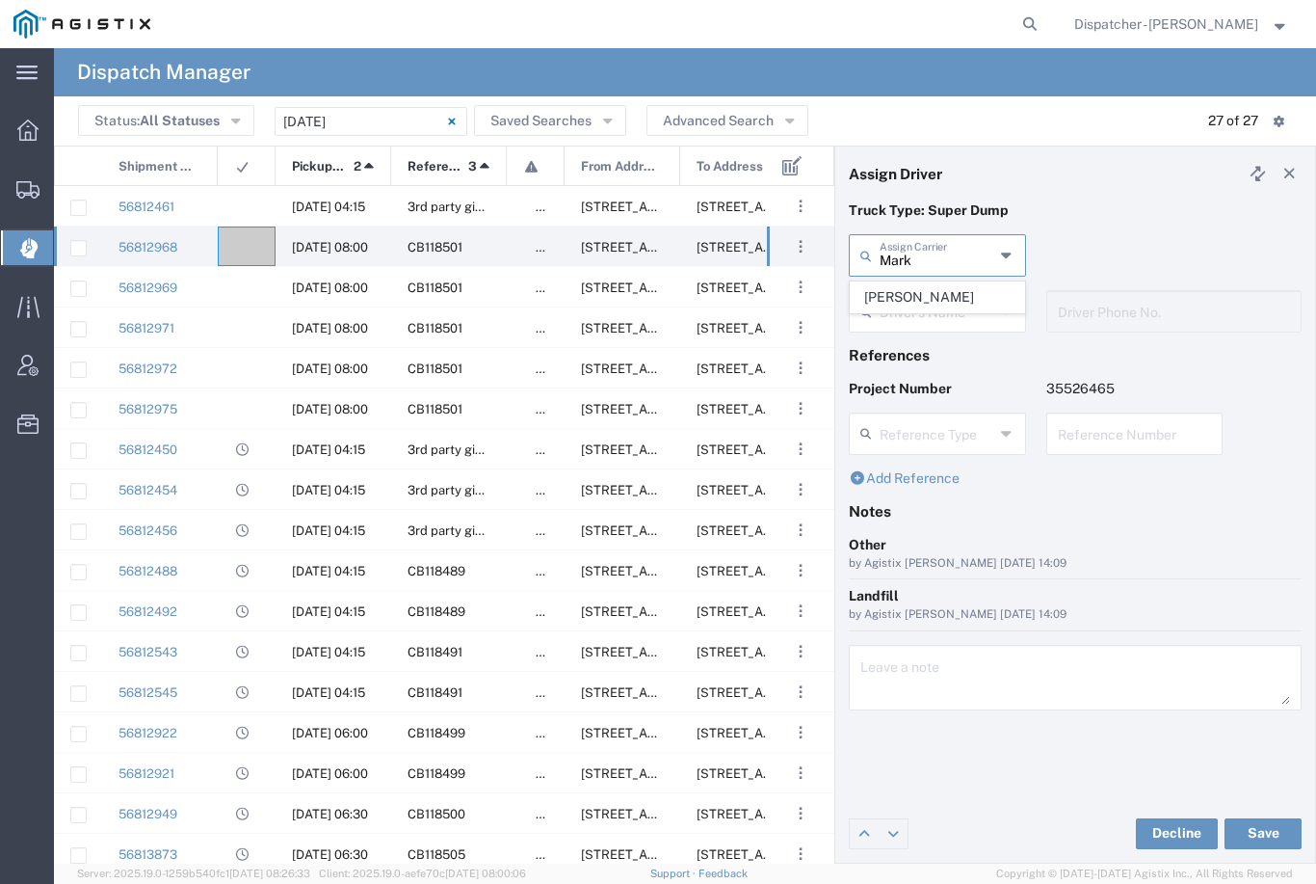
click at [930, 294] on span "[PERSON_NAME]" at bounding box center [937, 297] width 173 height 30
type input "[PERSON_NAME]"
click at [923, 319] on agx-dropdown-input "Driver's Name [PERSON_NAME] [PERSON_NAME] [PERSON_NAME] [PERSON_NAME] [PERSON_N…" at bounding box center [937, 311] width 177 height 42
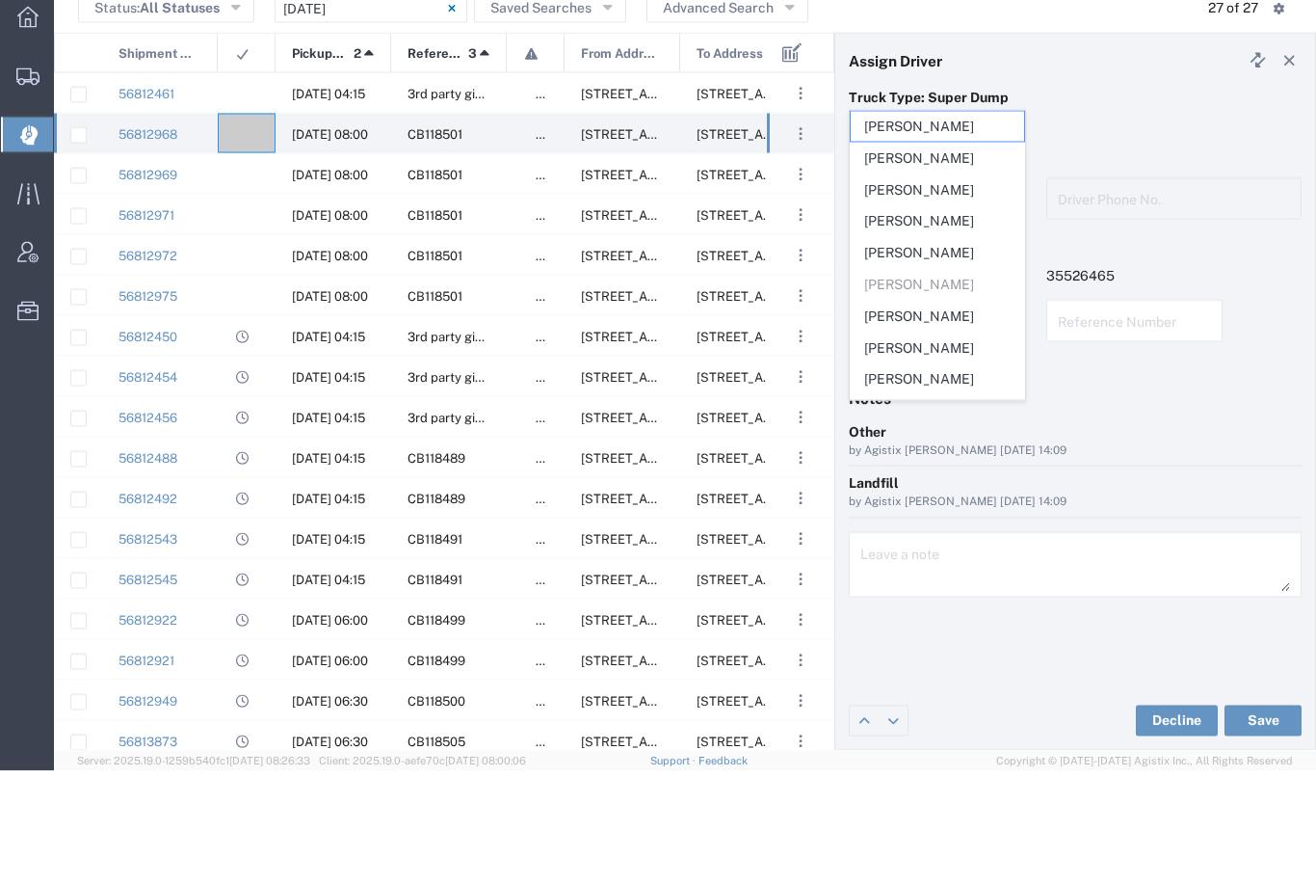
click at [931, 288] on span "[PERSON_NAME]" at bounding box center [937, 303] width 173 height 30
type input "[PERSON_NAME]"
type input "[PHONE_NUMBER]"
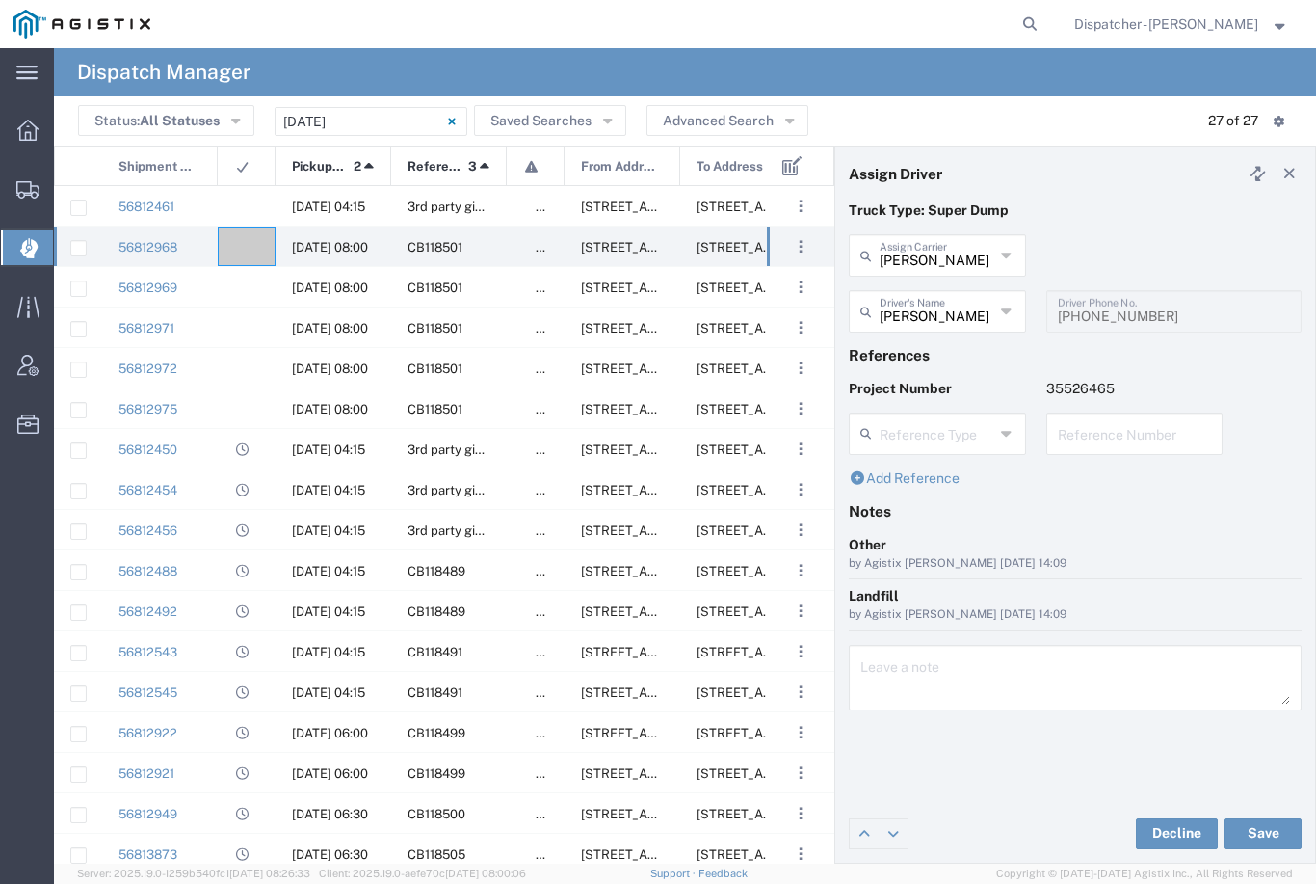
click at [1261, 825] on button "Save" at bounding box center [1263, 833] width 77 height 31
type input "[PERSON_NAME]"
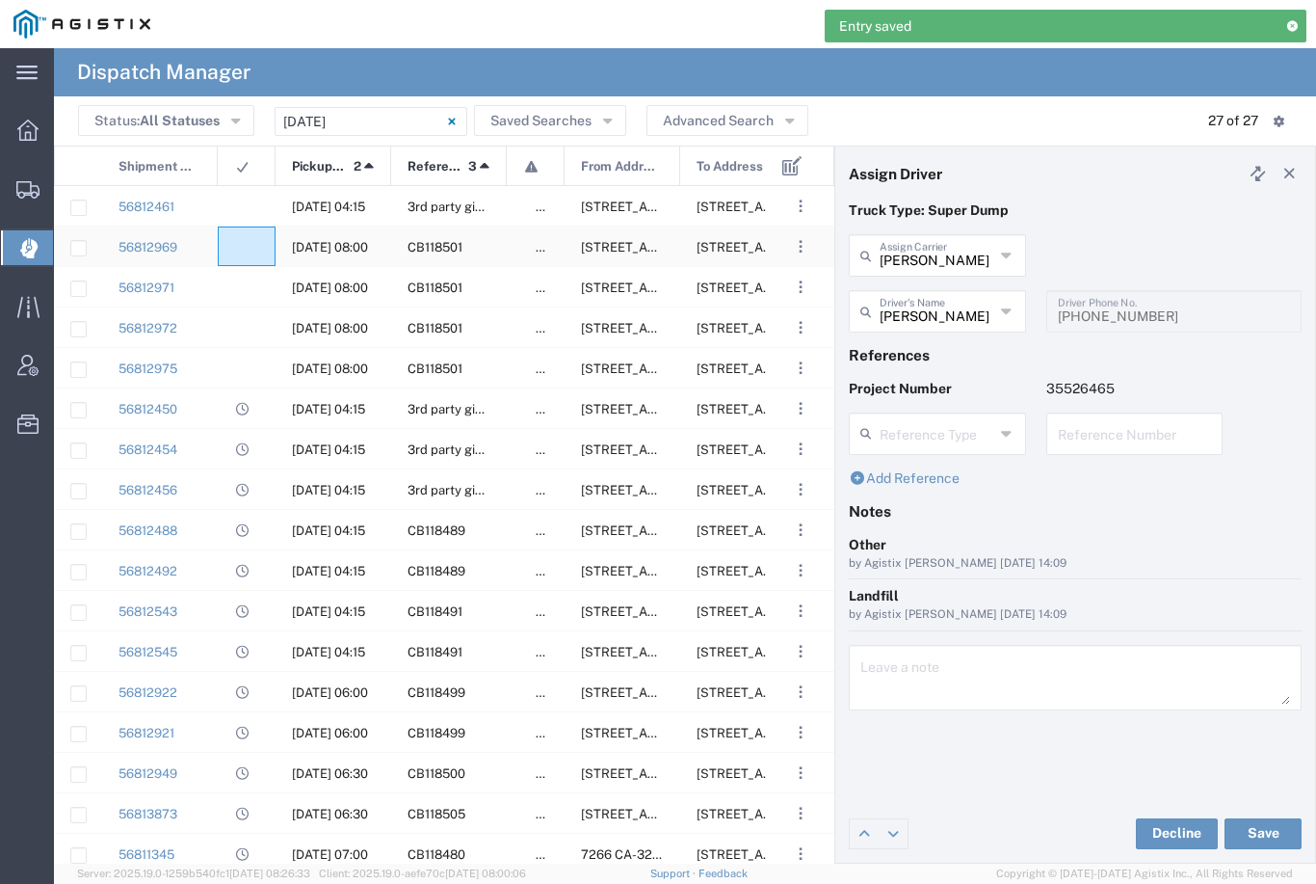
click at [248, 235] on div at bounding box center [247, 246] width 58 height 40
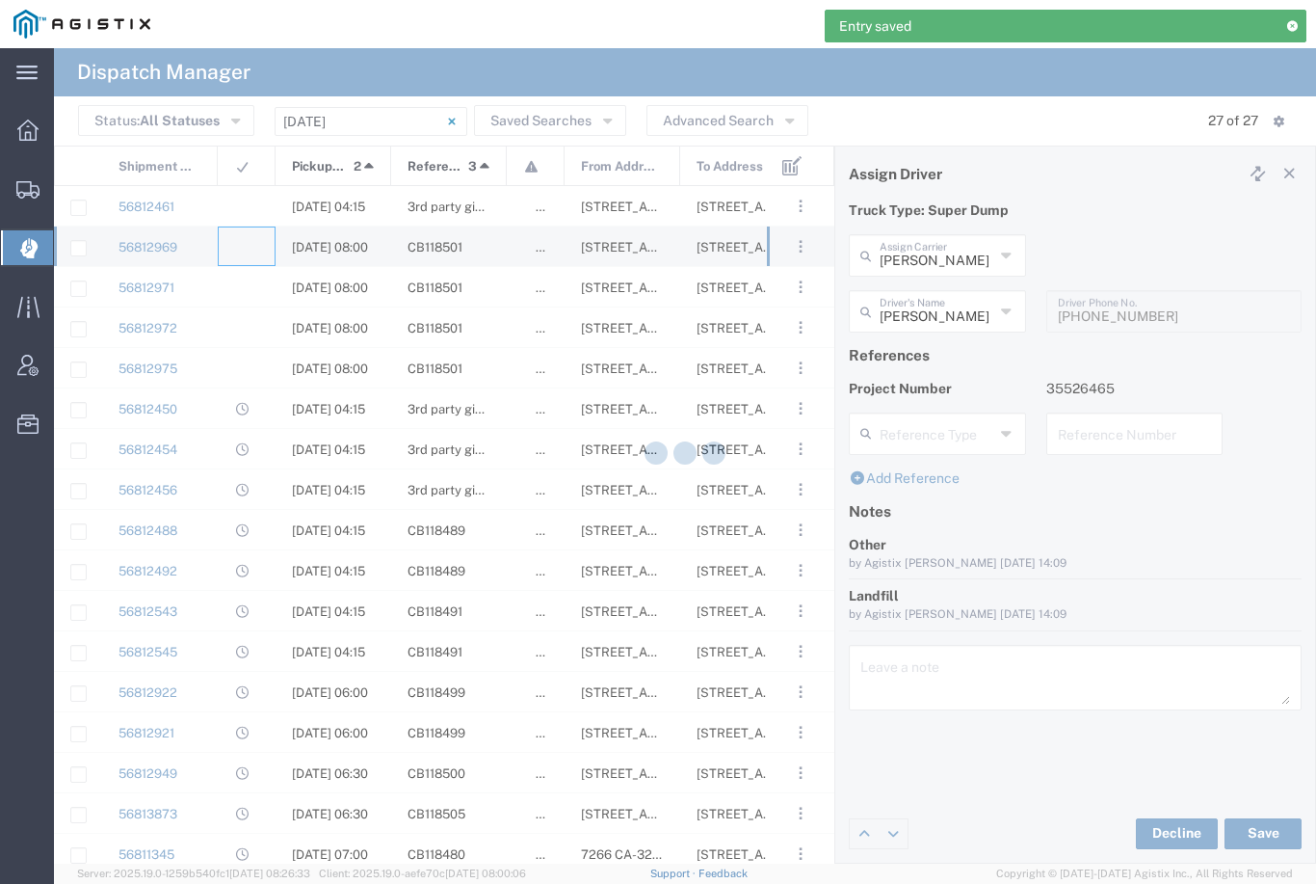
type input "[PERSON_NAME] & Sons Trucking, Inc"
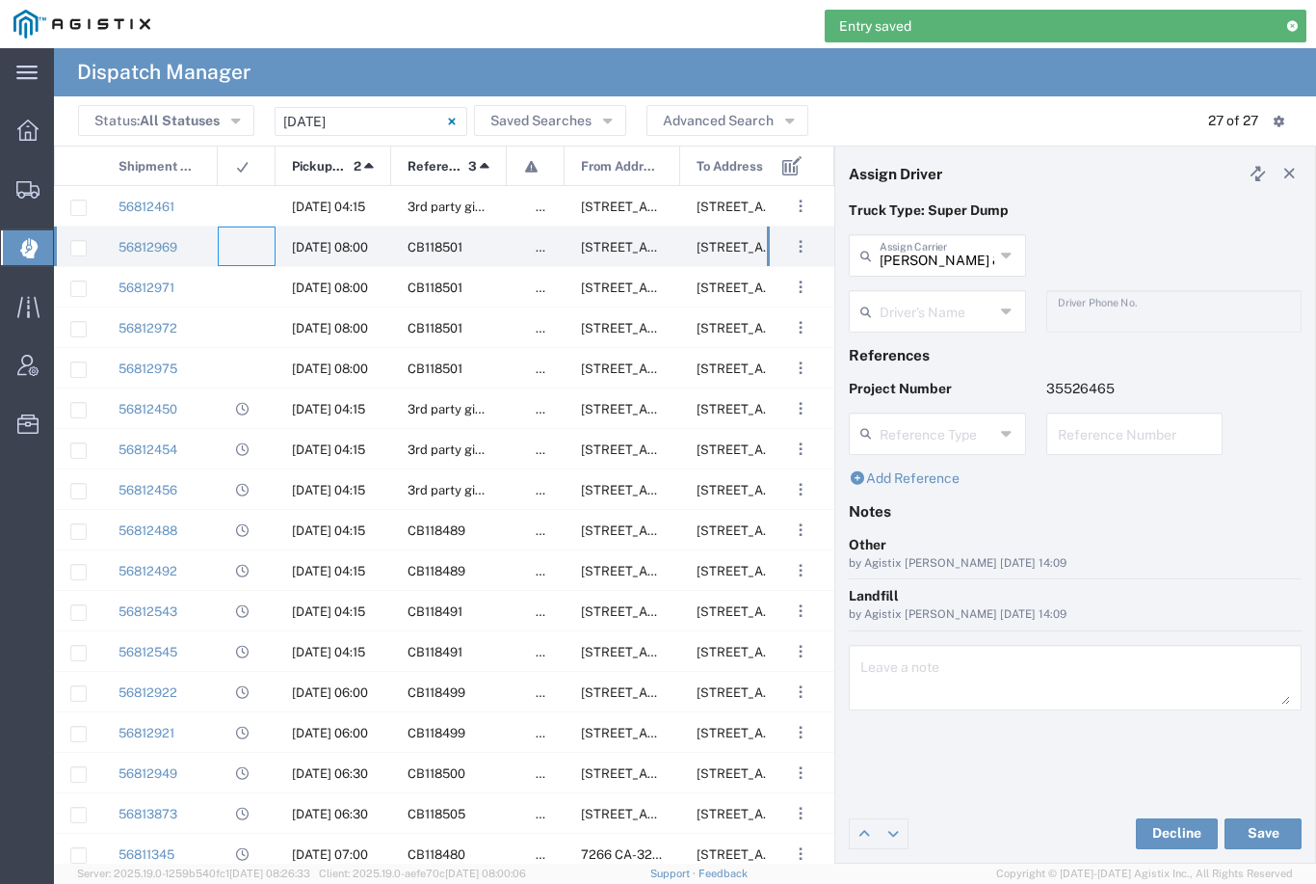
click at [946, 249] on input "[PERSON_NAME] & Sons Trucking, Inc" at bounding box center [937, 254] width 115 height 34
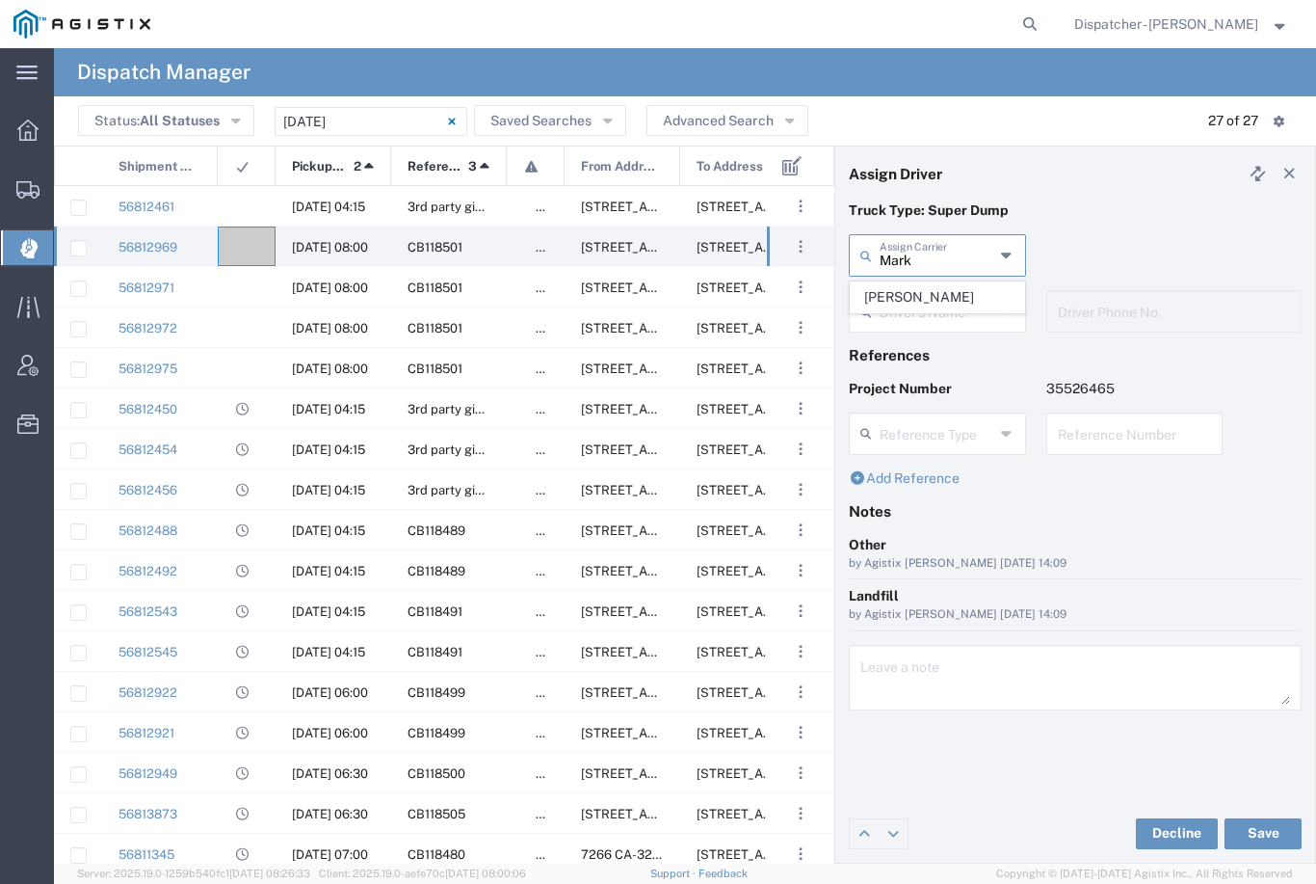
click at [934, 293] on span "[PERSON_NAME]" at bounding box center [937, 297] width 173 height 30
type input "[PERSON_NAME]"
click at [941, 306] on agx-dropdown-input "Driver's Name [PERSON_NAME] [PERSON_NAME] [PERSON_NAME] [PERSON_NAME] [PERSON_N…" at bounding box center [937, 311] width 177 height 42
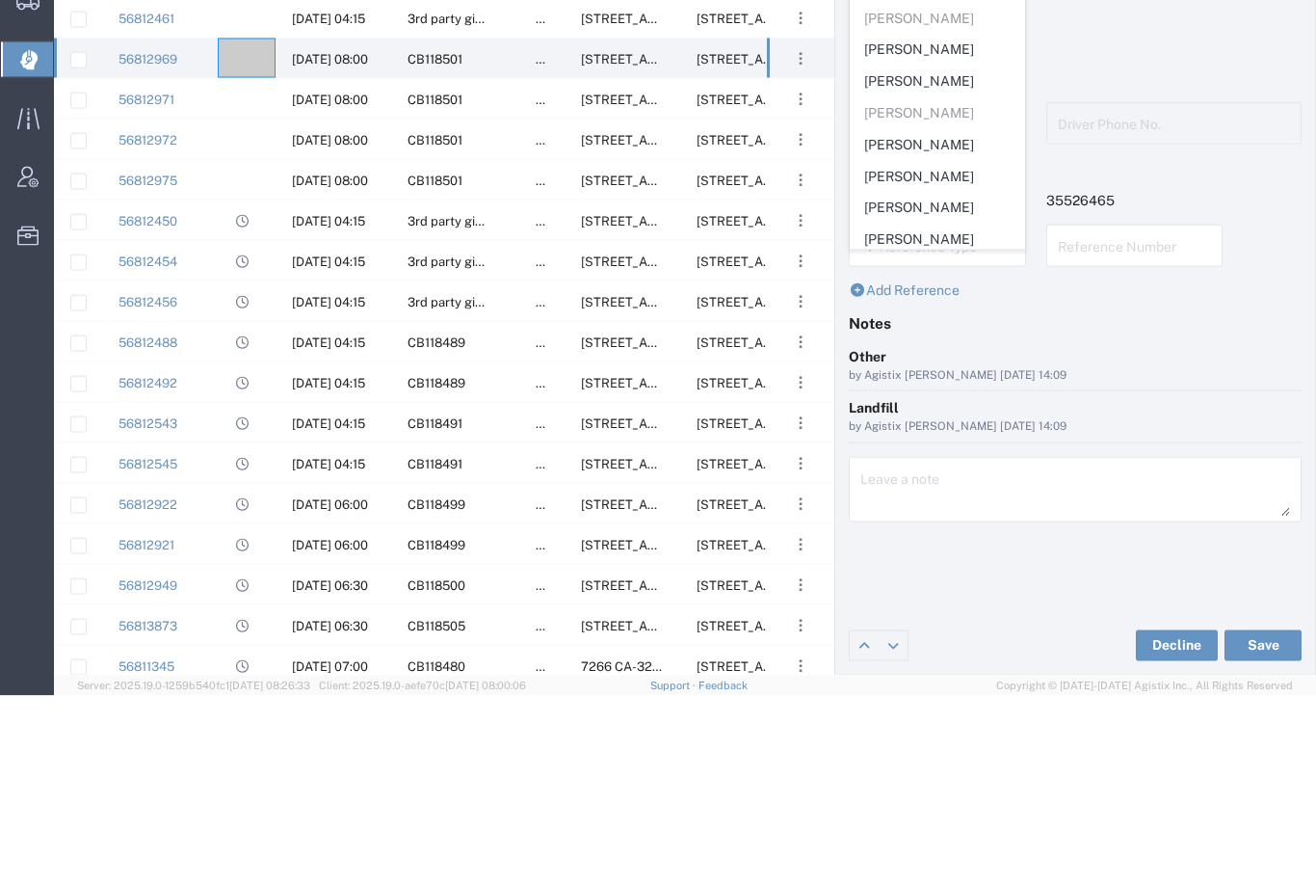
scroll to position [20, 0]
click at [957, 224] on span "[PERSON_NAME]" at bounding box center [937, 239] width 173 height 30
type input "[PERSON_NAME]"
type input "[PHONE_NUMBER]"
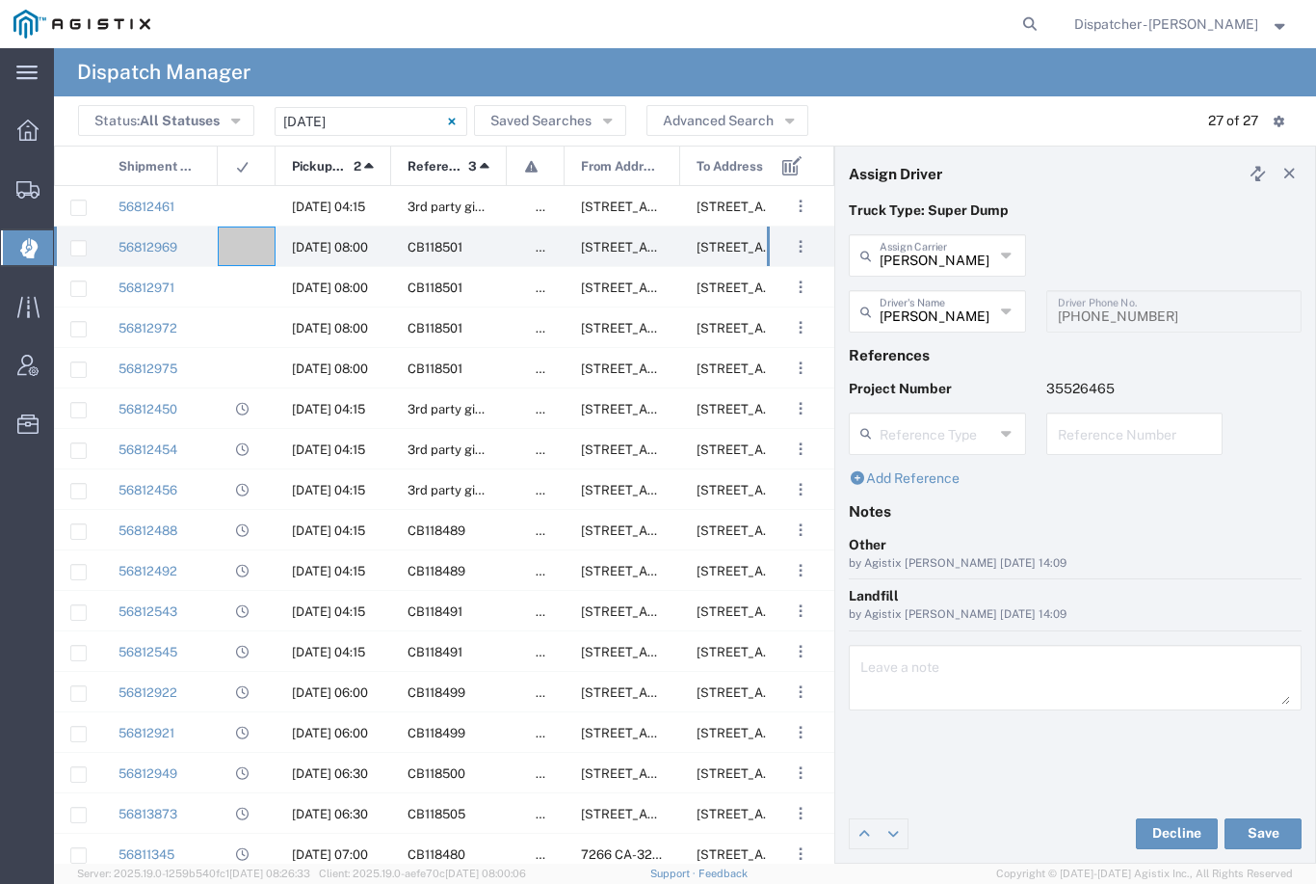
click at [1266, 838] on button "Save" at bounding box center [1263, 833] width 77 height 31
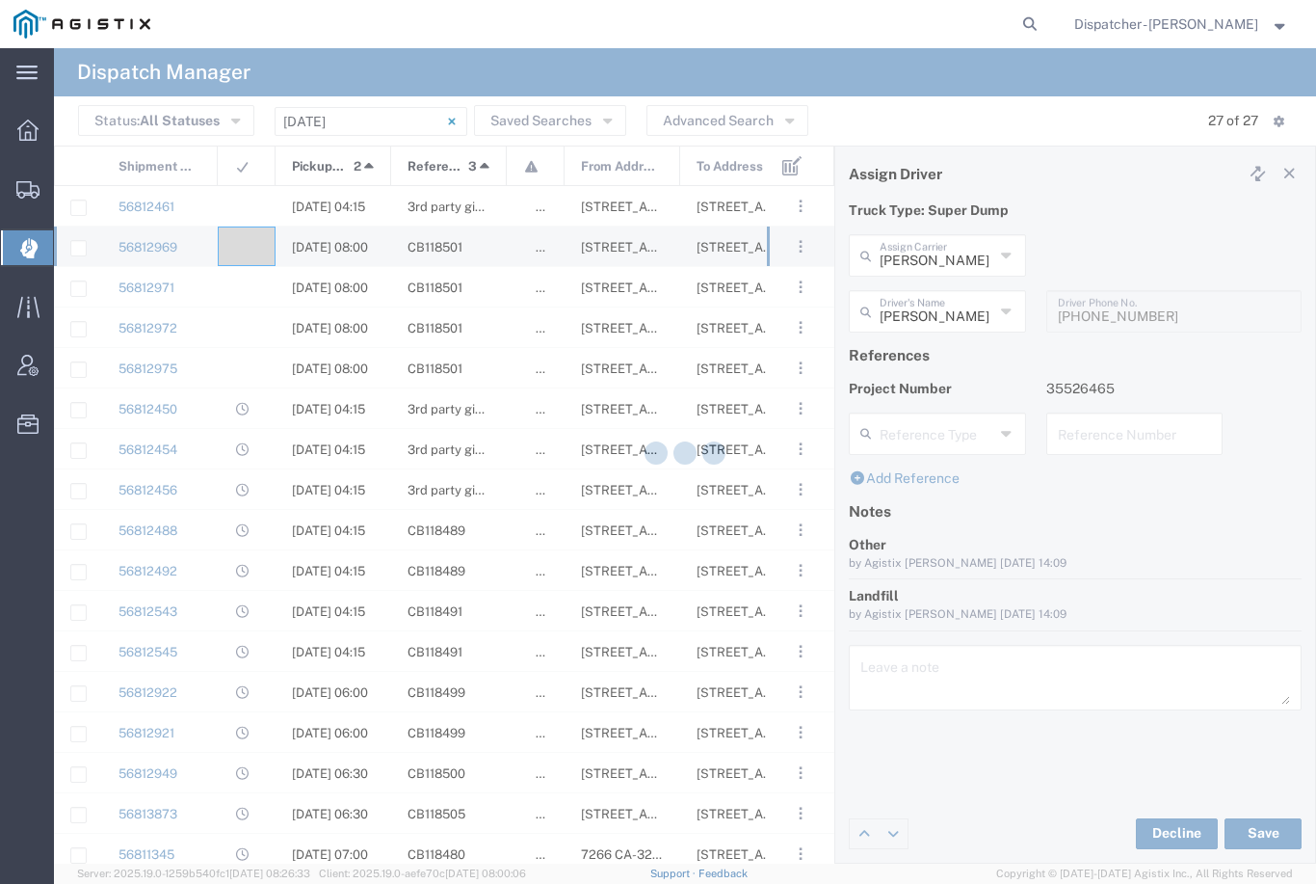
type input "[PERSON_NAME]"
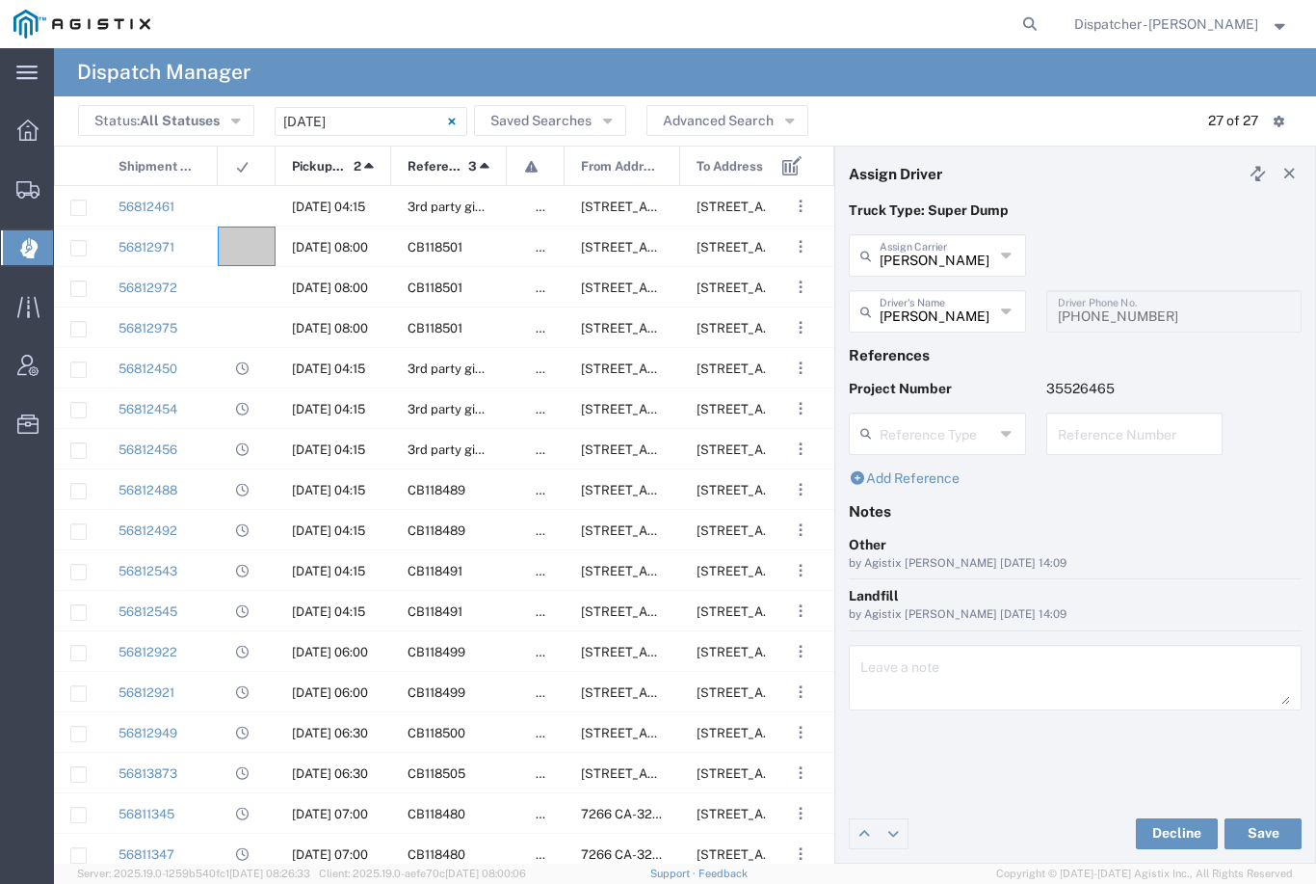
click at [255, 236] on div at bounding box center [247, 246] width 58 height 40
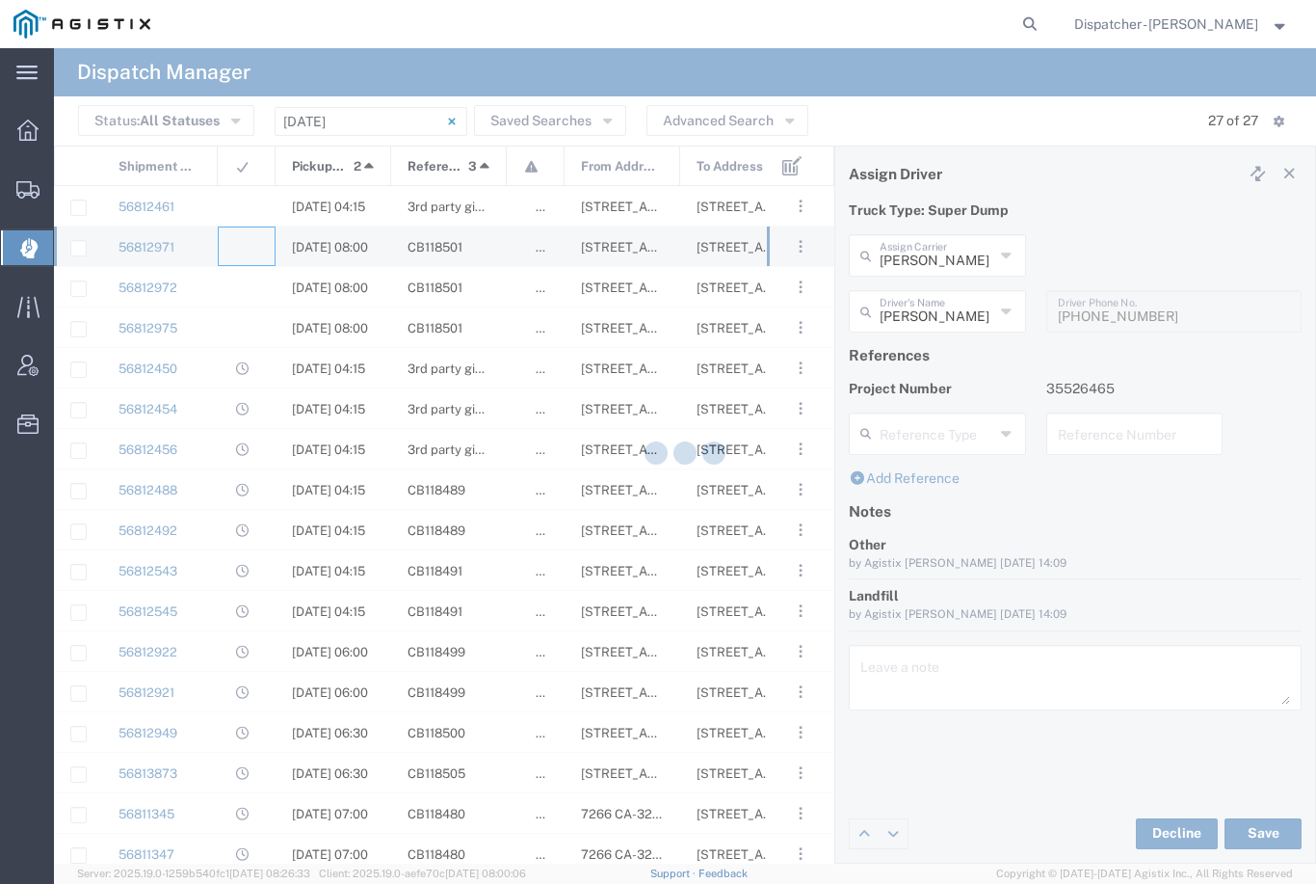
type input "[PERSON_NAME] & Sons Trucking, Inc"
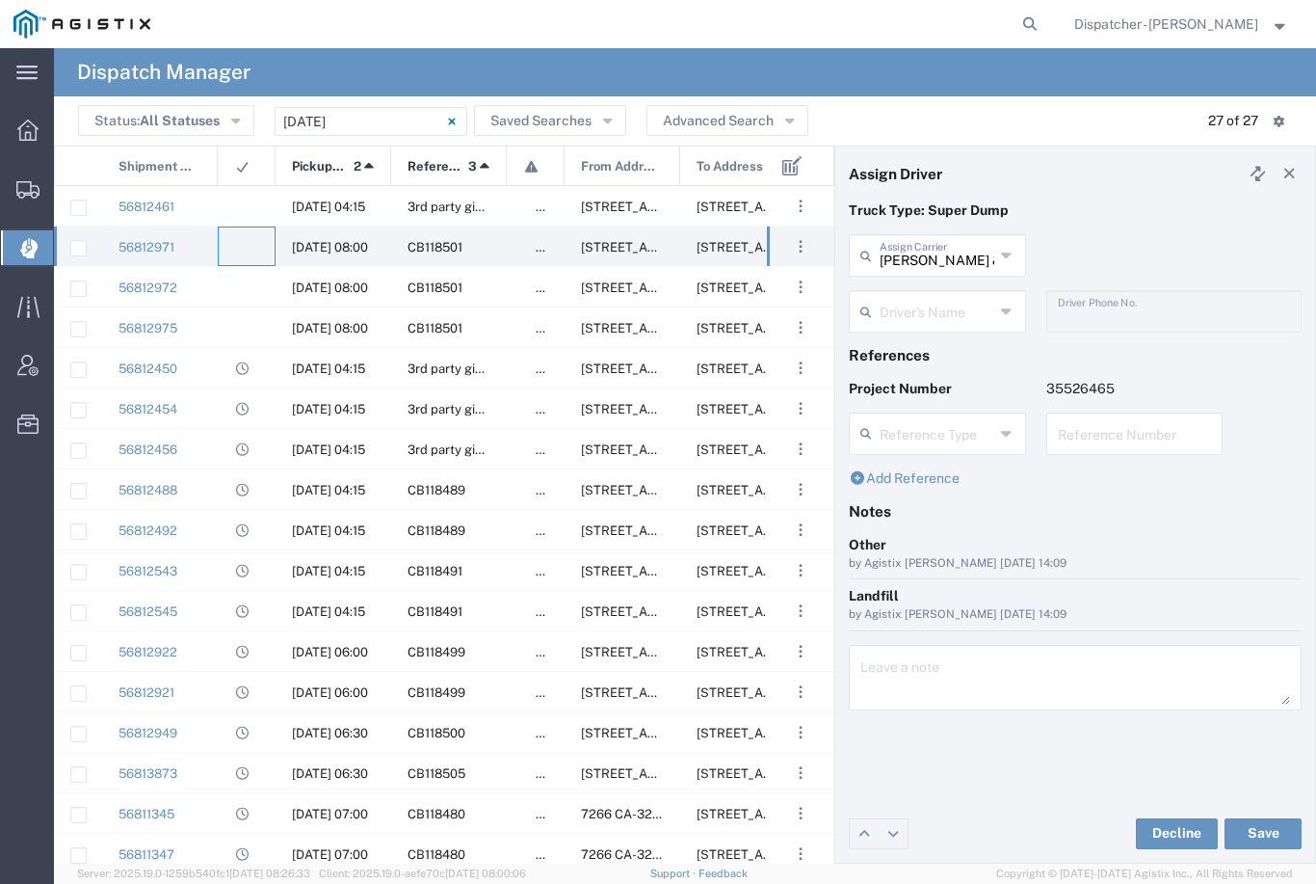
click at [947, 249] on input "[PERSON_NAME] & Sons Trucking, Inc" at bounding box center [937, 254] width 115 height 34
type input "R"
click at [928, 295] on span "Traxx Equipment Rental and Excavation" at bounding box center [937, 312] width 173 height 60
type input "Traxx Equipment Rental and Excavation"
click at [927, 311] on input "text" at bounding box center [937, 310] width 115 height 34
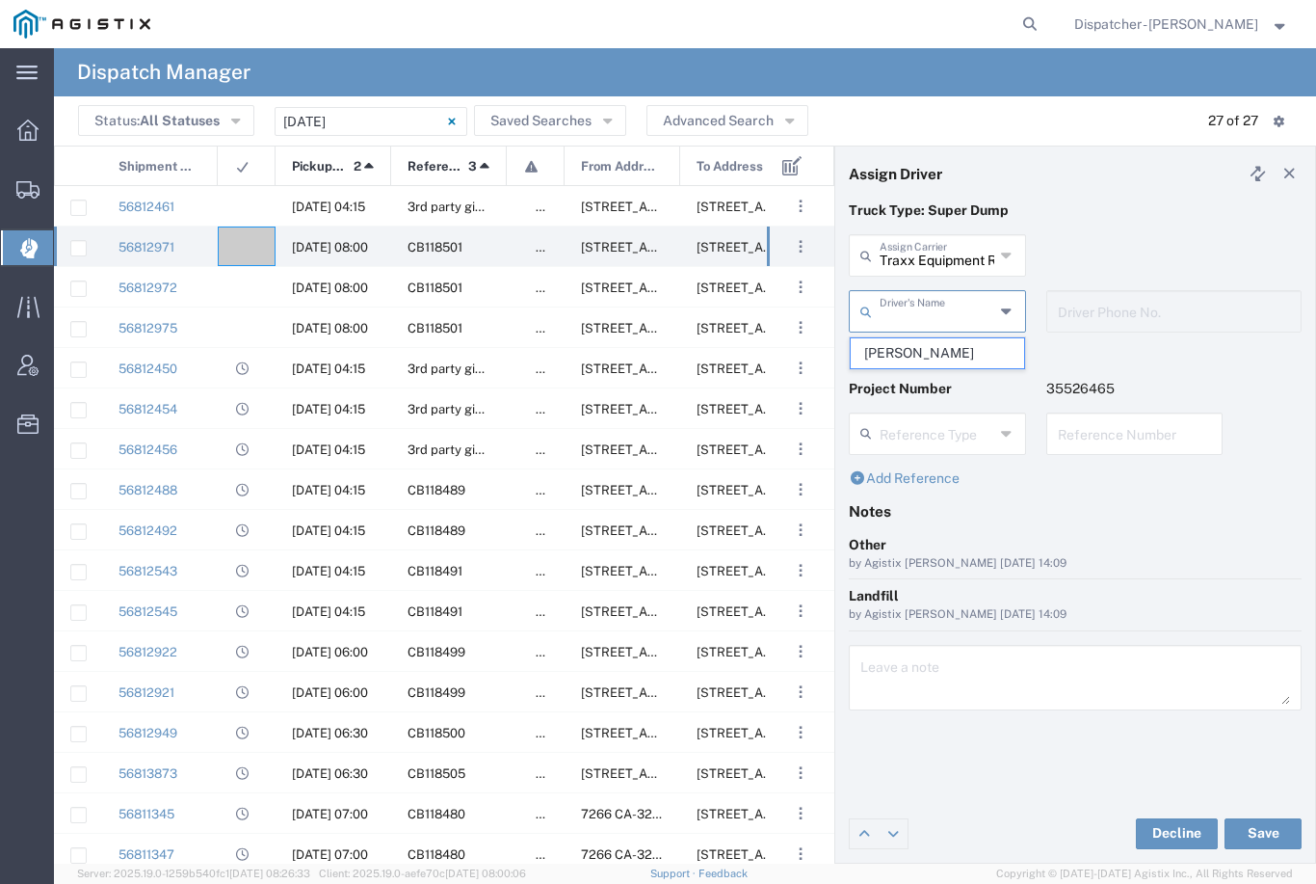
click at [919, 338] on span "[PERSON_NAME]" at bounding box center [937, 353] width 173 height 30
type input "[PERSON_NAME]"
type input "[PHONE_NUMBER]"
click at [1264, 838] on button "Save" at bounding box center [1263, 833] width 77 height 31
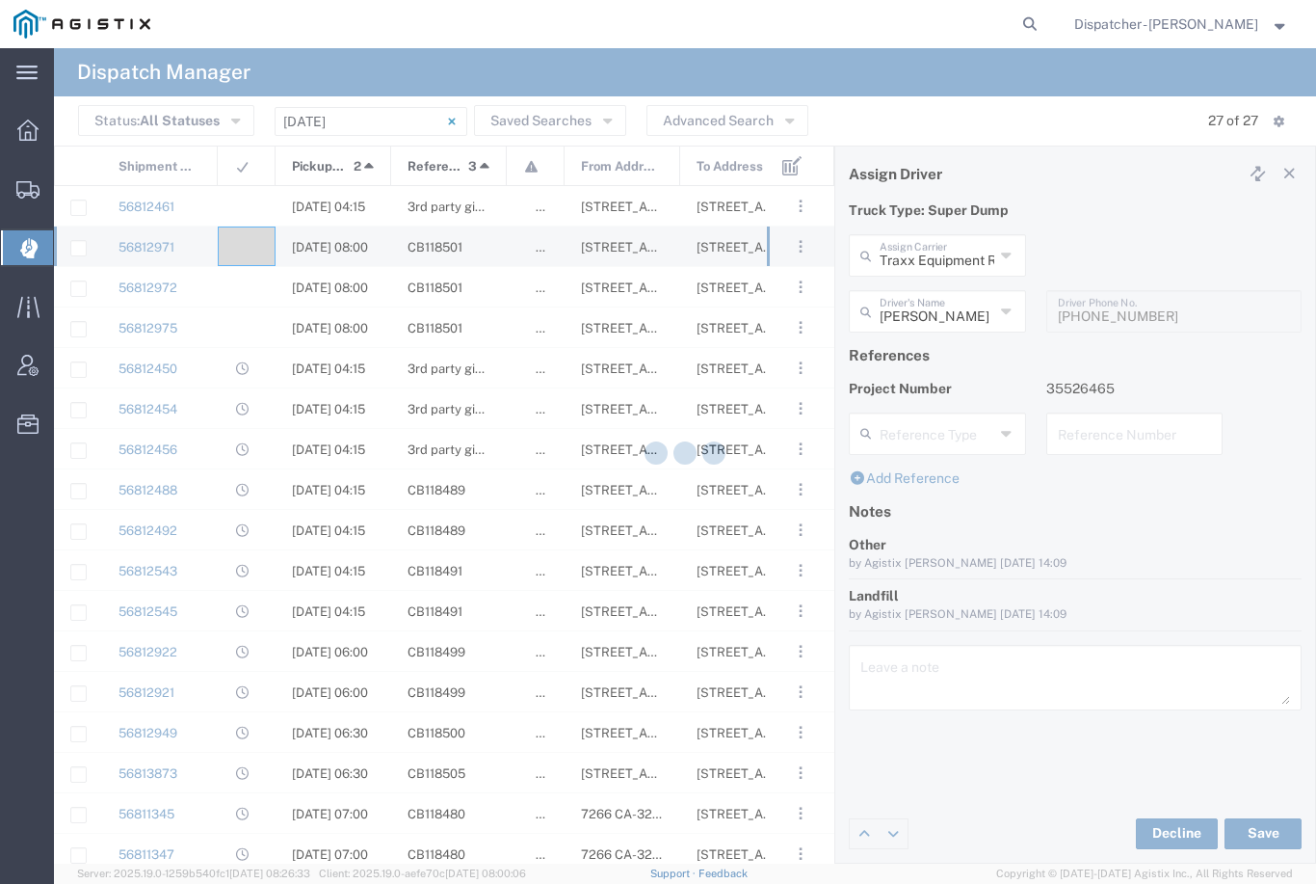
type input "[PERSON_NAME]"
type input "Traxx Equipment Rental and Excavation"
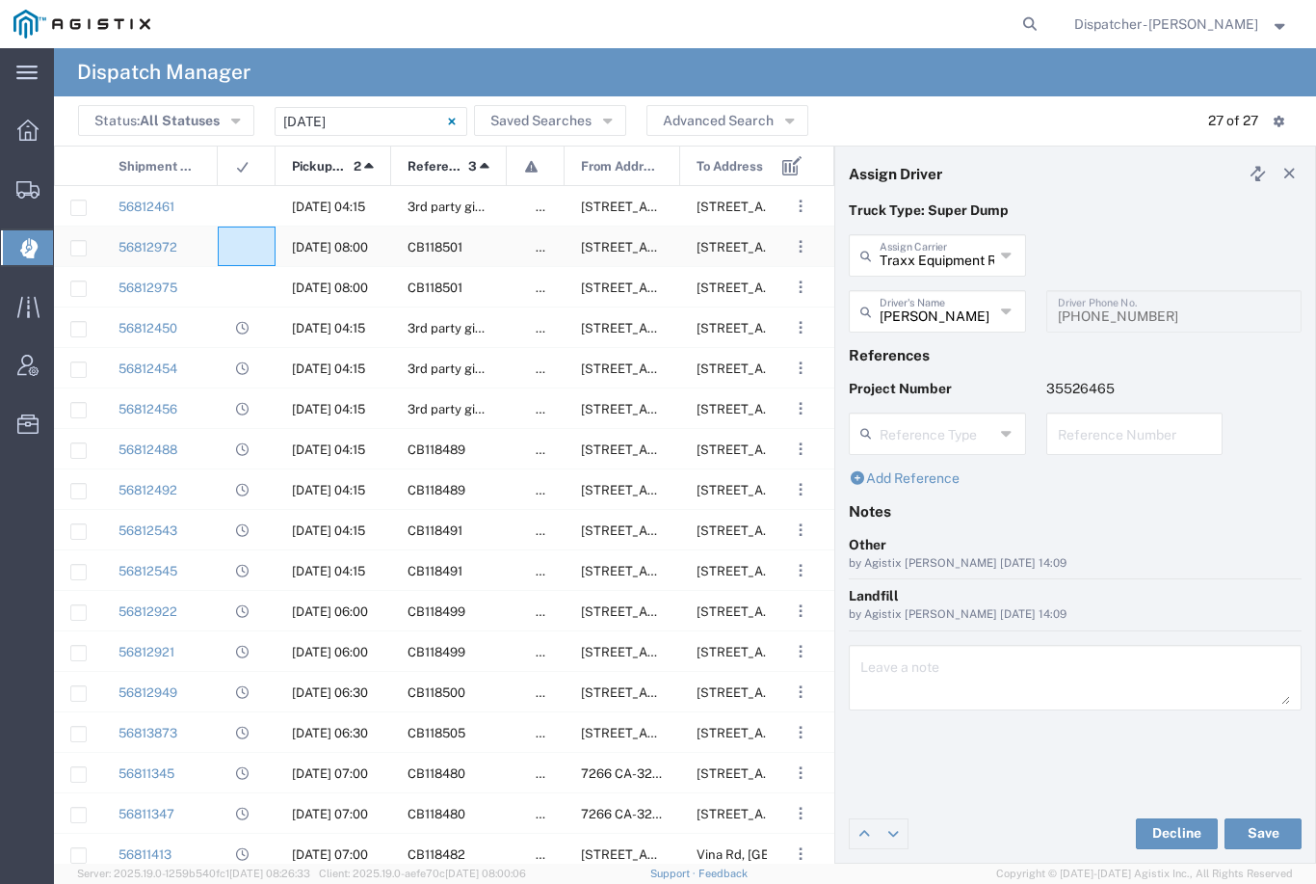
click at [247, 235] on div at bounding box center [247, 246] width 58 height 40
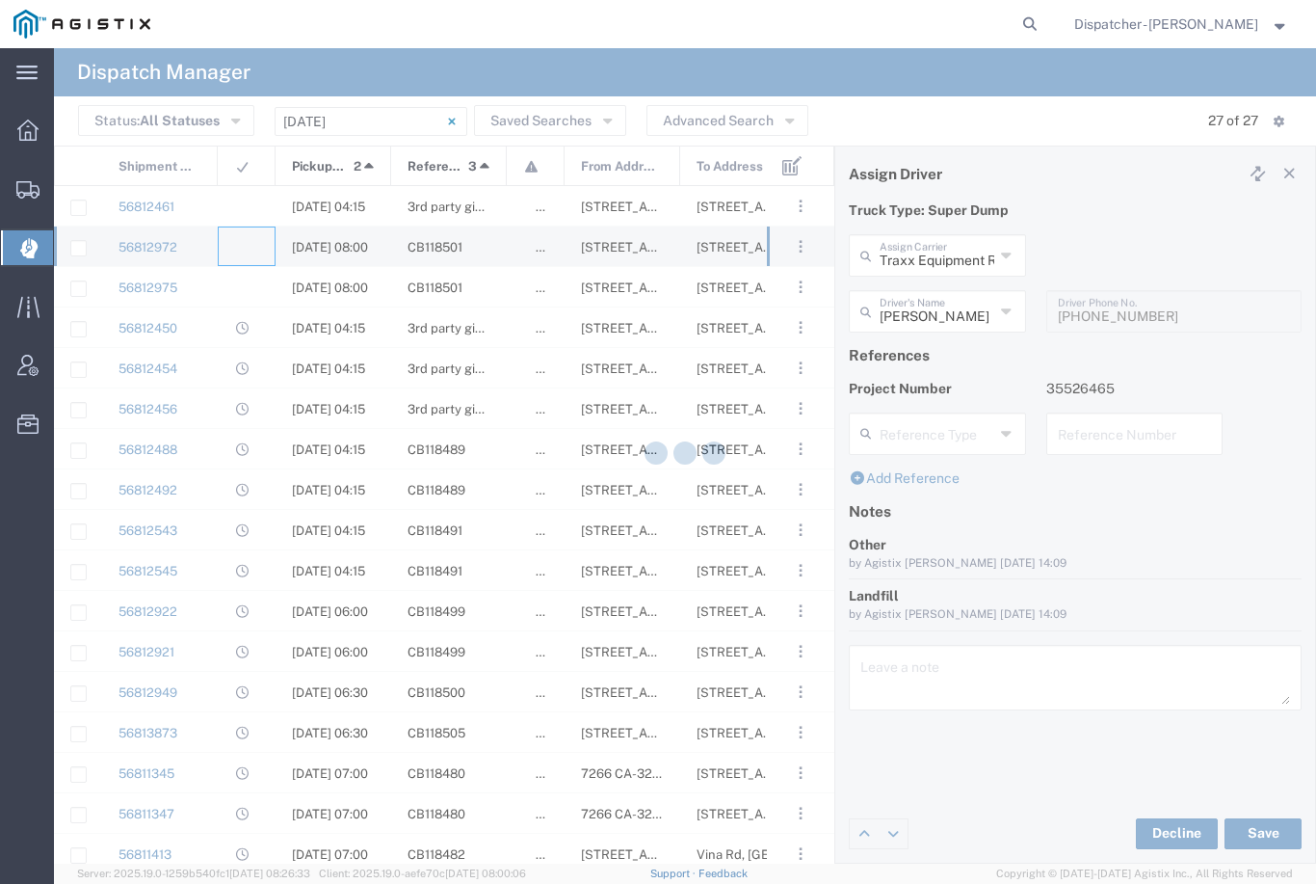
type input "[PERSON_NAME] & Sons Trucking, Inc"
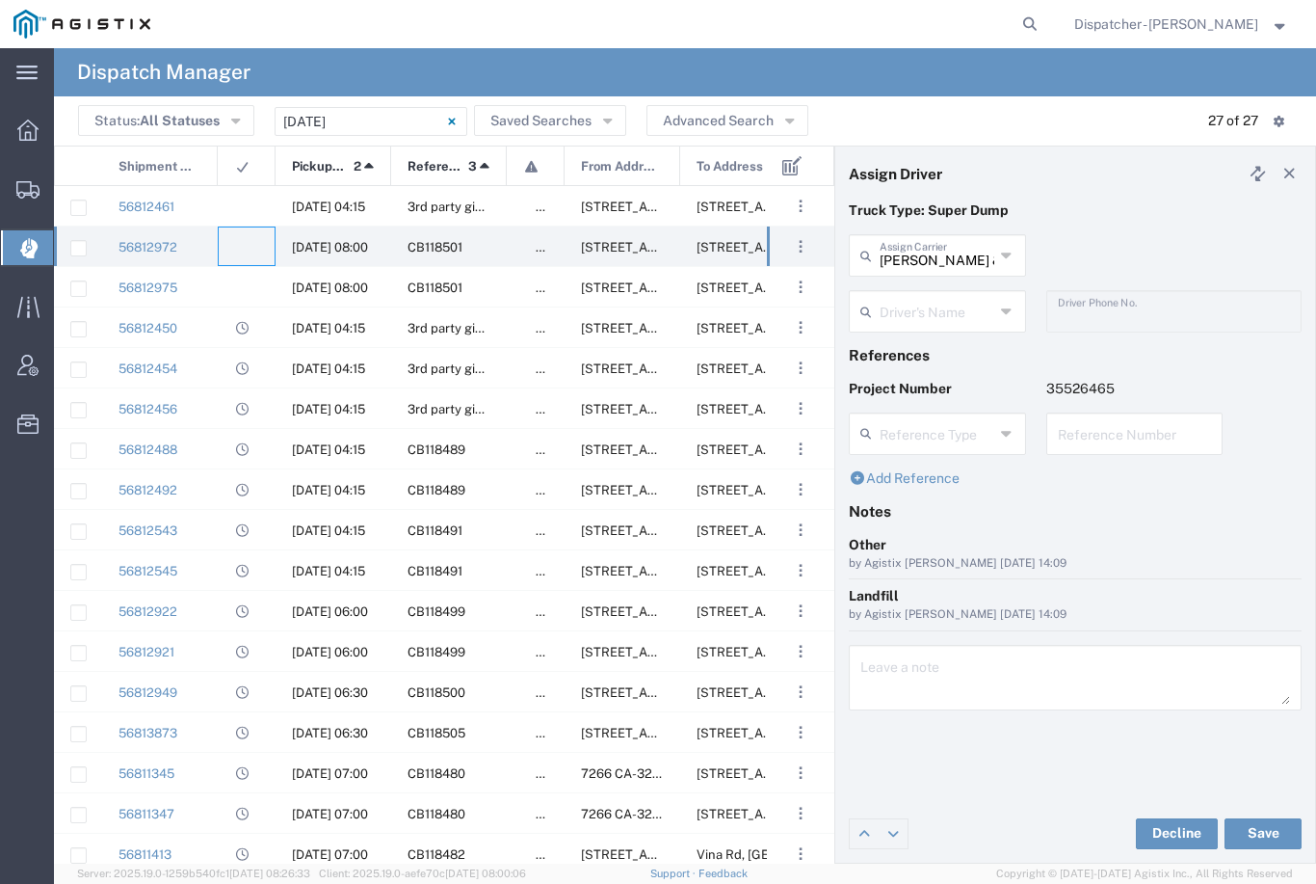
click at [934, 238] on input "[PERSON_NAME] & Sons Trucking, Inc" at bounding box center [937, 254] width 115 height 34
click at [922, 298] on span "Ahmed & Sons Transport" at bounding box center [937, 312] width 173 height 60
type input "Ahmed & Sons Transport"
click at [923, 307] on input "text" at bounding box center [937, 310] width 115 height 34
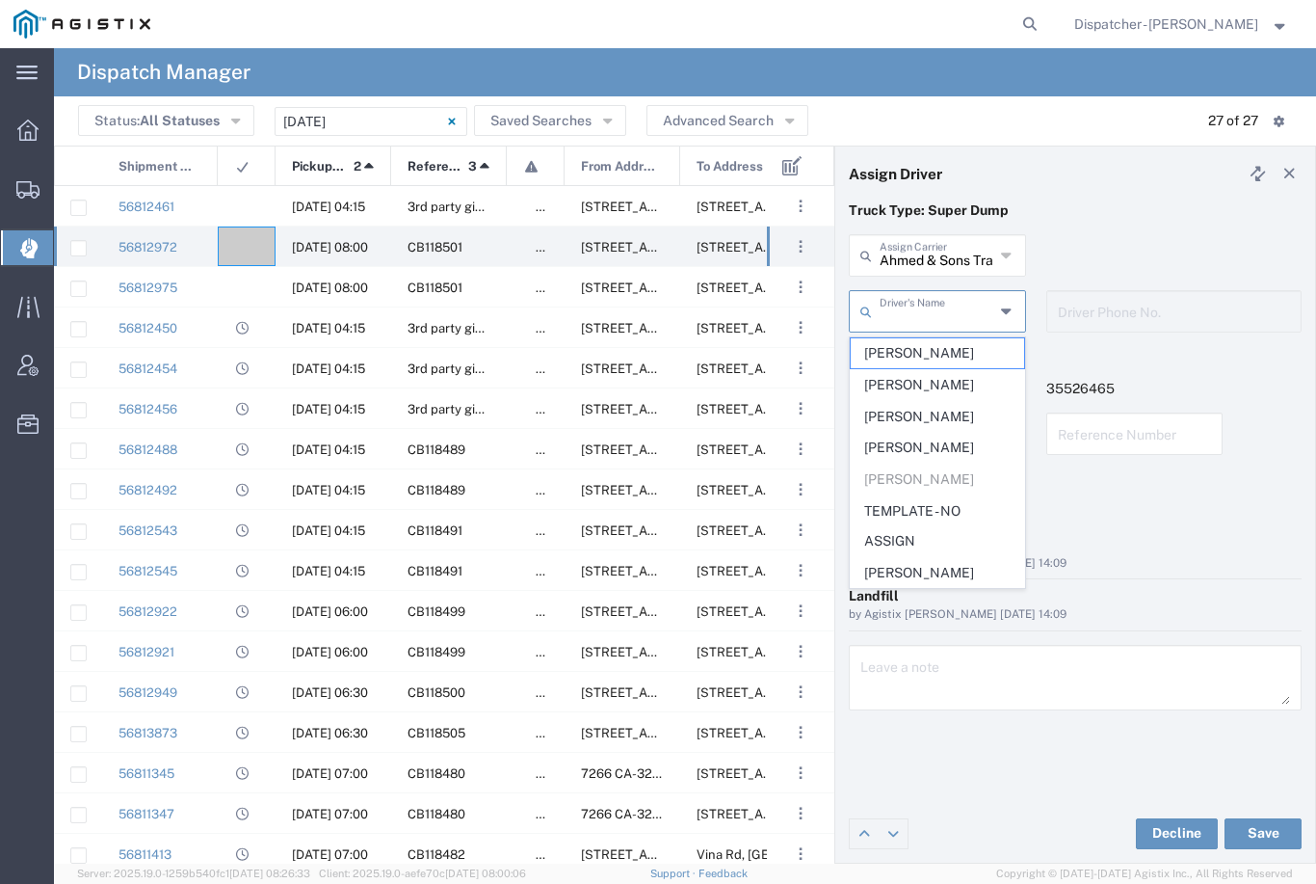
click at [917, 353] on span "[PERSON_NAME]" at bounding box center [937, 353] width 173 height 30
type input "[PERSON_NAME]"
type input "[PHONE_NUMBER]"
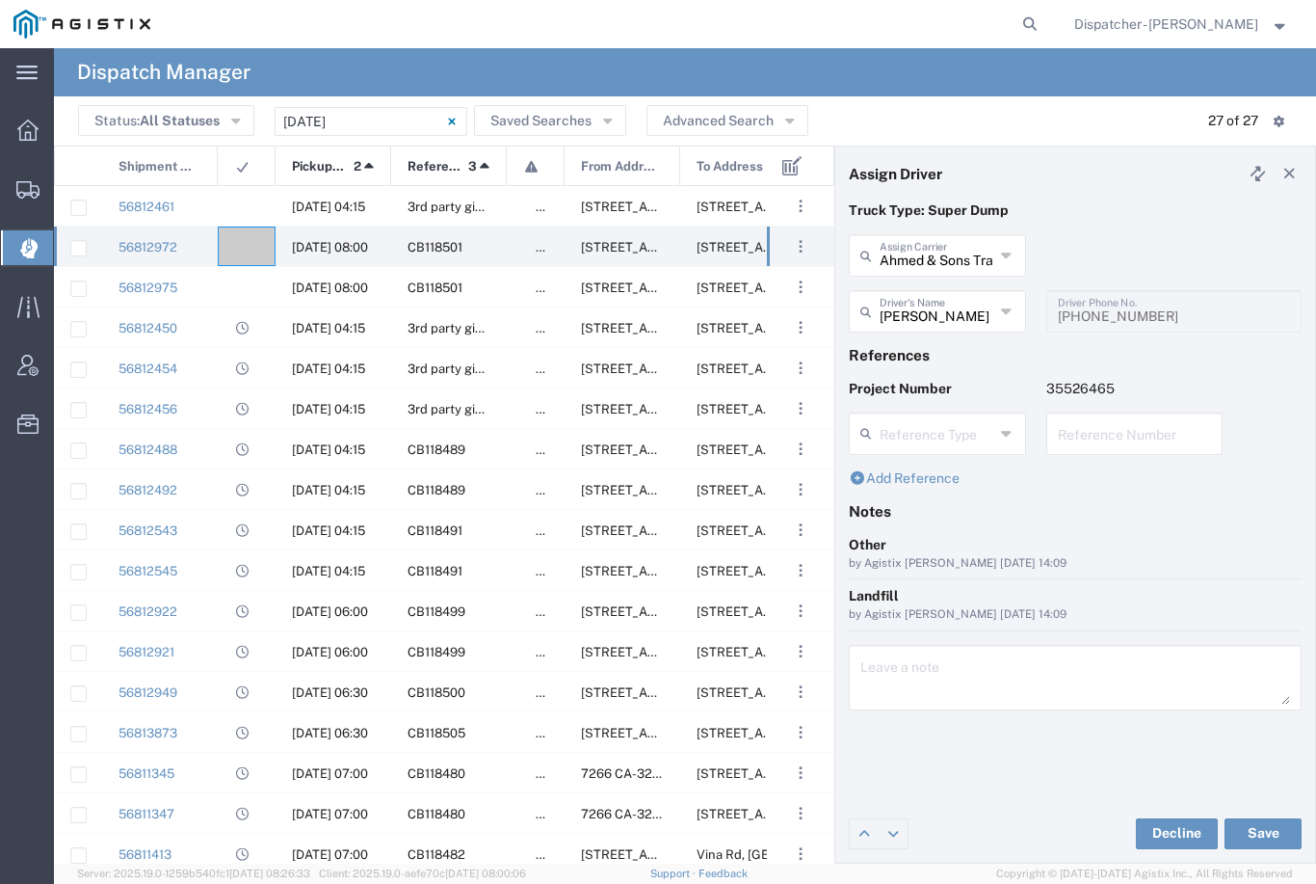
click at [1268, 827] on button "Save" at bounding box center [1263, 833] width 77 height 31
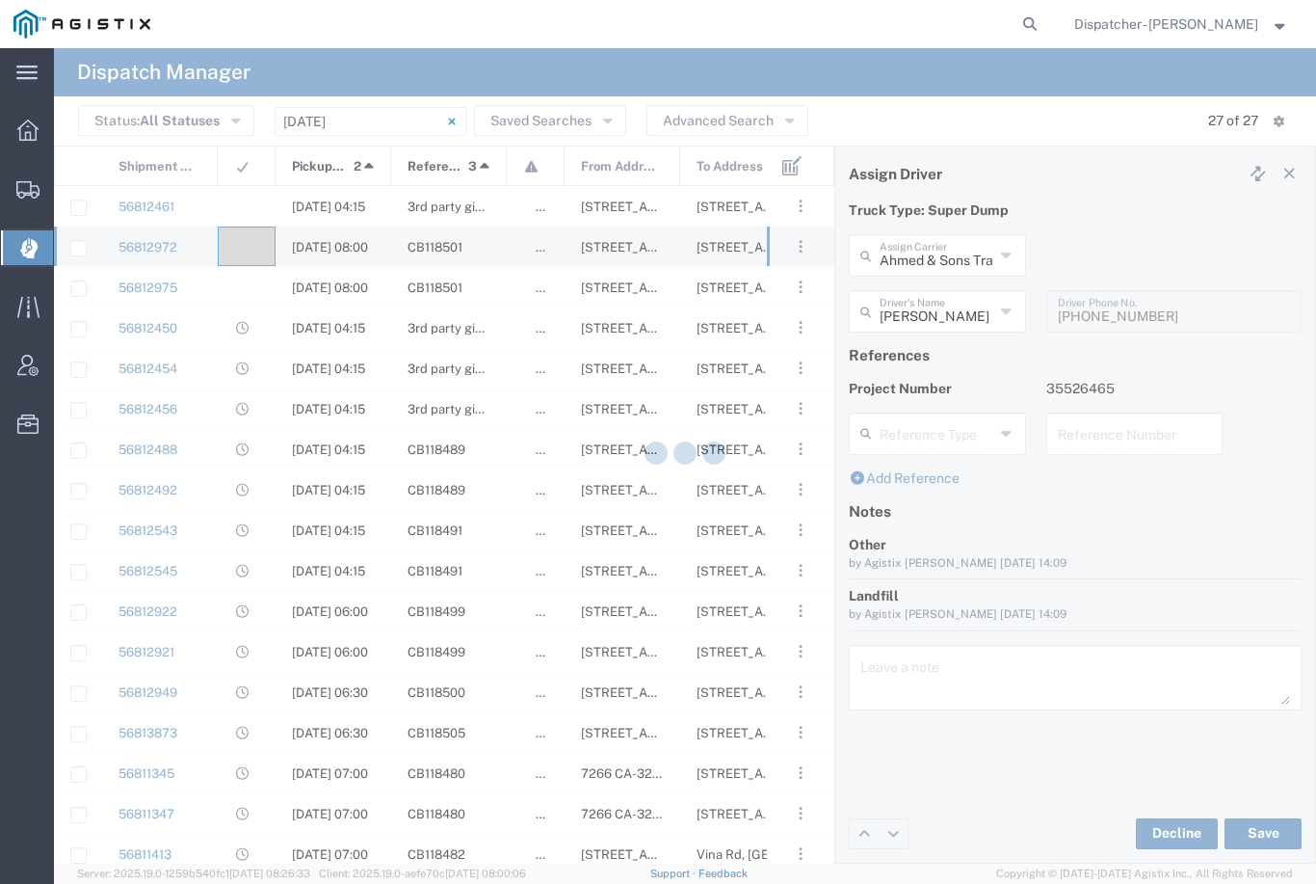
type input "[PERSON_NAME]"
type input "Ahmed & Sons Transport"
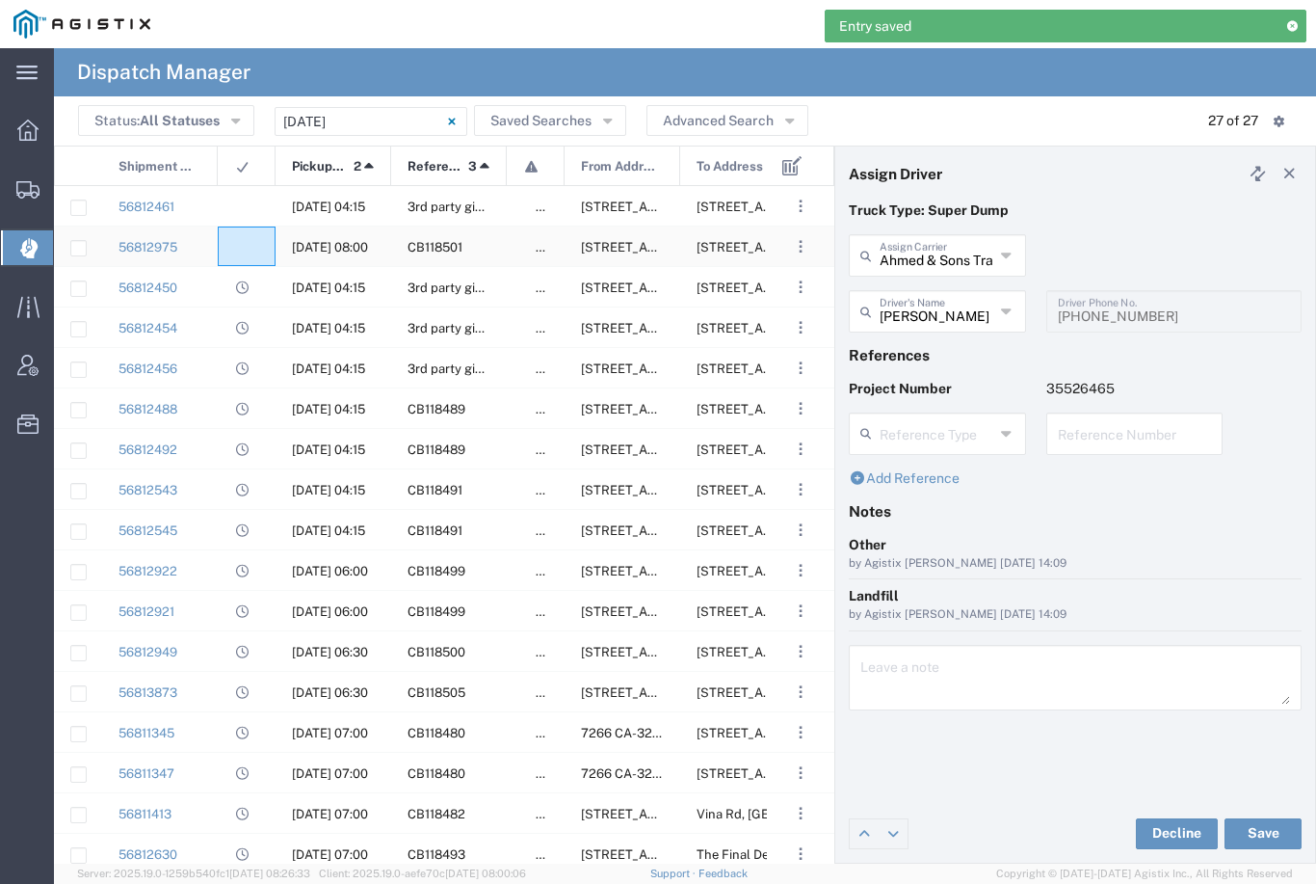
click at [258, 247] on div at bounding box center [247, 246] width 58 height 40
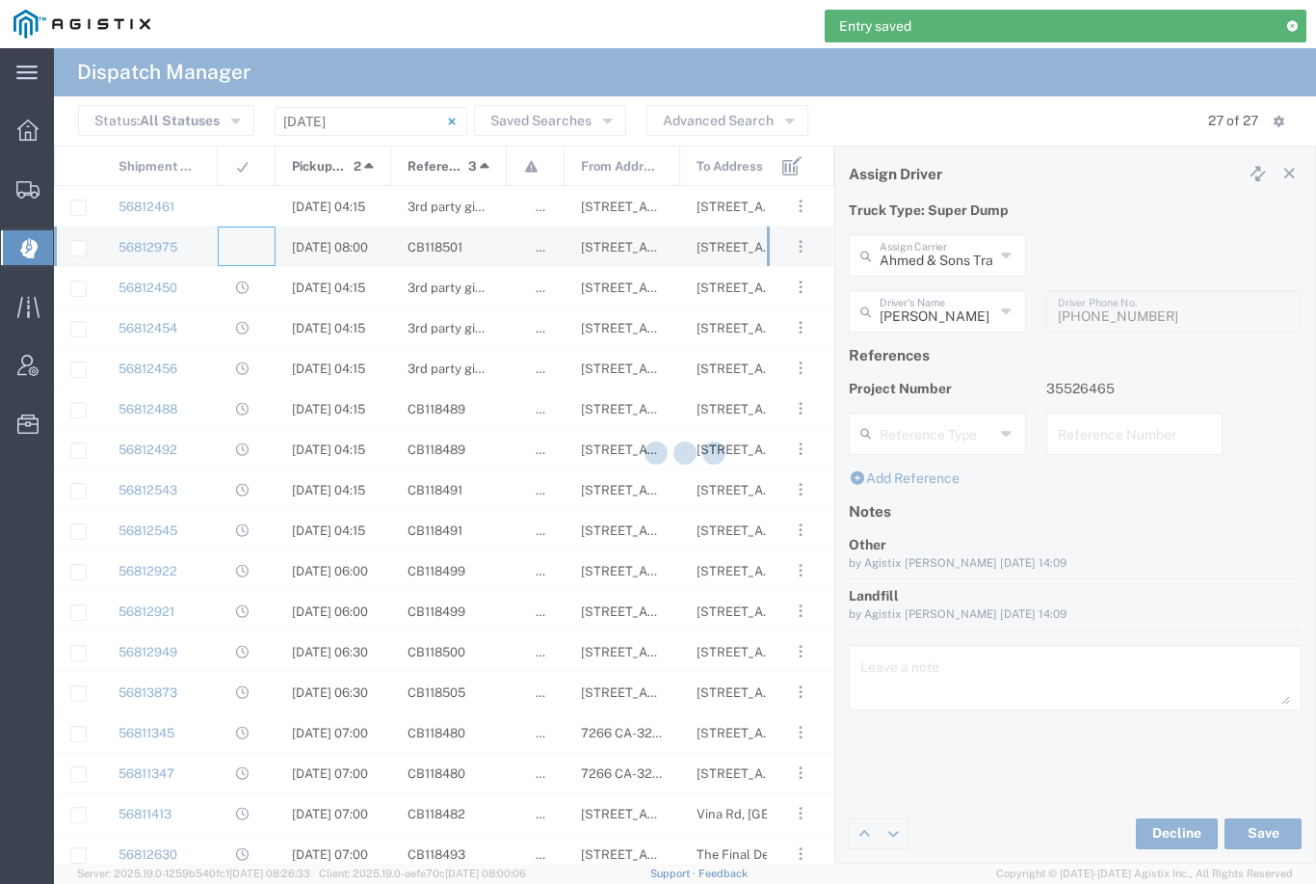
type input "[PERSON_NAME] & Sons Trucking, Inc"
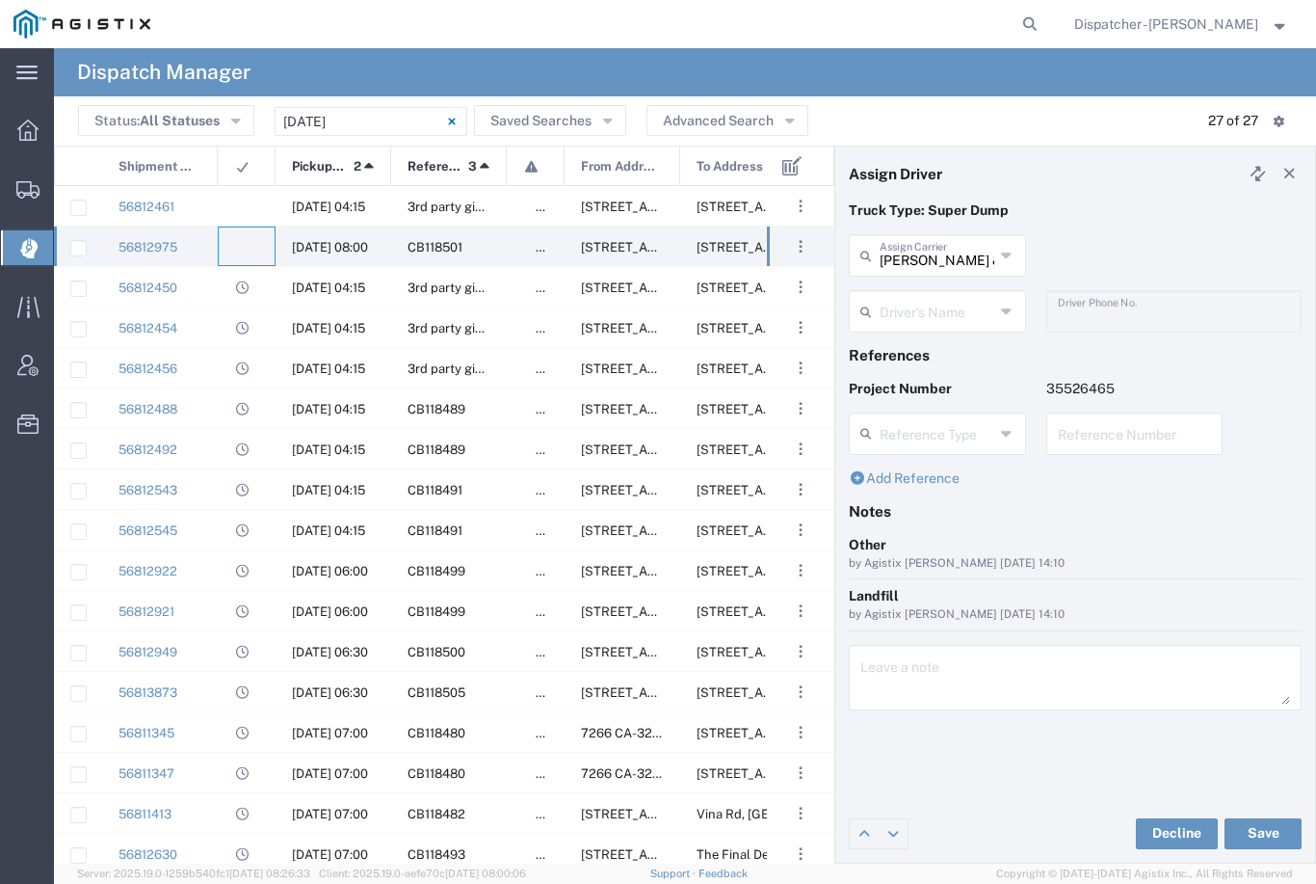
click at [241, 252] on agx-ag-table-icon-cell at bounding box center [240, 247] width 13 height 14
click at [936, 252] on input "[PERSON_NAME] & Sons Trucking, Inc" at bounding box center [937, 254] width 115 height 34
click at [917, 300] on span "Jays Trucking" at bounding box center [937, 297] width 173 height 30
type input "Jays Trucking"
click at [922, 310] on input "text" at bounding box center [937, 310] width 115 height 34
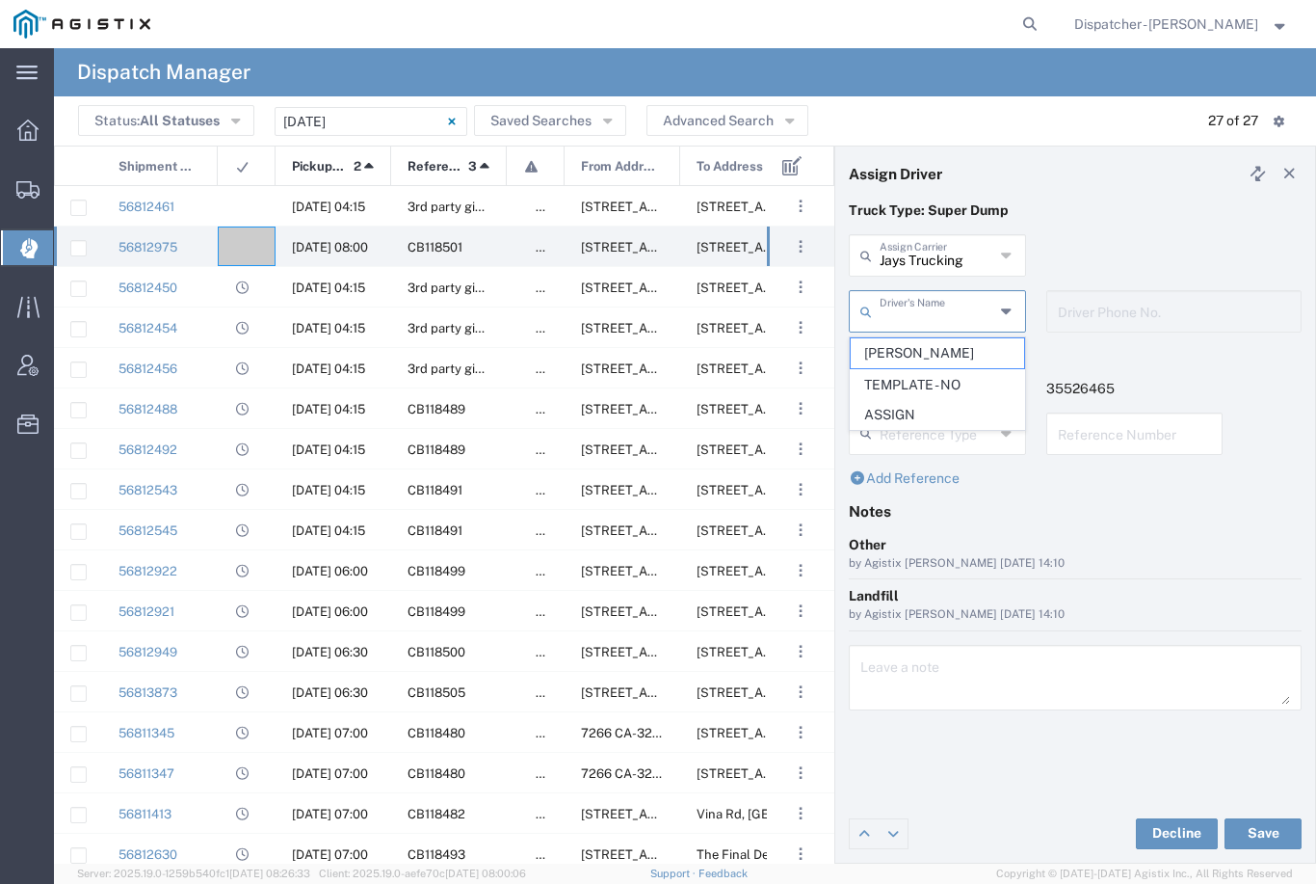
click at [918, 350] on span "[PERSON_NAME]" at bounding box center [937, 353] width 173 height 30
type input "[PERSON_NAME]"
type input "[PHONE_NUMBER]"
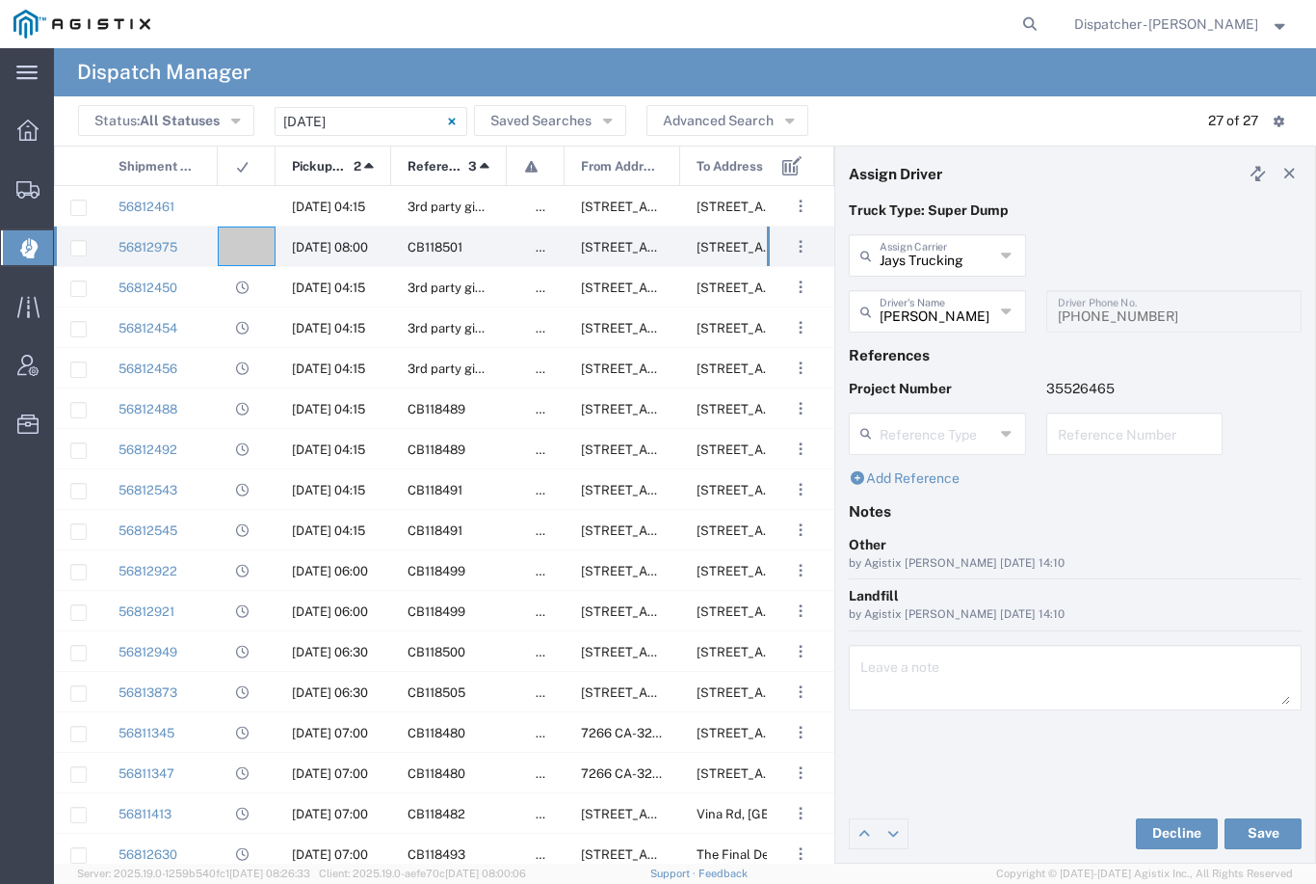
click at [1267, 840] on button "Save" at bounding box center [1263, 833] width 77 height 31
type input "[PERSON_NAME]"
type input "Jays Trucking"
